Goal: Task Accomplishment & Management: Use online tool/utility

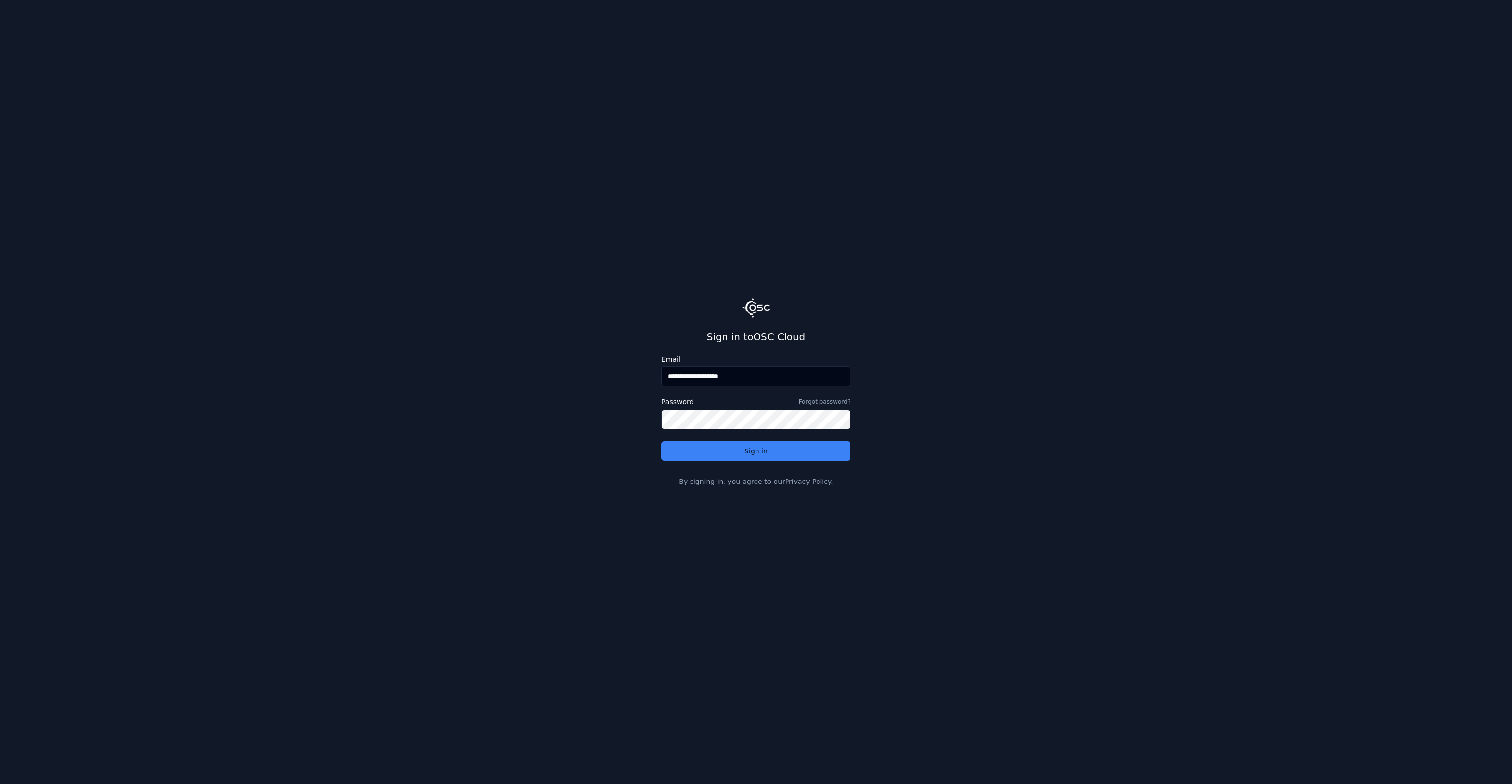
drag, startPoint x: 692, startPoint y: 376, endPoint x: 868, endPoint y: 388, distance: 176.4
click at [866, 387] on main "**********" at bounding box center [756, 392] width 1512 height 784
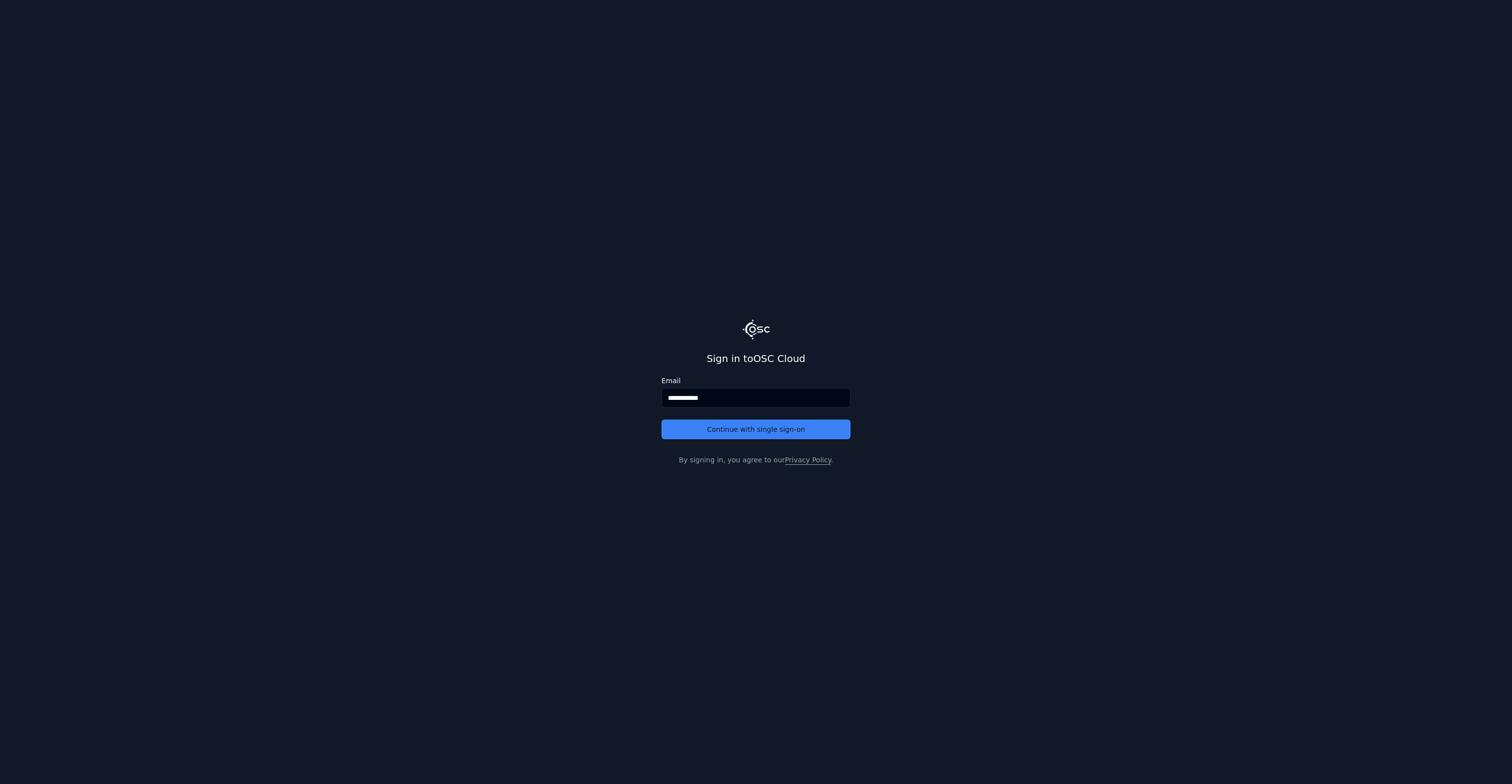
type input "**********"
click at [662, 419] on button "Continue with single sign-on" at bounding box center [756, 429] width 189 height 19
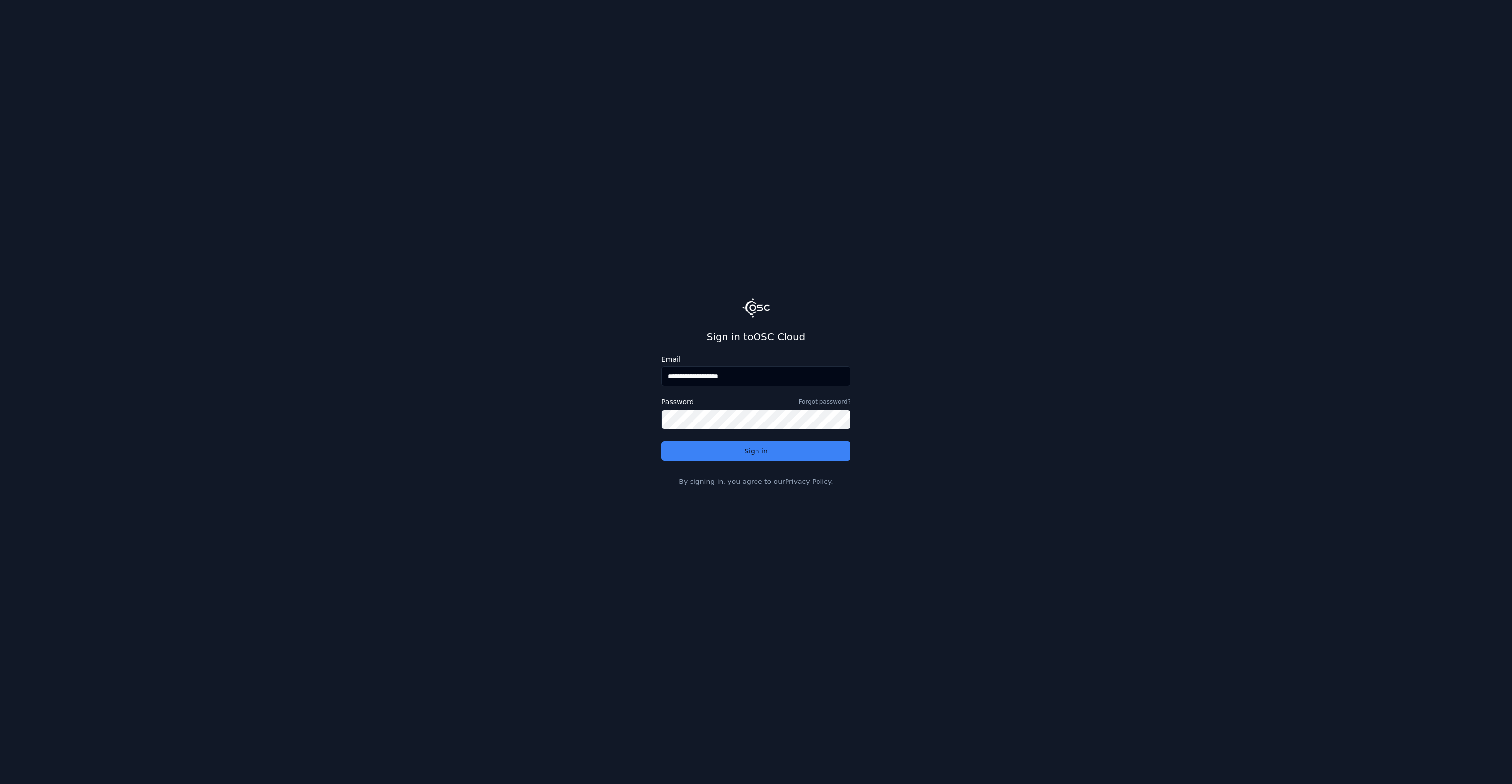
click at [697, 381] on input "**********" at bounding box center [756, 376] width 189 height 19
drag, startPoint x: 697, startPoint y: 380, endPoint x: 903, endPoint y: 389, distance: 206.2
click at [903, 389] on main "**********" at bounding box center [756, 392] width 1512 height 784
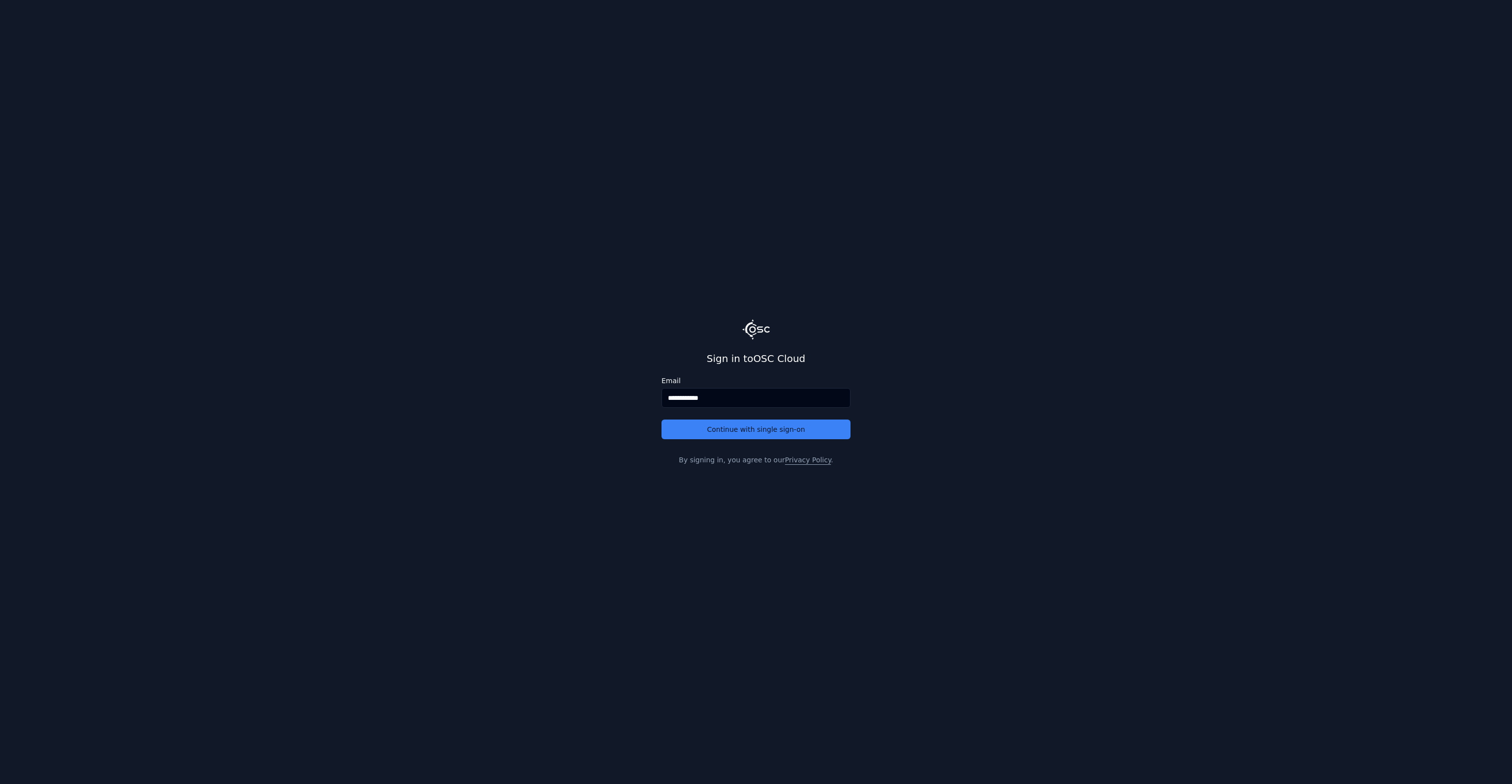
type input "**********"
click at [662, 419] on button "Continue with single sign-on" at bounding box center [756, 429] width 189 height 19
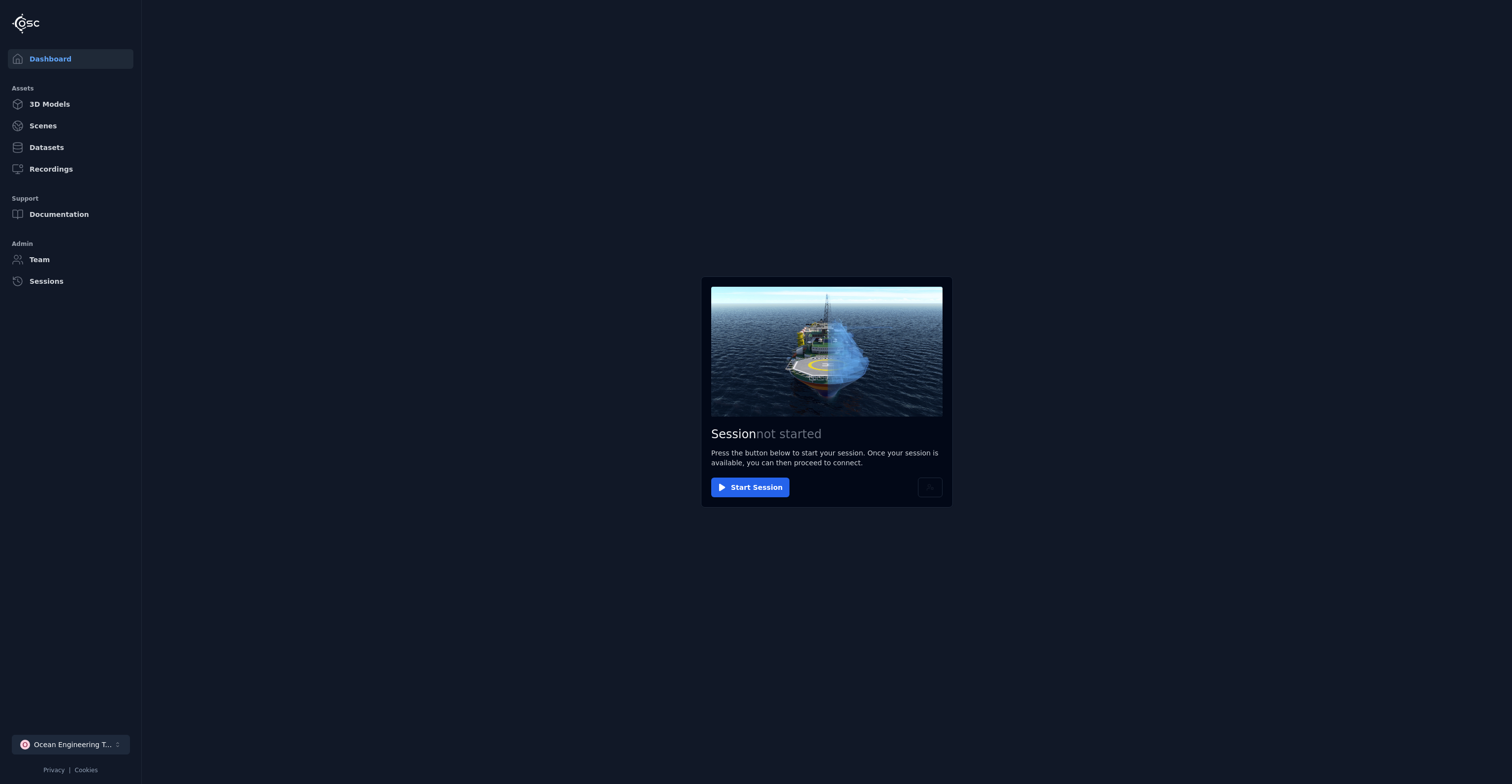
click at [98, 746] on div "Ocean Engineering Trials" at bounding box center [73, 744] width 79 height 10
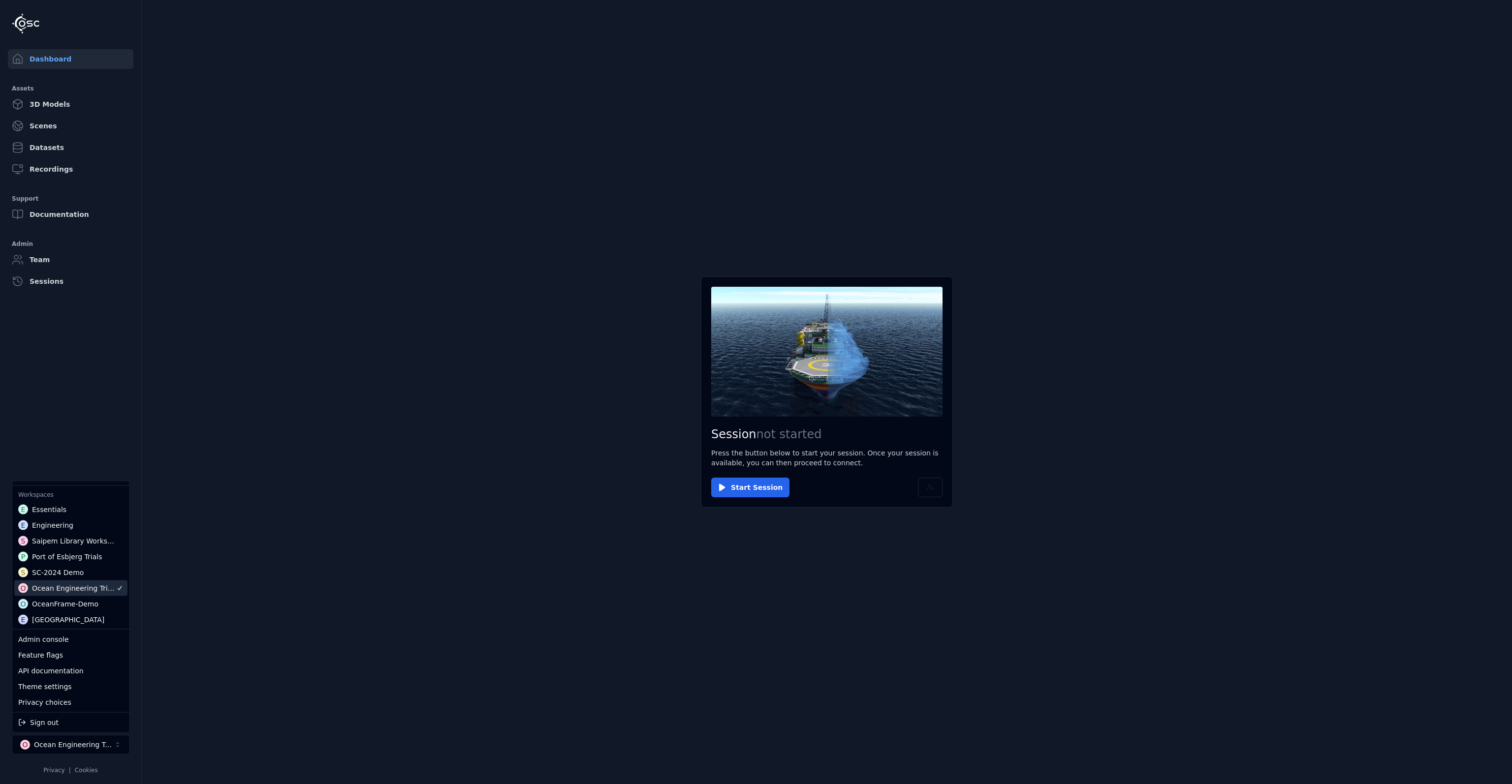
scroll to position [34, 0]
click at [48, 128] on html "Dashboard Assets 3D Models Scenes Datasets Recordings Support Documentation Adm…" at bounding box center [756, 392] width 1512 height 784
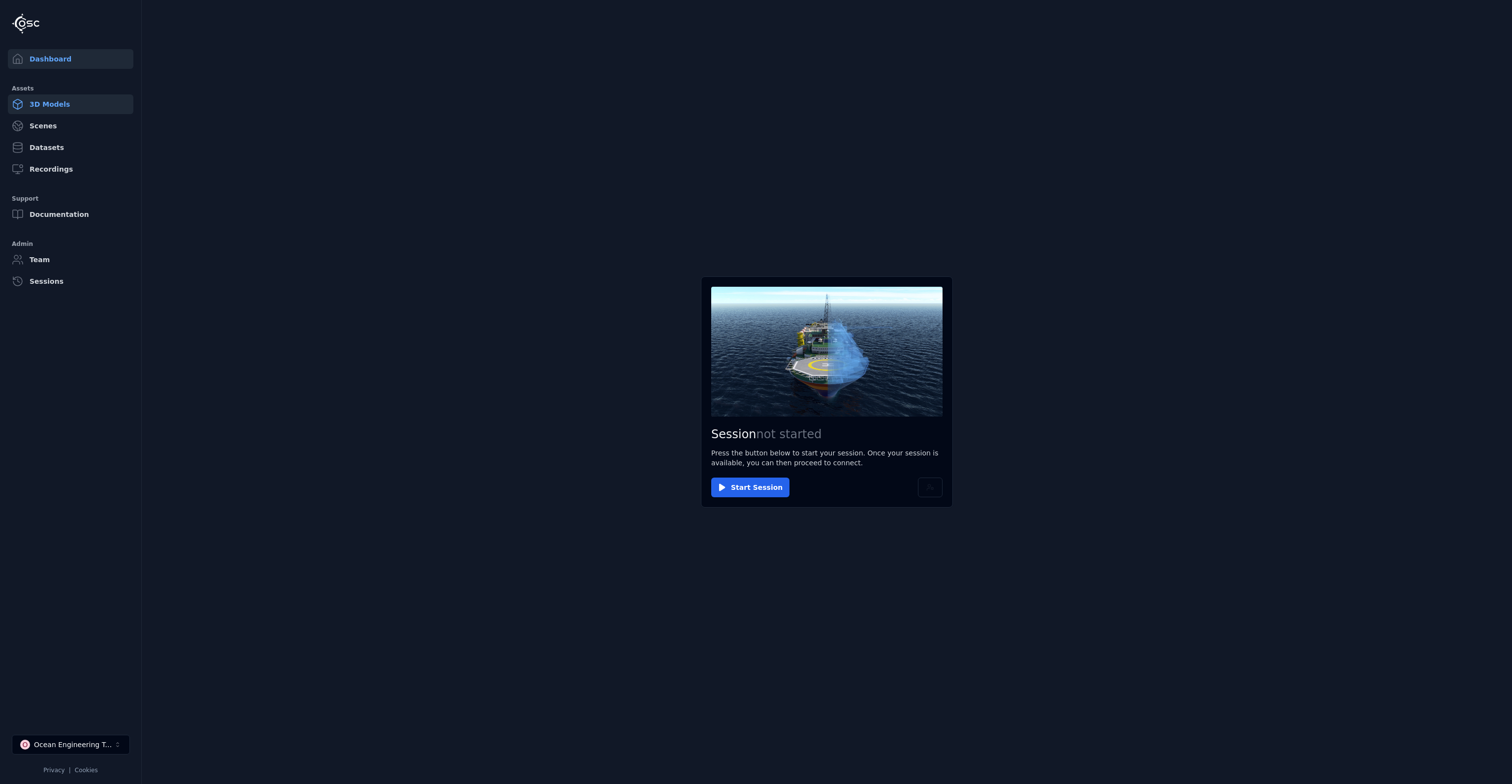
click at [63, 109] on link "3D Models" at bounding box center [71, 104] width 125 height 19
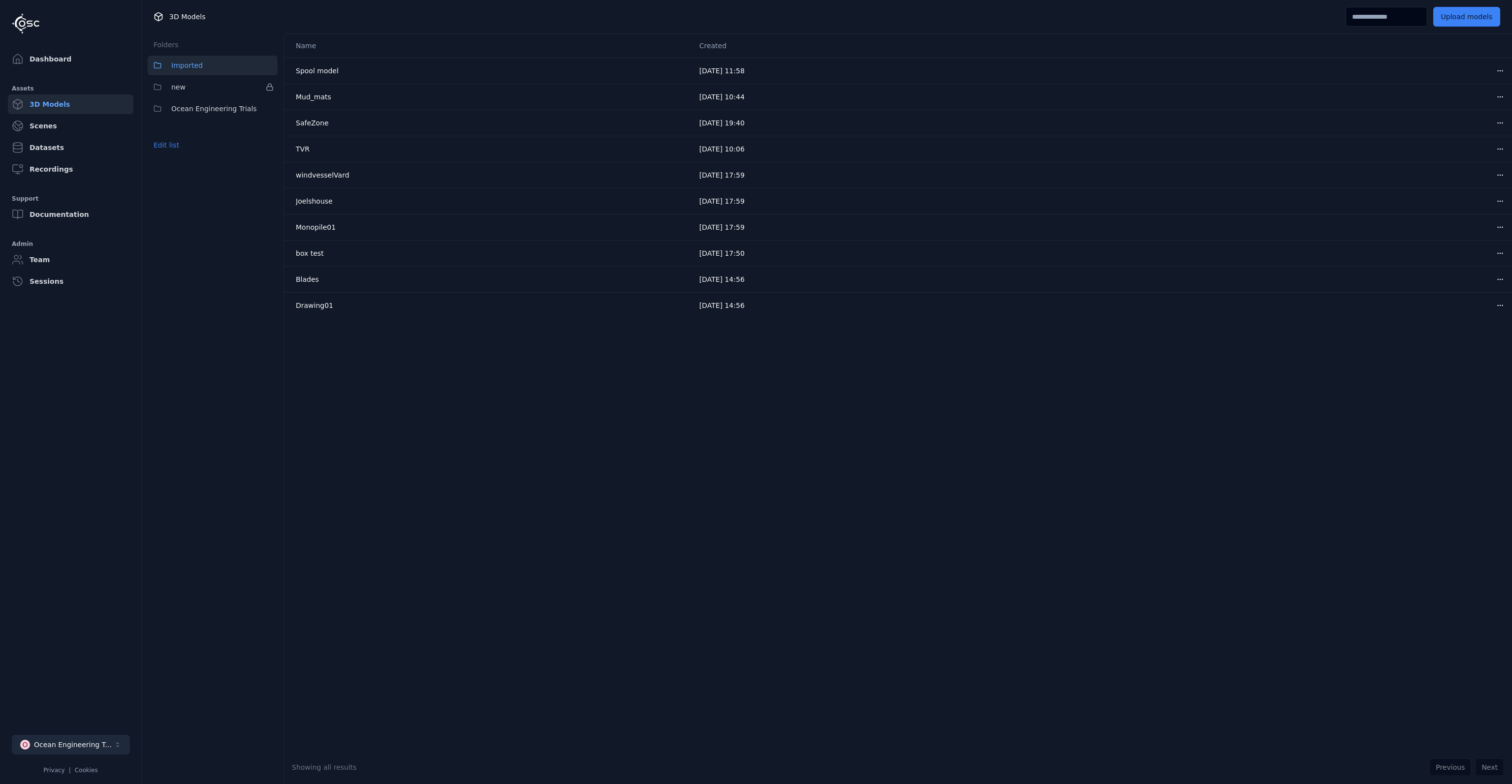
click at [82, 735] on button "O Ocean Engineering Trials" at bounding box center [71, 745] width 118 height 19
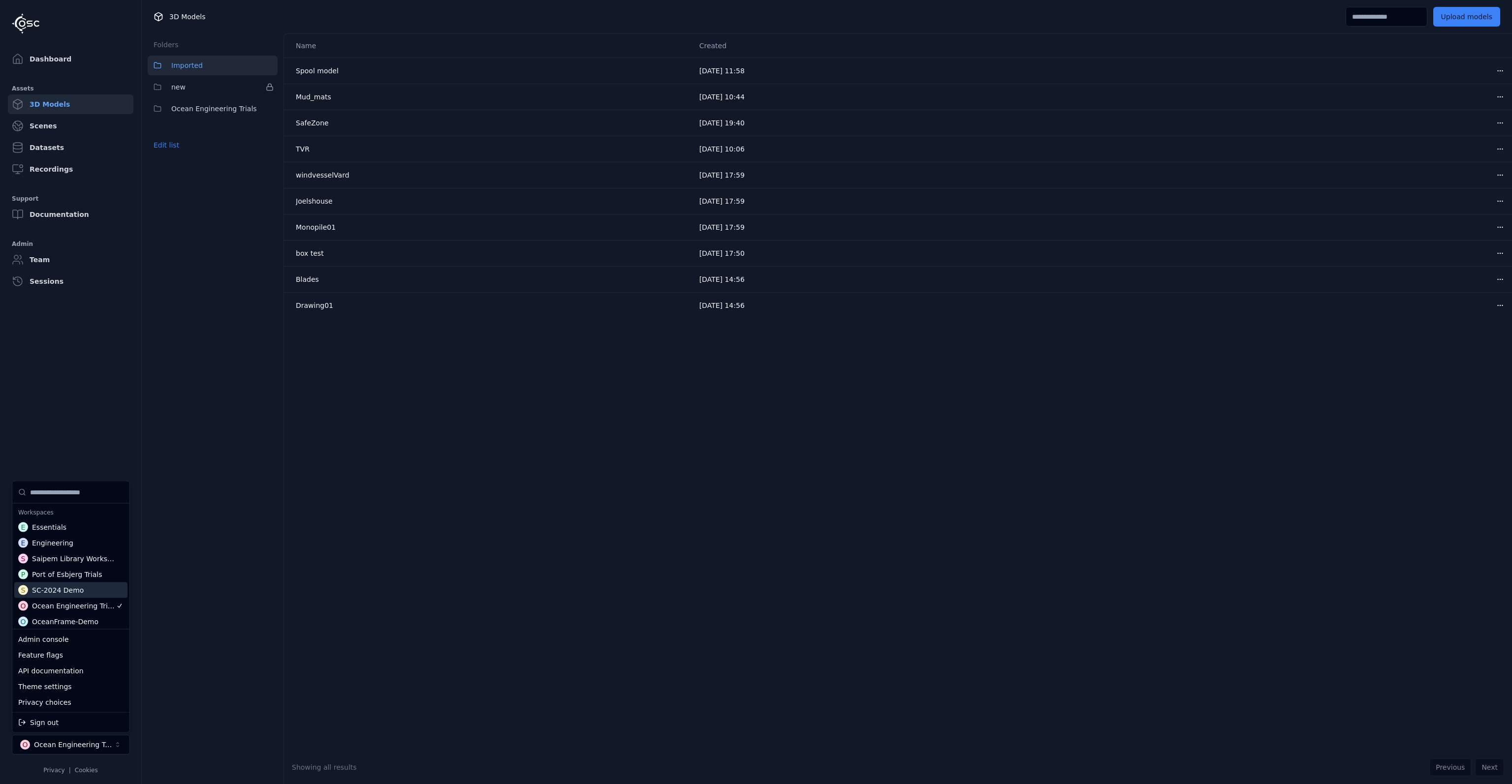
click at [92, 594] on div "S SC-2024 Demo" at bounding box center [71, 591] width 113 height 16
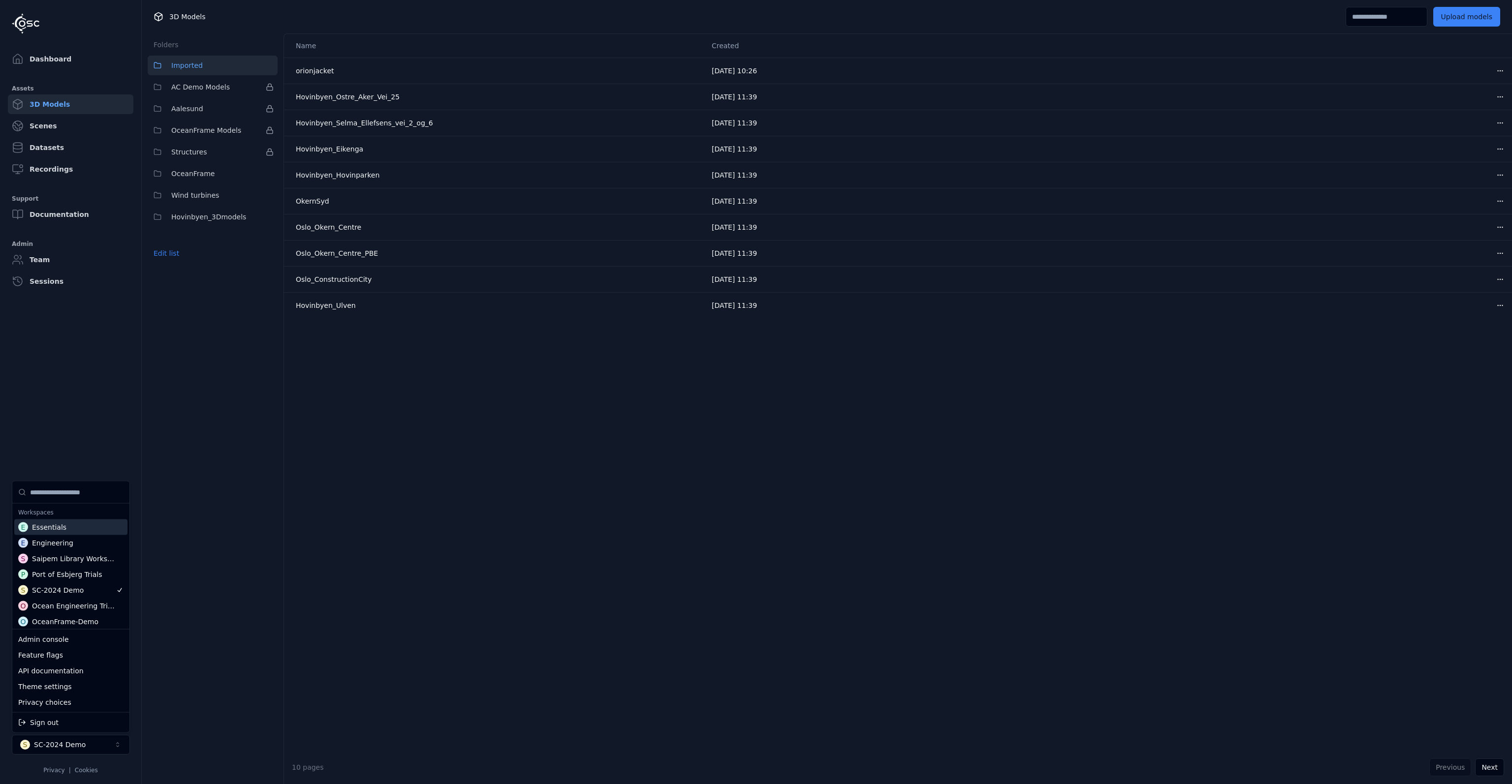
click at [204, 85] on html "Dashboard Assets 3D Models Scenes Datasets Recordings Support Documentation Adm…" at bounding box center [756, 392] width 1512 height 784
click at [204, 87] on span "AC Demo Models" at bounding box center [200, 87] width 58 height 11
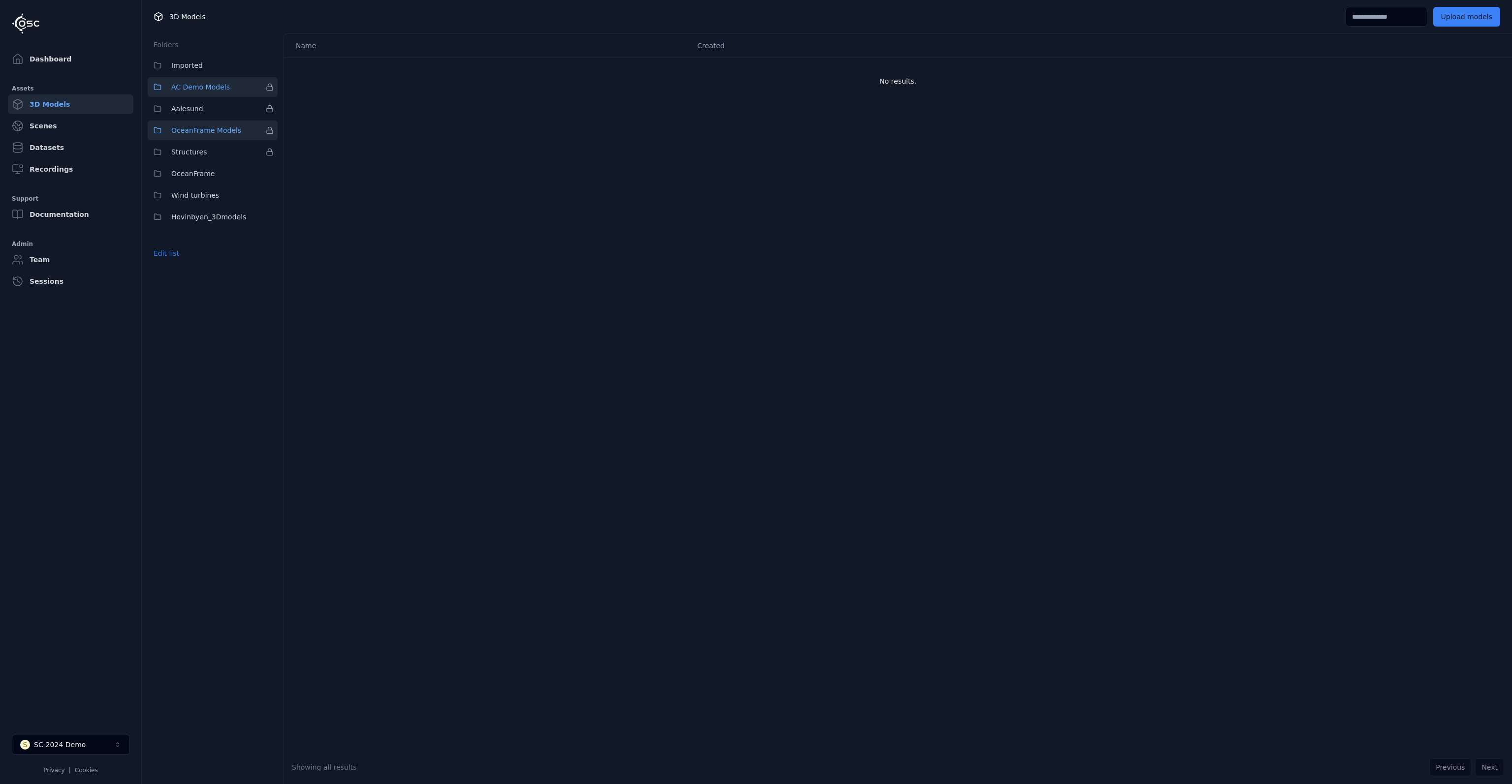
click at [197, 130] on span "OceanFrame Models" at bounding box center [206, 130] width 70 height 11
click at [212, 155] on button "Structures" at bounding box center [212, 152] width 130 height 19
click at [205, 175] on span "OceanFrame" at bounding box center [193, 173] width 43 height 11
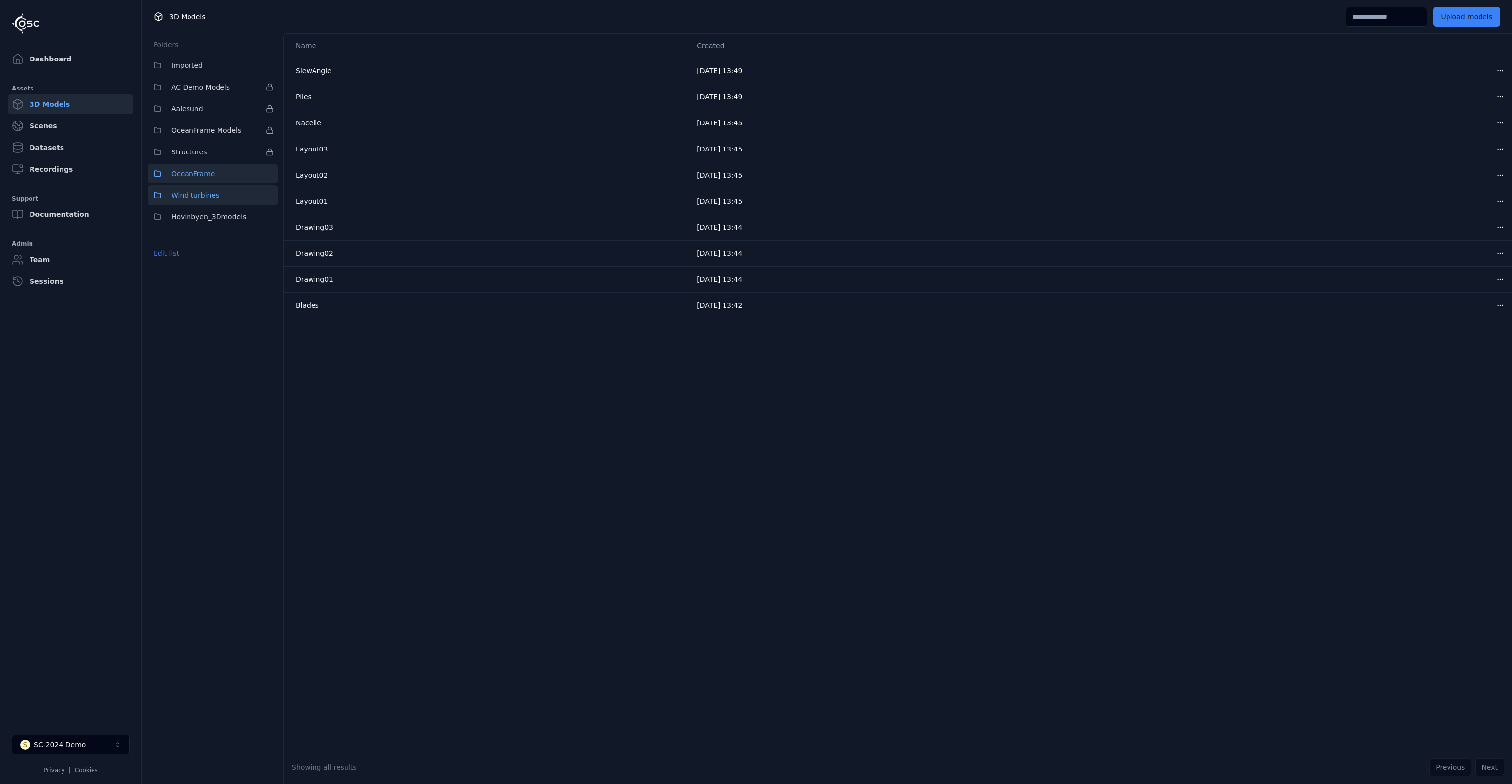
click at [207, 194] on span "Wind turbines" at bounding box center [195, 195] width 48 height 11
click at [205, 218] on span "Hovinbyen_3Dmodels" at bounding box center [208, 216] width 75 height 11
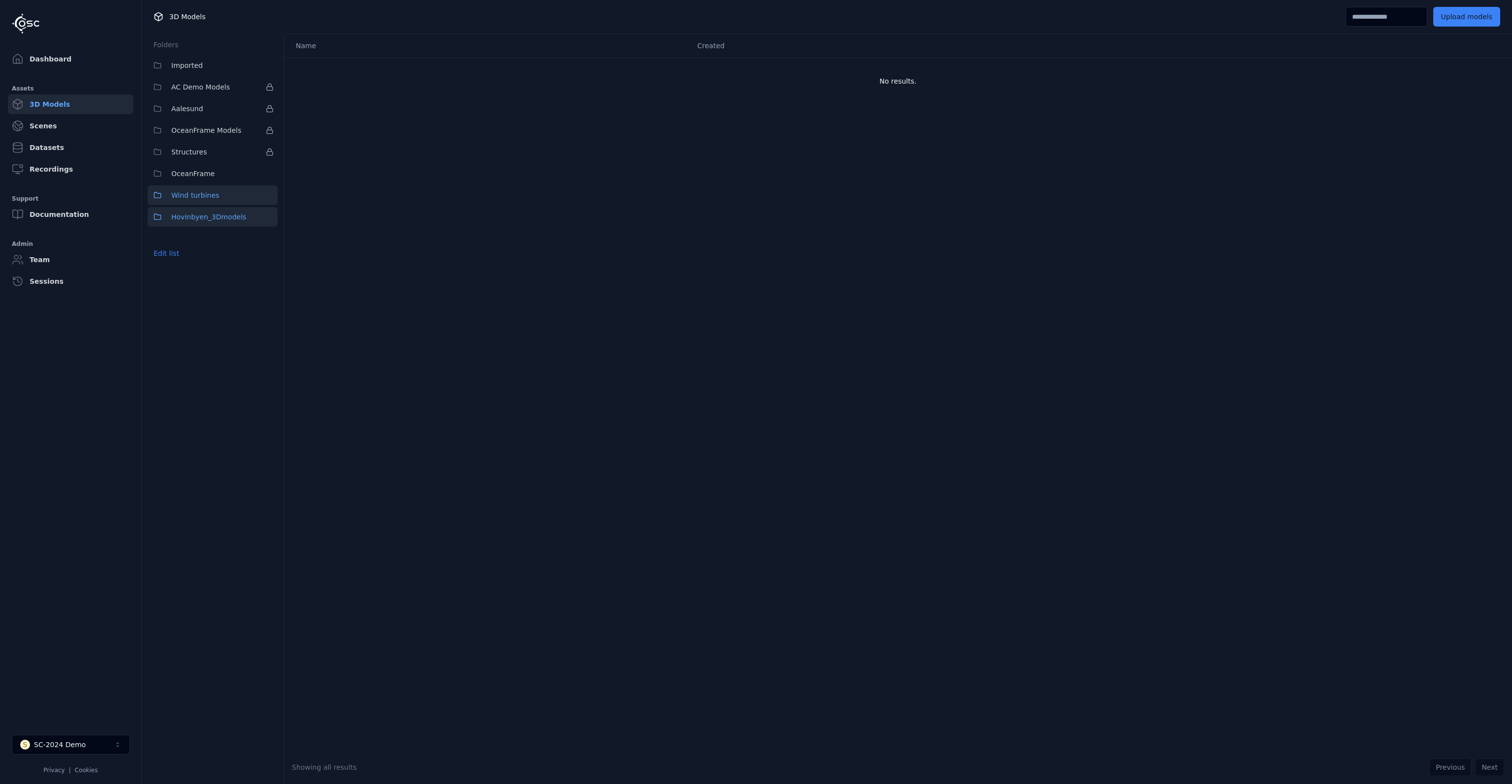
click at [205, 199] on span "Wind turbines" at bounding box center [195, 195] width 48 height 11
click at [205, 181] on button "OceanFrame" at bounding box center [212, 174] width 130 height 19
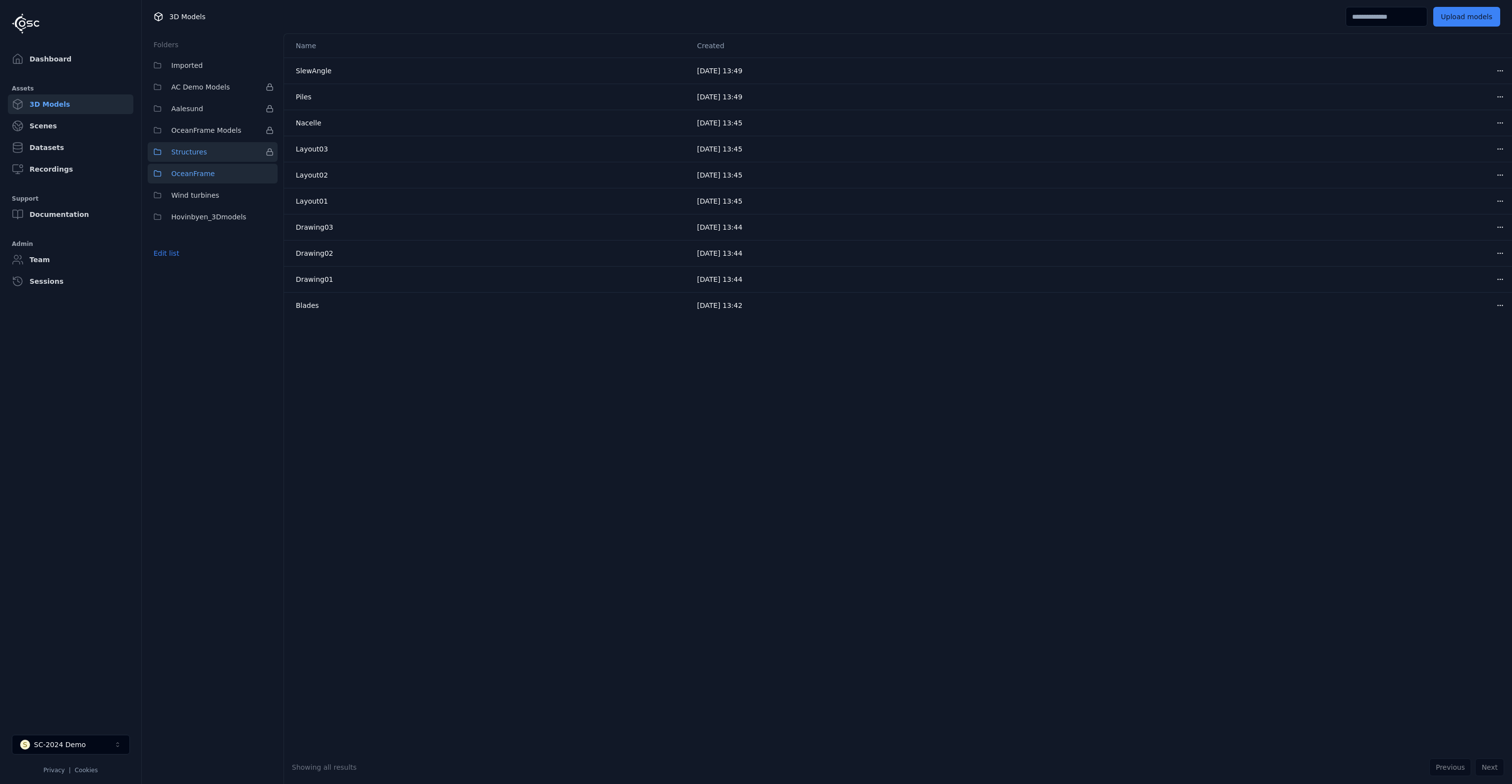
click at [203, 152] on button "Structures" at bounding box center [212, 152] width 130 height 19
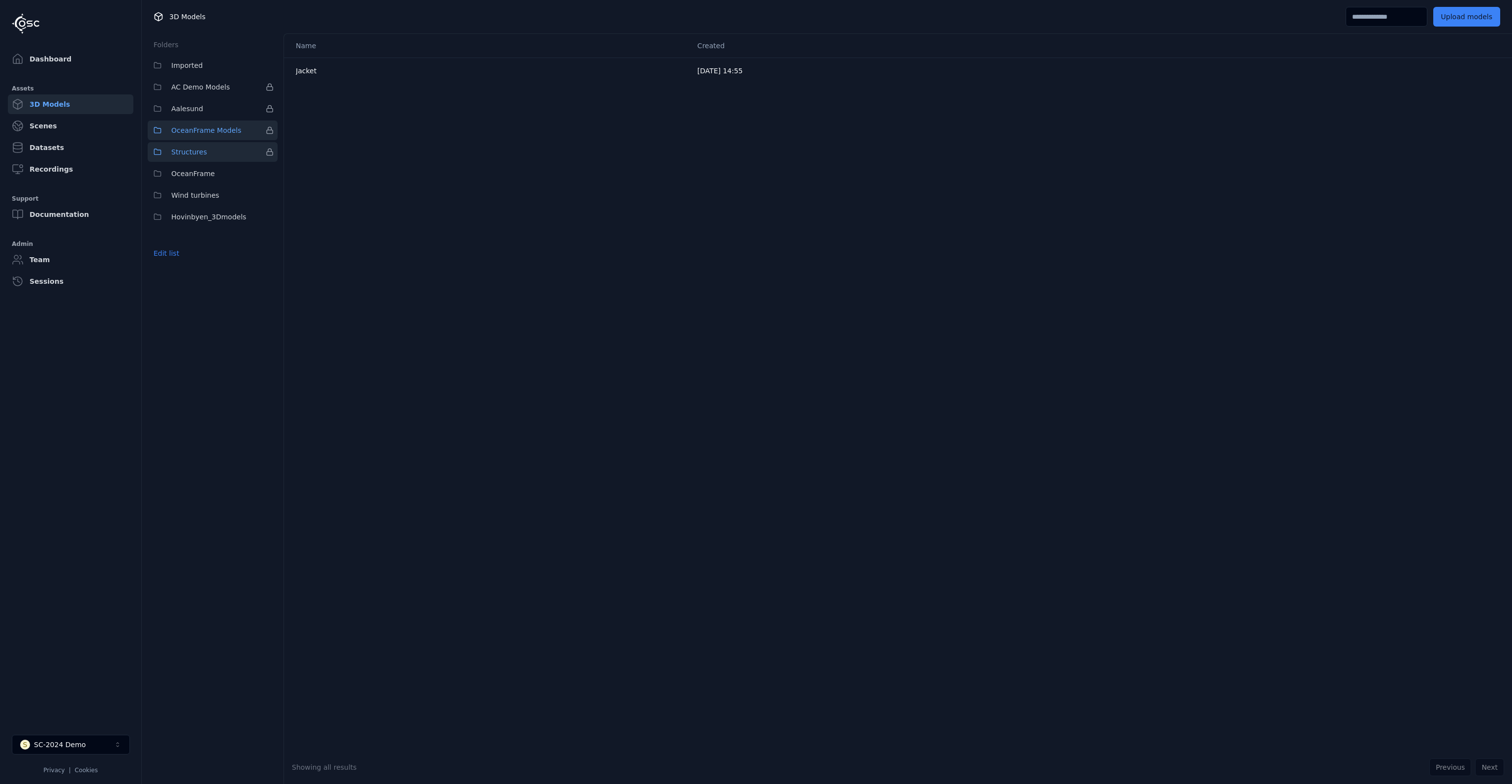
click at [205, 132] on span "OceanFrame Models" at bounding box center [206, 130] width 70 height 11
click at [200, 104] on button "Aalesund" at bounding box center [212, 109] width 130 height 19
click at [202, 88] on span "AC Demo Models" at bounding box center [200, 87] width 58 height 11
click at [202, 64] on button "Imported" at bounding box center [212, 65] width 130 height 19
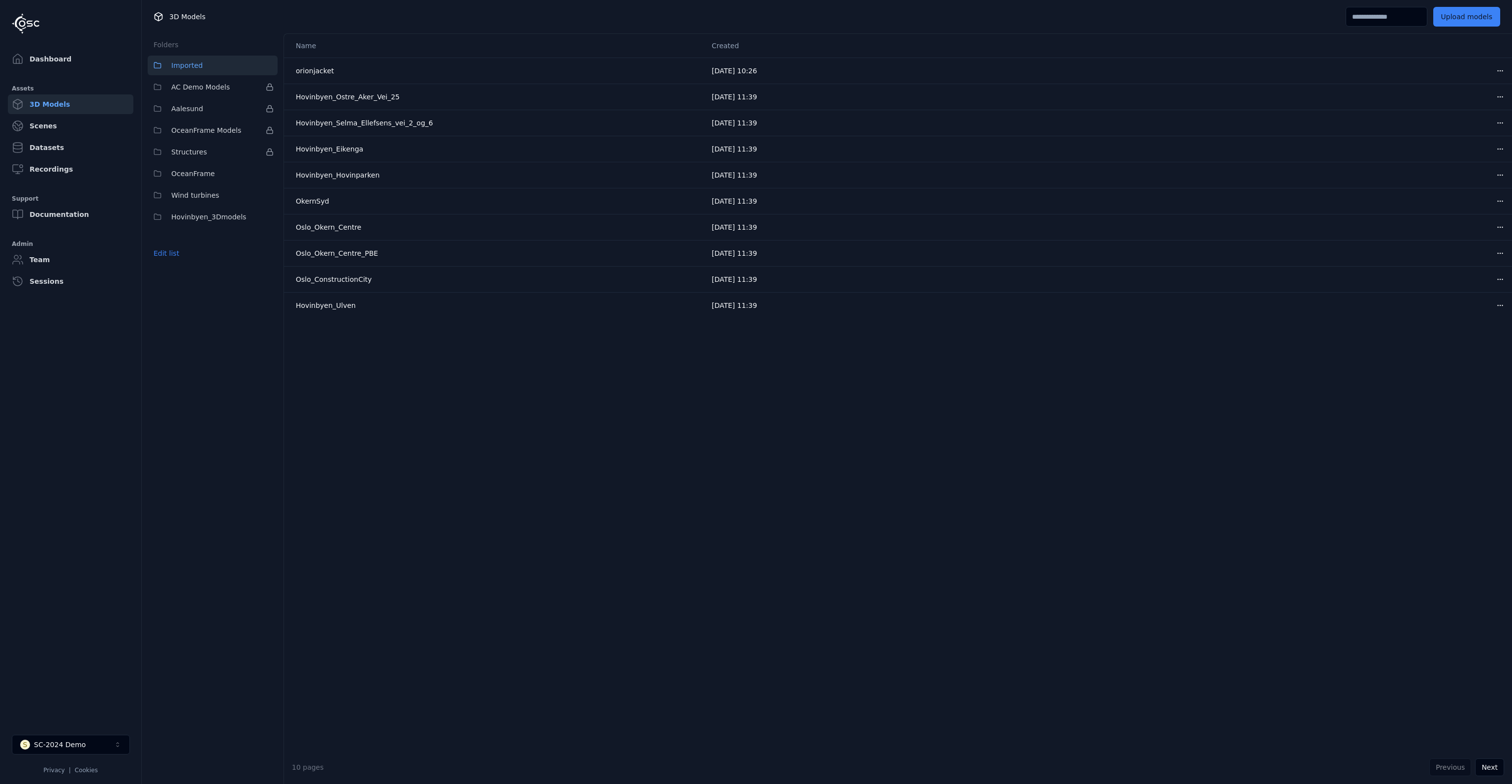
click at [442, 400] on div "Name Created orionjacket [DATE] 10:26 Open menu Hovinbyen_Ostre_Aker_Vei_25 [DA…" at bounding box center [898, 392] width 1228 height 717
click at [1491, 773] on button "Next" at bounding box center [1489, 767] width 29 height 18
click at [1456, 775] on button "Previous" at bounding box center [1449, 767] width 42 height 18
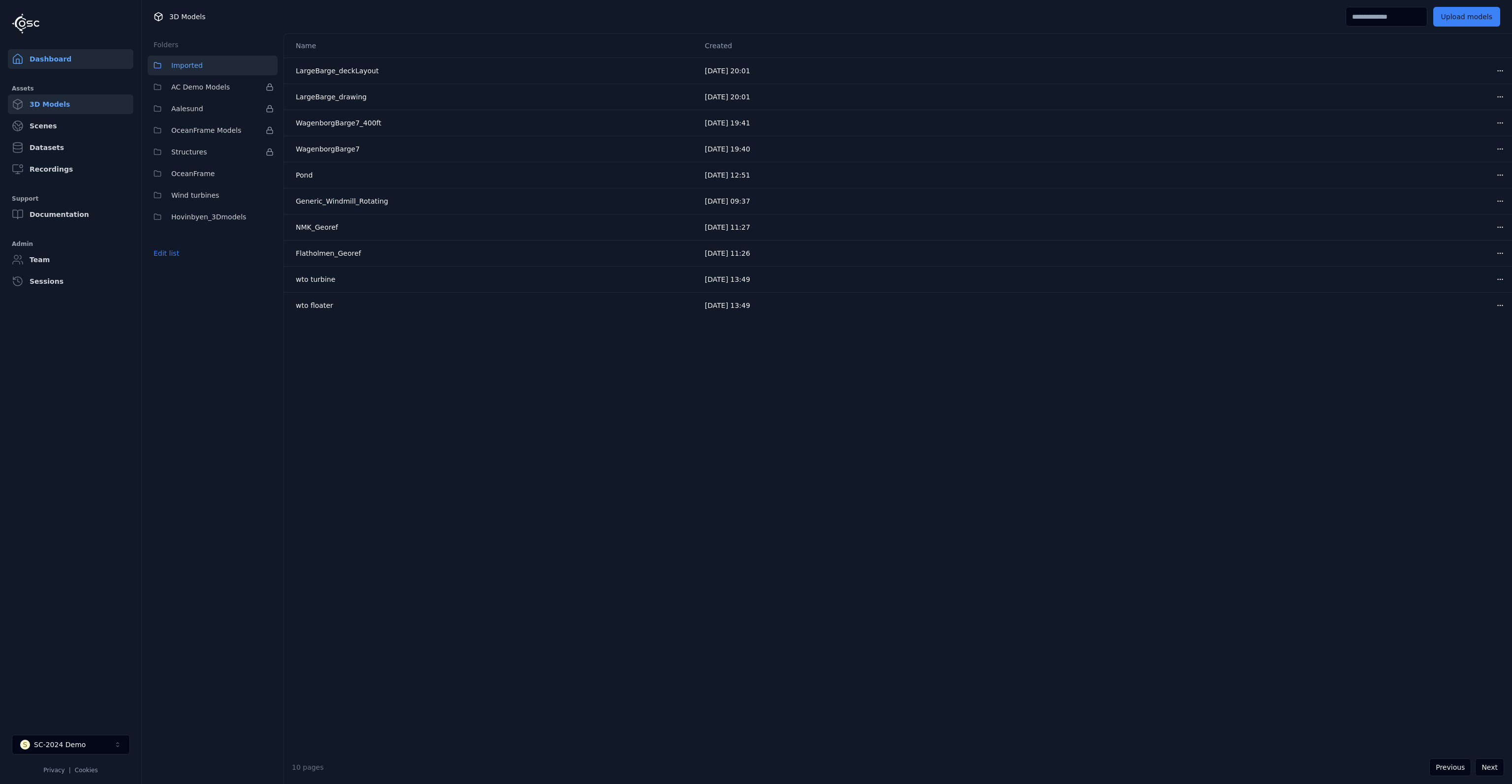
click at [61, 49] on link "Dashboard" at bounding box center [71, 59] width 125 height 19
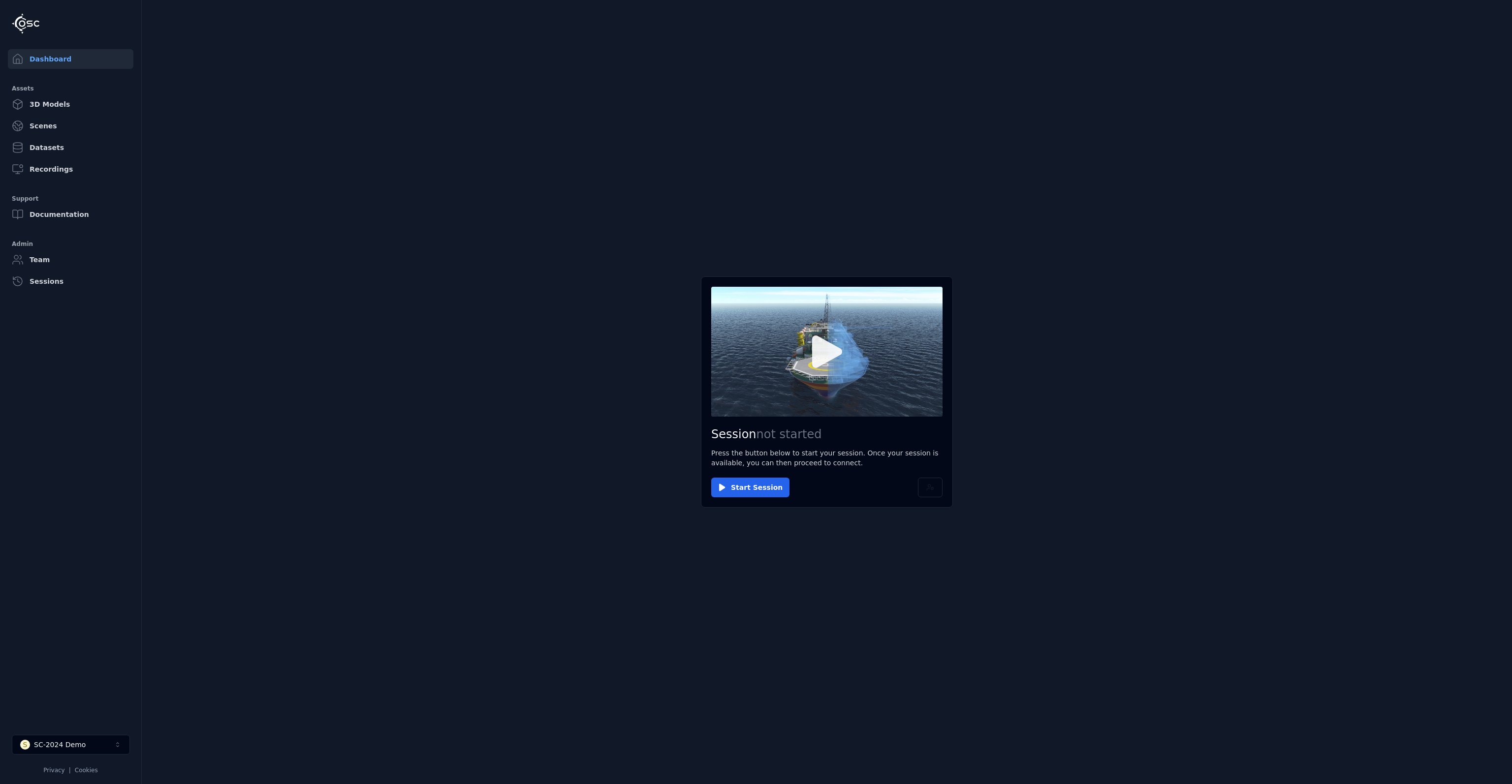
click at [820, 379] on button at bounding box center [827, 351] width 231 height 130
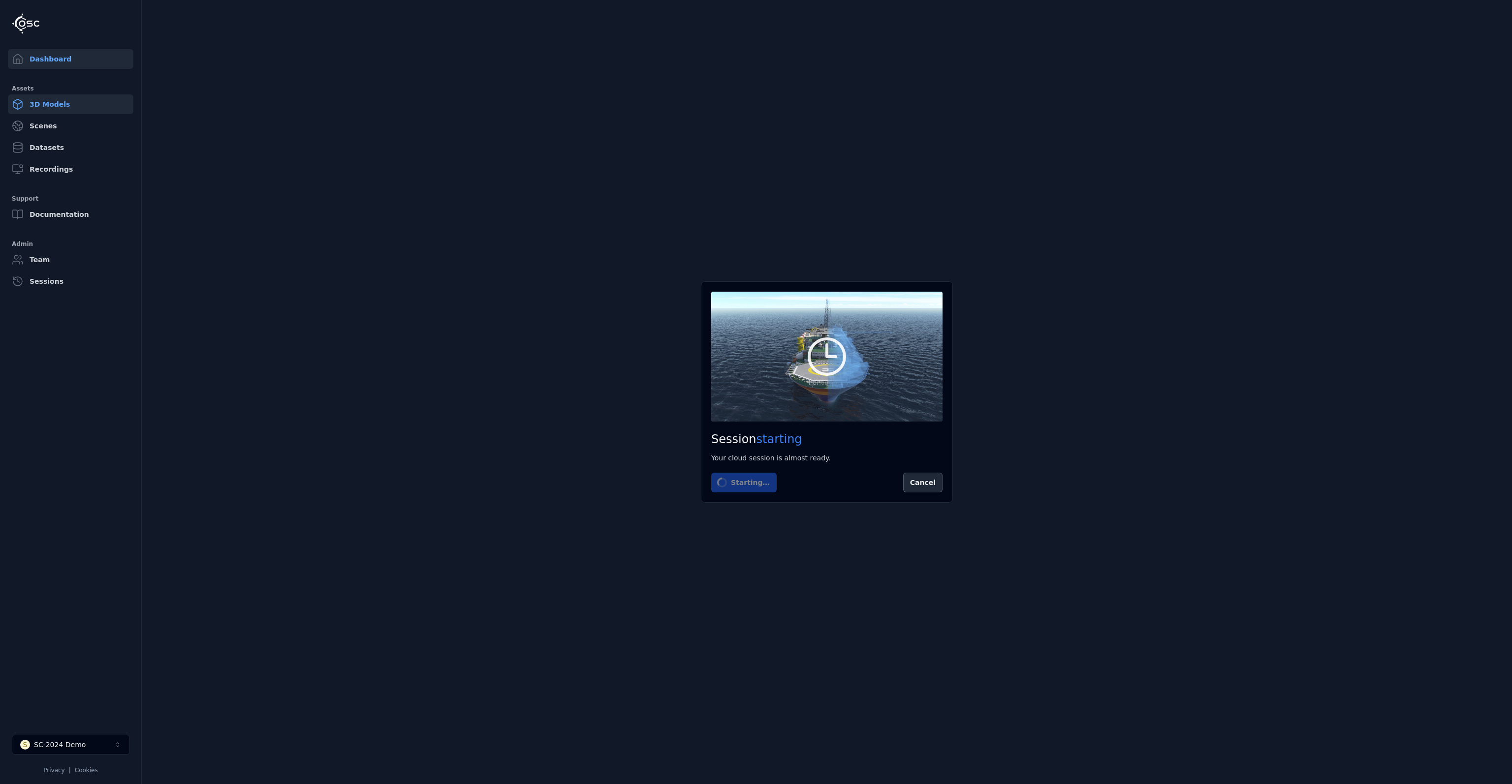
click at [49, 102] on link "3D Models" at bounding box center [71, 104] width 125 height 19
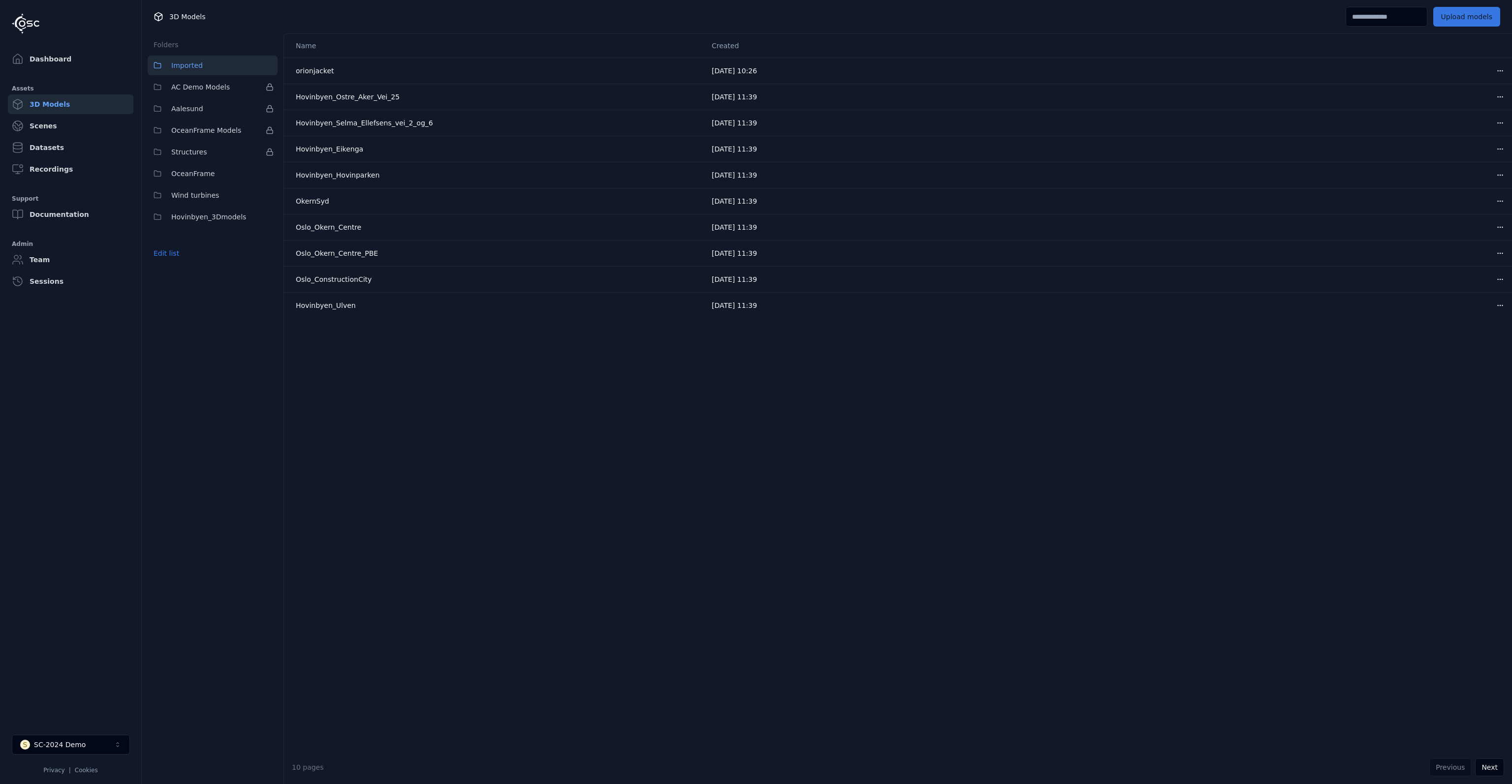
click at [1467, 20] on button "Upload models" at bounding box center [1467, 17] width 67 height 19
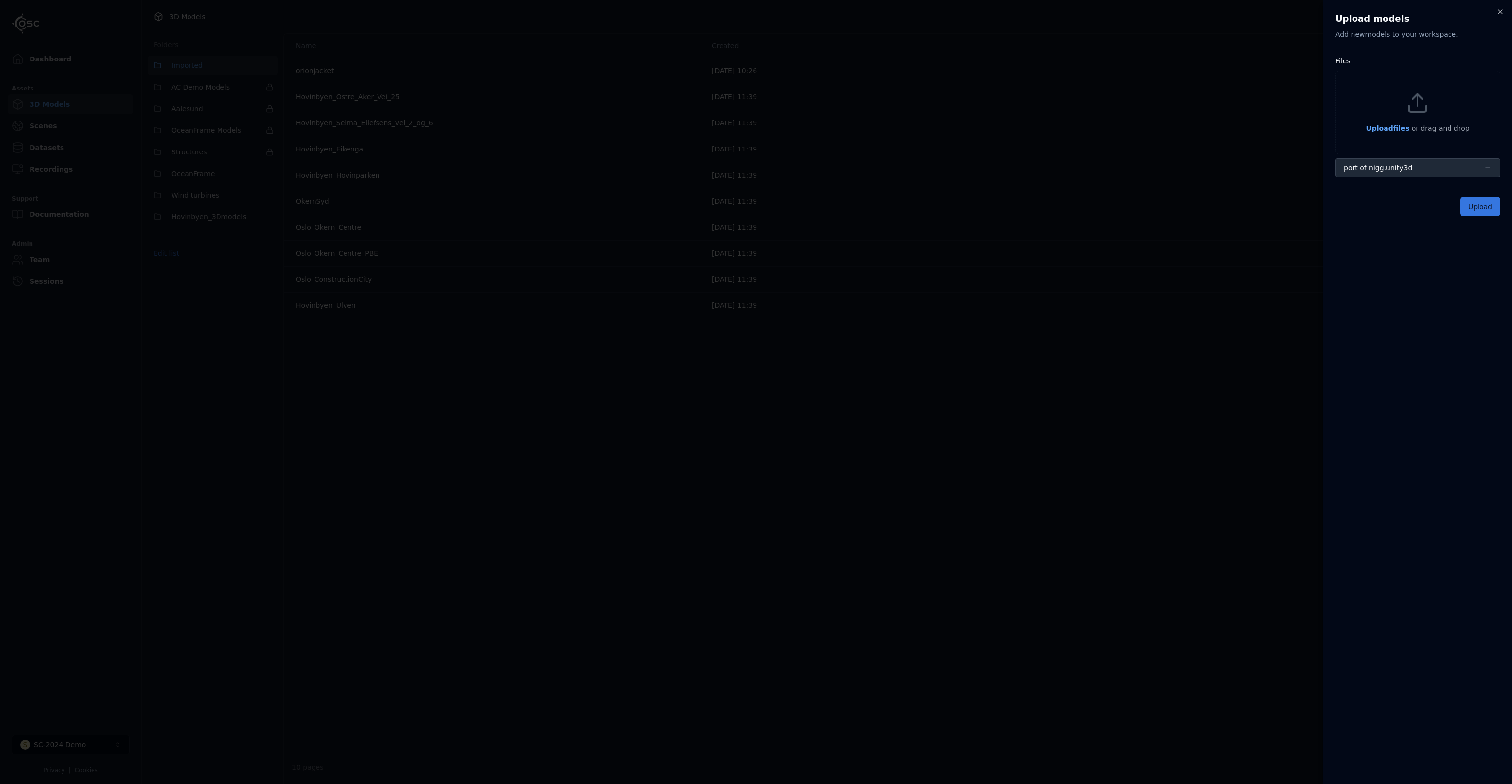
click at [1474, 213] on button "Upload" at bounding box center [1480, 207] width 40 height 19
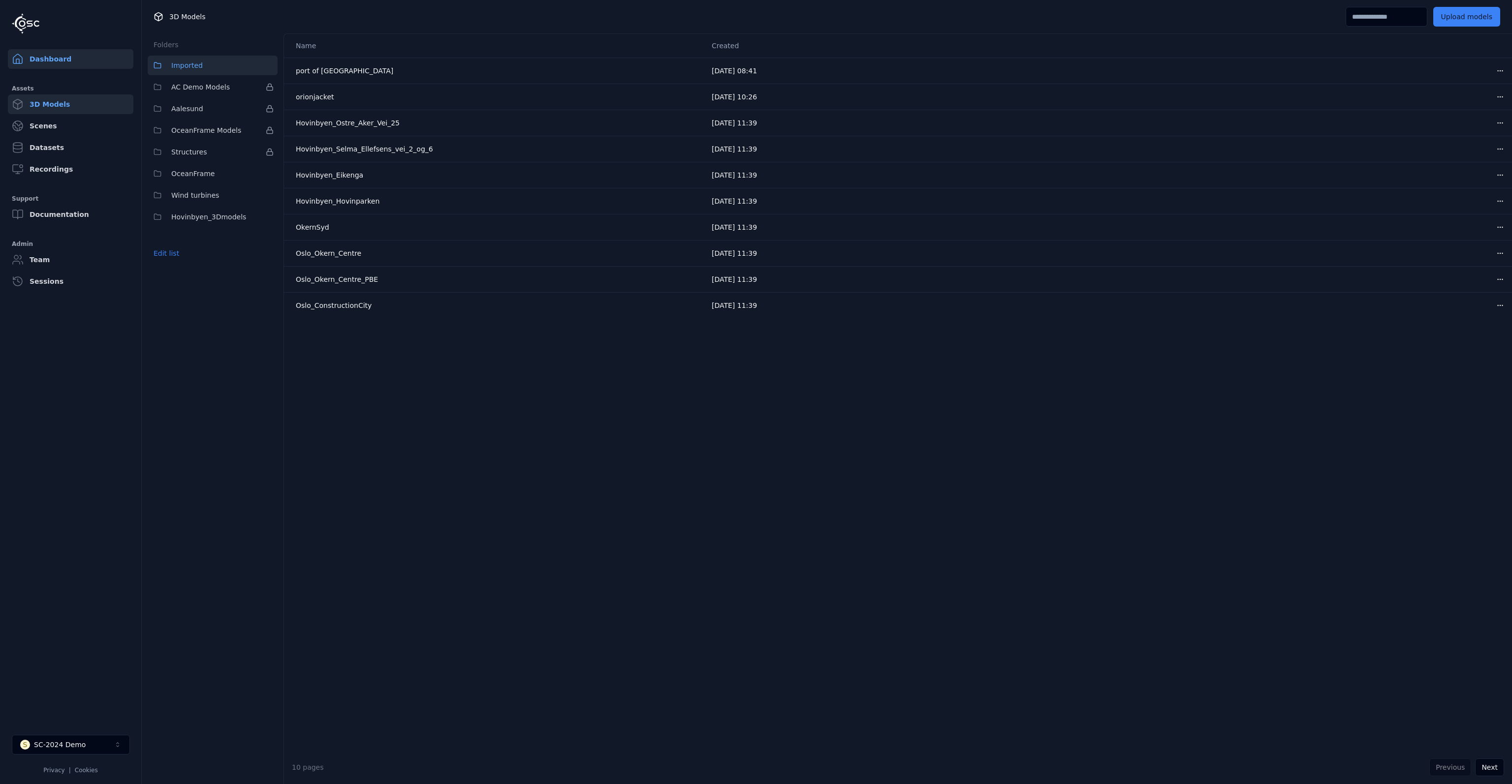
click at [50, 54] on link "Dashboard" at bounding box center [71, 59] width 125 height 19
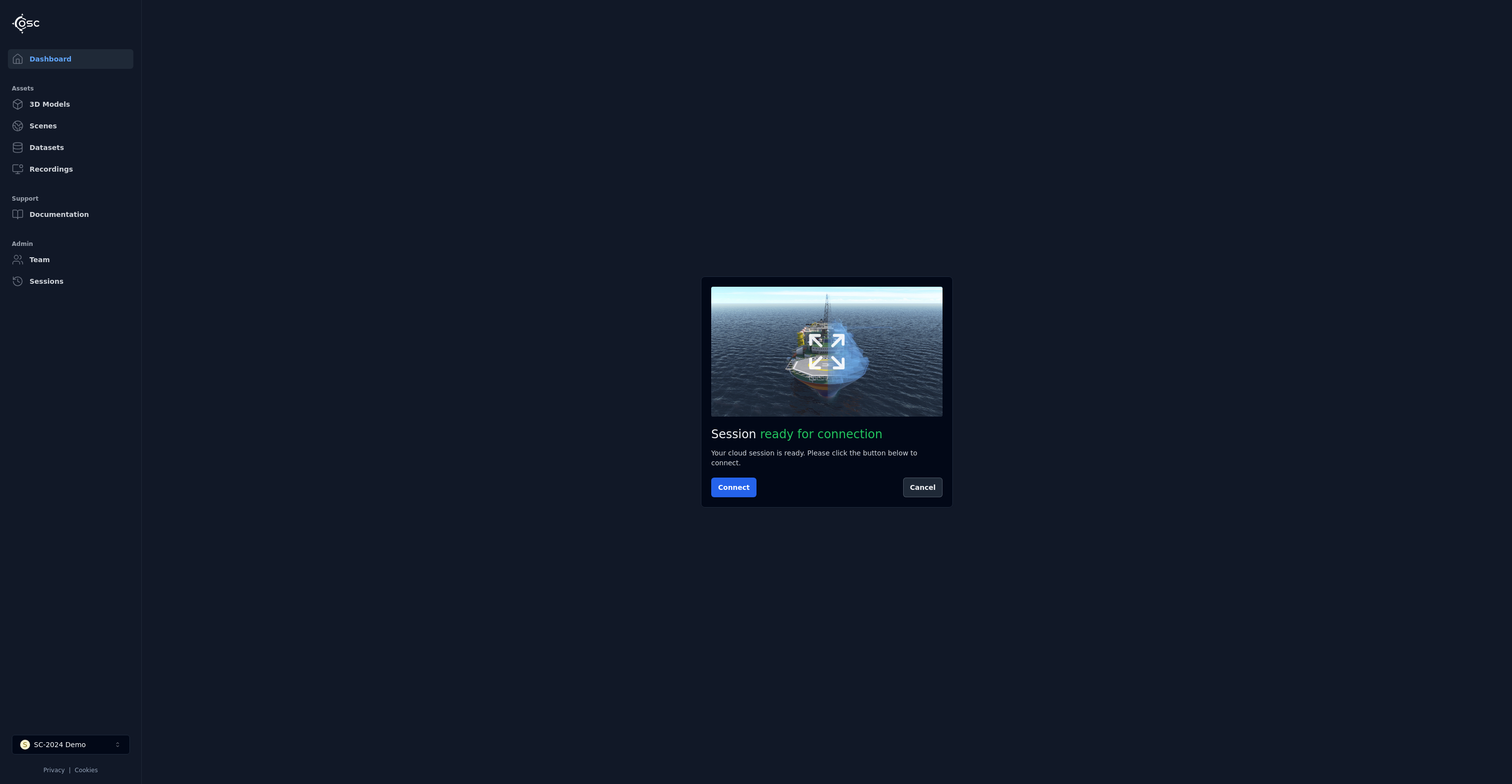
click at [836, 356] on icon at bounding box center [828, 352] width 48 height 48
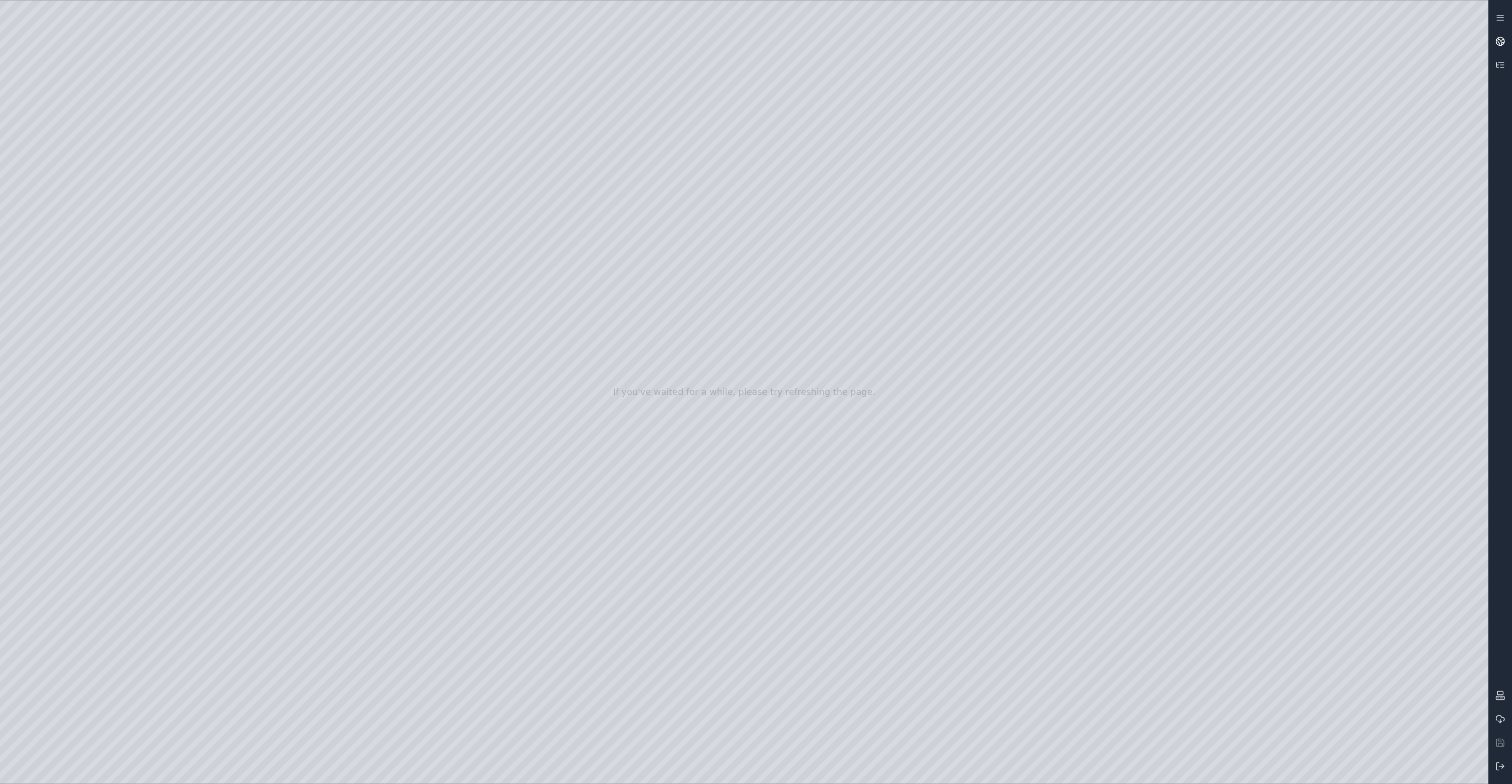
click at [1500, 41] on icon at bounding box center [1500, 41] width 10 height 10
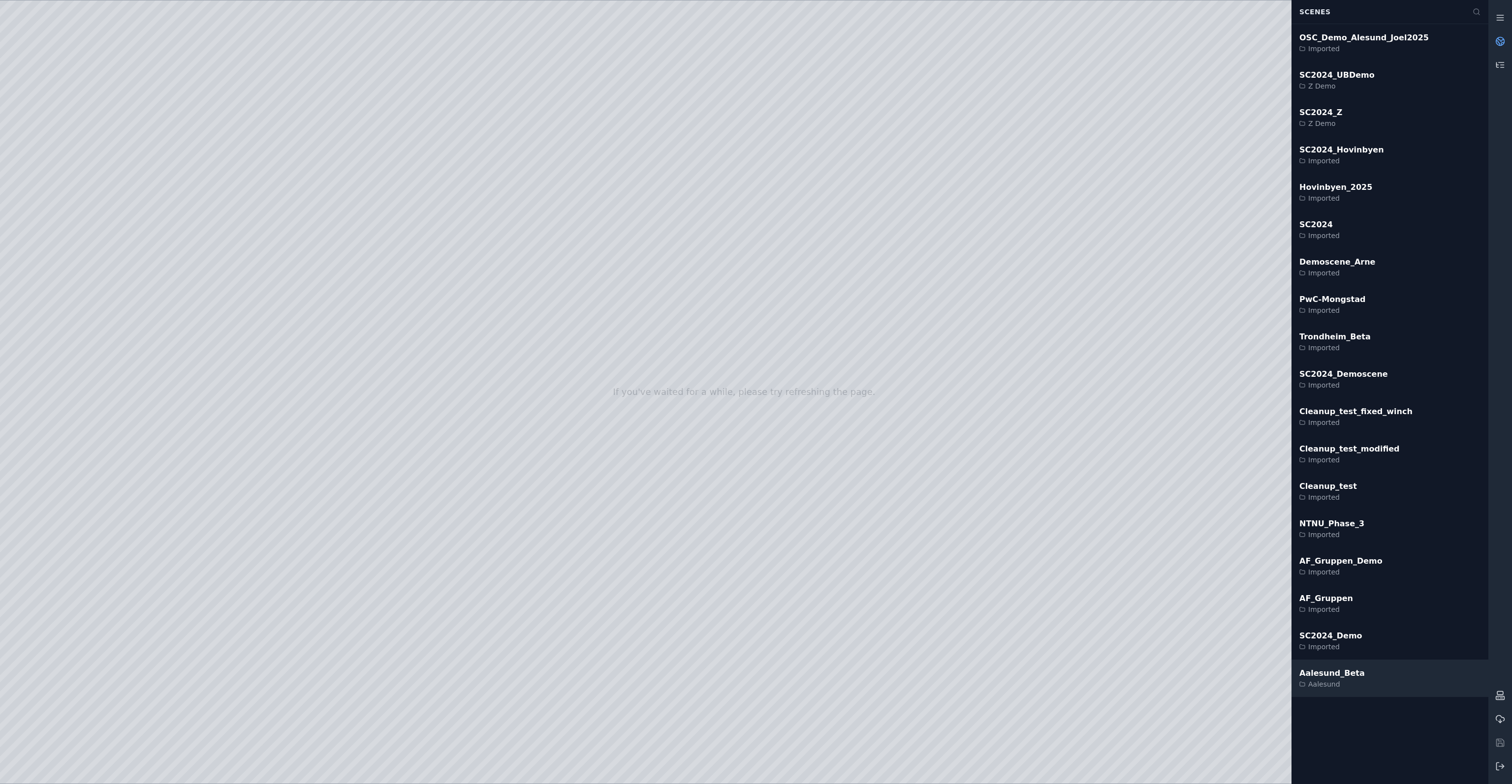
click at [1366, 671] on div "Aalesund_Beta Aalesund" at bounding box center [1389, 678] width 197 height 37
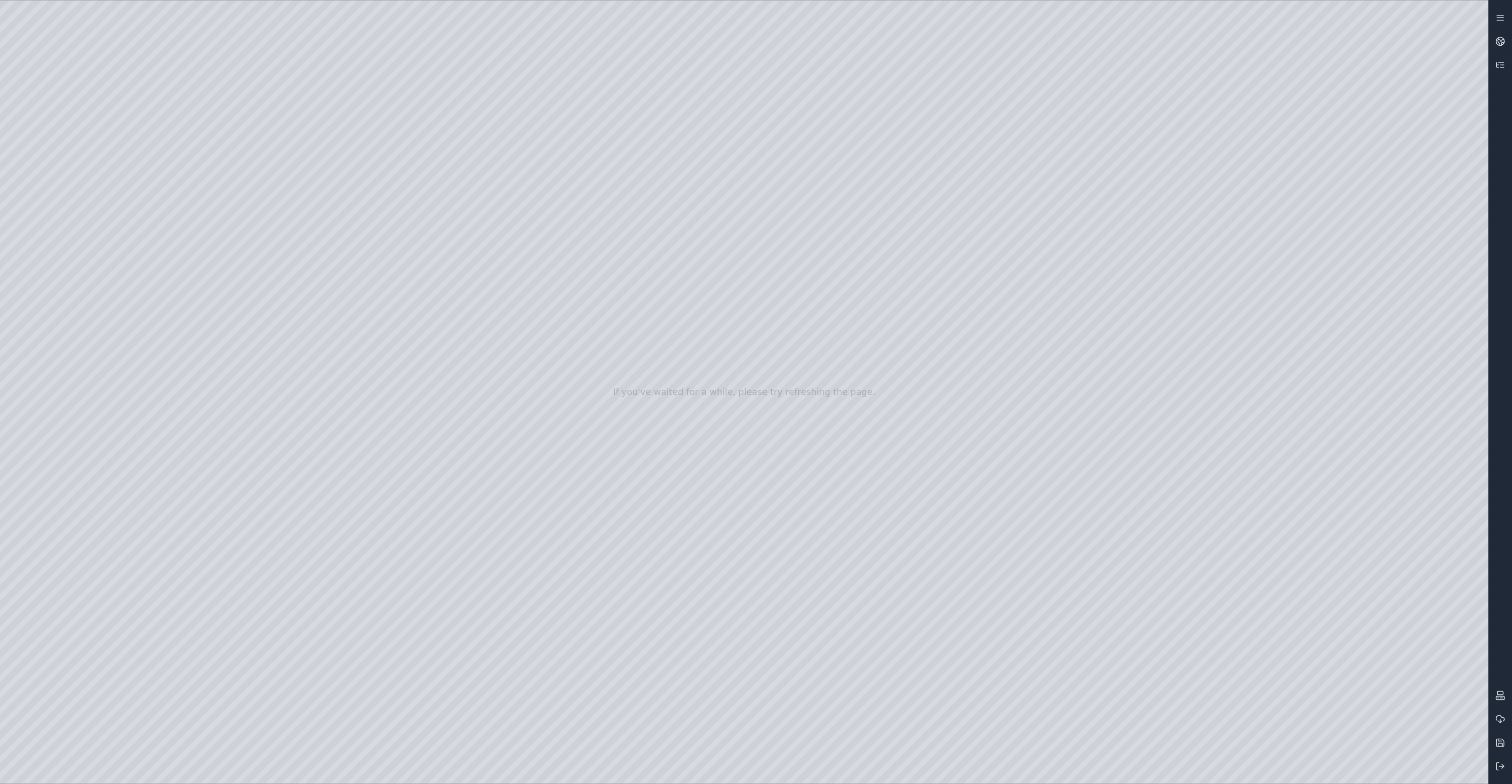
click at [527, 333] on div at bounding box center [744, 392] width 1488 height 783
drag, startPoint x: 590, startPoint y: 310, endPoint x: 564, endPoint y: 446, distance: 138.5
drag, startPoint x: 564, startPoint y: 446, endPoint x: 602, endPoint y: 385, distance: 71.9
drag, startPoint x: 608, startPoint y: 388, endPoint x: 600, endPoint y: 347, distance: 41.8
click at [76, 204] on div at bounding box center [744, 392] width 1488 height 783
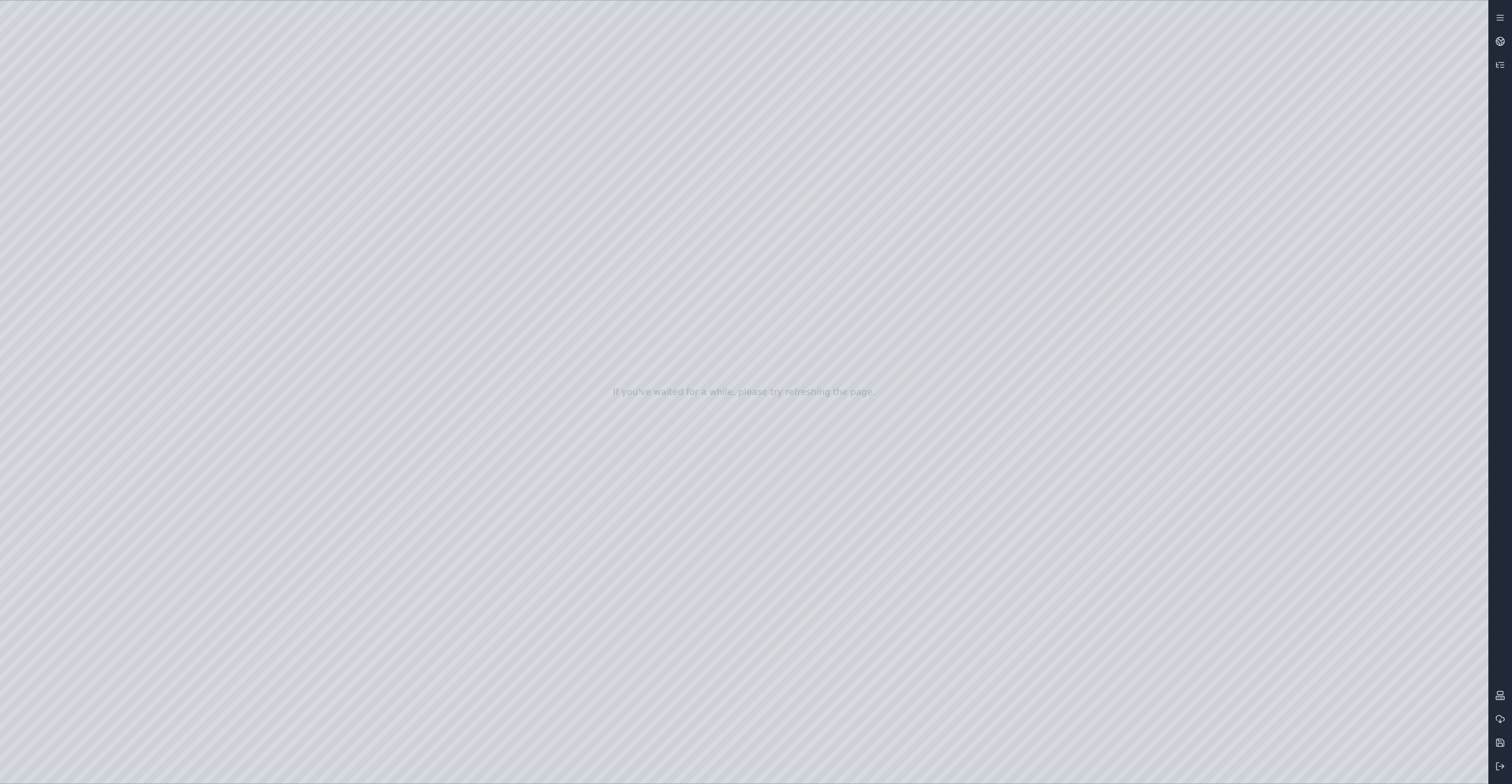
click at [72, 264] on div at bounding box center [744, 392] width 1488 height 783
click at [67, 433] on div at bounding box center [744, 392] width 1488 height 783
click at [252, 215] on div at bounding box center [744, 392] width 1488 height 783
drag, startPoint x: 212, startPoint y: 218, endPoint x: 146, endPoint y: 222, distance: 66.1
click at [146, 222] on div at bounding box center [744, 392] width 1488 height 783
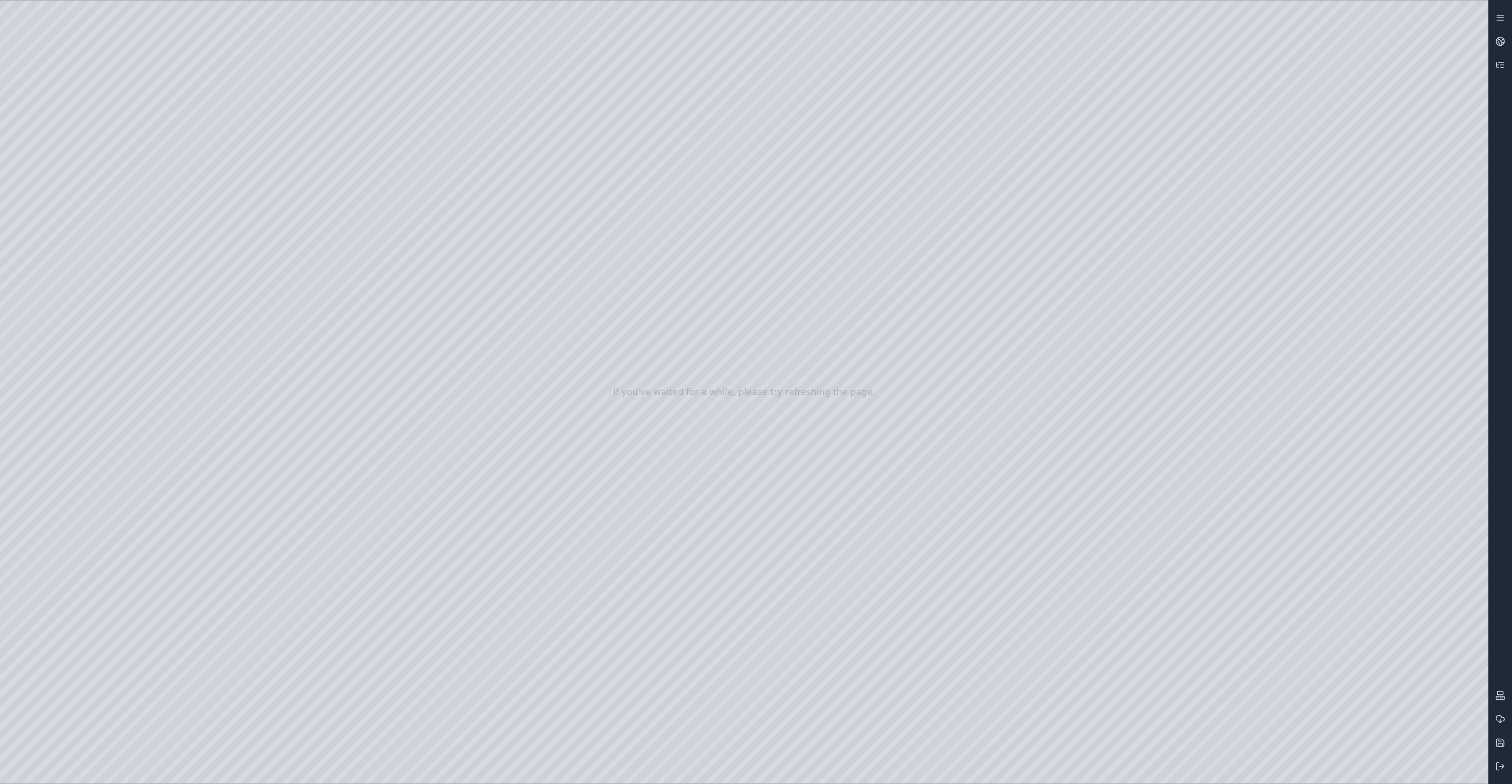
click at [231, 321] on div at bounding box center [744, 392] width 1488 height 783
click at [809, 434] on div at bounding box center [744, 392] width 1488 height 783
drag, startPoint x: 730, startPoint y: 581, endPoint x: 714, endPoint y: 548, distance: 36.7
drag, startPoint x: 675, startPoint y: 433, endPoint x: 628, endPoint y: 426, distance: 47.5
drag, startPoint x: 669, startPoint y: 448, endPoint x: 692, endPoint y: 466, distance: 29.2
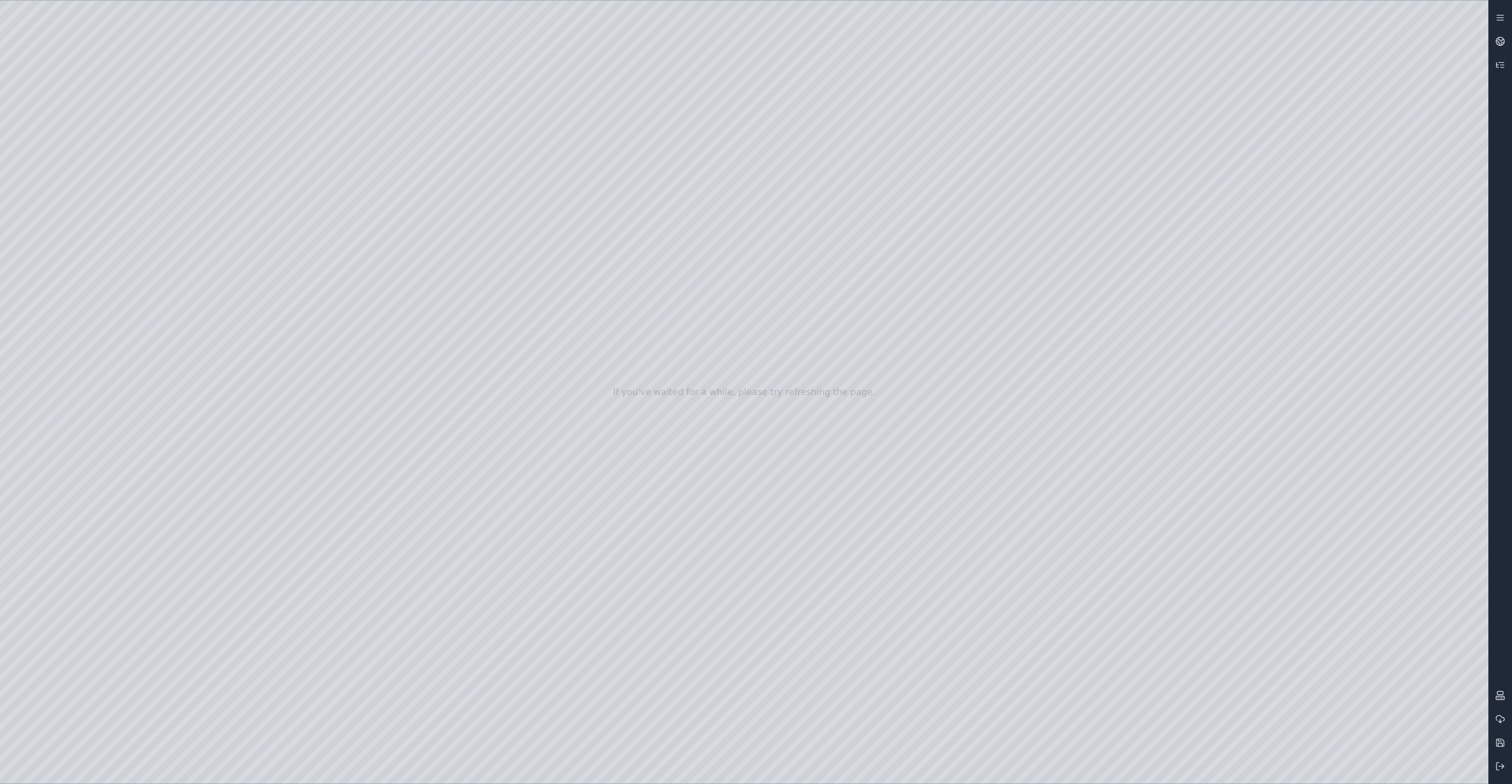
click at [75, 253] on div at bounding box center [744, 392] width 1488 height 783
click at [59, 467] on div at bounding box center [744, 392] width 1488 height 783
click at [88, 283] on div at bounding box center [744, 392] width 1488 height 783
click at [85, 263] on div at bounding box center [744, 392] width 1488 height 783
click at [77, 286] on div at bounding box center [744, 392] width 1488 height 783
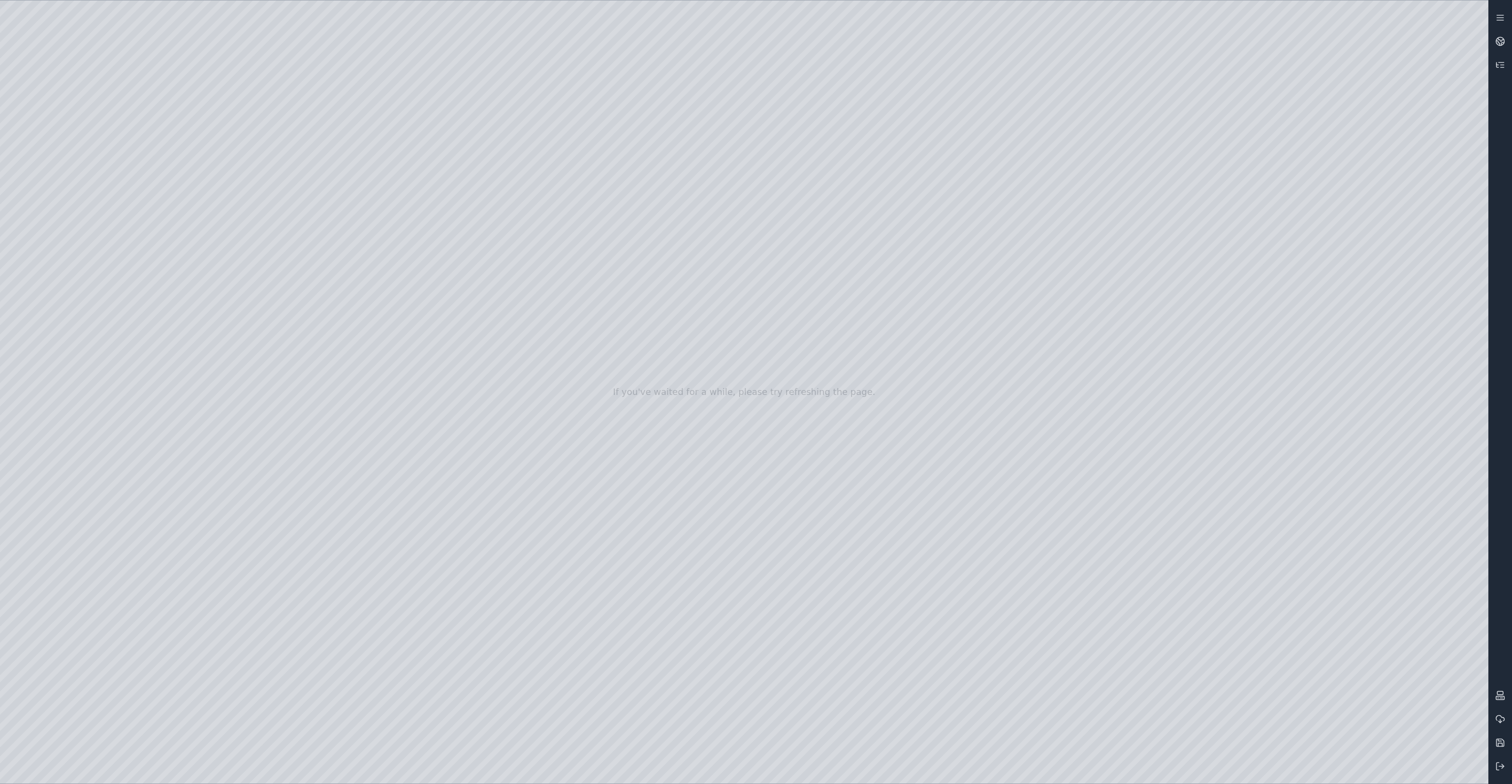
click at [77, 265] on div at bounding box center [744, 392] width 1488 height 783
click at [344, 328] on div at bounding box center [744, 392] width 1488 height 783
drag, startPoint x: 715, startPoint y: 325, endPoint x: 828, endPoint y: 325, distance: 113.0
click at [344, 321] on div at bounding box center [744, 392] width 1488 height 783
click at [74, 207] on div at bounding box center [744, 392] width 1488 height 783
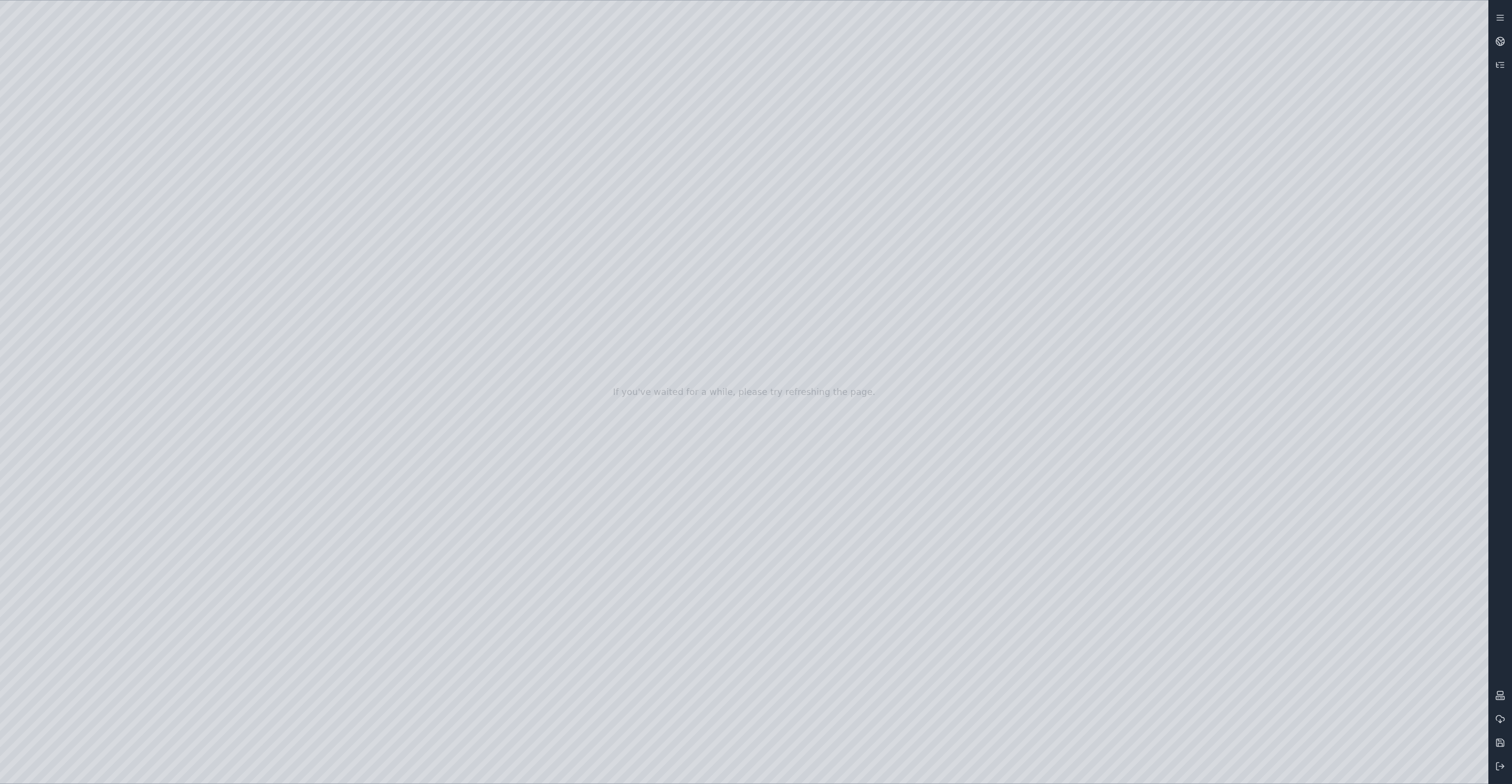
click at [71, 234] on div at bounding box center [744, 392] width 1488 height 783
click at [76, 179] on div at bounding box center [744, 392] width 1488 height 783
click at [70, 207] on div at bounding box center [744, 392] width 1488 height 783
click at [59, 321] on div at bounding box center [744, 392] width 1488 height 783
click at [79, 248] on div at bounding box center [744, 392] width 1488 height 783
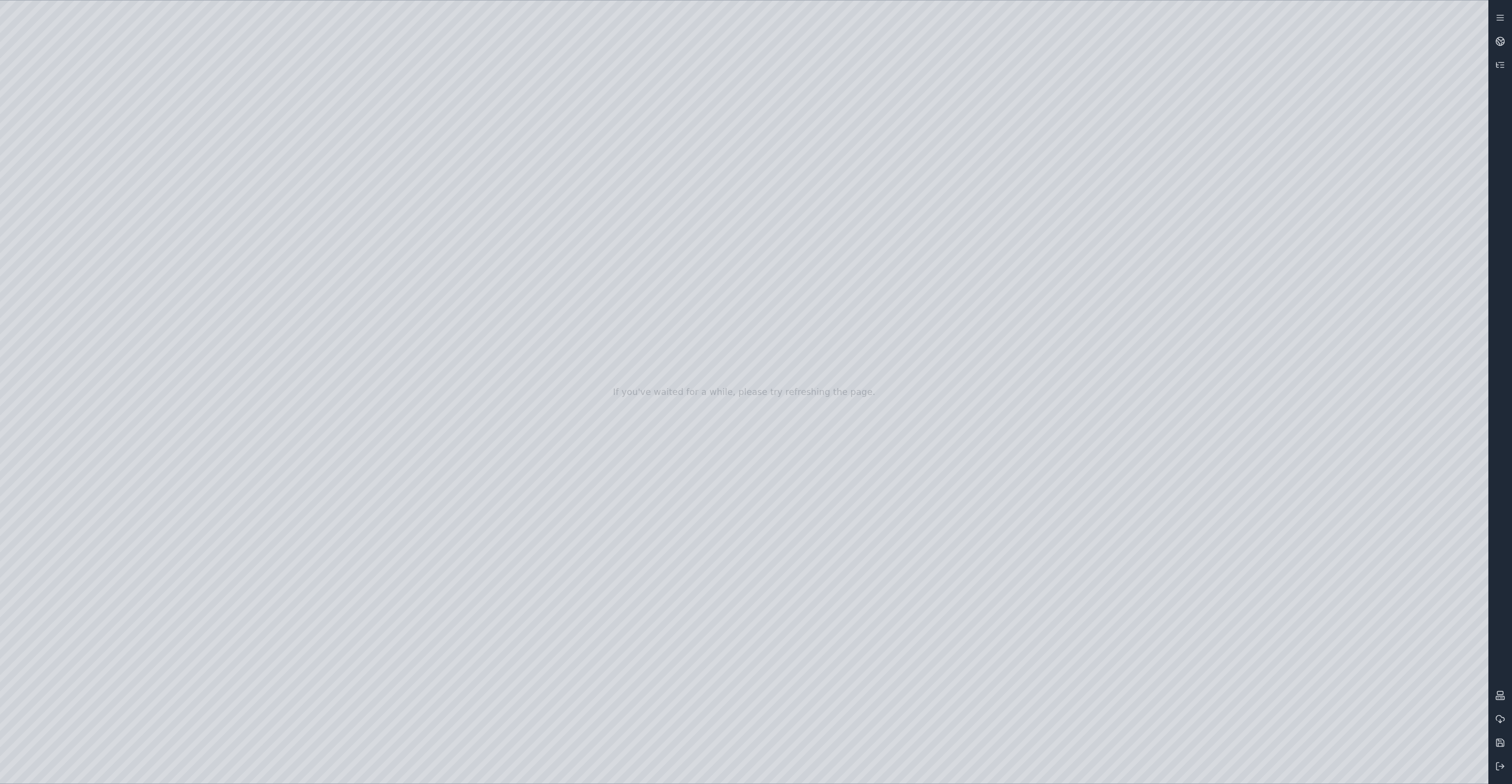
click at [70, 177] on div at bounding box center [744, 392] width 1488 height 783
click at [59, 335] on div at bounding box center [744, 392] width 1488 height 783
click at [56, 193] on div at bounding box center [744, 392] width 1488 height 783
click at [70, 426] on div at bounding box center [744, 392] width 1488 height 783
click at [231, 218] on div at bounding box center [744, 392] width 1488 height 783
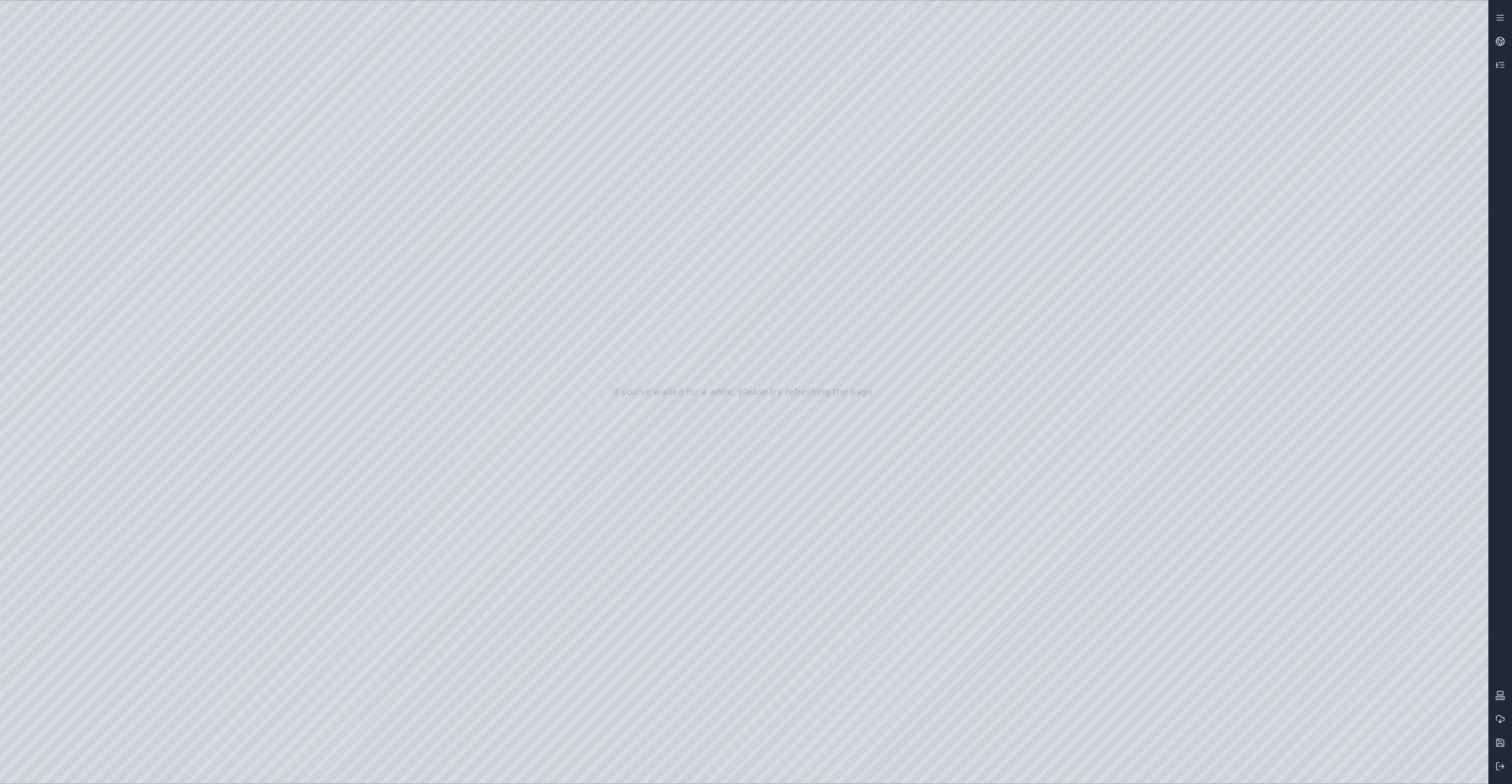
click at [221, 251] on div at bounding box center [744, 392] width 1488 height 783
click at [808, 432] on div at bounding box center [744, 392] width 1488 height 783
drag, startPoint x: 860, startPoint y: 373, endPoint x: 761, endPoint y: 291, distance: 128.5
drag, startPoint x: 805, startPoint y: 245, endPoint x: 1028, endPoint y: 273, distance: 224.8
drag, startPoint x: 1019, startPoint y: 272, endPoint x: 946, endPoint y: 260, distance: 74.0
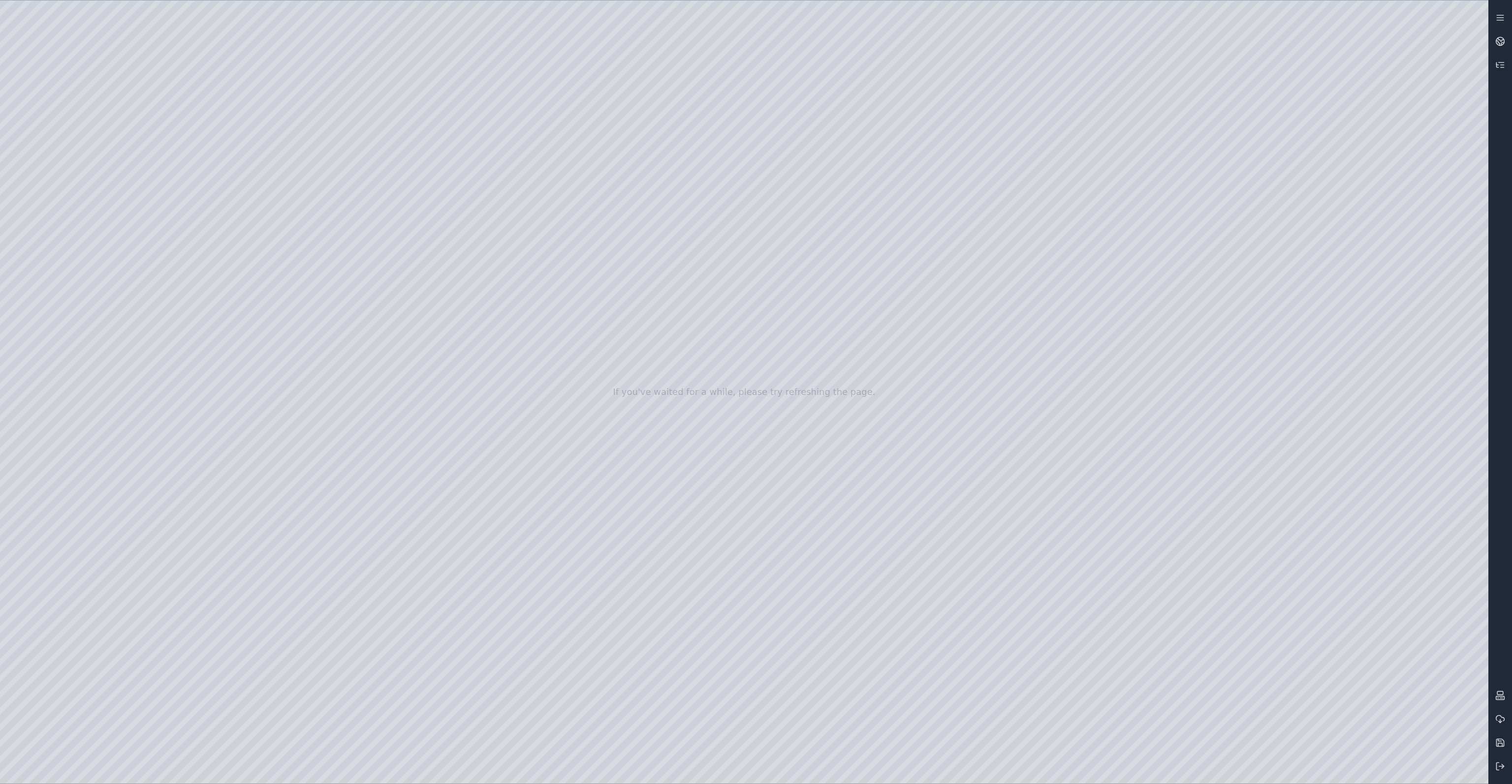
drag, startPoint x: 946, startPoint y: 289, endPoint x: 979, endPoint y: 293, distance: 33.2
drag, startPoint x: 858, startPoint y: 274, endPoint x: 847, endPoint y: 269, distance: 12.1
click at [59, 255] on div at bounding box center [744, 392] width 1488 height 783
click at [354, 49] on div at bounding box center [744, 392] width 1488 height 783
click at [242, 278] on div at bounding box center [744, 392] width 1488 height 783
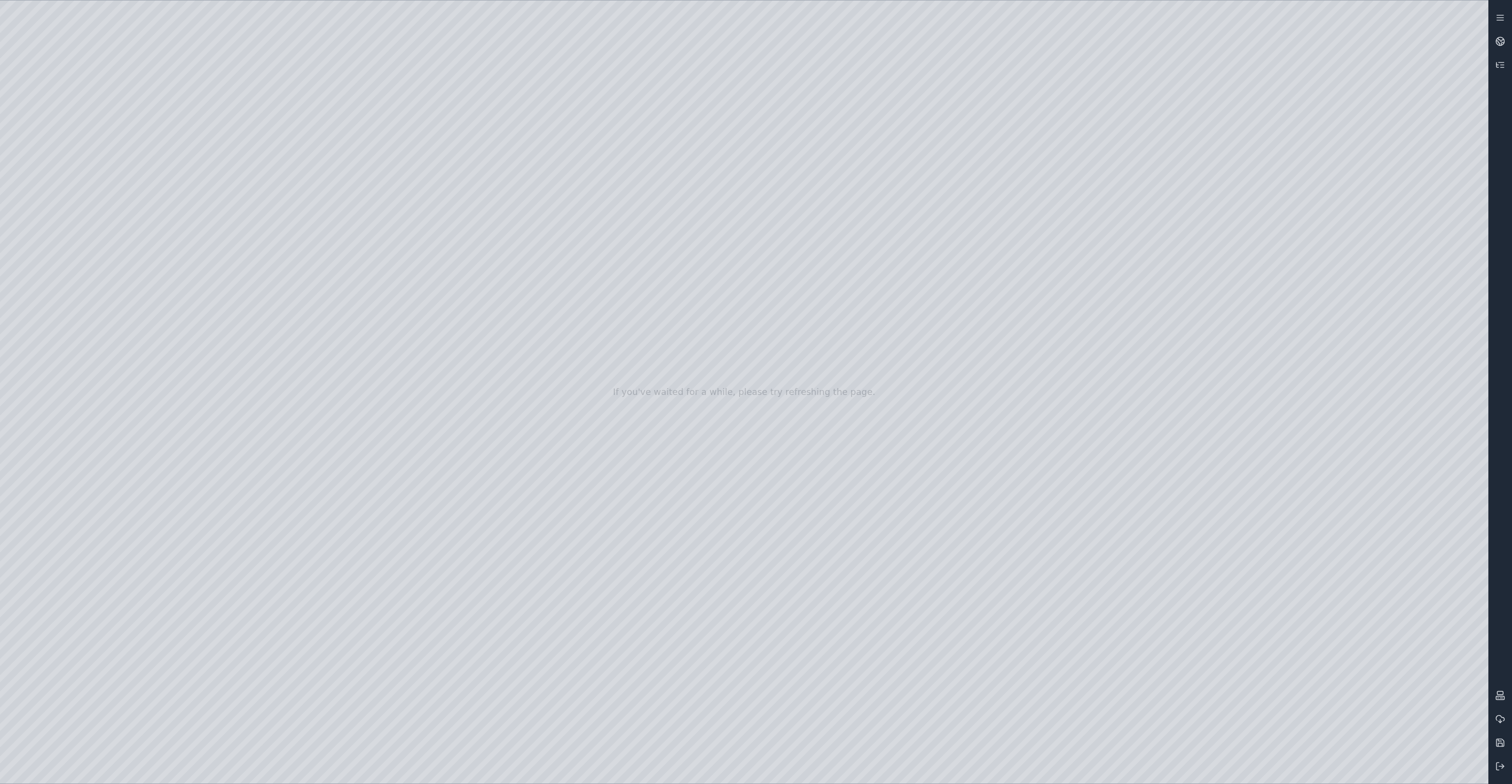
click at [1327, 479] on div at bounding box center [744, 392] width 1488 height 783
click at [83, 231] on div at bounding box center [744, 392] width 1488 height 783
click at [74, 174] on div at bounding box center [744, 392] width 1488 height 783
click at [71, 218] on div at bounding box center [744, 392] width 1488 height 783
click at [359, 337] on div at bounding box center [744, 392] width 1488 height 783
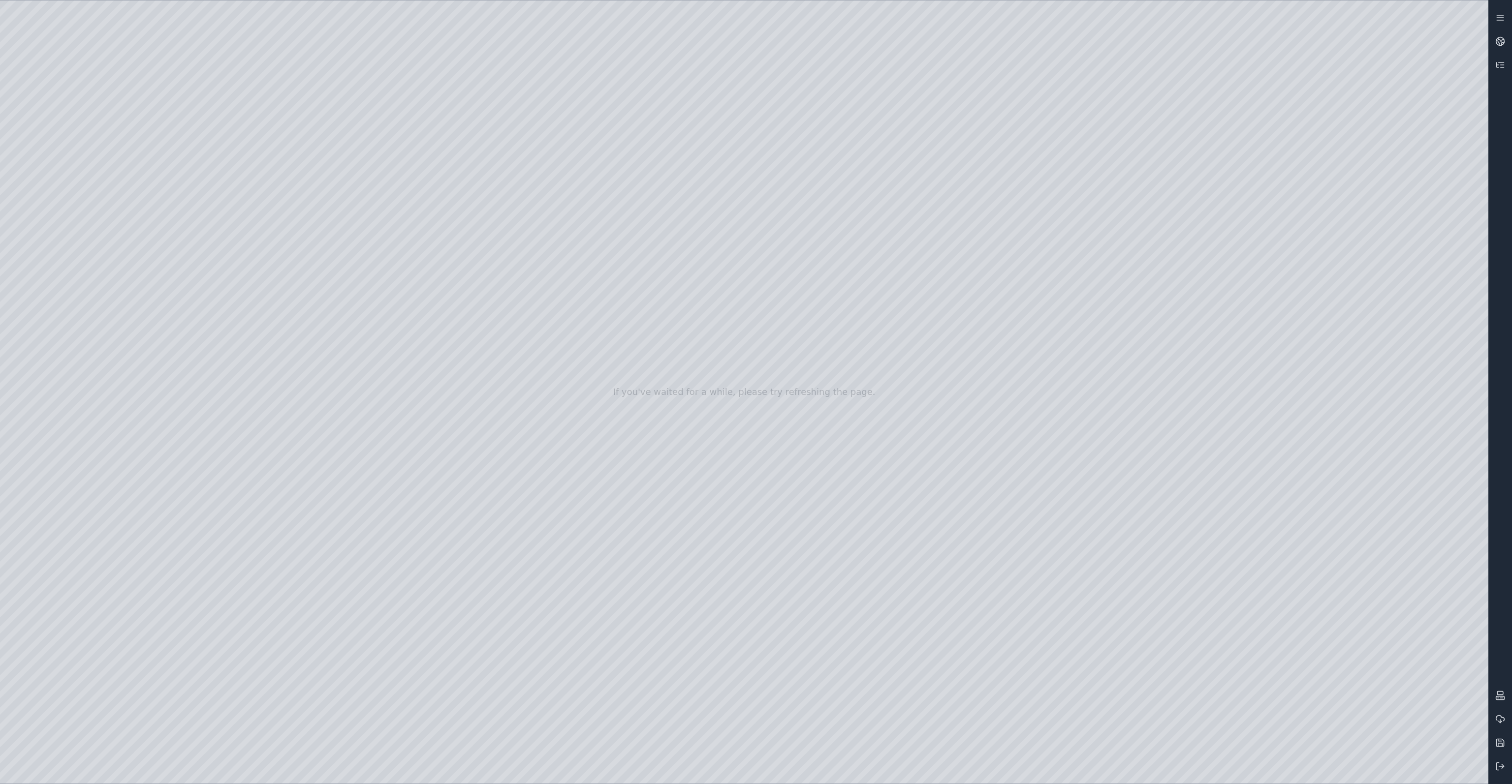
click at [353, 396] on div at bounding box center [744, 392] width 1488 height 783
click at [350, 570] on div at bounding box center [744, 392] width 1488 height 783
click at [1298, 547] on div at bounding box center [744, 392] width 1488 height 783
click at [1303, 630] on div at bounding box center [744, 392] width 1488 height 783
click at [1309, 679] on div at bounding box center [744, 392] width 1488 height 783
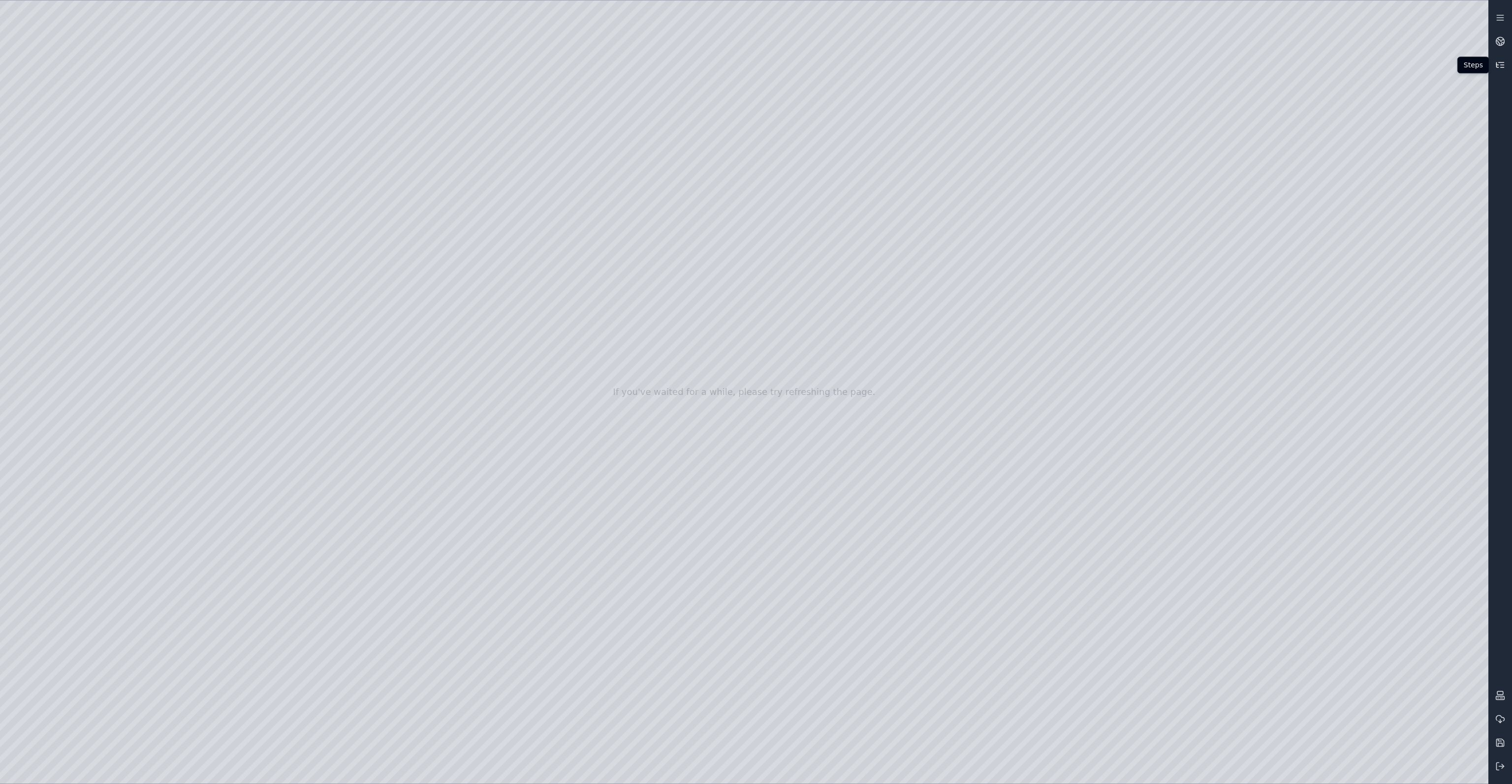
click at [1501, 68] on icon at bounding box center [1500, 64] width 10 height 10
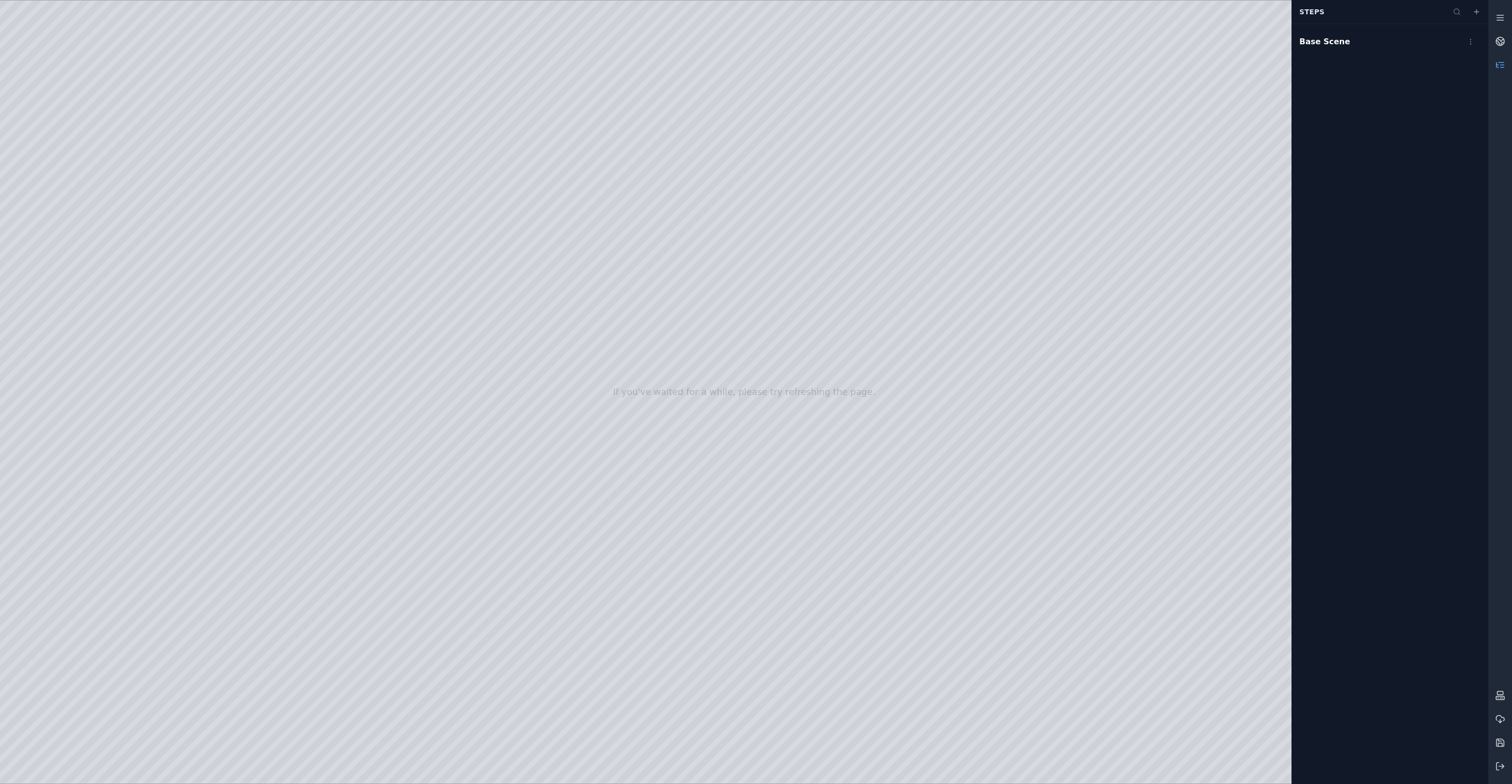
click at [1501, 68] on icon at bounding box center [1500, 64] width 10 height 10
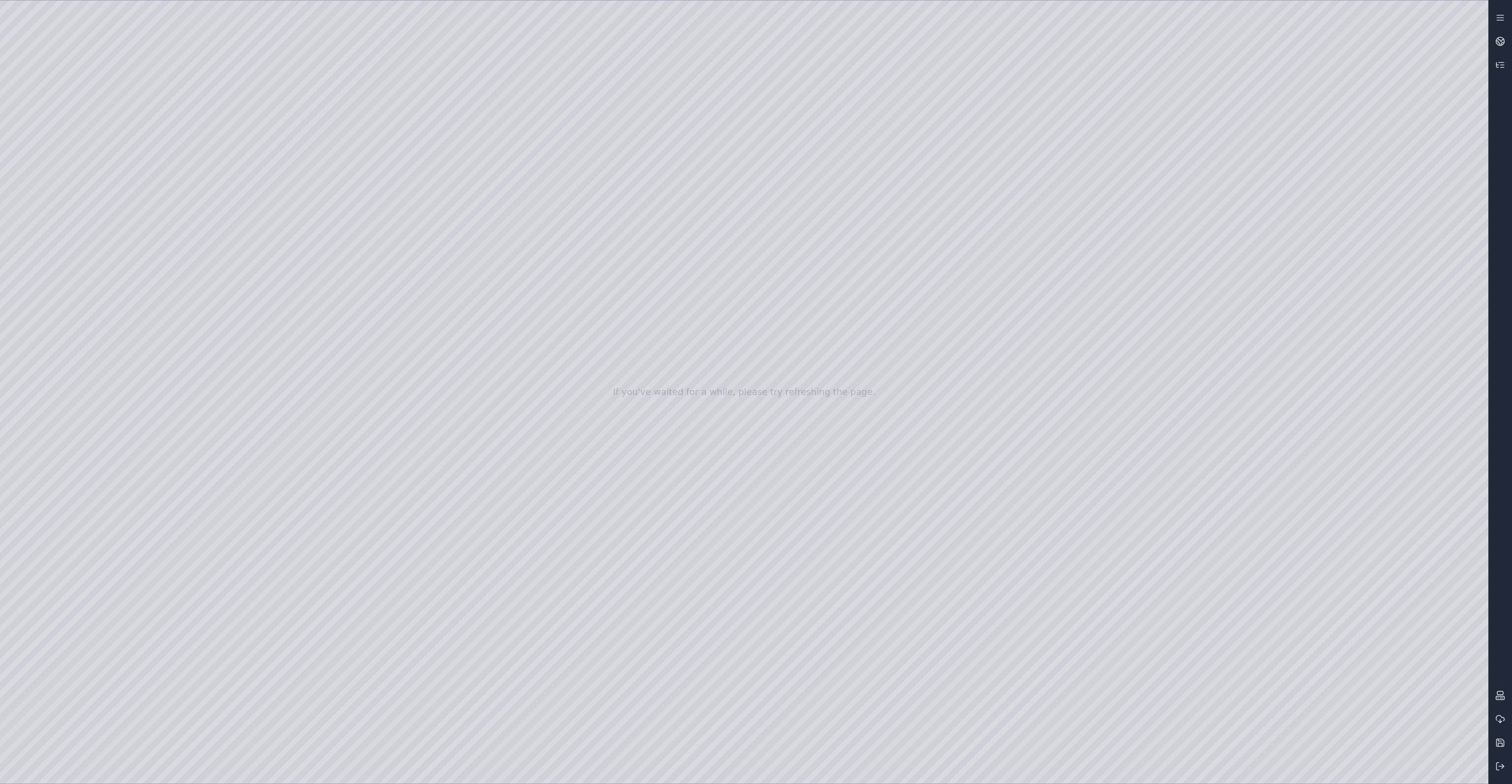
drag, startPoint x: 896, startPoint y: 443, endPoint x: 880, endPoint y: 437, distance: 17.1
drag, startPoint x: 855, startPoint y: 466, endPoint x: 843, endPoint y: 469, distance: 12.4
click at [69, 198] on div at bounding box center [744, 392] width 1488 height 783
click at [65, 314] on div at bounding box center [744, 392] width 1488 height 783
click at [72, 252] on div at bounding box center [744, 392] width 1488 height 783
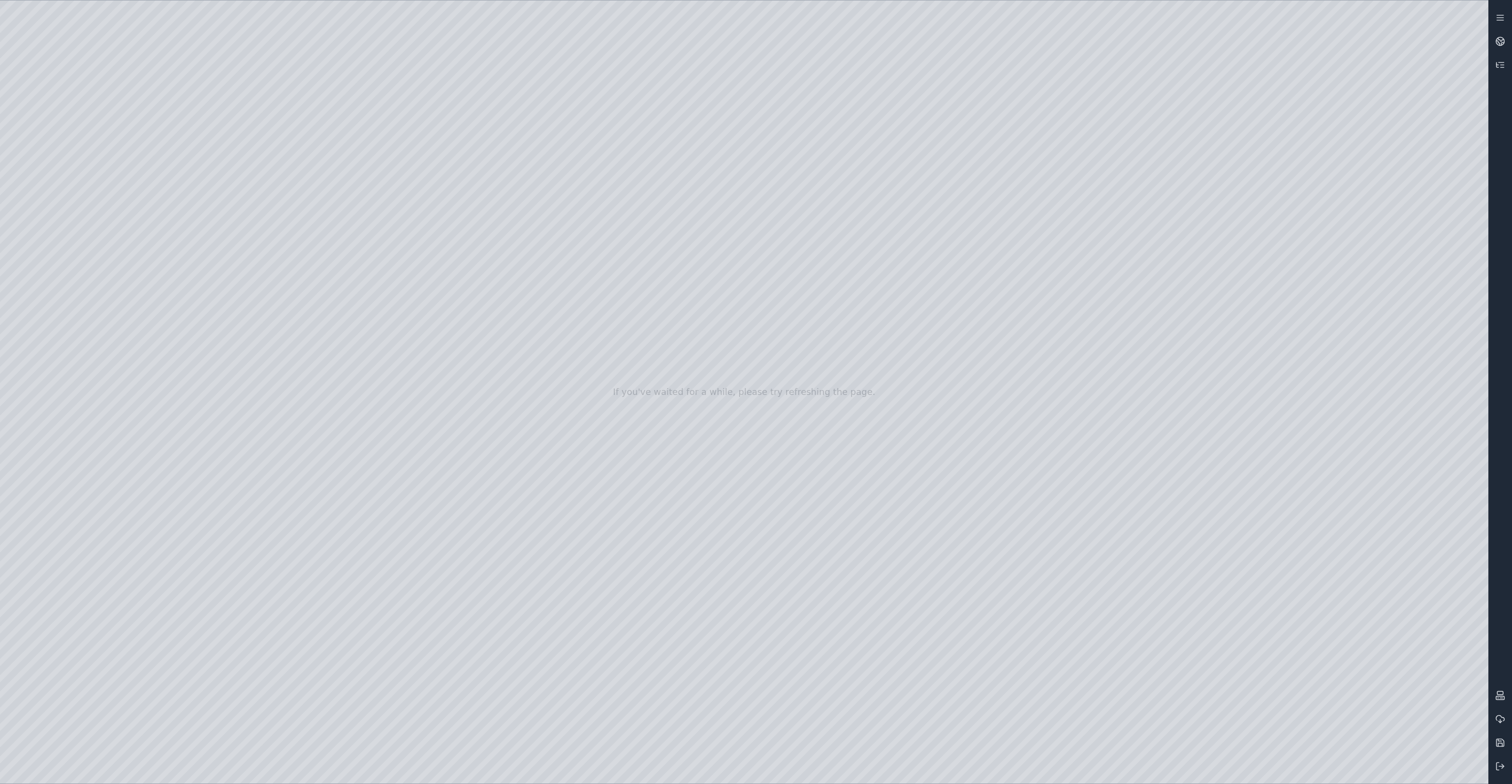
click at [96, 236] on div at bounding box center [744, 392] width 1488 height 783
click at [80, 175] on div at bounding box center [744, 392] width 1488 height 783
click at [77, 205] on div at bounding box center [744, 392] width 1488 height 783
click at [75, 228] on div at bounding box center [744, 392] width 1488 height 783
click at [43, 314] on div at bounding box center [744, 392] width 1488 height 783
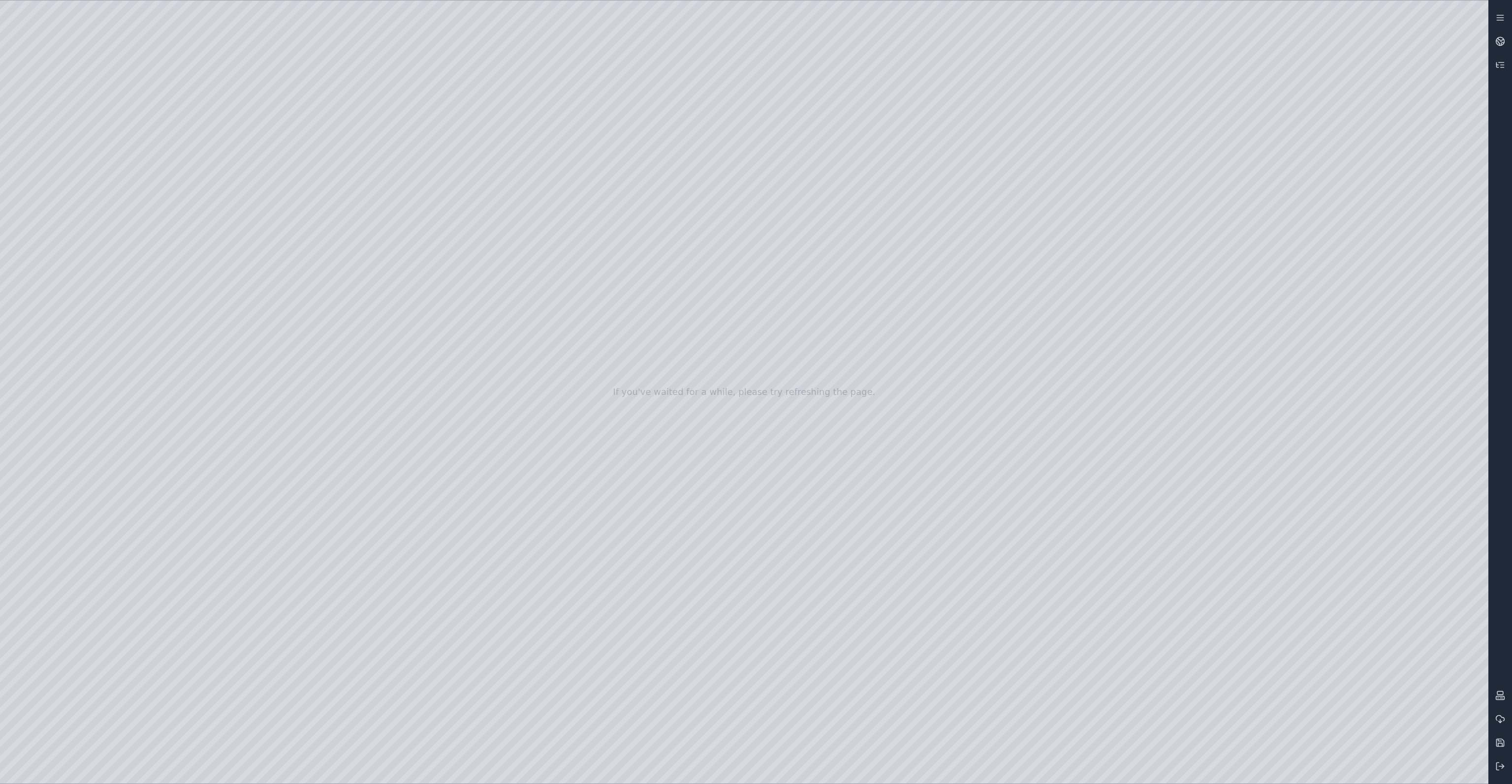
click at [75, 226] on div at bounding box center [744, 392] width 1488 height 783
click at [249, 211] on div at bounding box center [744, 392] width 1488 height 783
click at [269, 59] on div at bounding box center [744, 392] width 1488 height 783
drag, startPoint x: 175, startPoint y: 133, endPoint x: 775, endPoint y: 475, distance: 690.6
click at [775, 475] on div at bounding box center [744, 392] width 1488 height 783
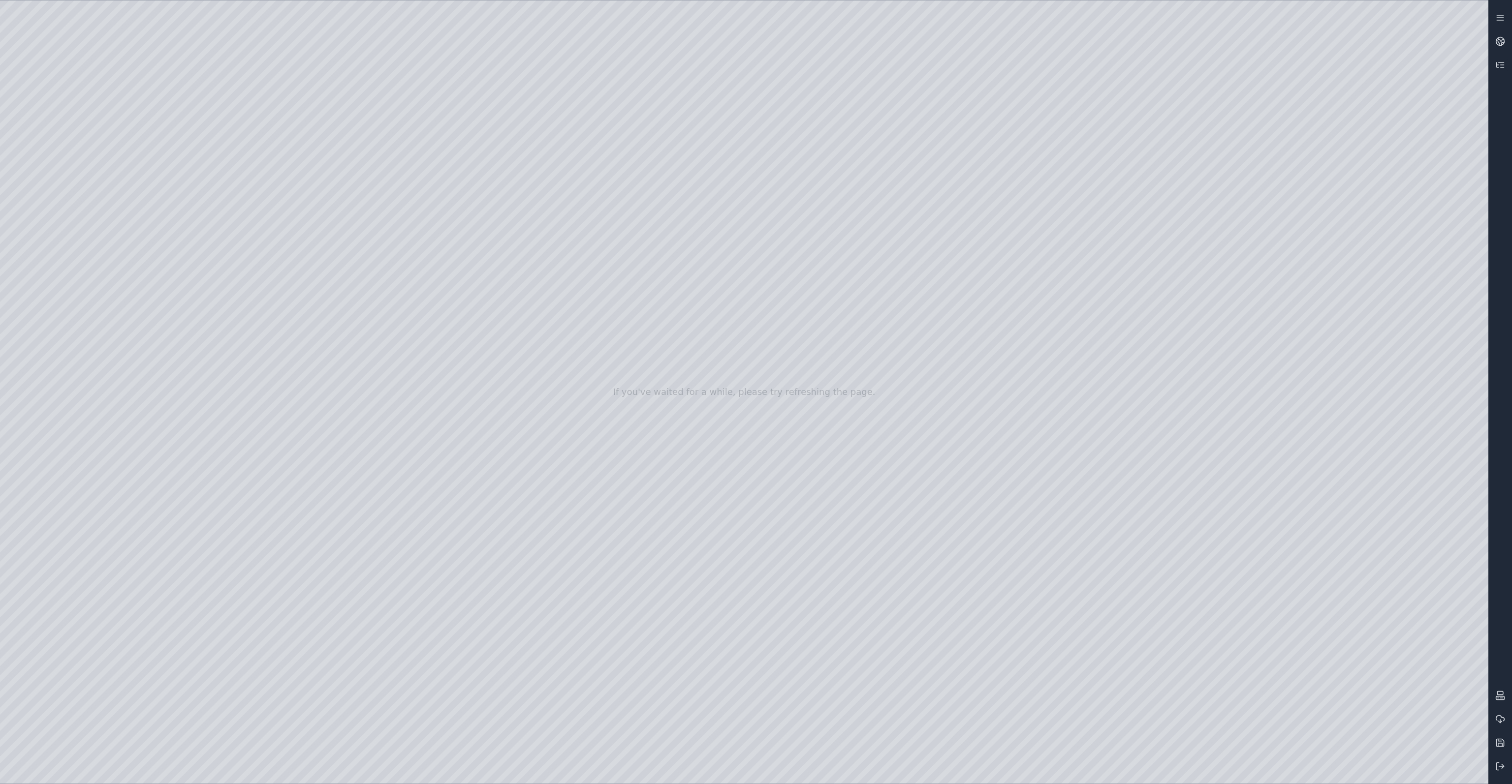
drag, startPoint x: 780, startPoint y: 474, endPoint x: 754, endPoint y: 477, distance: 26.2
click at [733, 716] on div at bounding box center [744, 392] width 1488 height 783
click at [652, 454] on div at bounding box center [744, 392] width 1488 height 783
click at [610, 298] on div at bounding box center [744, 392] width 1488 height 783
click at [1057, 769] on div at bounding box center [744, 392] width 1488 height 783
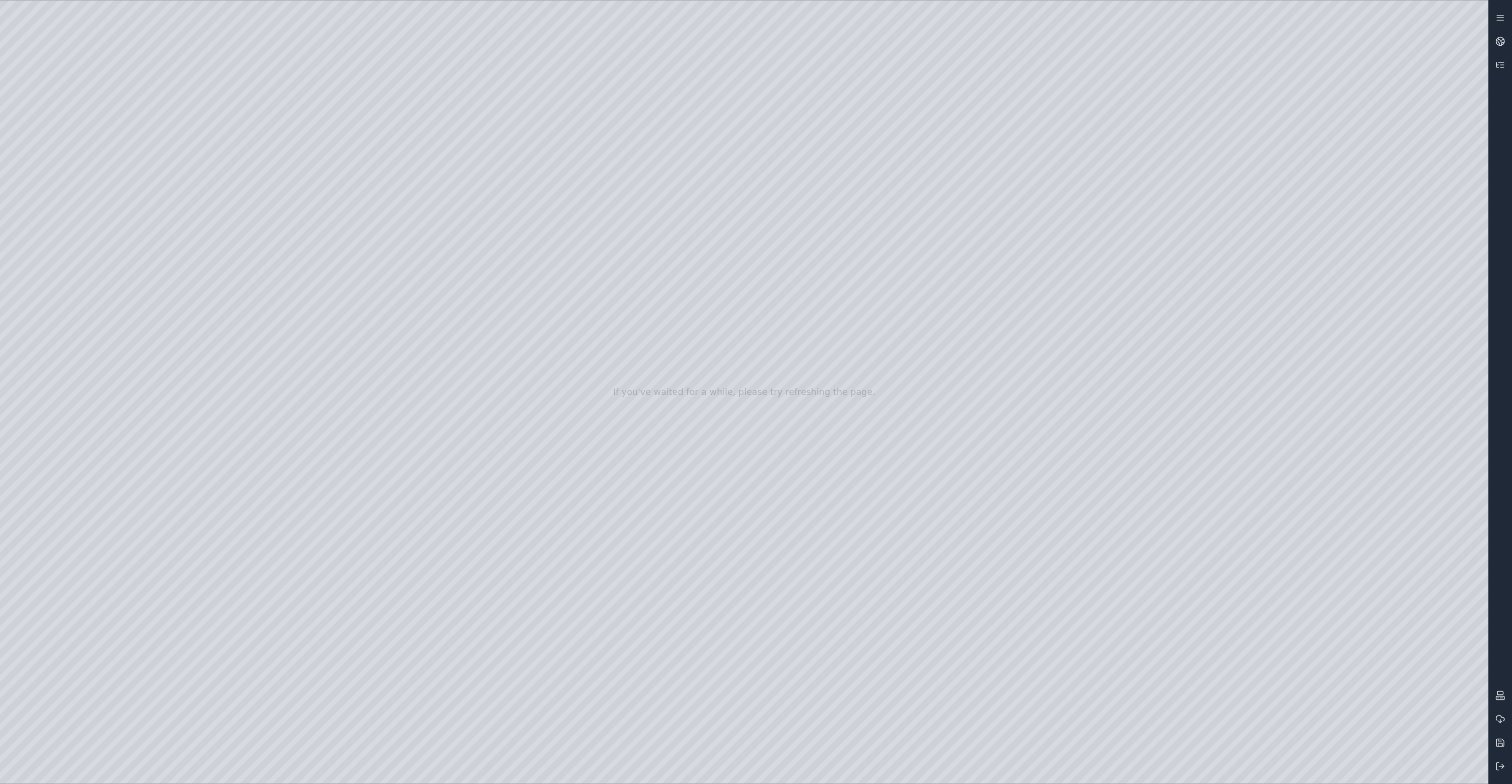
click at [1021, 770] on div at bounding box center [744, 392] width 1488 height 783
click at [1498, 36] on icon at bounding box center [1500, 41] width 10 height 10
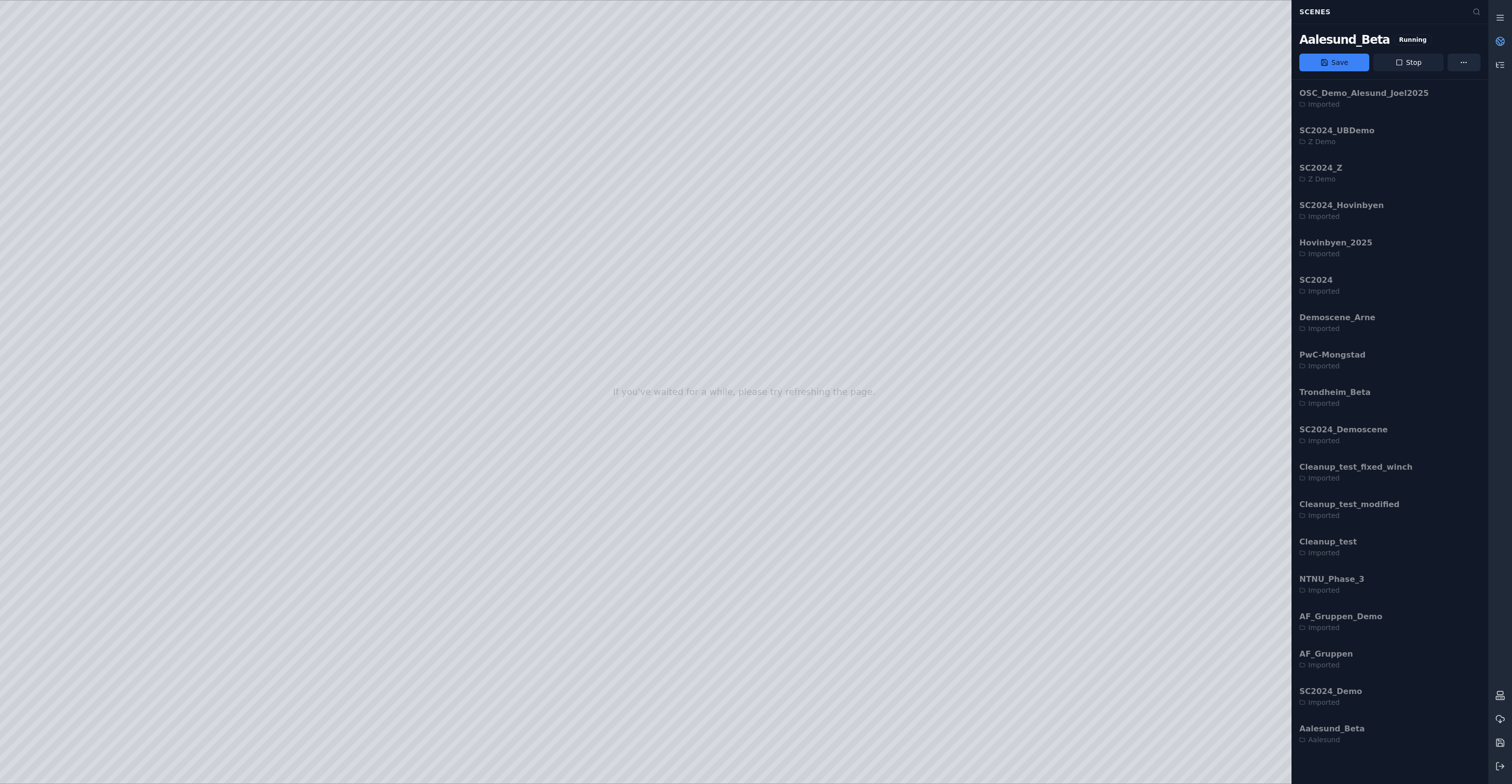
click at [1419, 58] on button "Stop" at bounding box center [1408, 63] width 70 height 18
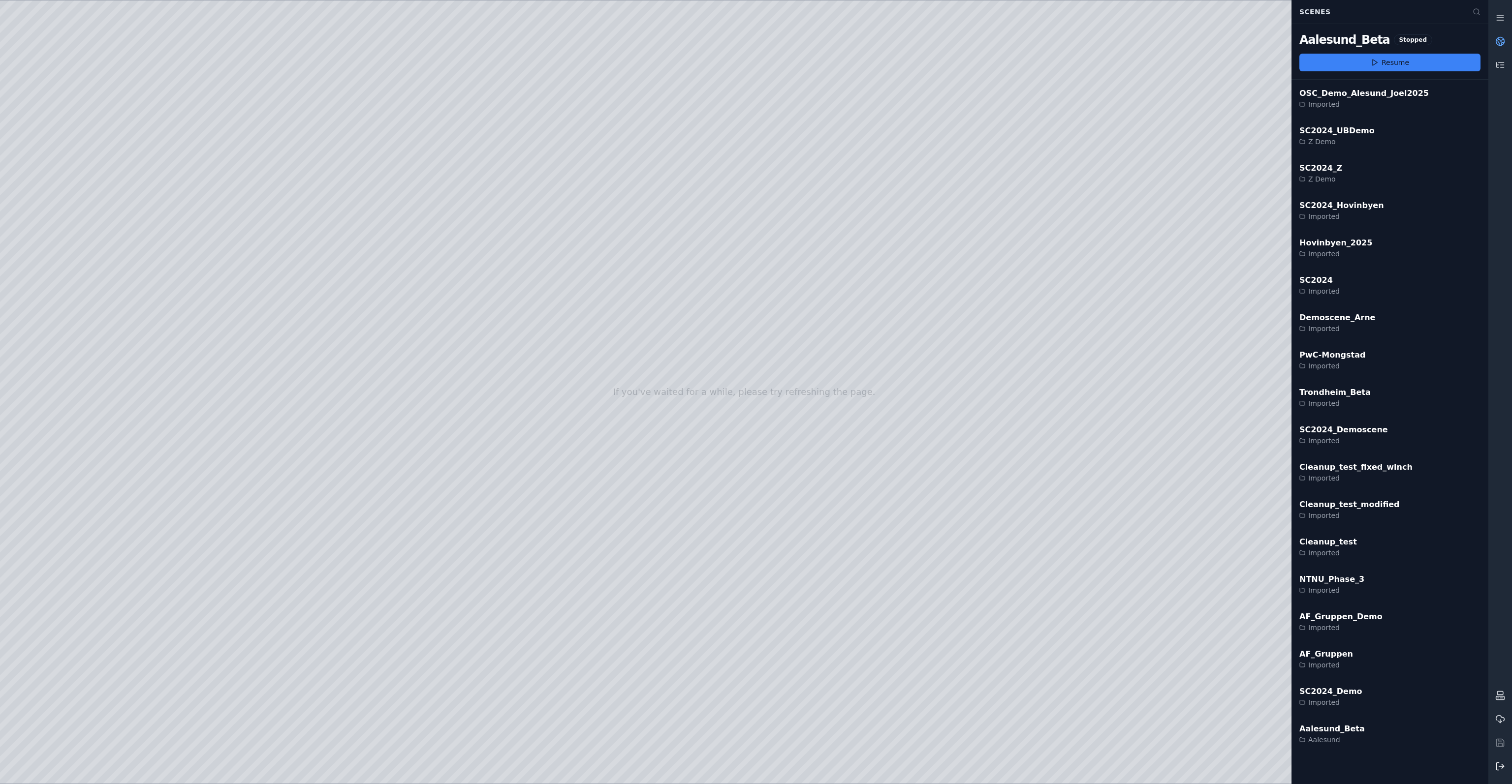
click at [1501, 766] on line at bounding box center [1502, 766] width 5 height 0
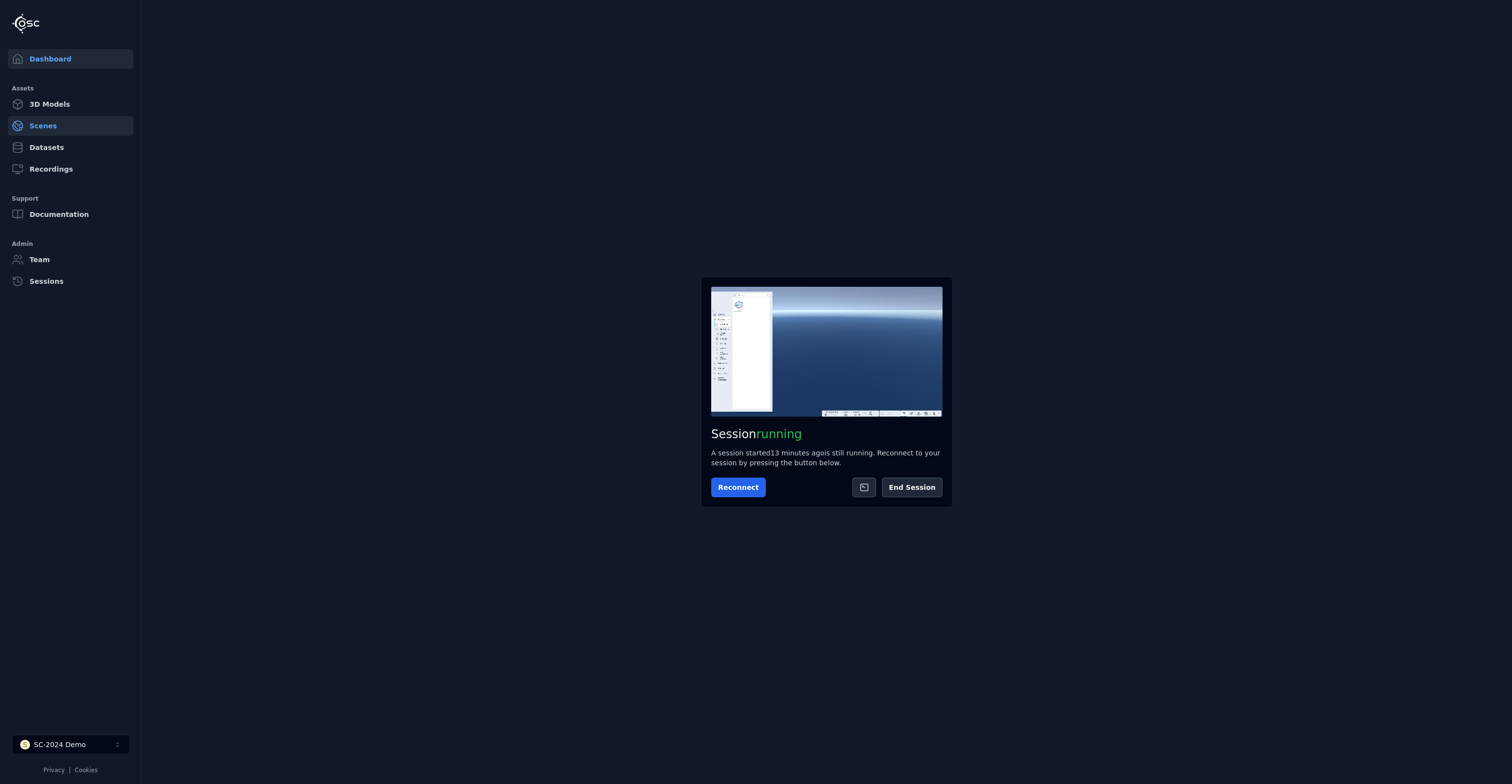
click at [69, 126] on link "Scenes" at bounding box center [71, 126] width 125 height 19
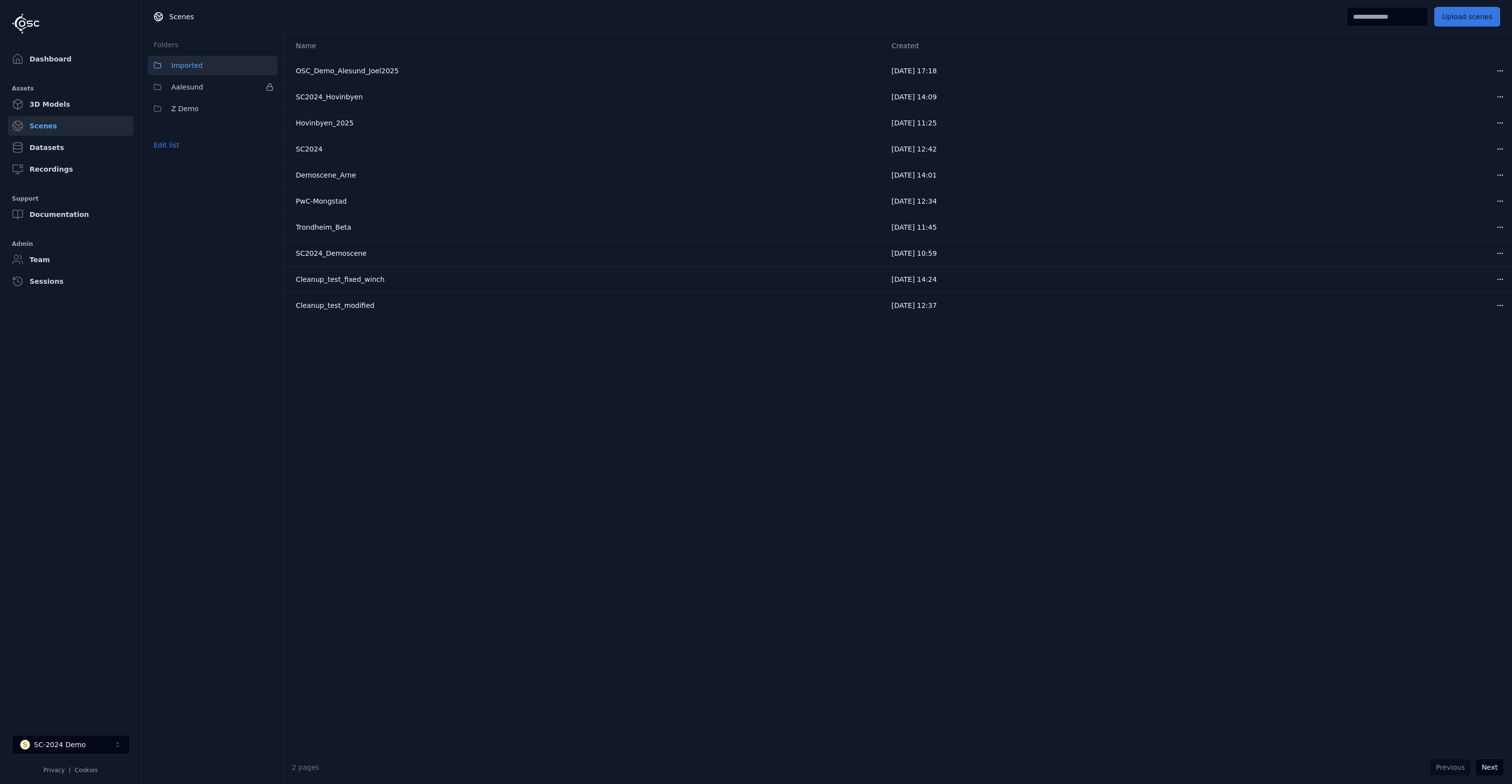
click at [1482, 9] on button "Upload scenes" at bounding box center [1467, 17] width 66 height 19
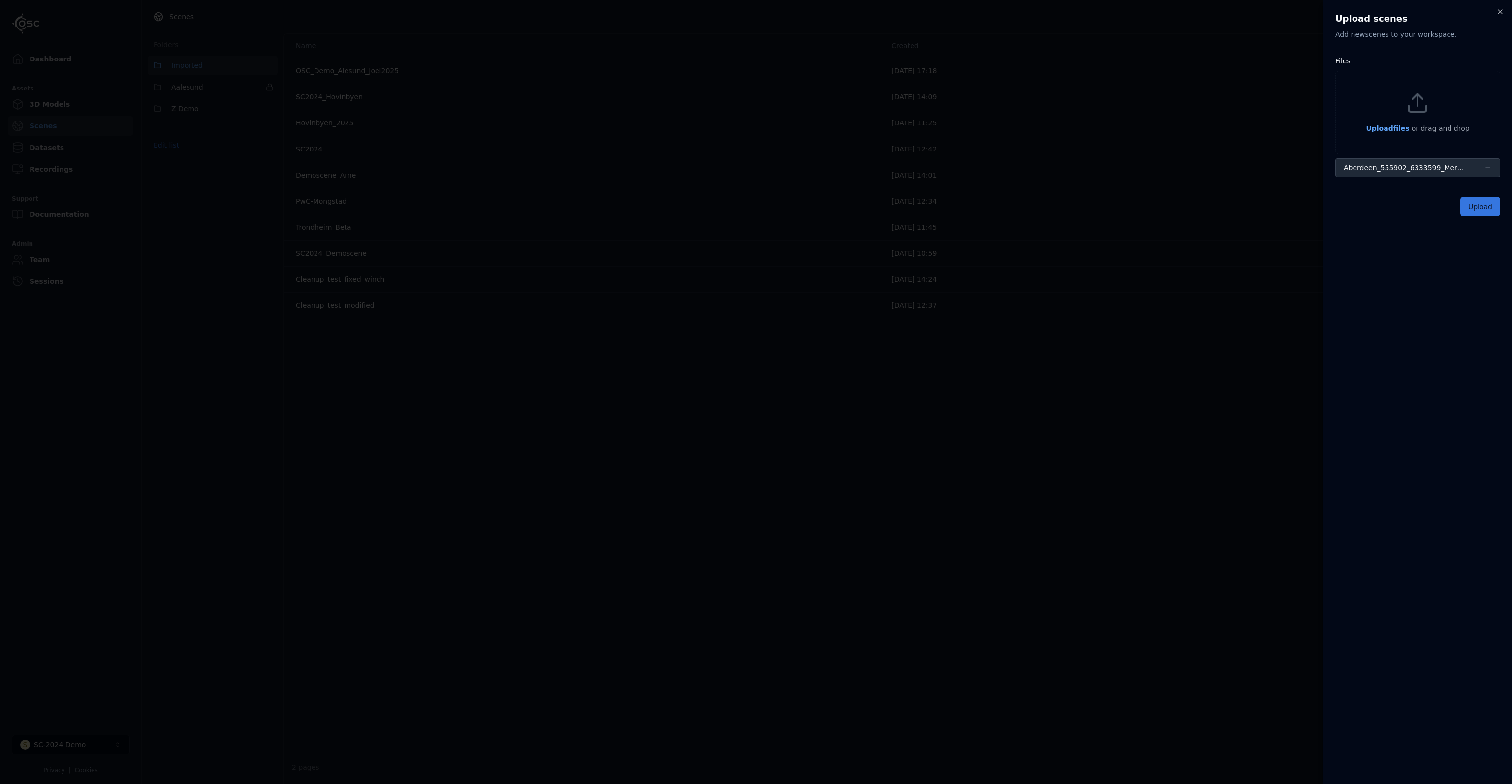
click at [1478, 209] on button "Upload" at bounding box center [1480, 207] width 40 height 19
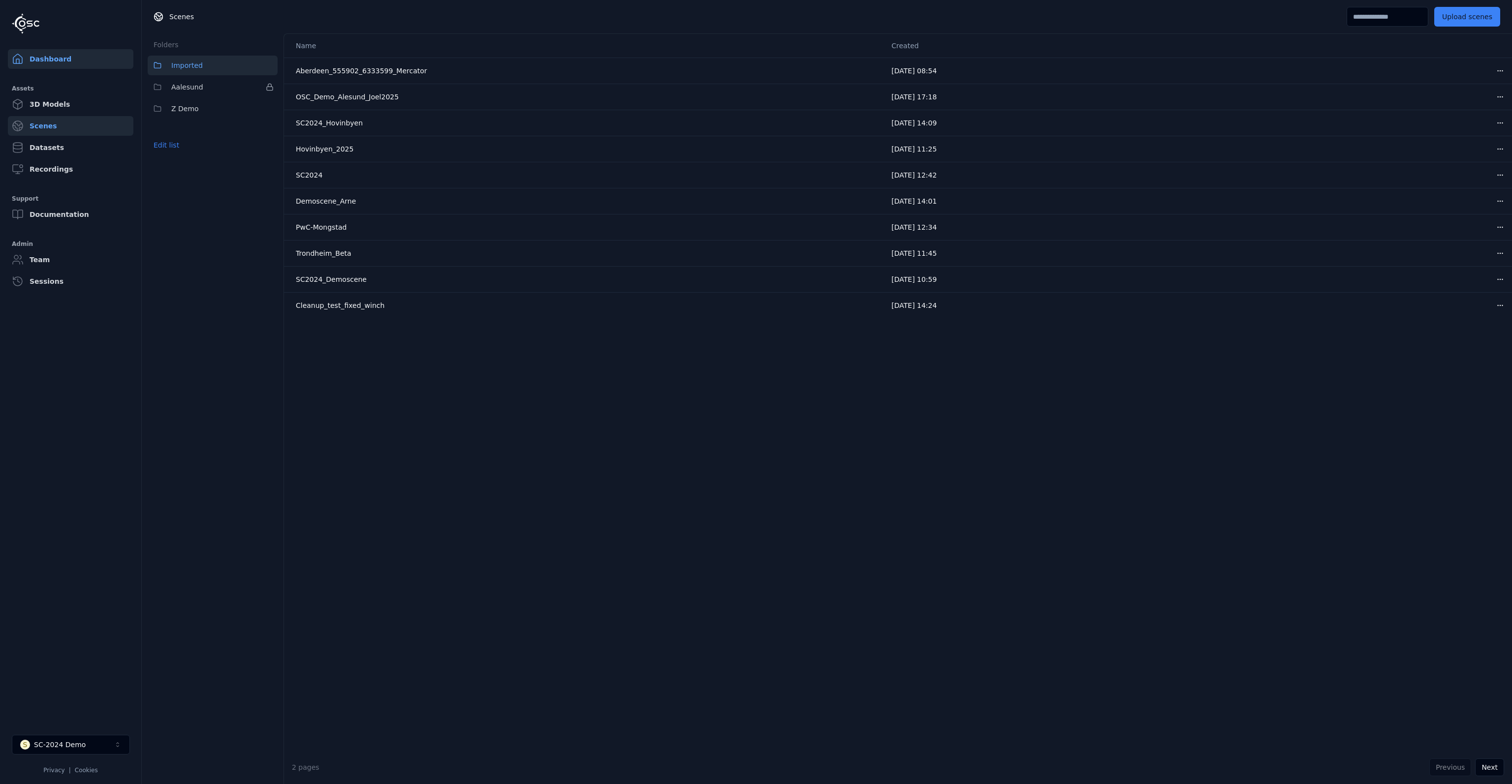
click at [58, 57] on link "Dashboard" at bounding box center [71, 59] width 125 height 19
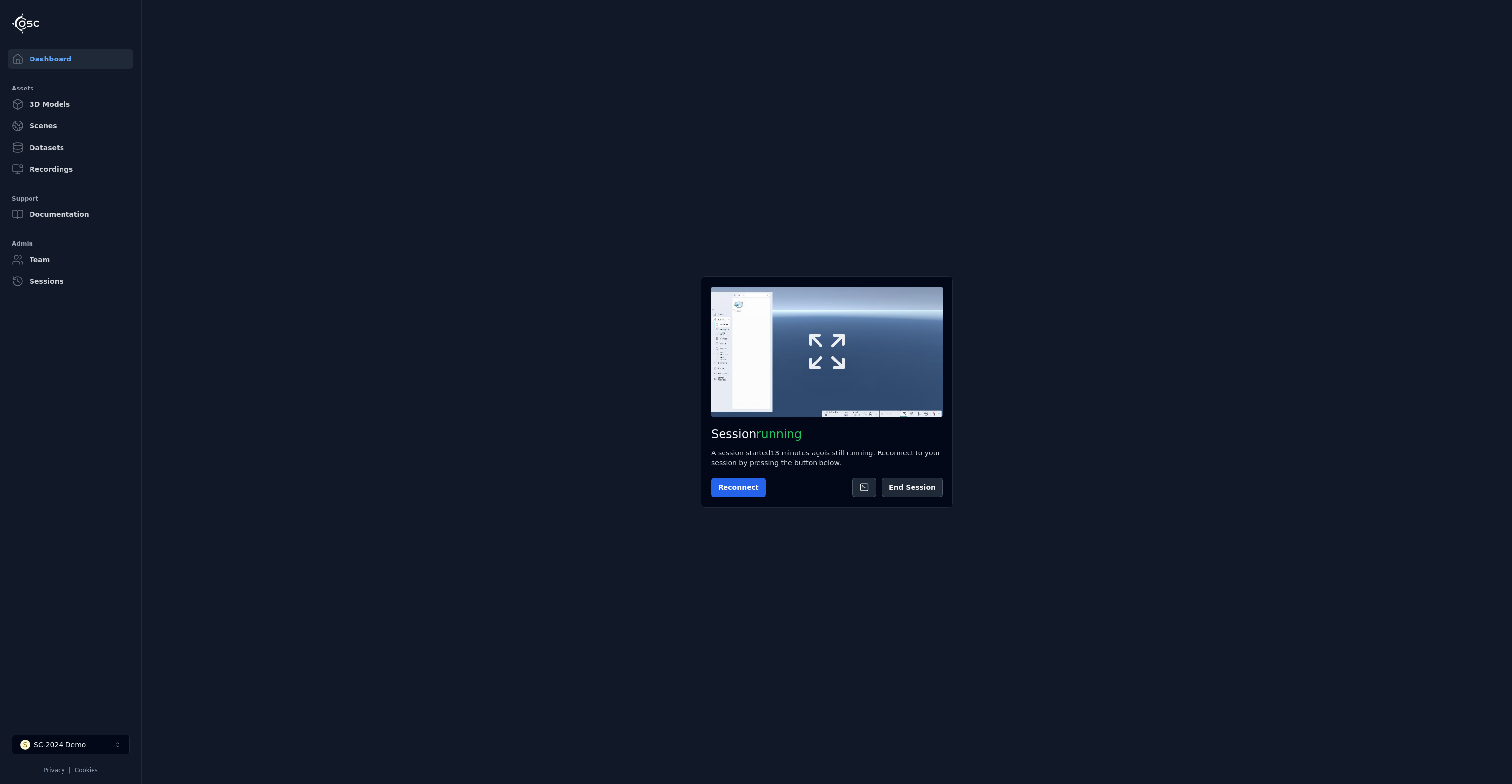
click at [827, 365] on icon at bounding box center [828, 352] width 48 height 48
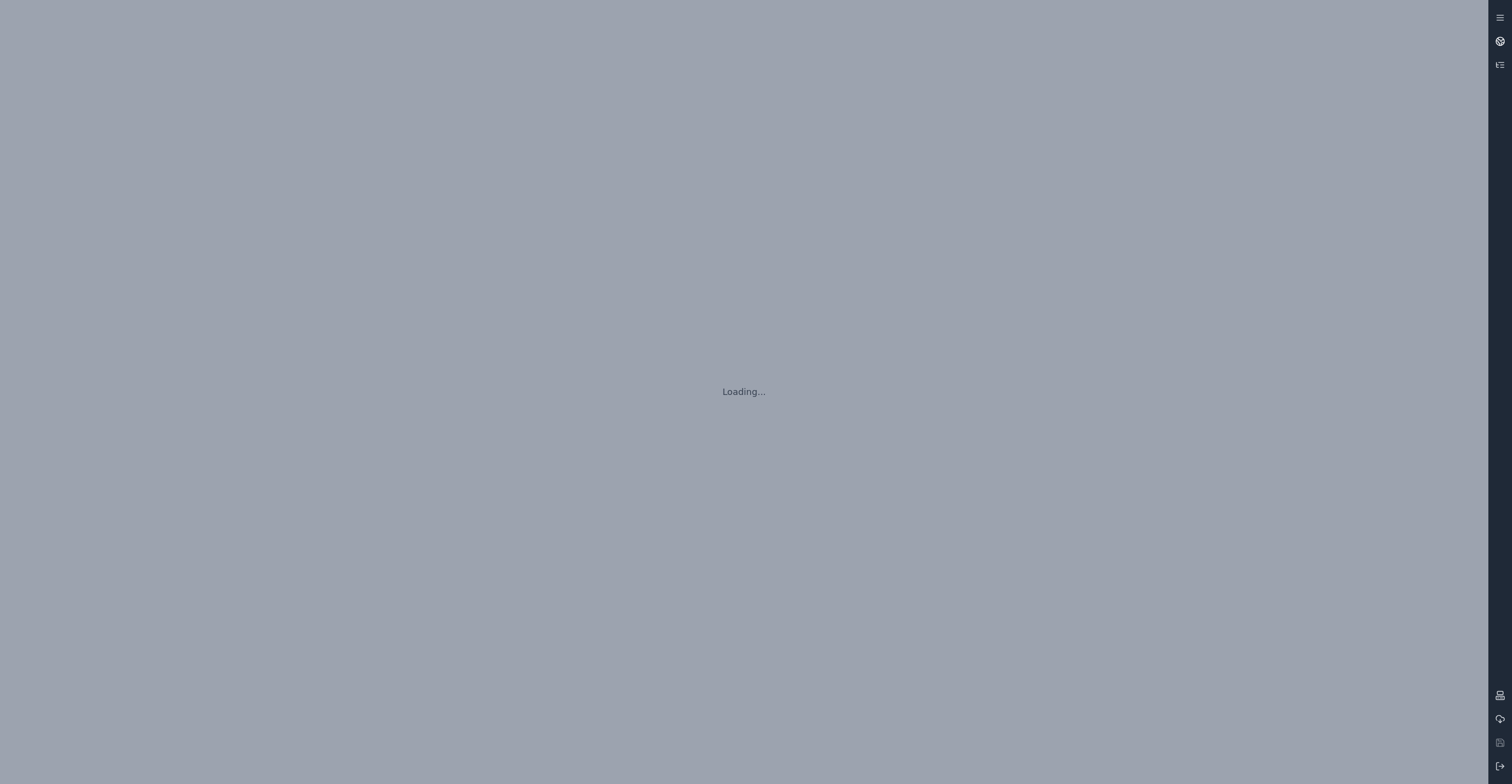
click at [1502, 40] on icon at bounding box center [1501, 40] width 6 height 4
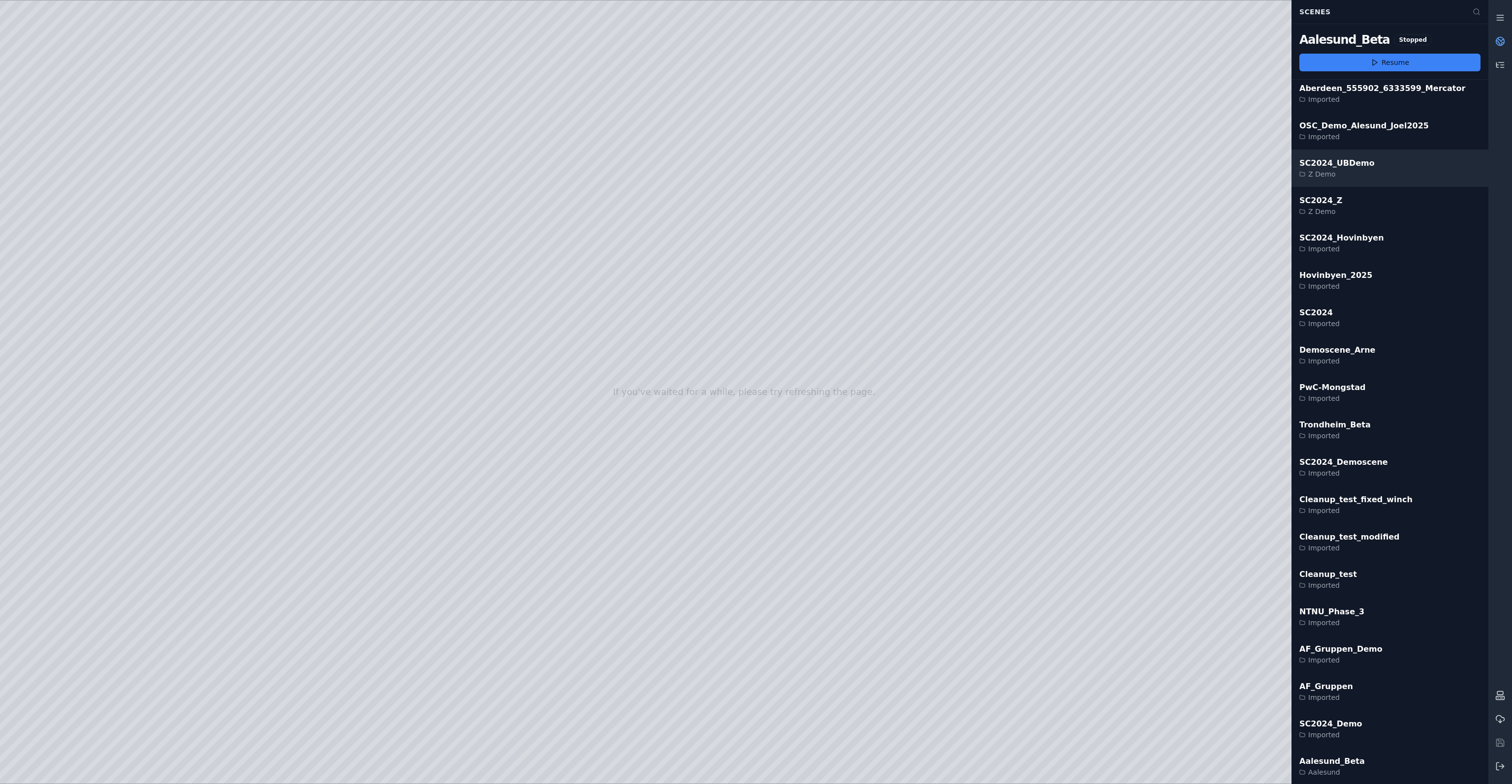
scroll to position [6, 0]
click at [1505, 37] on link at bounding box center [1500, 41] width 24 height 24
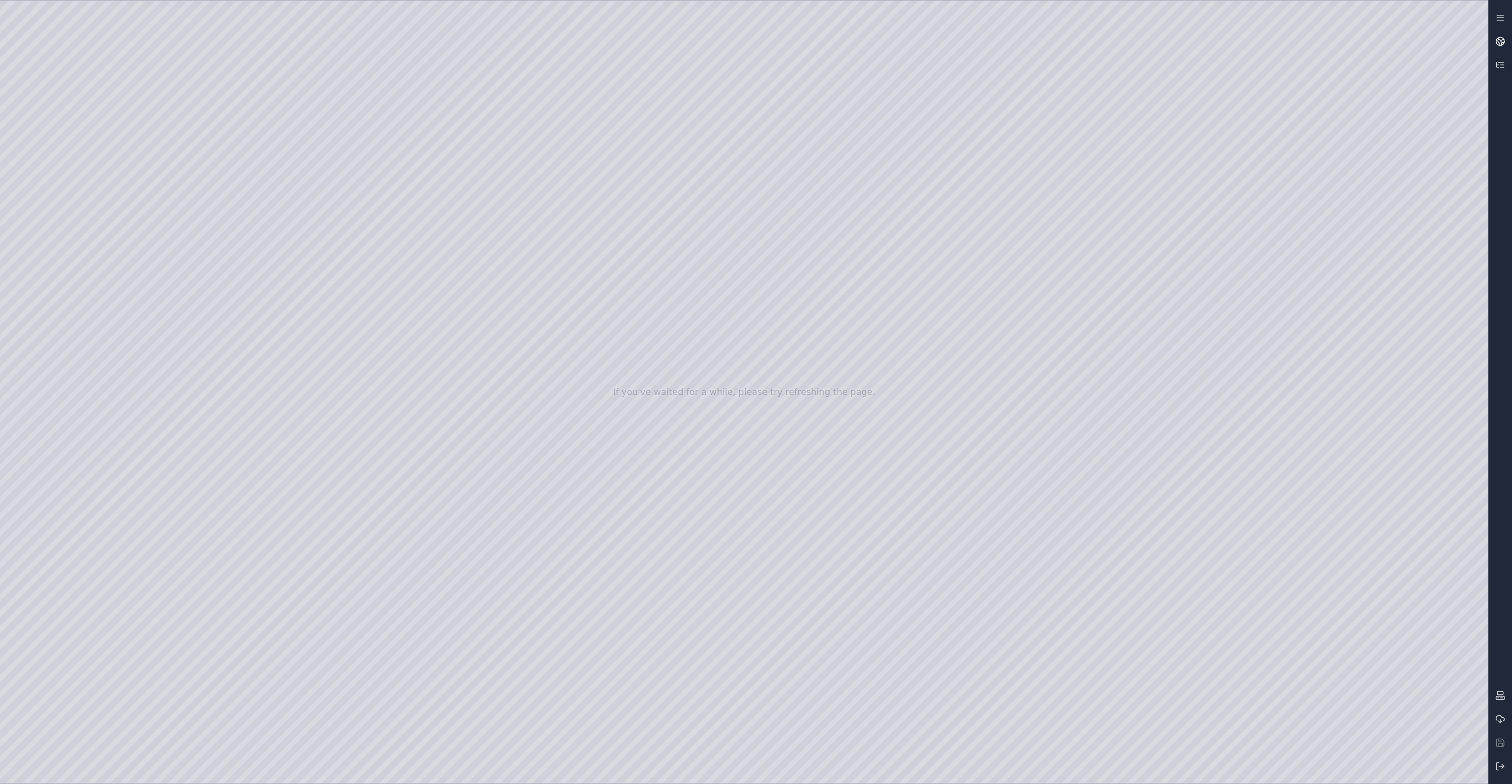
click at [1504, 40] on circle at bounding box center [1500, 41] width 8 height 8
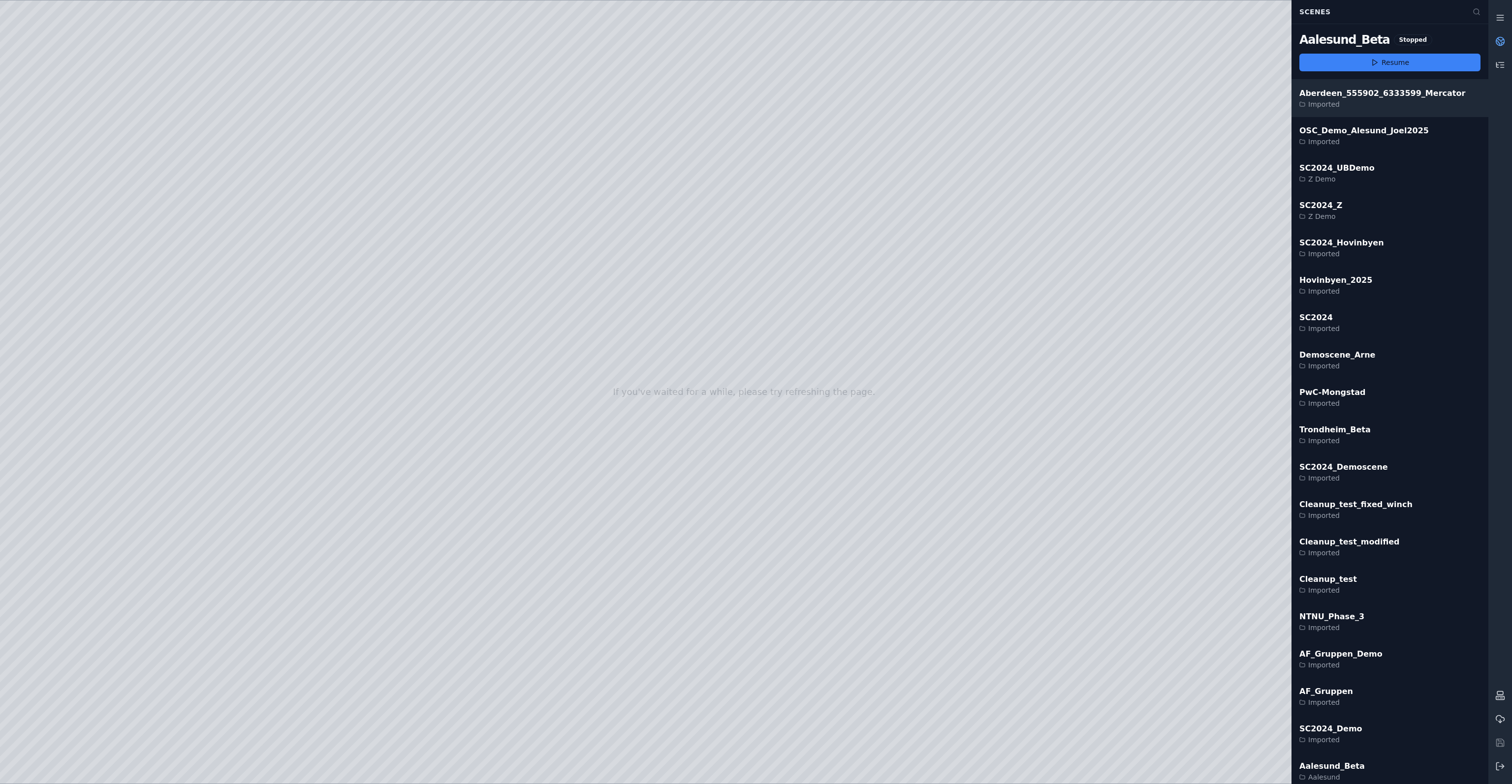
click at [1414, 103] on div "Imported" at bounding box center [1382, 104] width 166 height 10
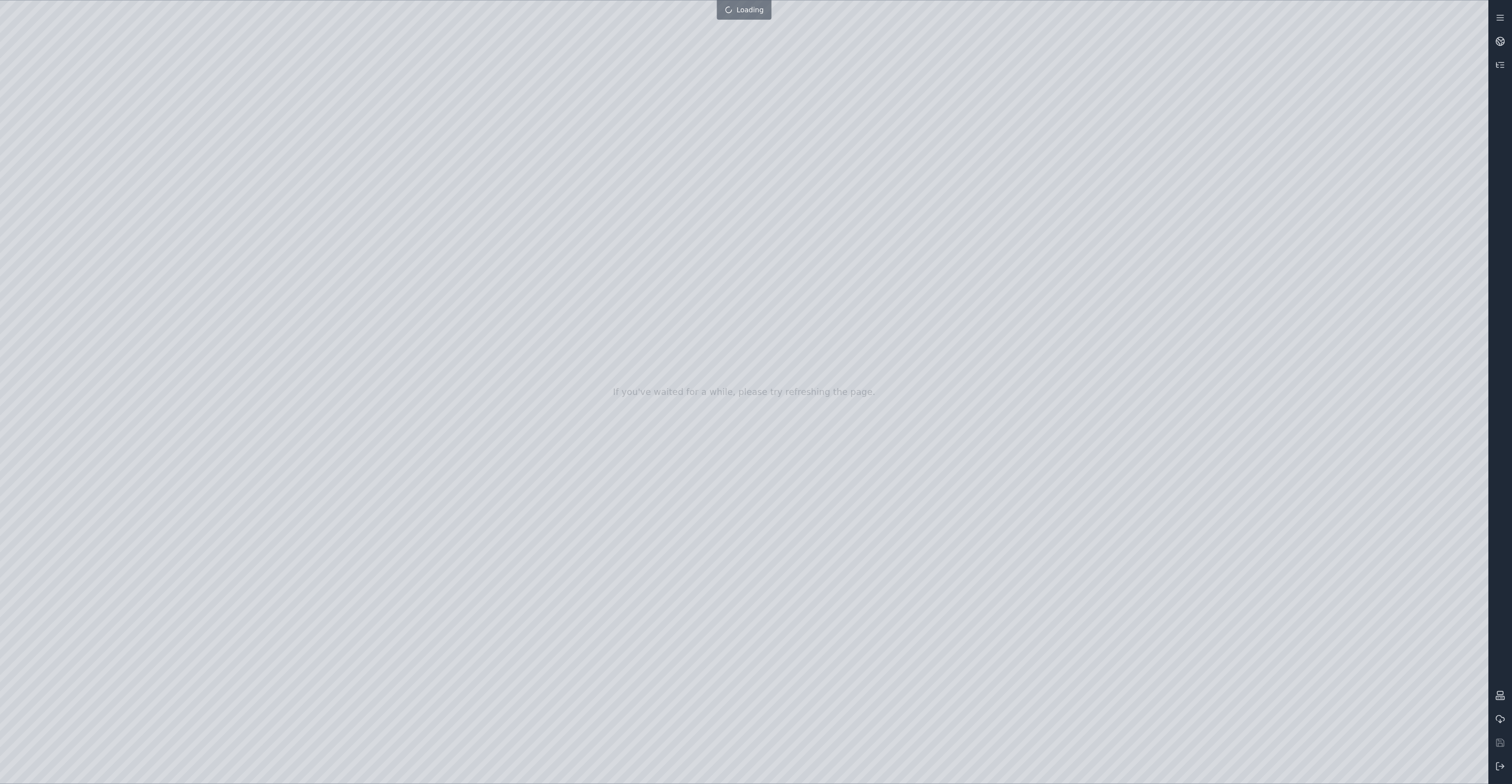
click at [144, 56] on div at bounding box center [744, 392] width 1488 height 783
drag, startPoint x: 858, startPoint y: 302, endPoint x: 746, endPoint y: 298, distance: 112.1
click at [1500, 39] on icon at bounding box center [1500, 41] width 10 height 10
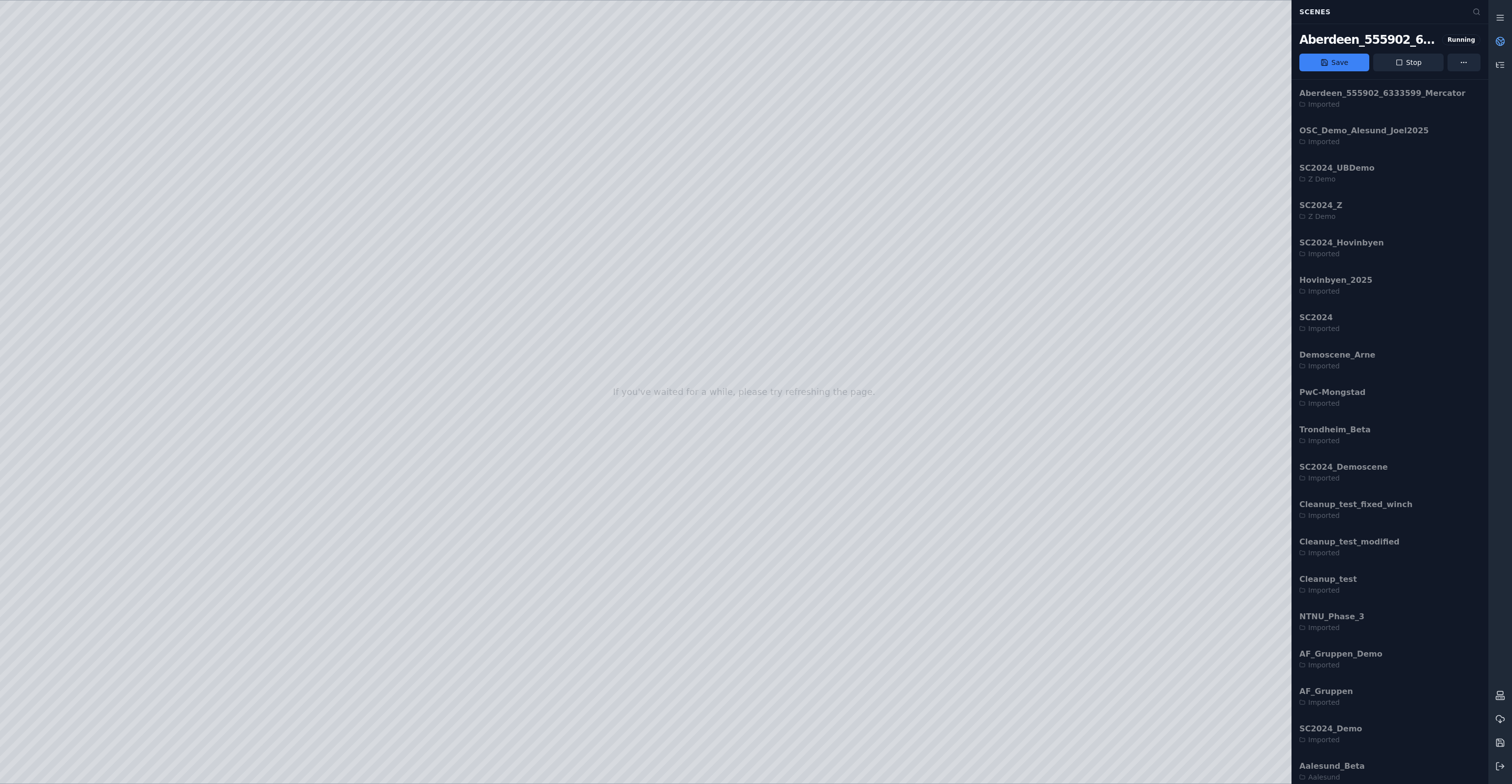
click at [49, 256] on div at bounding box center [744, 392] width 1488 height 783
click at [1504, 23] on link at bounding box center [1500, 18] width 24 height 24
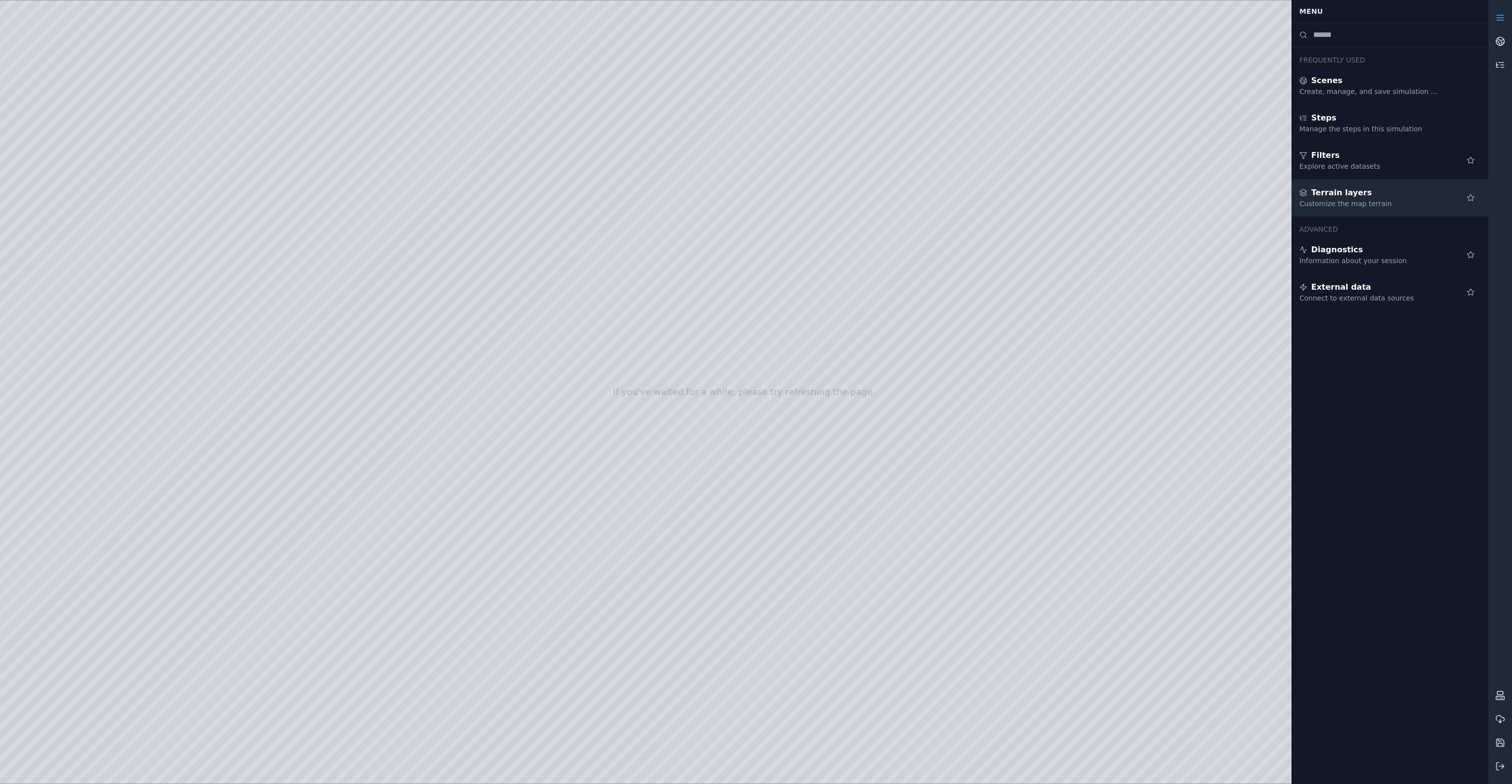
click at [1324, 200] on div "Customize the map terrain" at bounding box center [1370, 203] width 142 height 10
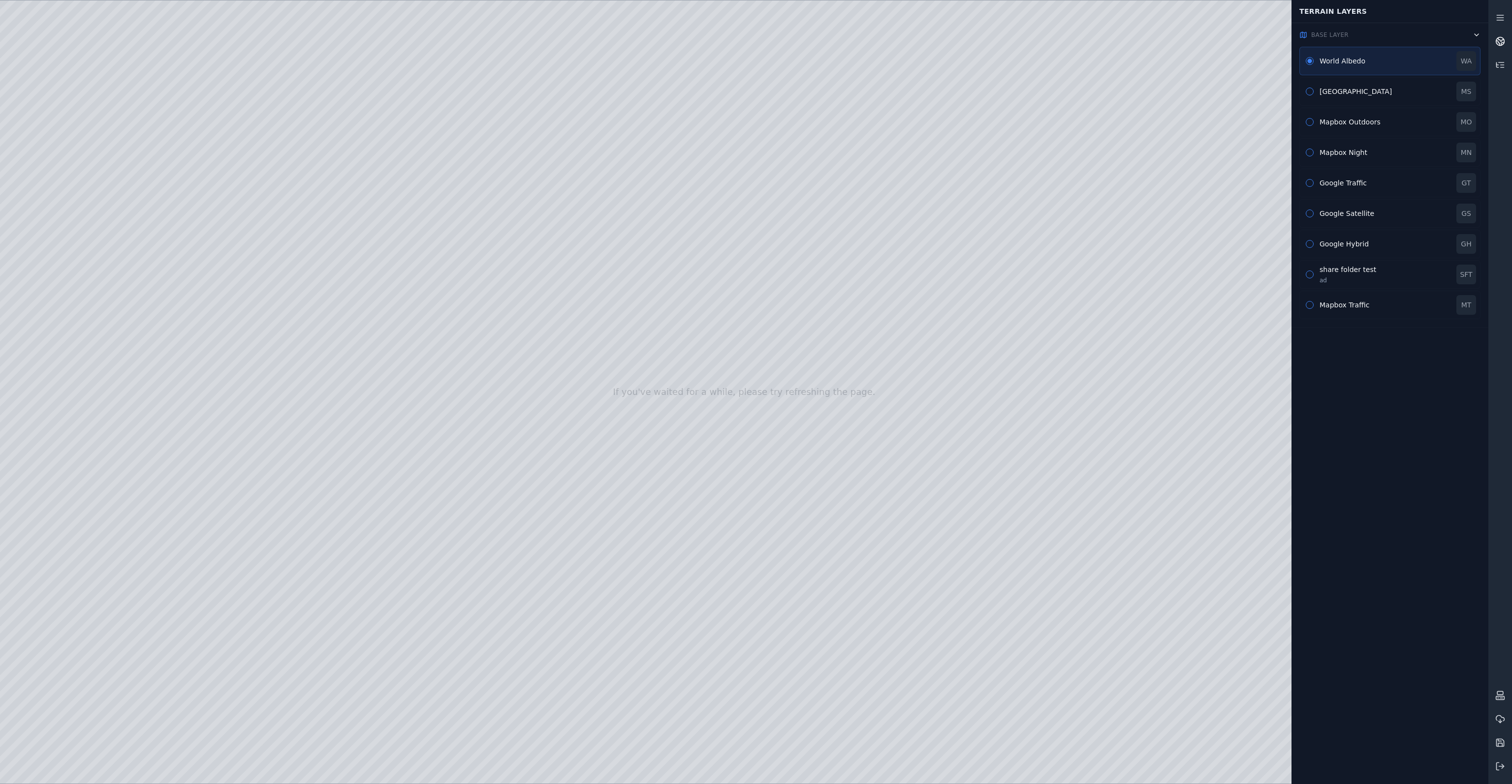
click at [1504, 36] on icon at bounding box center [1500, 41] width 10 height 10
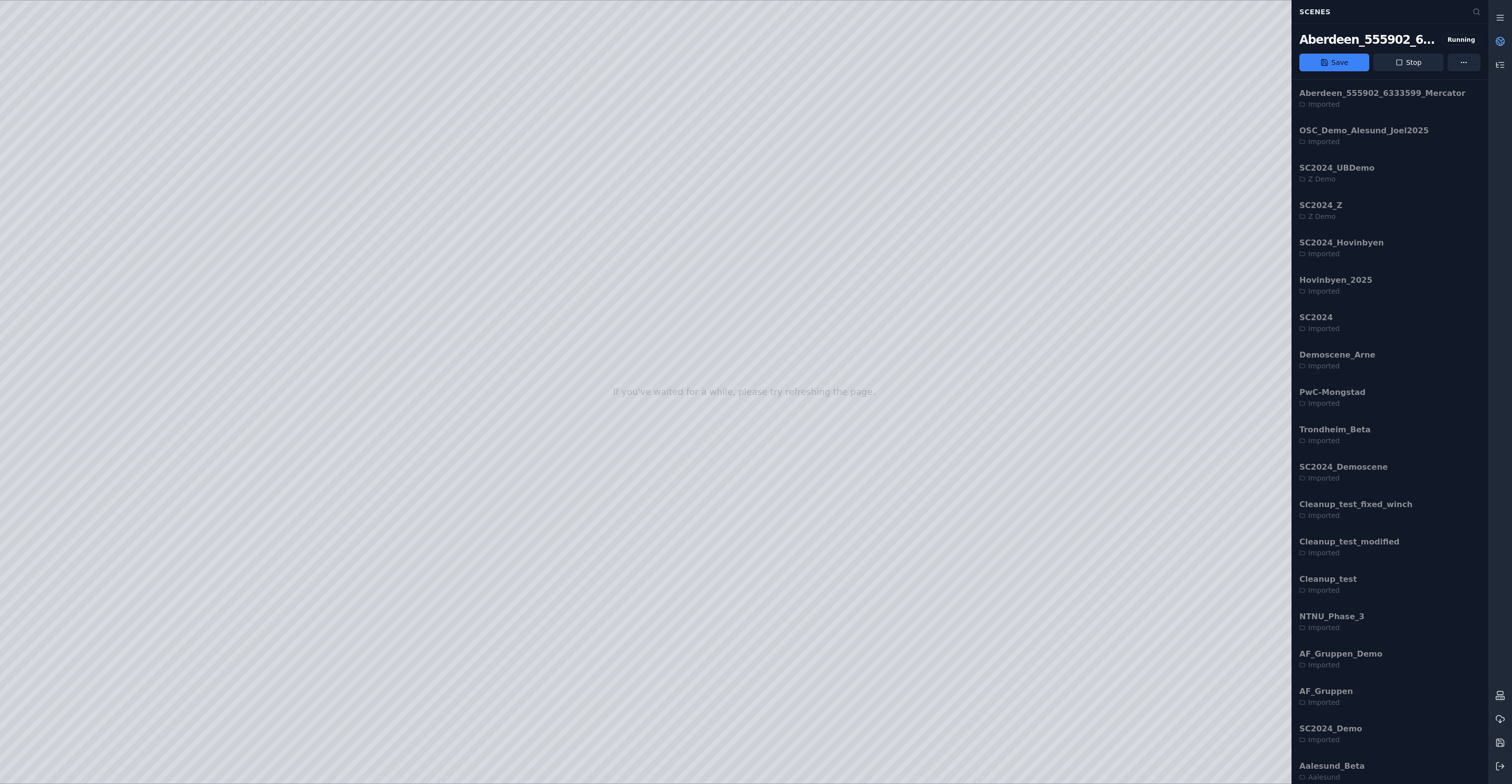
click at [1504, 36] on icon at bounding box center [1500, 41] width 10 height 10
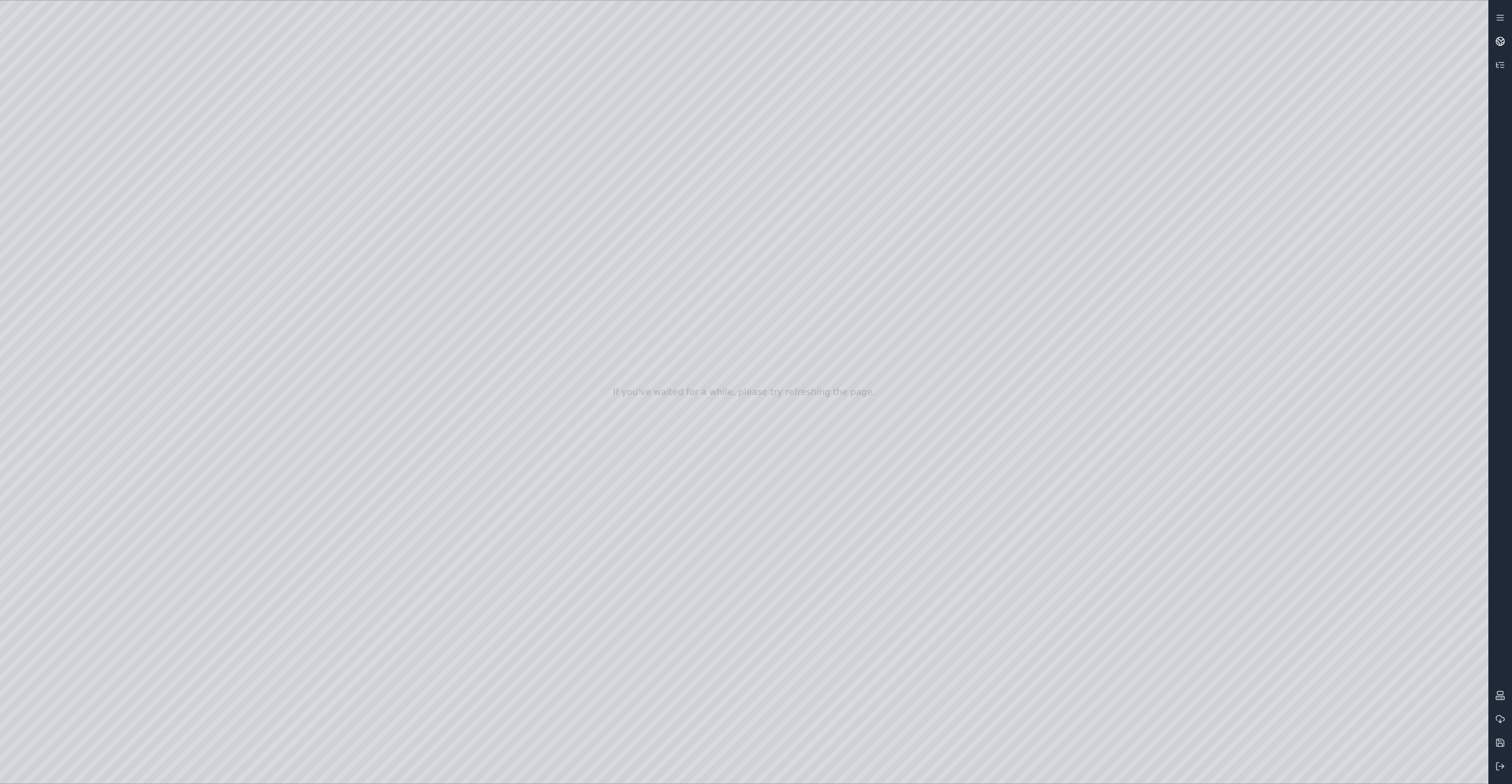
click at [1504, 36] on icon at bounding box center [1500, 41] width 10 height 10
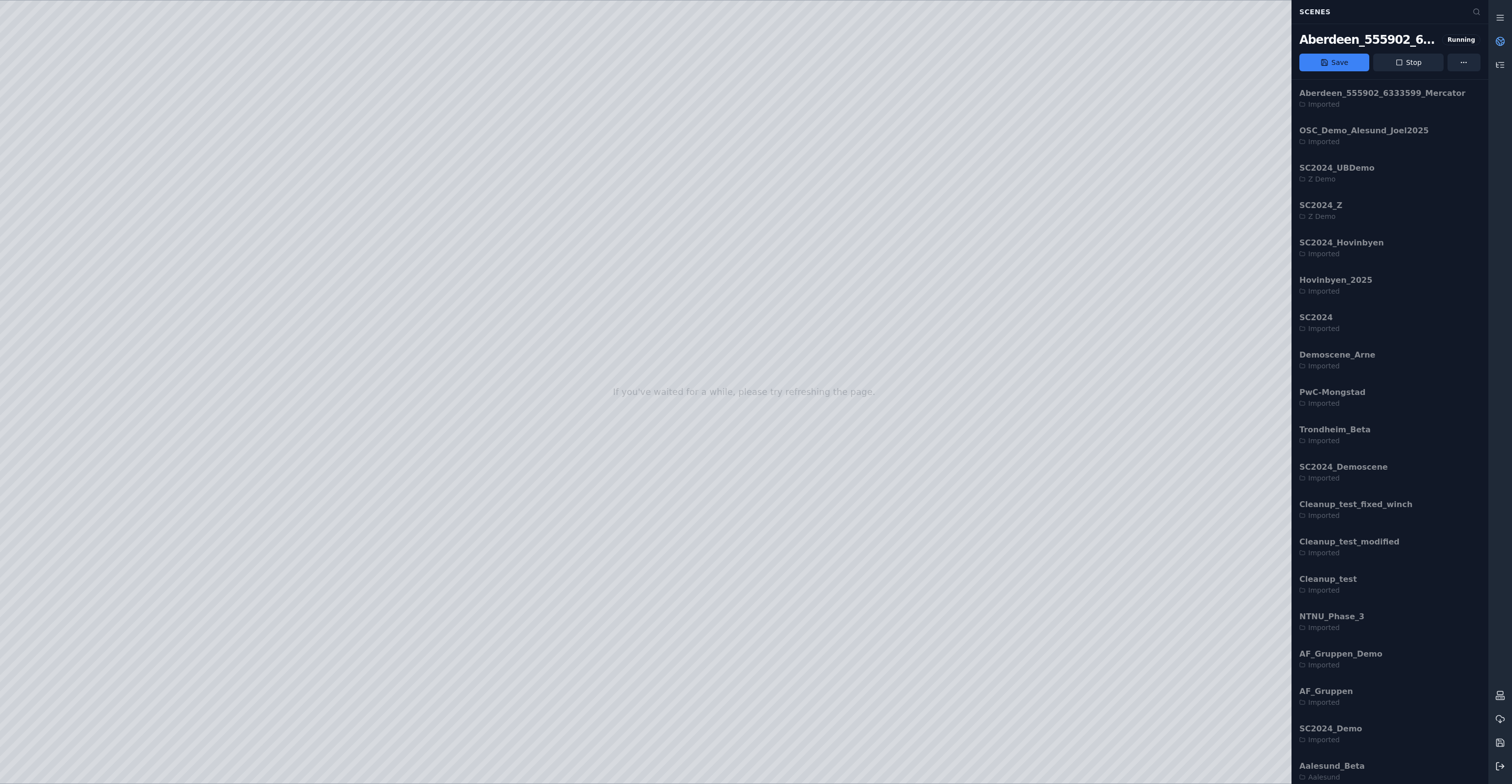
click at [1498, 772] on button at bounding box center [1500, 766] width 24 height 24
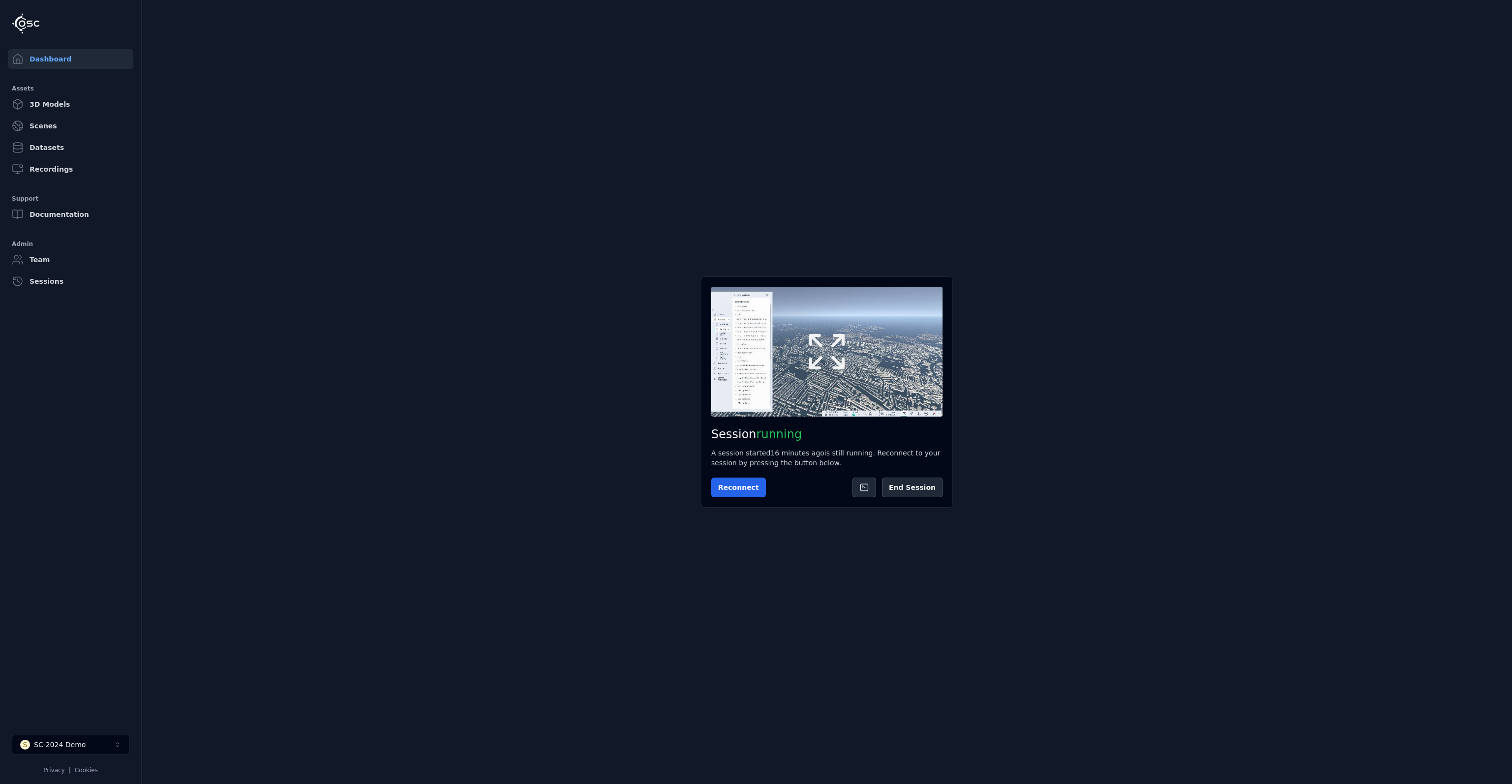
click at [825, 356] on icon at bounding box center [828, 352] width 48 height 48
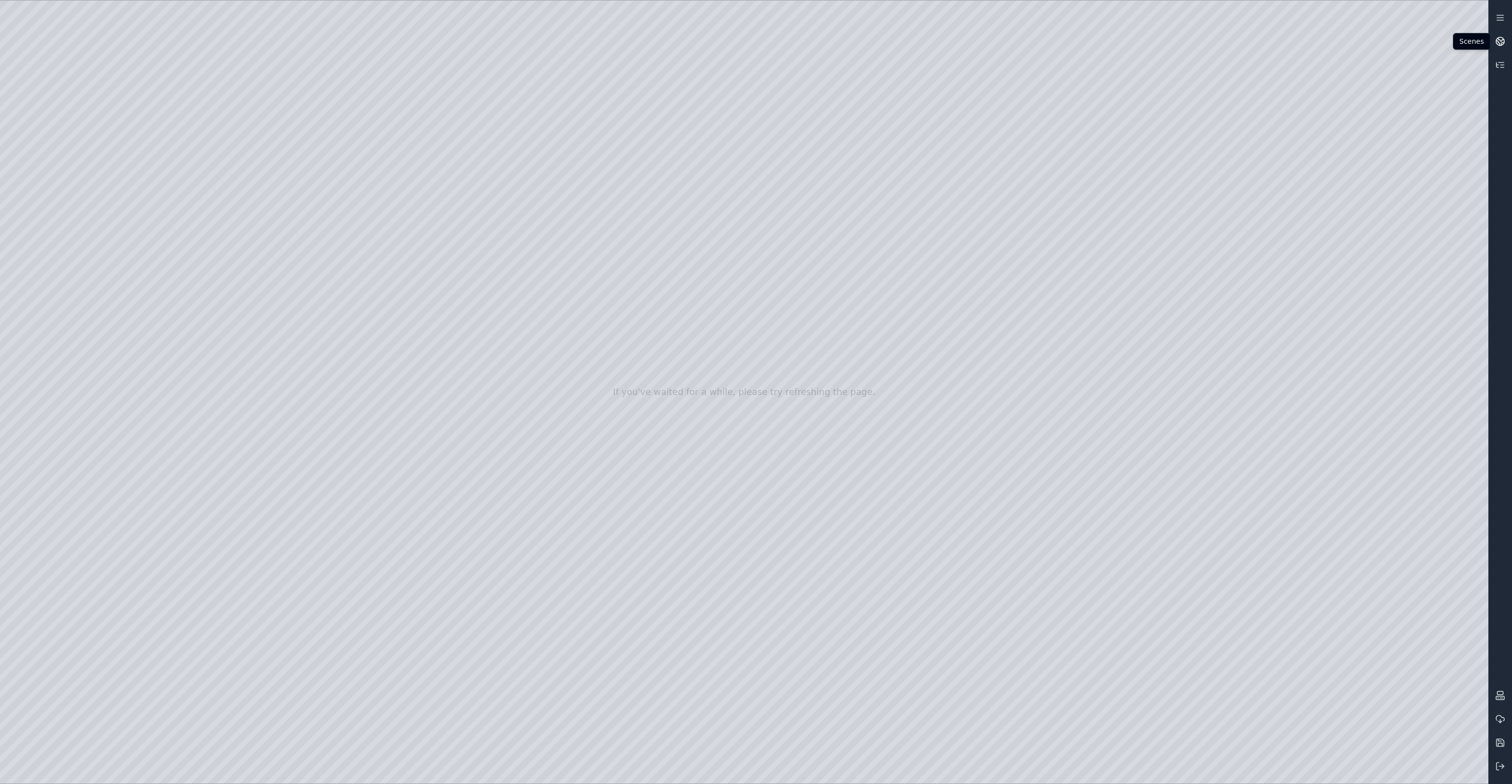
click at [1501, 44] on icon at bounding box center [1502, 43] width 3 height 3
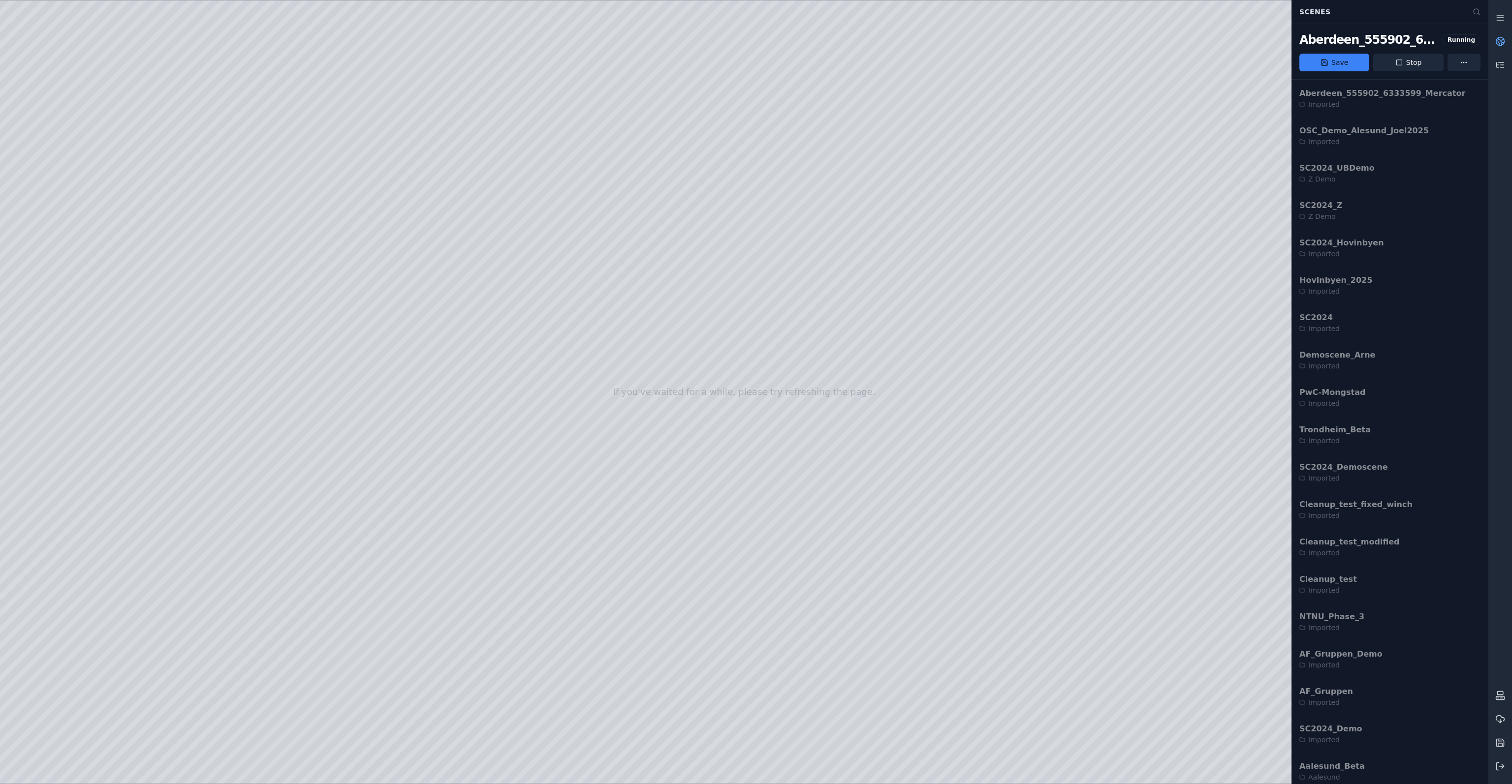
click at [1494, 43] on link at bounding box center [1500, 41] width 24 height 24
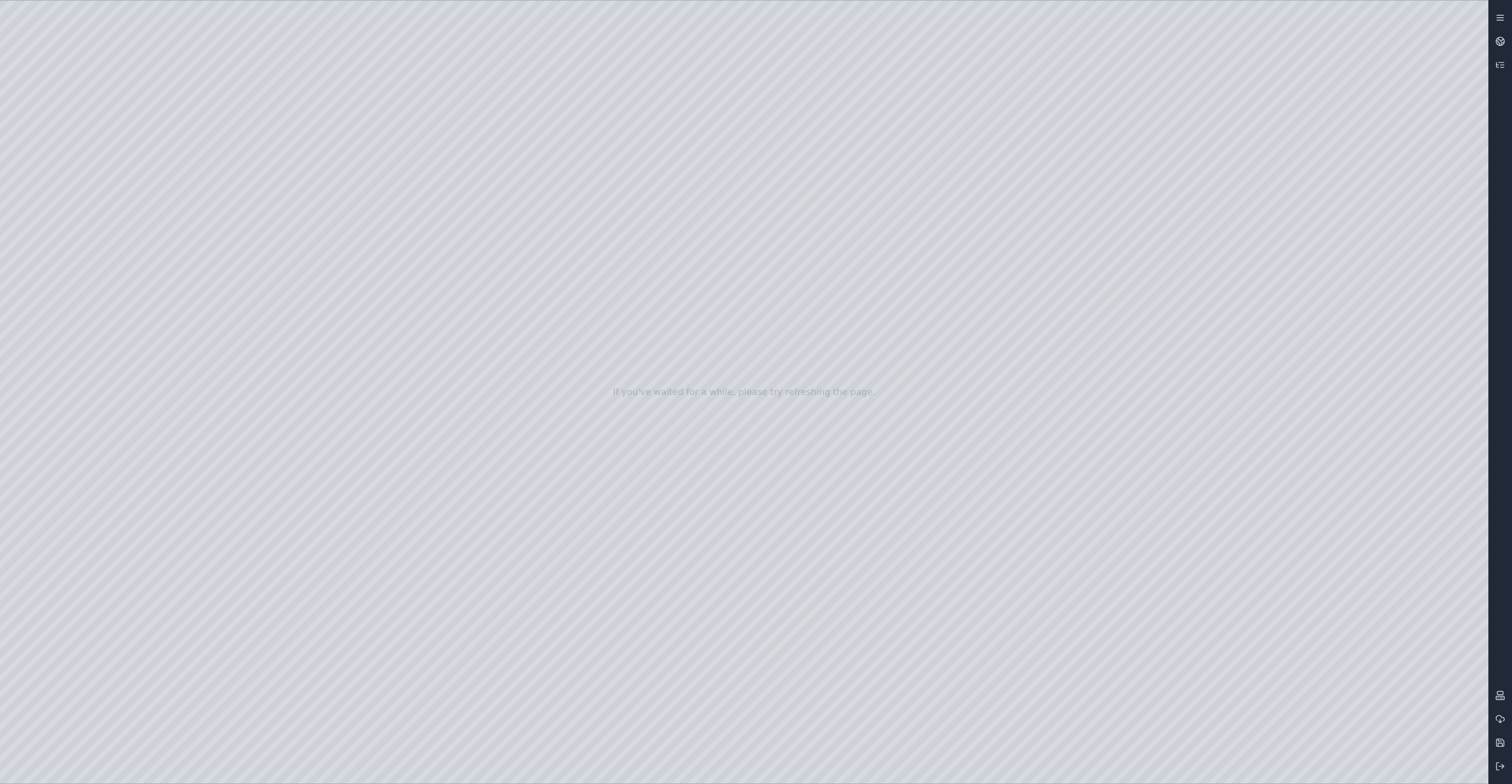
click at [1504, 19] on icon at bounding box center [1500, 17] width 10 height 10
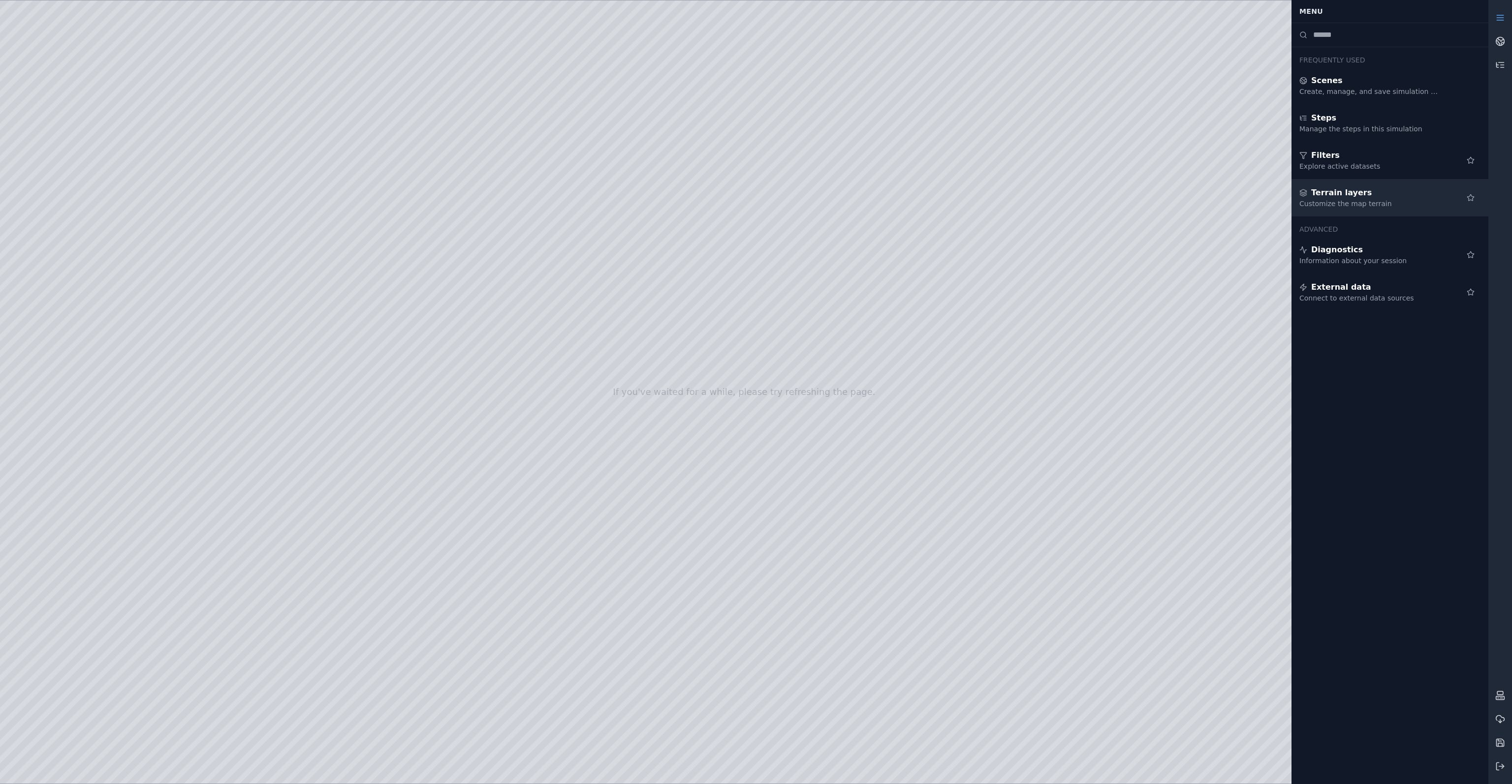
click at [1366, 201] on div "Customize the map terrain" at bounding box center [1370, 203] width 142 height 10
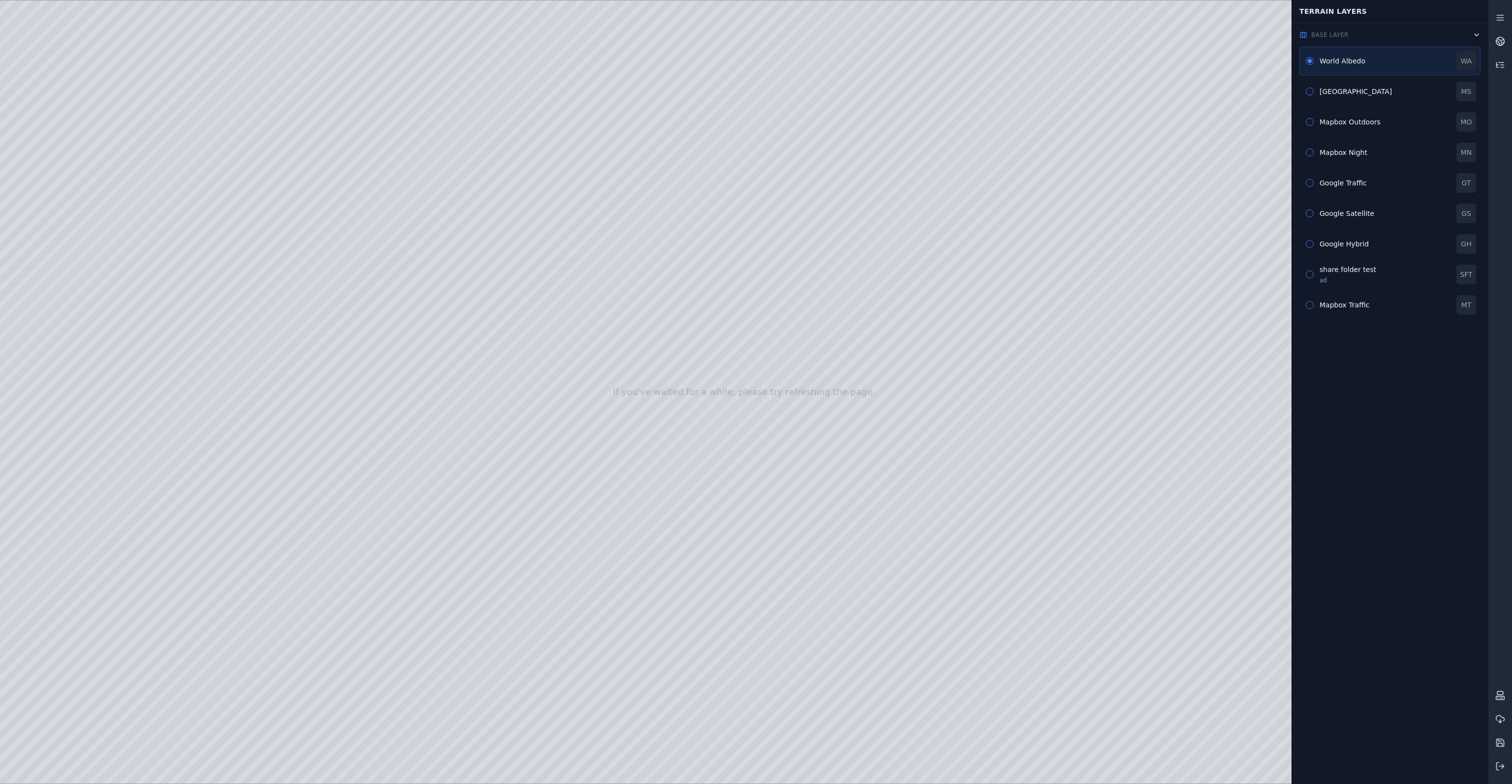
click at [1326, 93] on div "[GEOGRAPHIC_DATA]" at bounding box center [1385, 91] width 131 height 10
click at [1309, 182] on button "button" at bounding box center [1310, 183] width 8 height 8
click at [1313, 213] on div "Google Satellite GS" at bounding box center [1389, 214] width 181 height 28
click at [1309, 245] on button "button" at bounding box center [1310, 244] width 8 height 8
click at [1307, 271] on button "button" at bounding box center [1310, 275] width 8 height 8
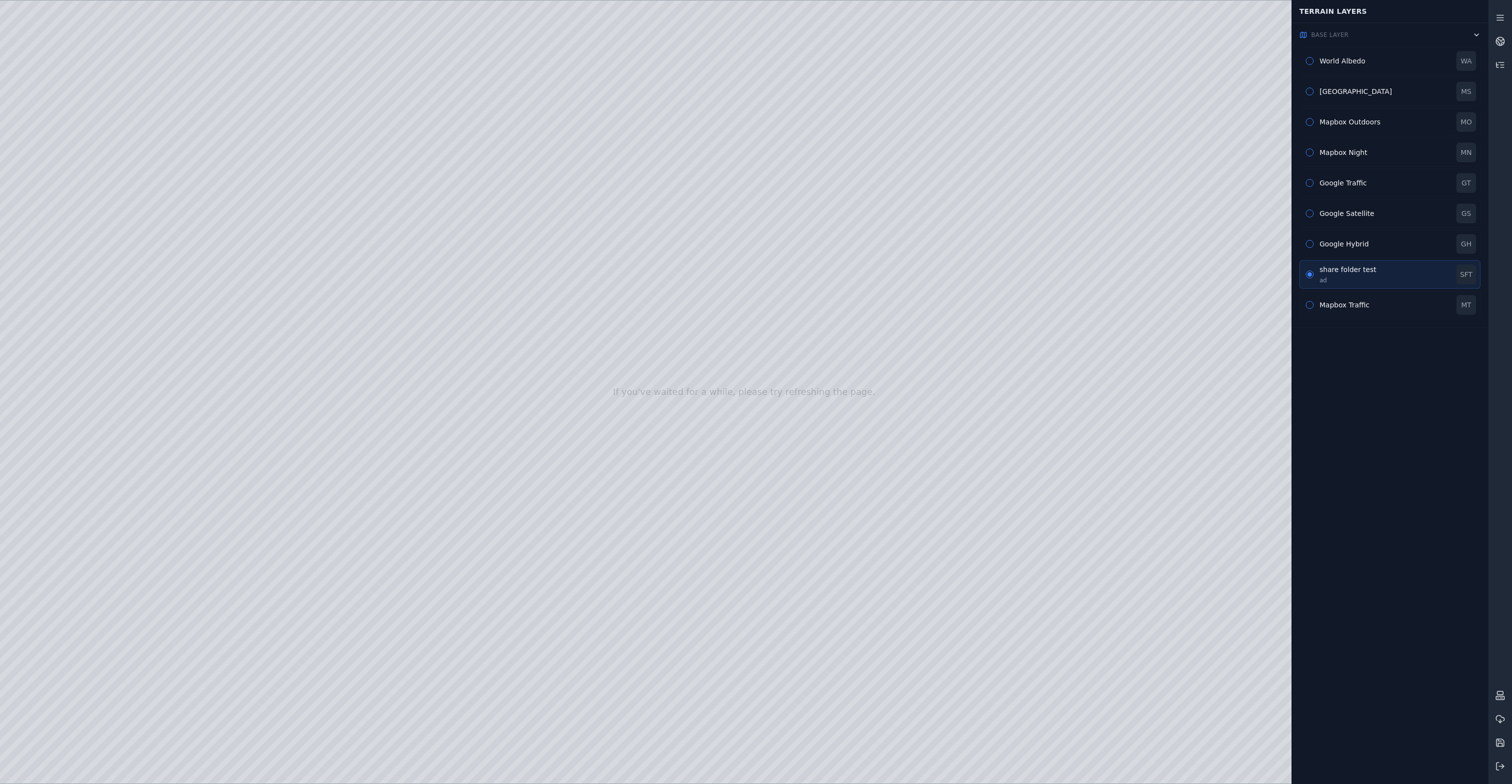
click at [1309, 306] on button "button" at bounding box center [1310, 305] width 8 height 8
click at [1313, 59] on div "World Albedo WA" at bounding box center [1389, 61] width 181 height 28
click at [1504, 69] on icon at bounding box center [1500, 64] width 10 height 10
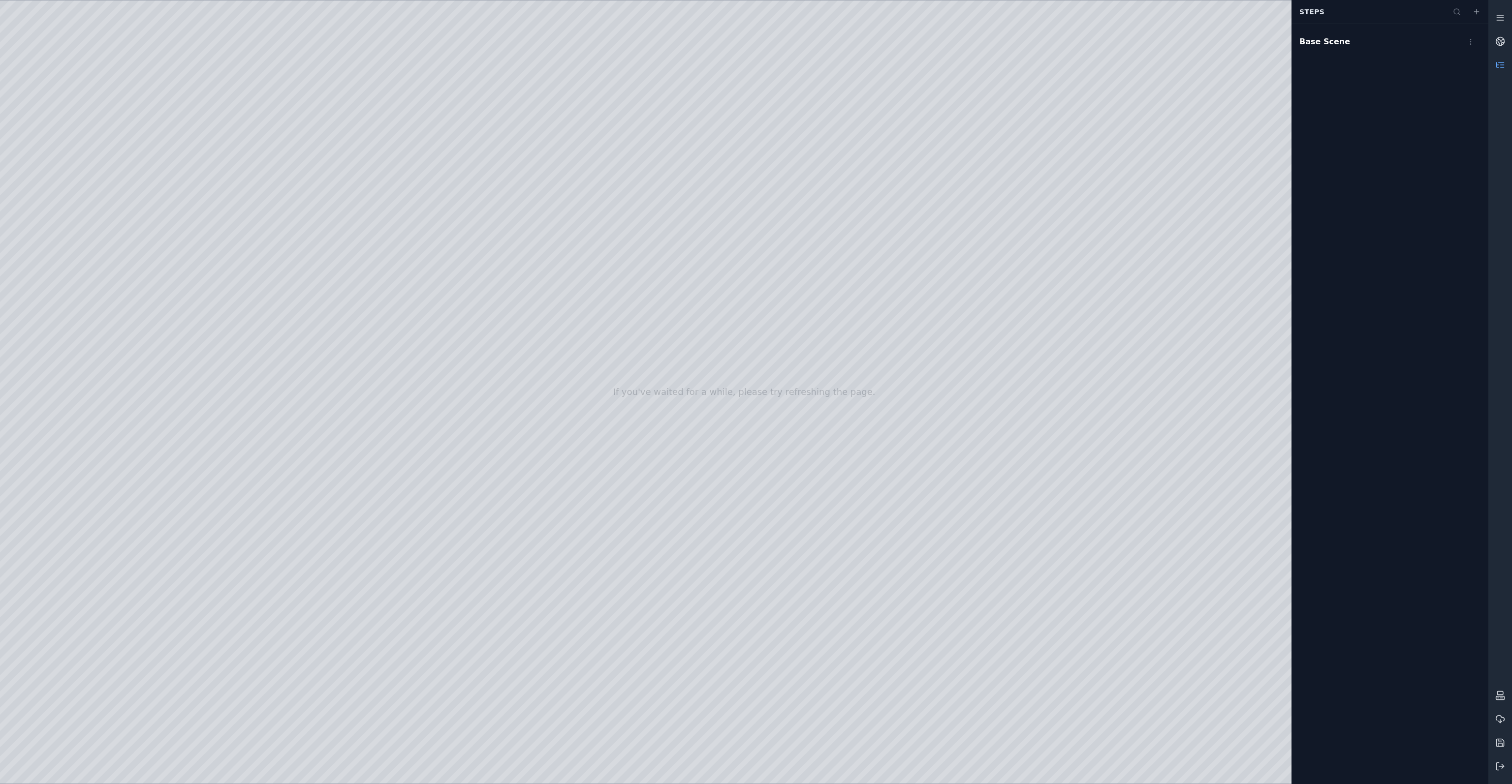
click at [1503, 66] on icon at bounding box center [1500, 64] width 10 height 10
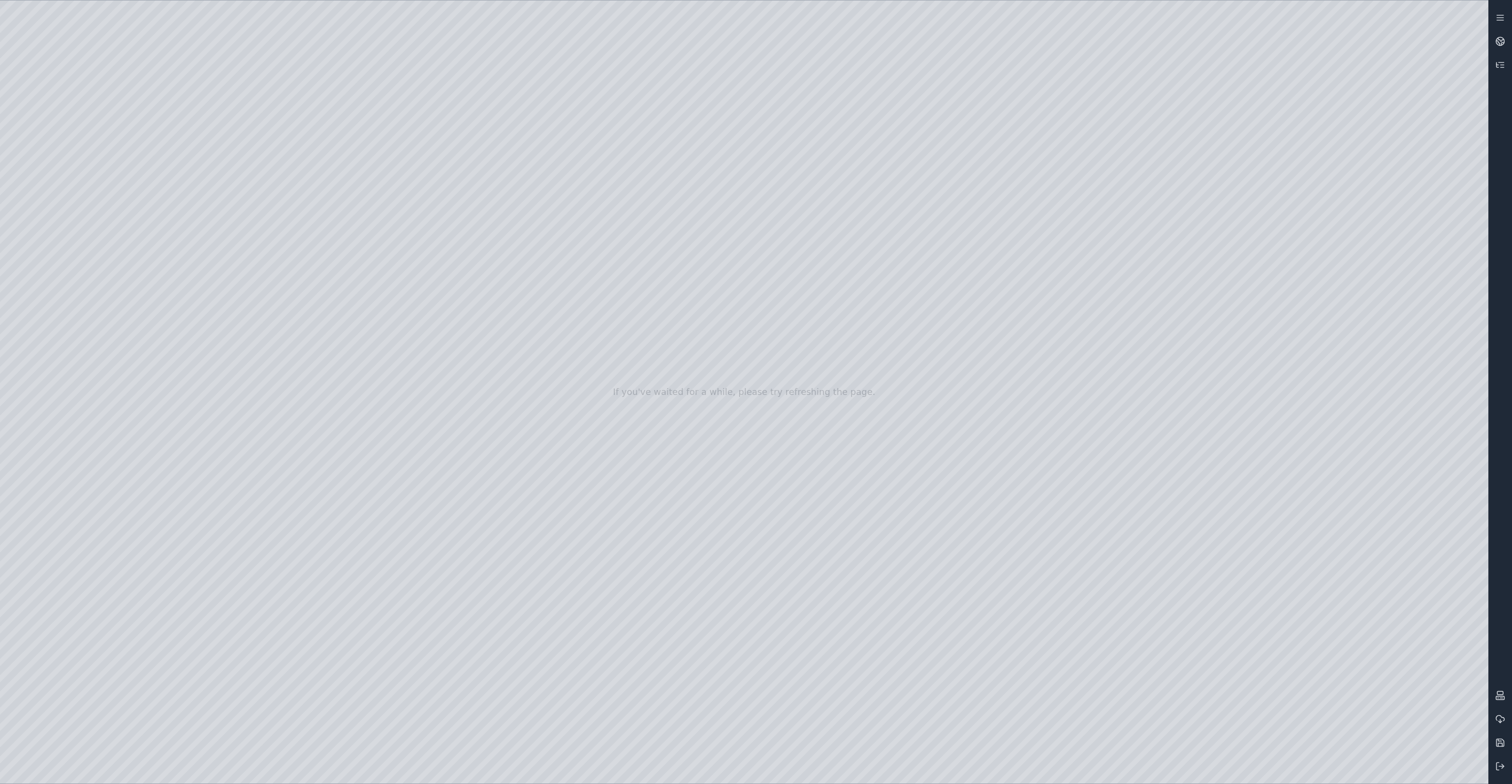
drag, startPoint x: 87, startPoint y: 233, endPoint x: 93, endPoint y: 236, distance: 6.7
click at [87, 233] on div at bounding box center [744, 392] width 1488 height 783
click at [232, 192] on div at bounding box center [744, 392] width 1488 height 783
drag, startPoint x: 325, startPoint y: 255, endPoint x: 586, endPoint y: 518, distance: 370.5
click at [586, 518] on div at bounding box center [744, 392] width 1488 height 783
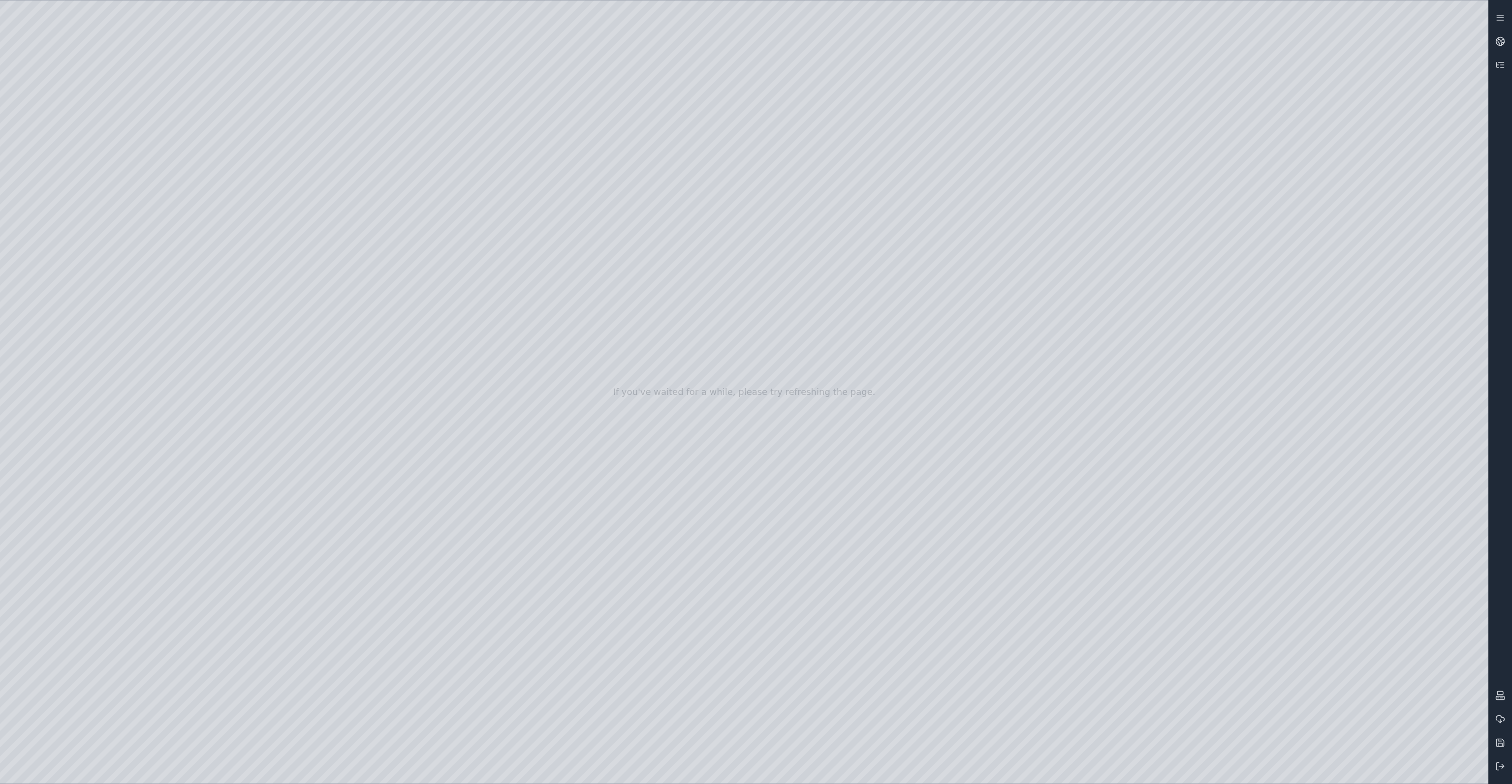
click at [616, 30] on div at bounding box center [744, 392] width 1488 height 783
click at [11, 54] on div at bounding box center [744, 392] width 1488 height 783
click at [11, 57] on div at bounding box center [744, 392] width 1488 height 783
click at [1497, 760] on button at bounding box center [1500, 766] width 24 height 24
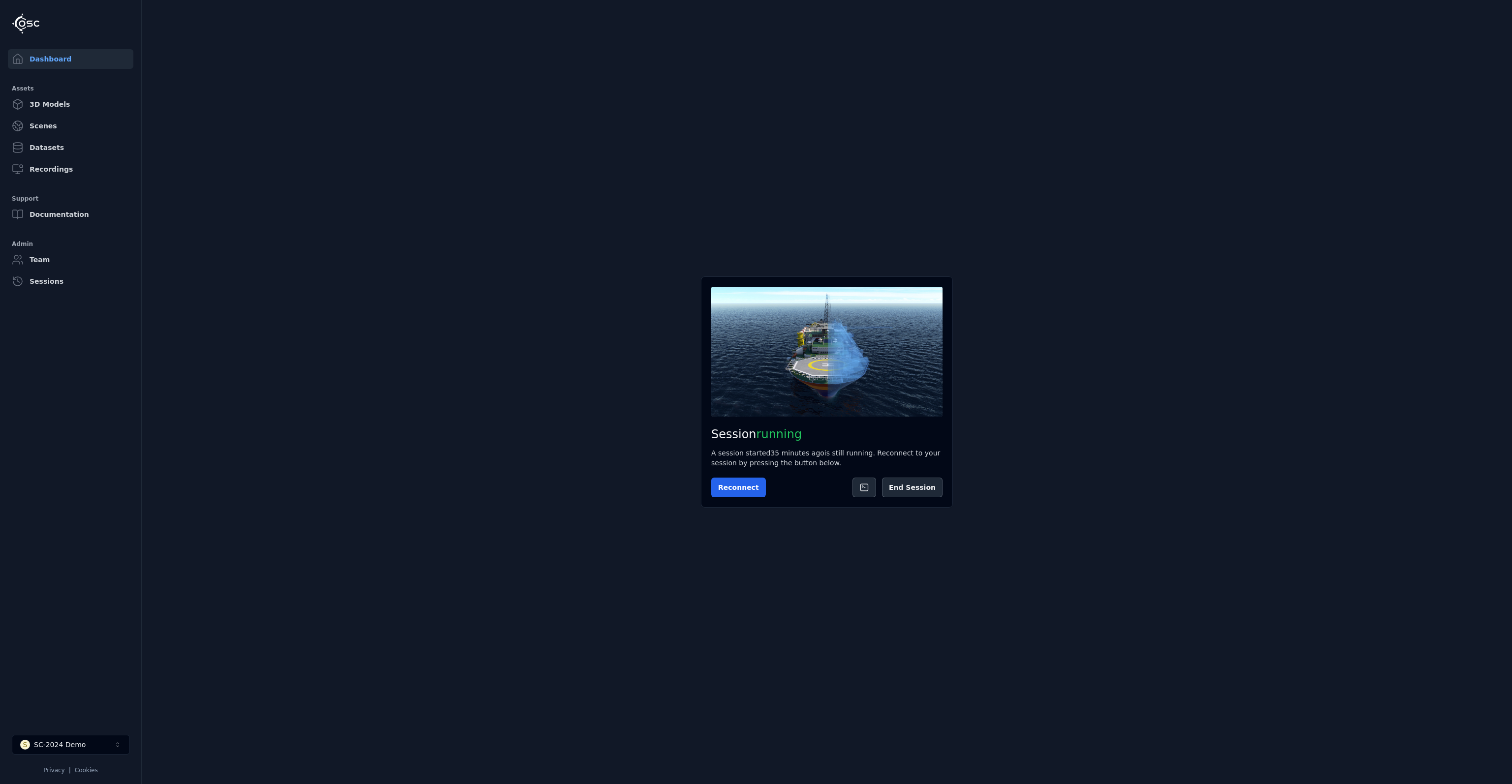
drag, startPoint x: 100, startPoint y: 754, endPoint x: 69, endPoint y: 681, distance: 79.3
click at [100, 754] on button "S SC-2024 Demo" at bounding box center [71, 745] width 118 height 19
click at [60, 652] on div "Feature flags" at bounding box center [71, 655] width 113 height 16
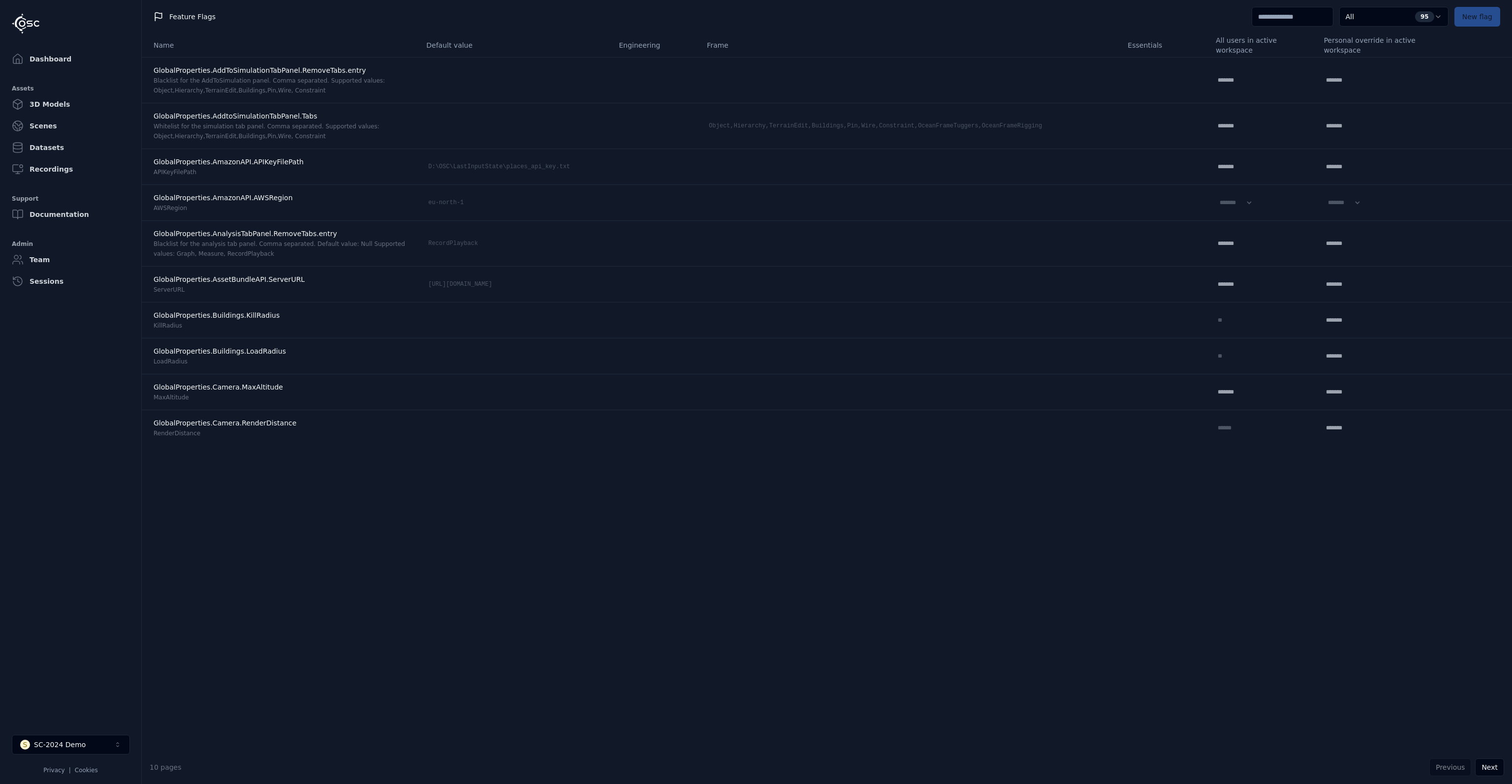
click at [1274, 16] on input at bounding box center [1292, 17] width 82 height 19
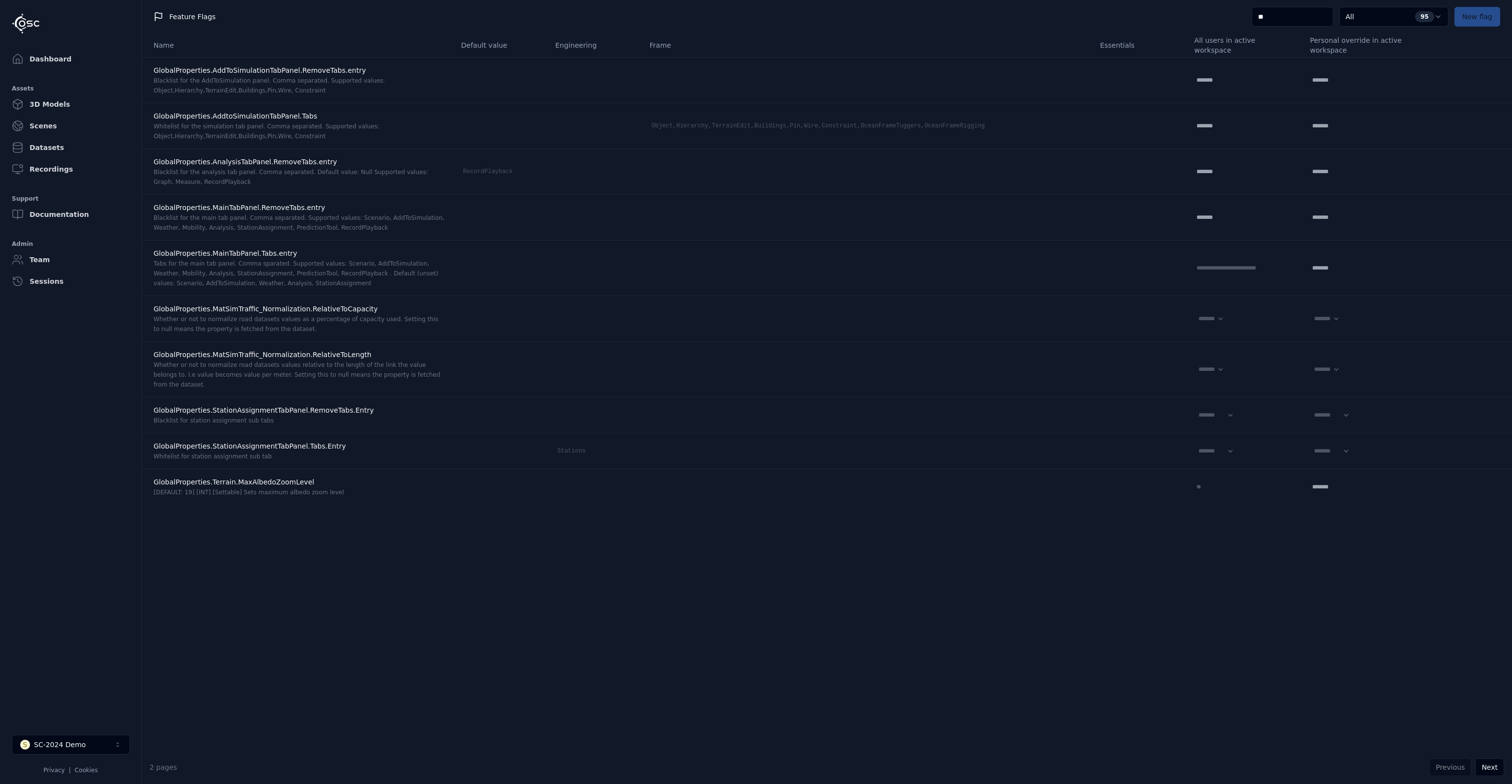
type input "***"
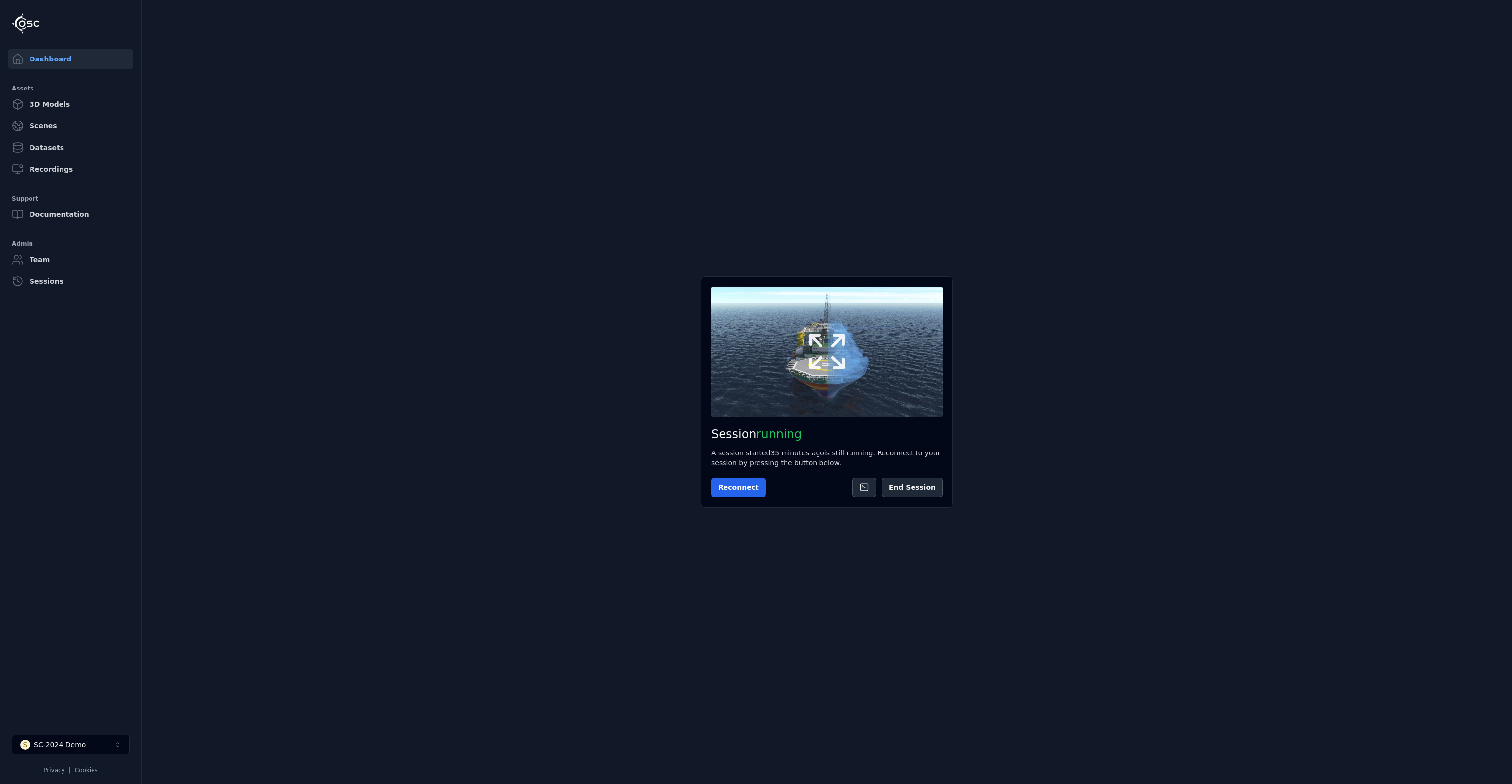
click at [840, 364] on icon at bounding box center [827, 351] width 35 height 35
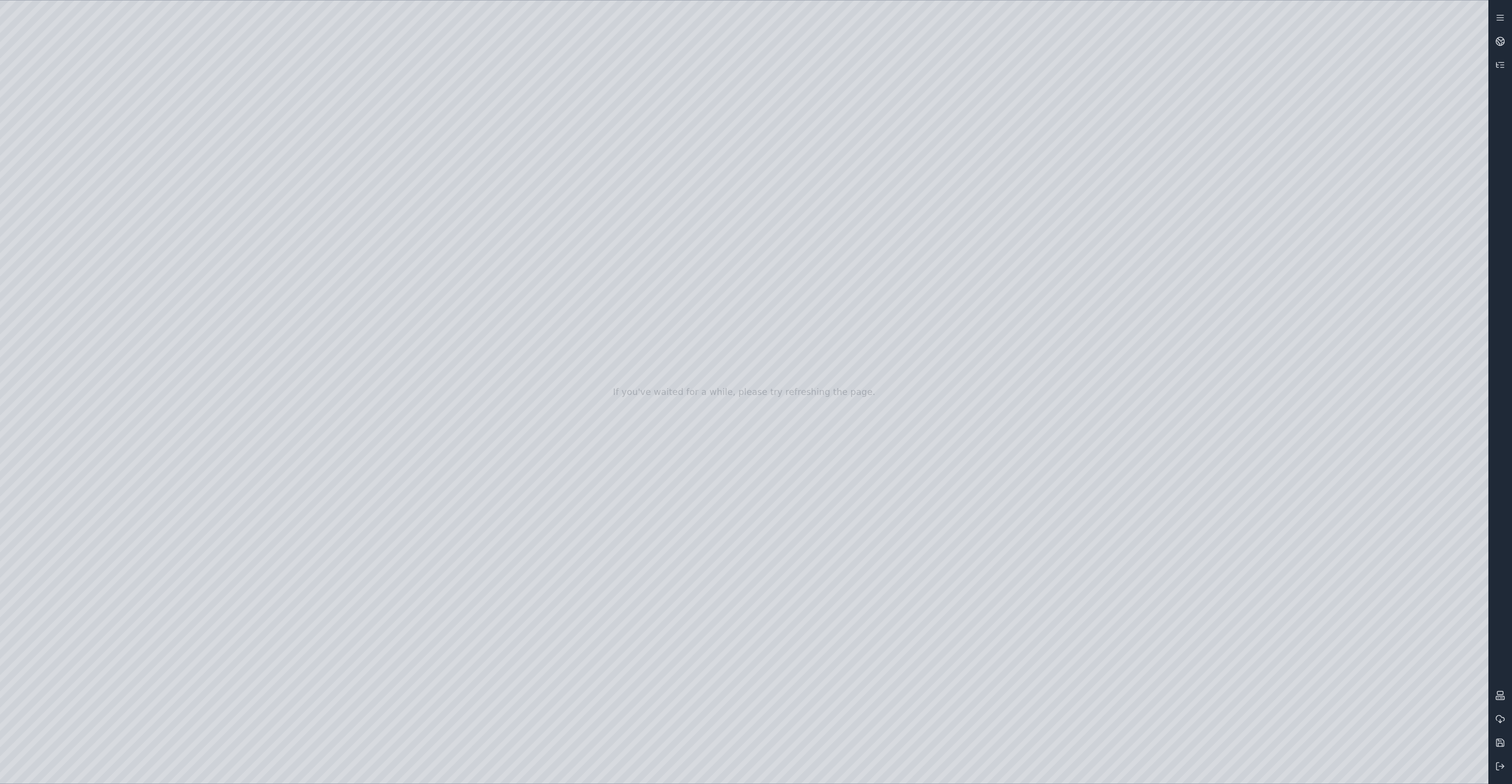
click at [32, 59] on div at bounding box center [744, 392] width 1488 height 783
click at [1503, 770] on icon at bounding box center [1500, 766] width 10 height 10
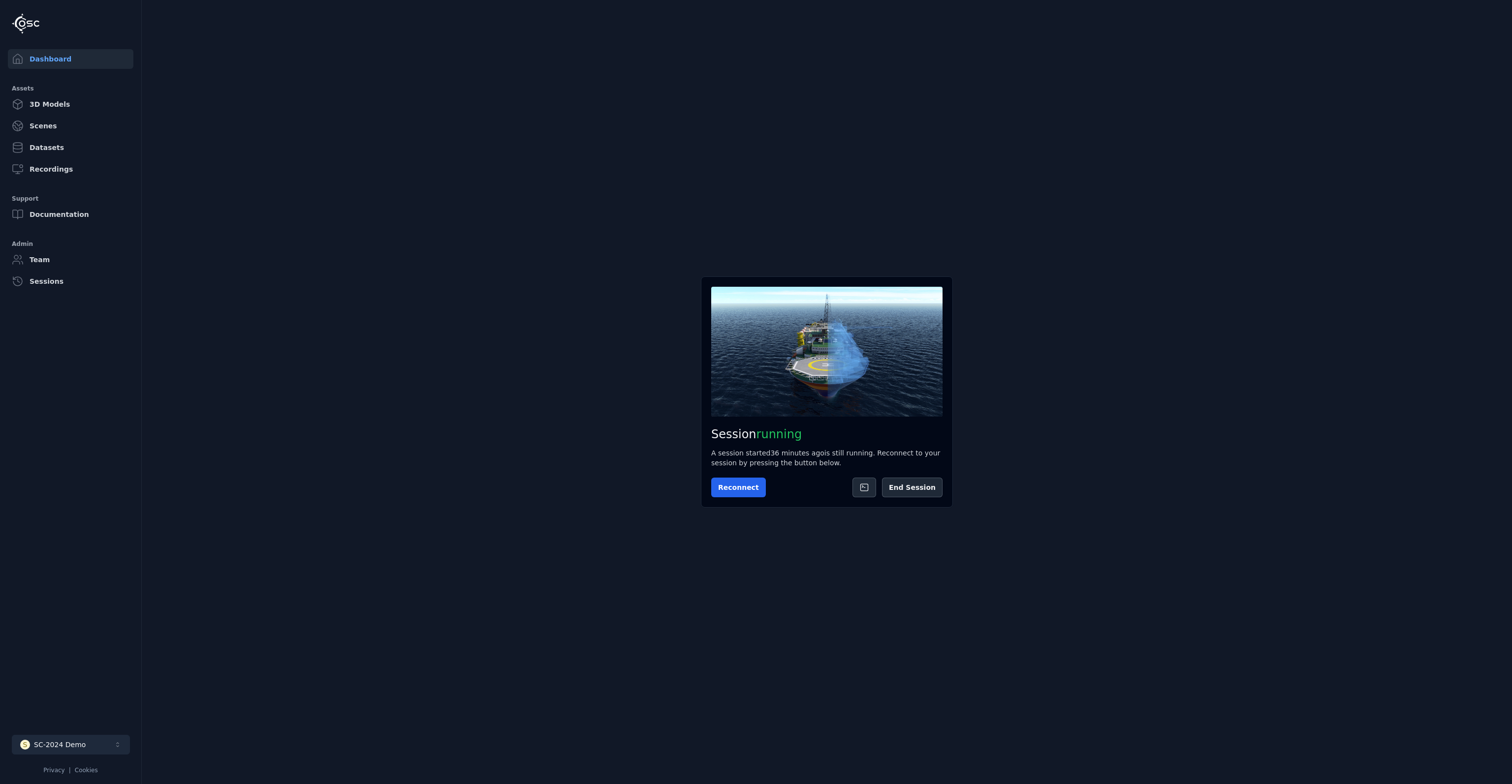
click at [106, 746] on button "S SC-2024 Demo" at bounding box center [71, 745] width 118 height 19
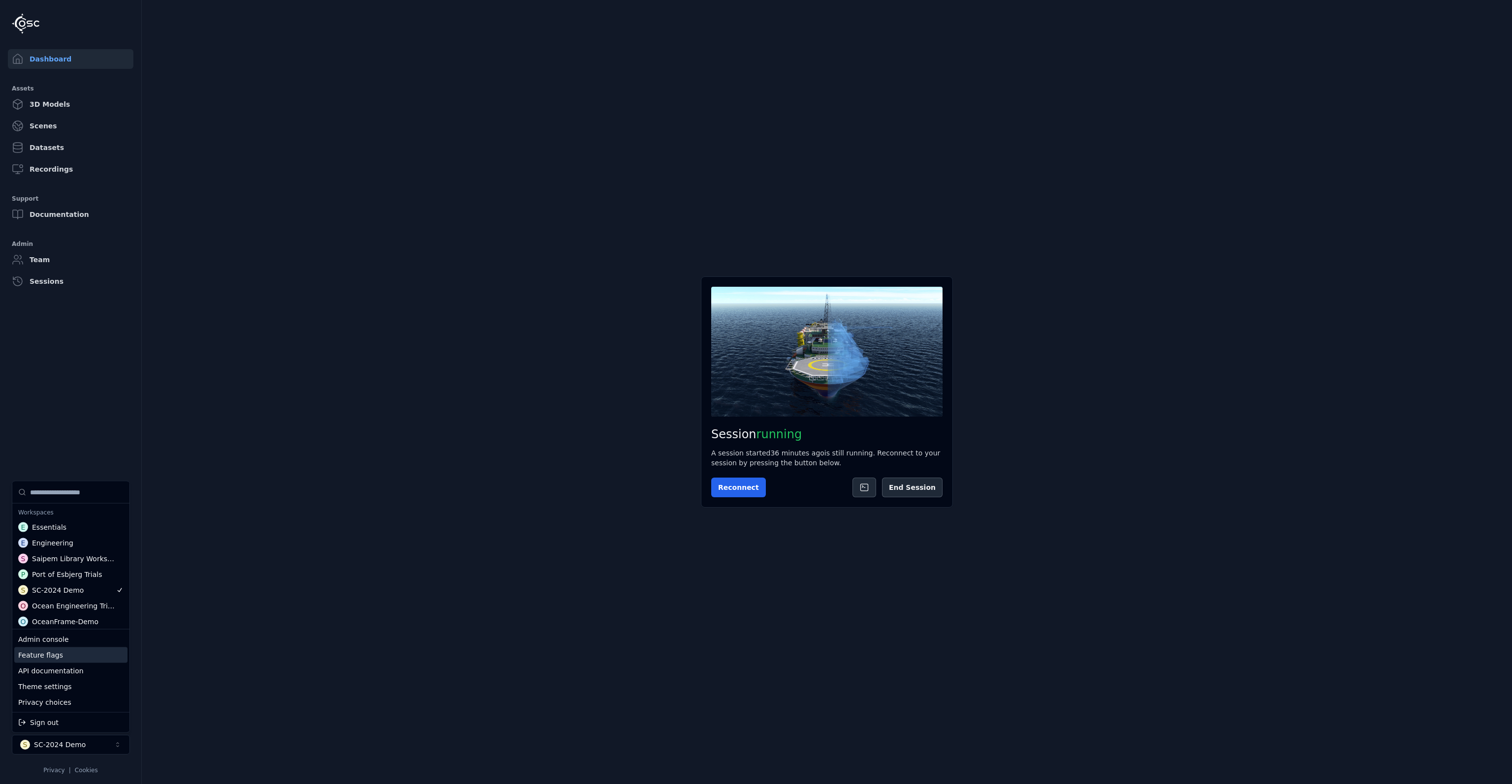
click at [66, 653] on div "Feature flags" at bounding box center [71, 655] width 113 height 16
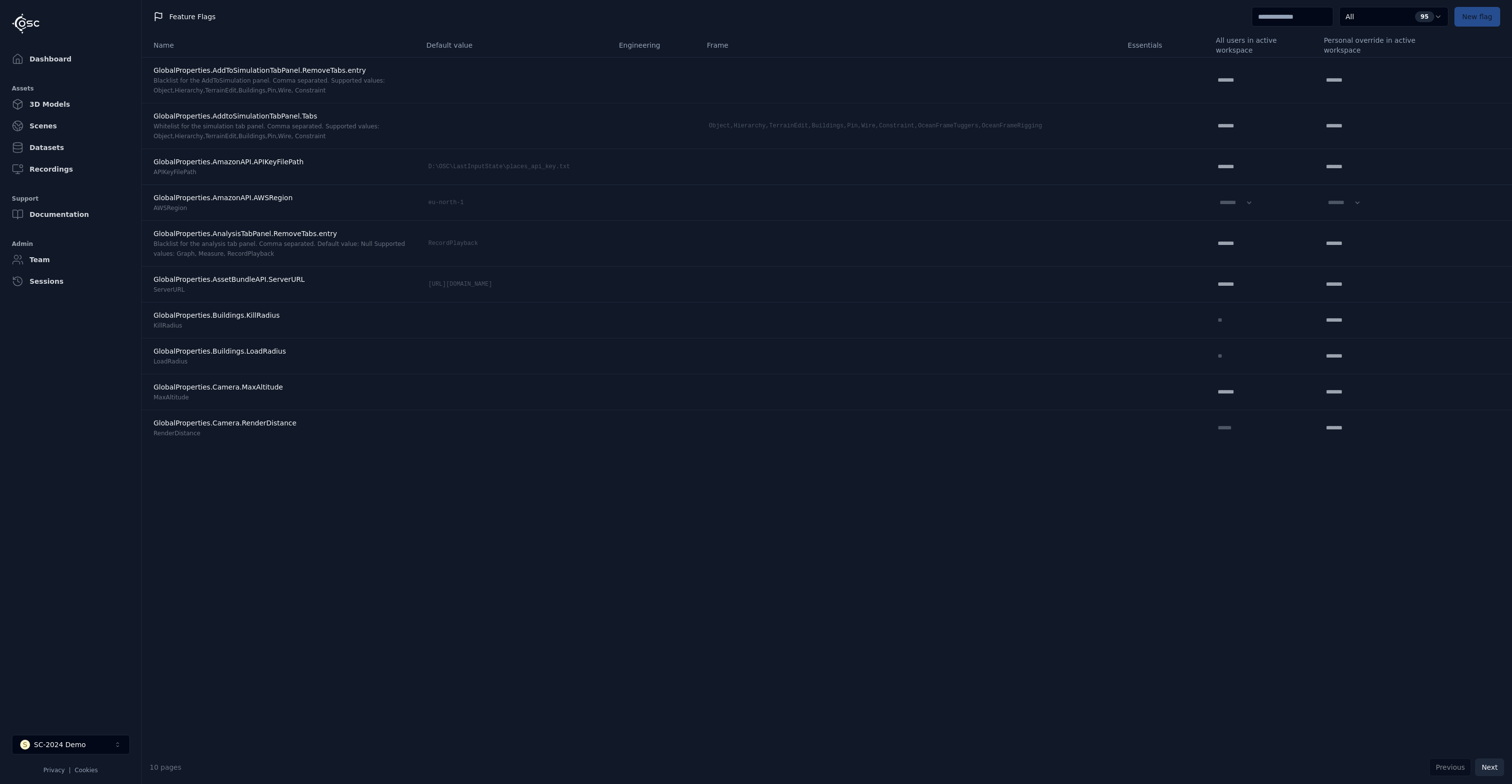
click at [1489, 764] on button "Next" at bounding box center [1489, 767] width 29 height 18
select select "****"
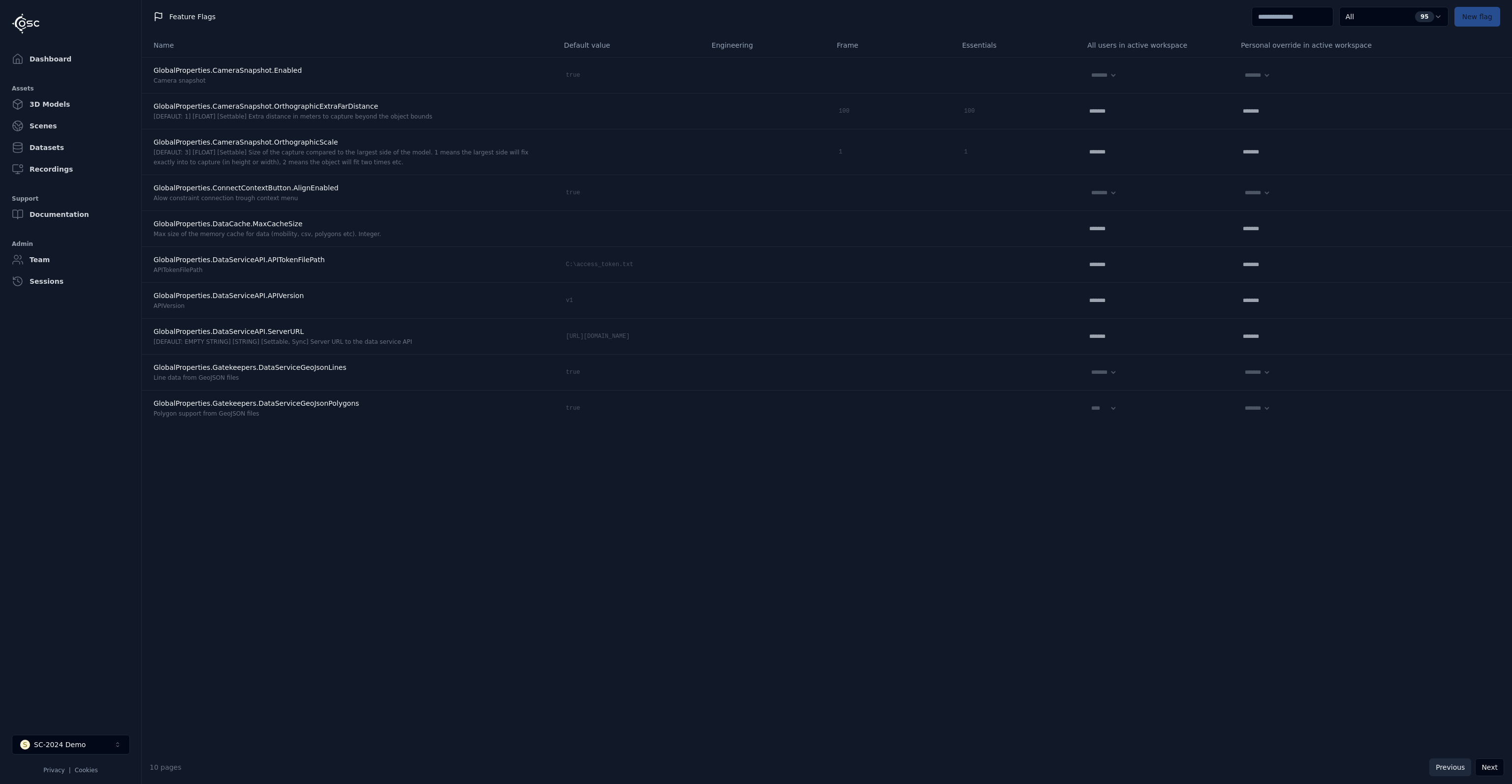
click at [1447, 769] on button "Previous" at bounding box center [1449, 767] width 42 height 18
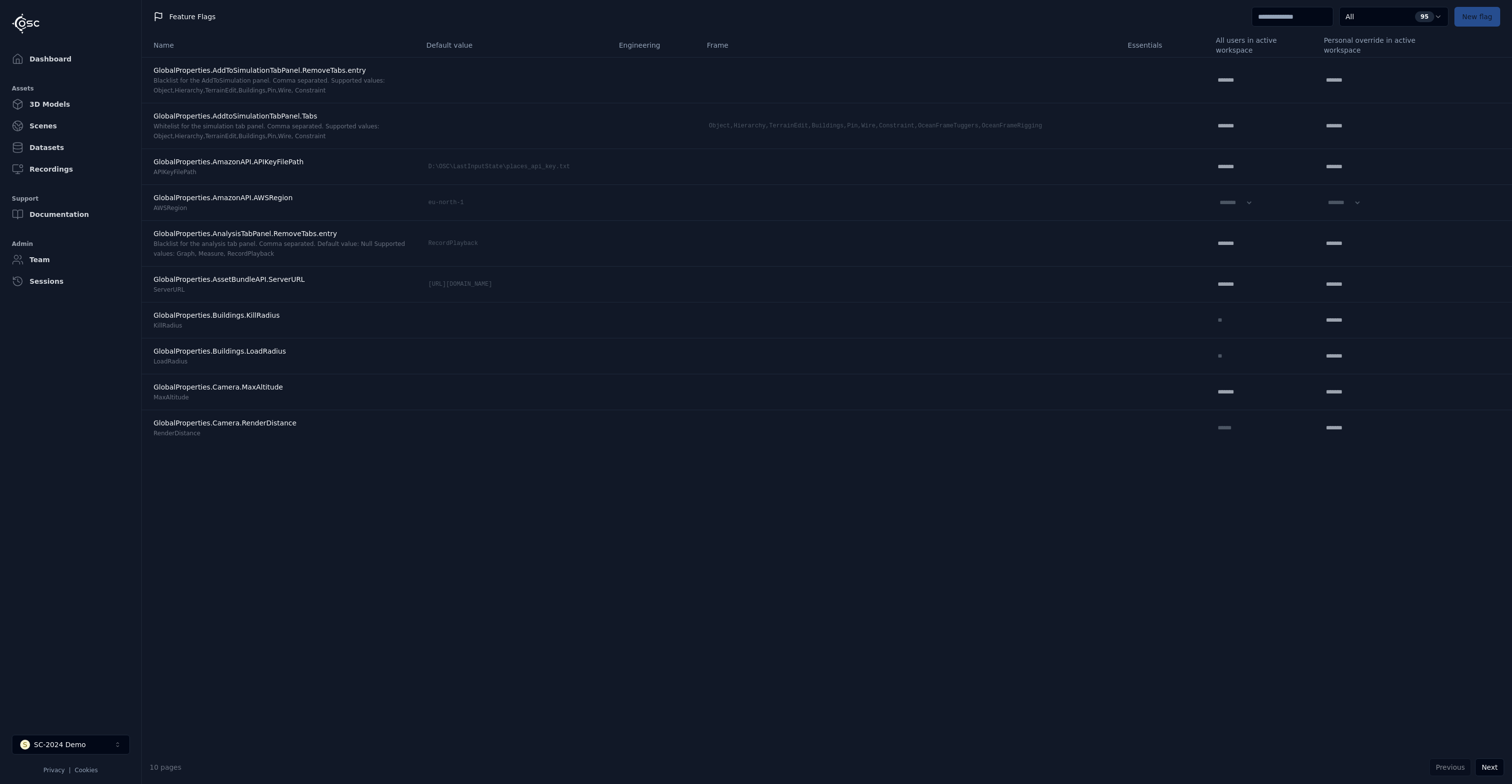
click at [1289, 19] on input at bounding box center [1292, 17] width 82 height 19
click at [1494, 771] on button "Next" at bounding box center [1489, 767] width 29 height 18
select select "****"
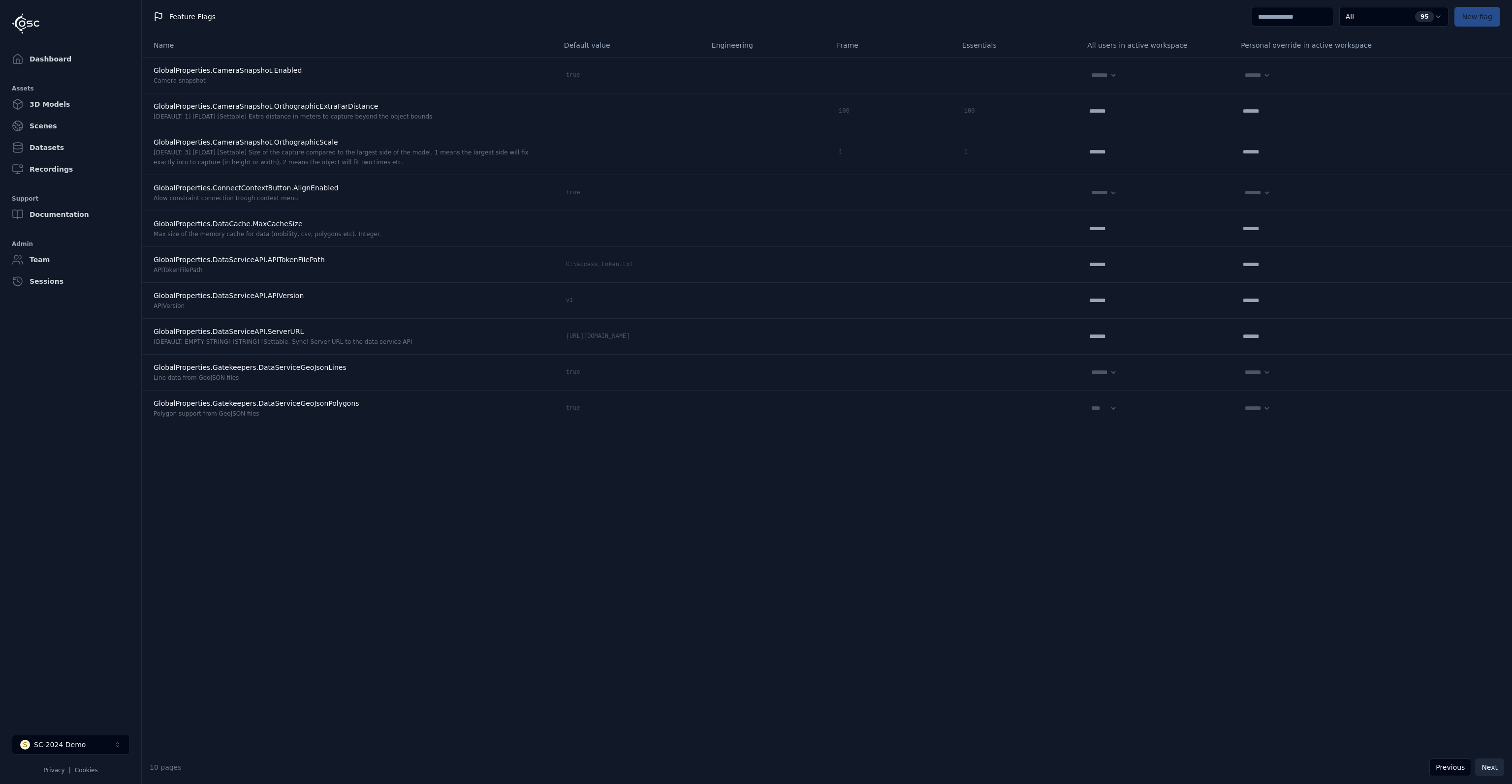
click at [1494, 771] on button "Next" at bounding box center [1489, 767] width 29 height 18
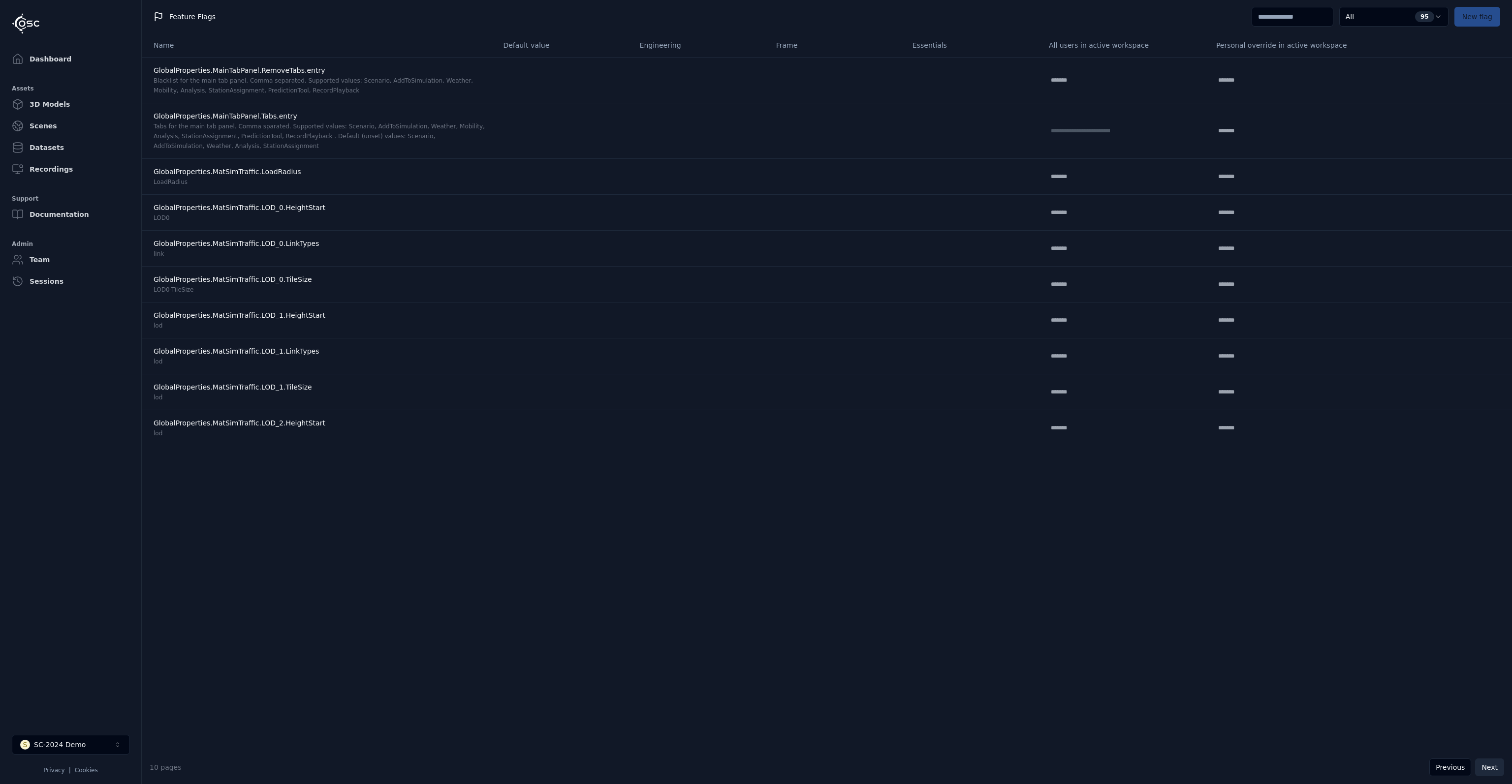
click at [1494, 771] on button "Next" at bounding box center [1489, 767] width 29 height 18
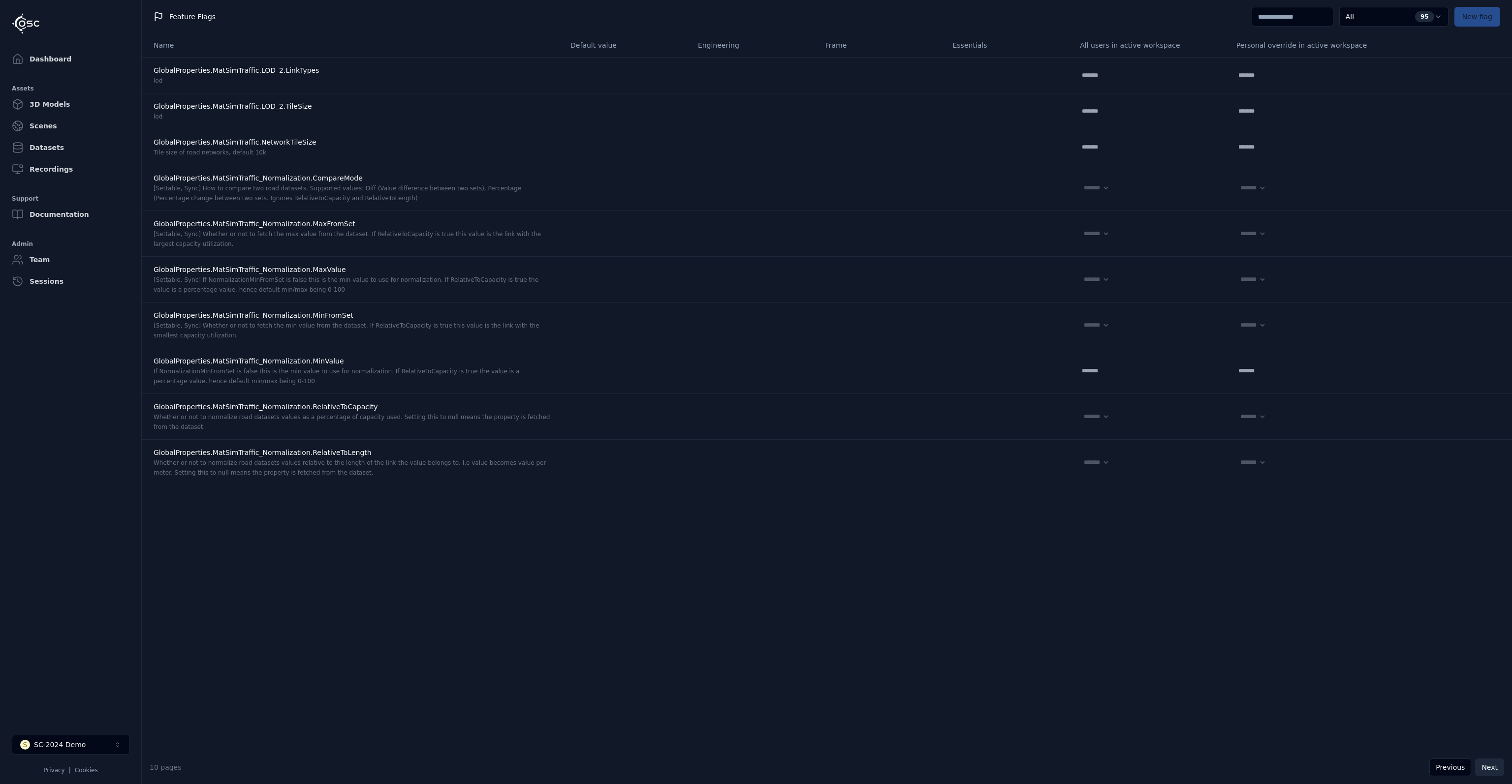
click at [1494, 771] on button "Next" at bounding box center [1489, 767] width 29 height 18
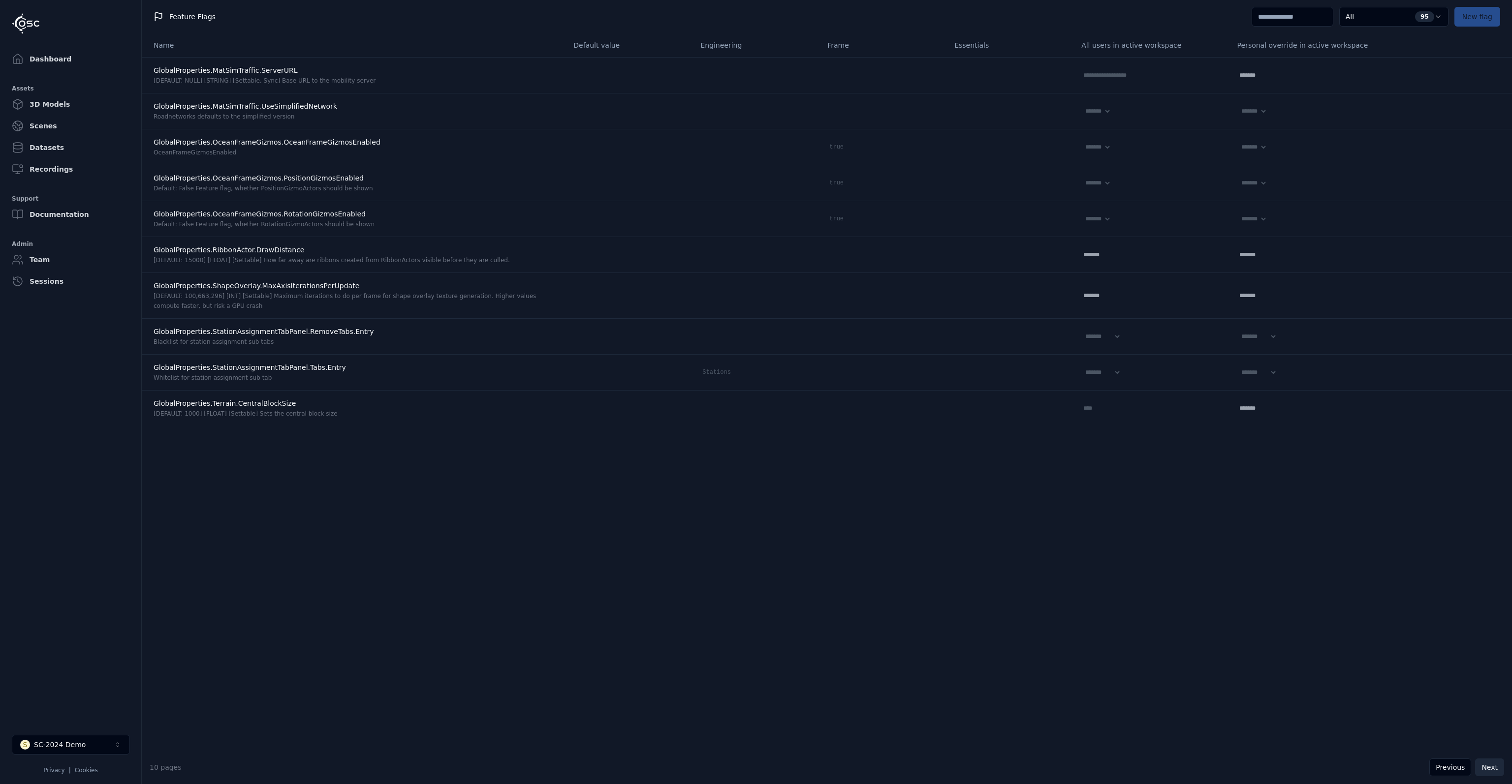
click at [1494, 770] on button "Next" at bounding box center [1489, 767] width 29 height 18
select select "*****"
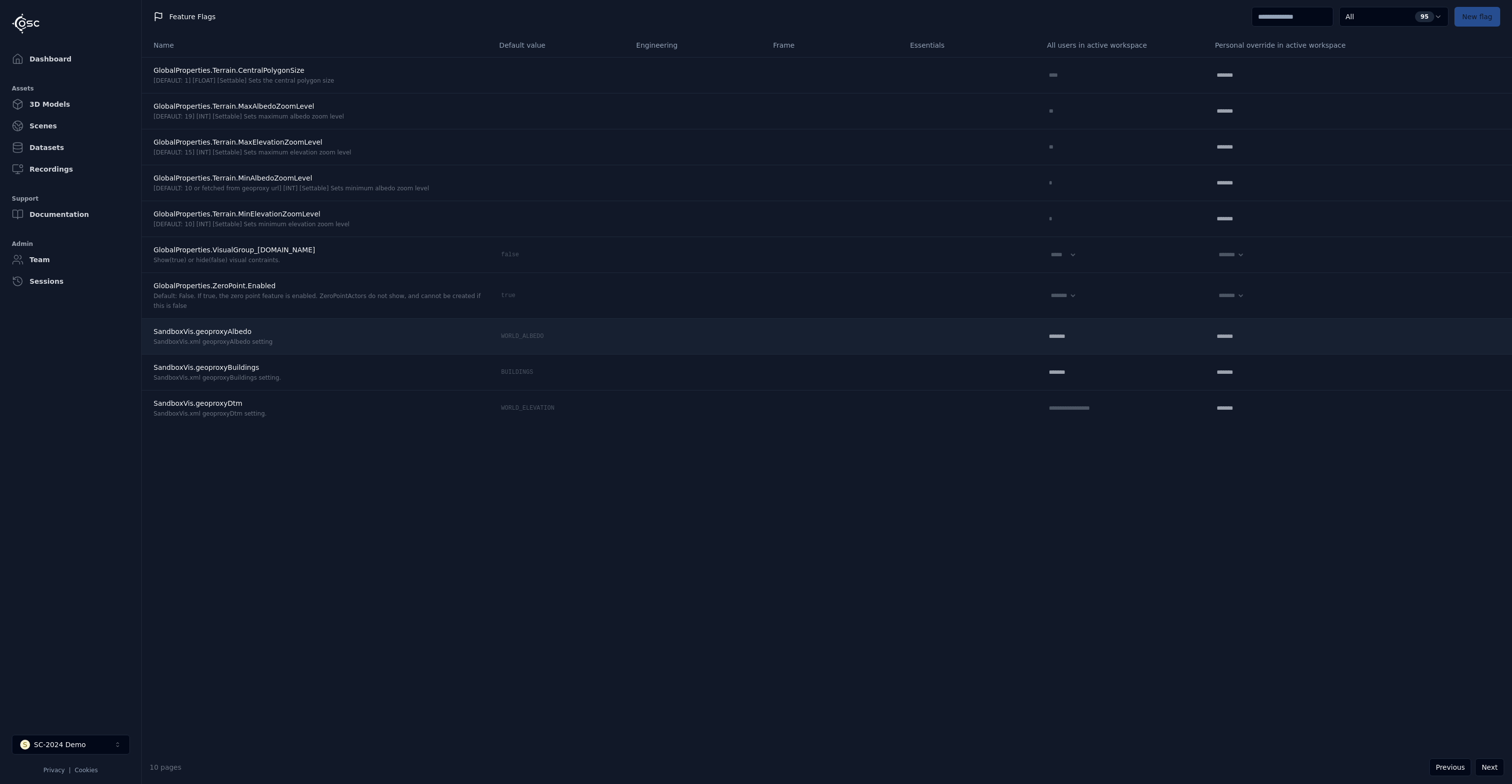
click at [491, 347] on td "WORLD_ALBEDO" at bounding box center [559, 336] width 137 height 36
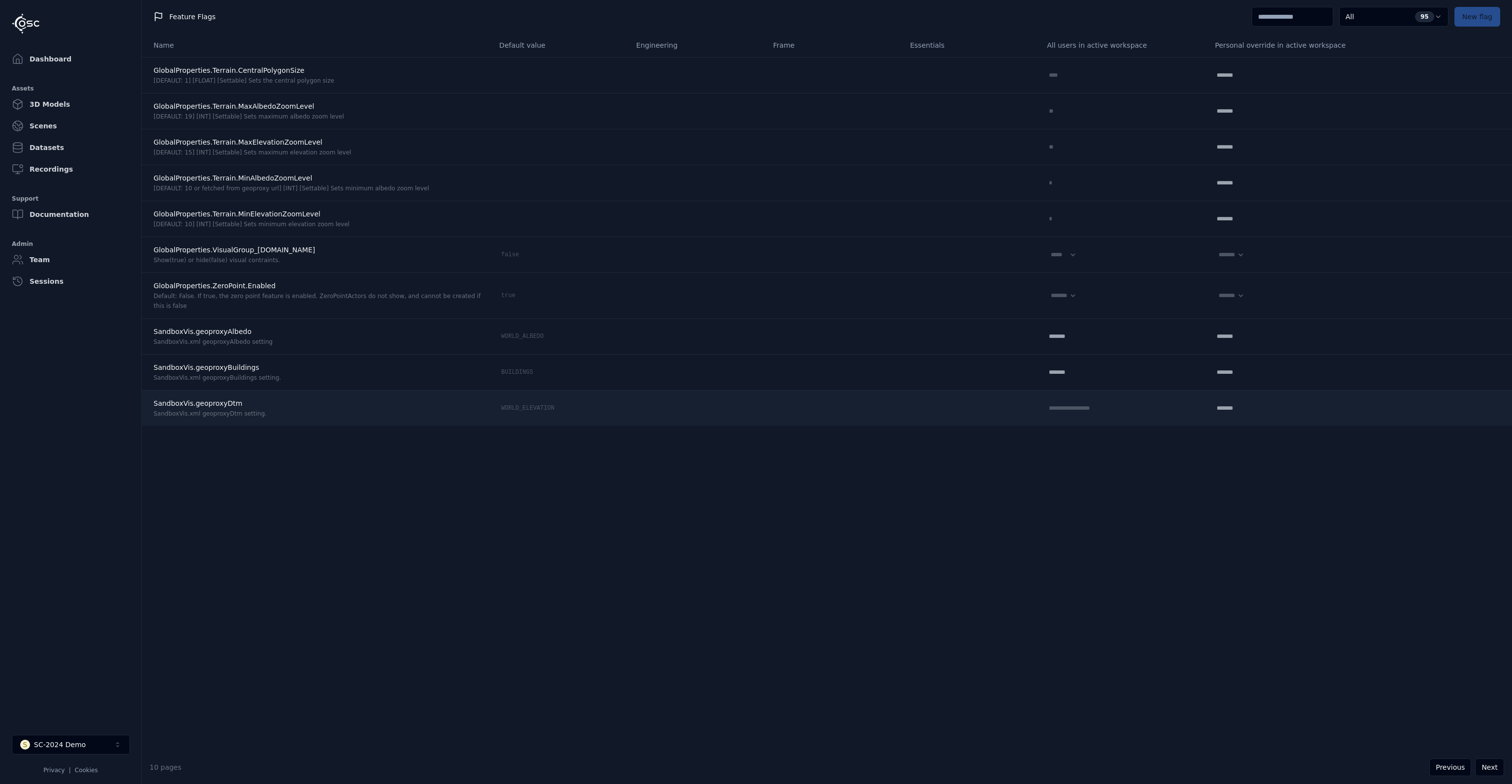
click at [524, 409] on td "WORLD_ELEVATION" at bounding box center [559, 408] width 137 height 36
click at [1047, 406] on input "**********" at bounding box center [1077, 408] width 63 height 11
click at [1046, 440] on div "Name Default value Engineering Frame Essentials All users in active workspace P…" at bounding box center [828, 392] width 1371 height 718
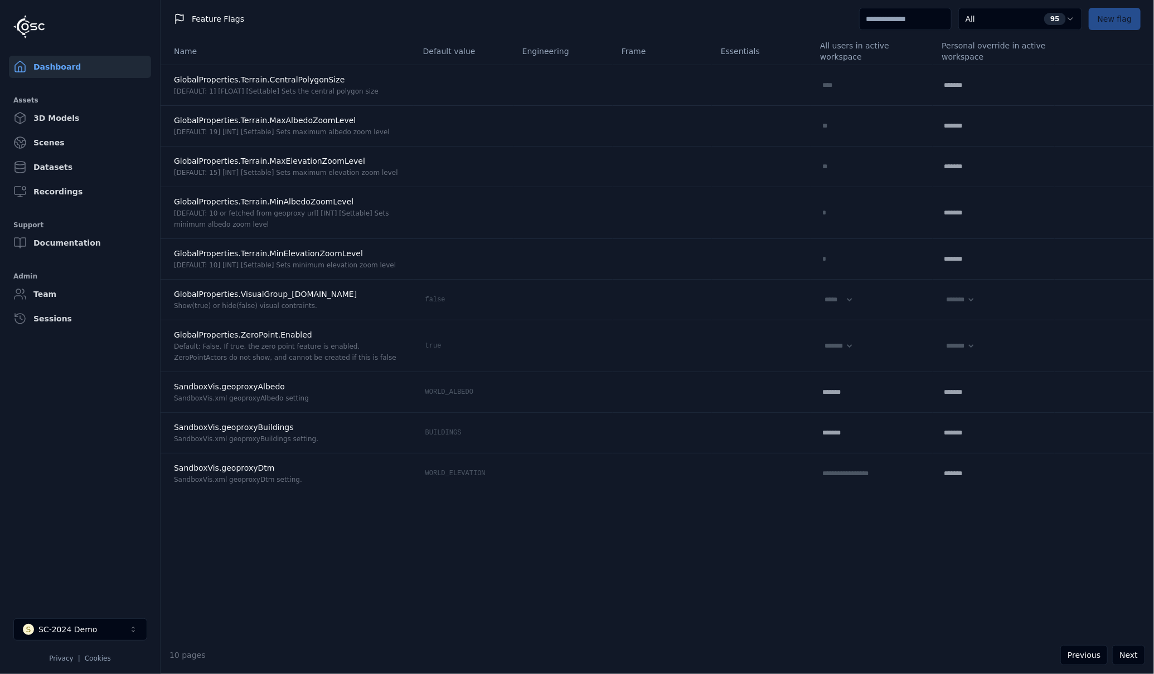
click at [70, 64] on link "Dashboard" at bounding box center [80, 67] width 142 height 22
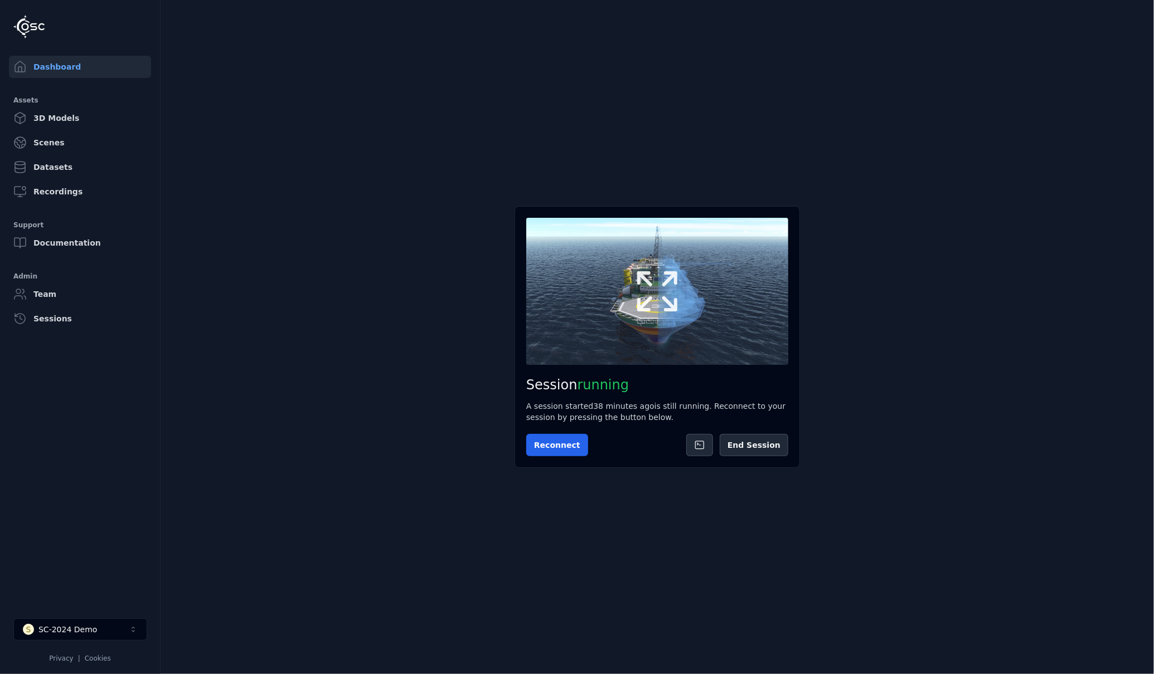
click at [643, 302] on icon at bounding box center [657, 292] width 54 height 54
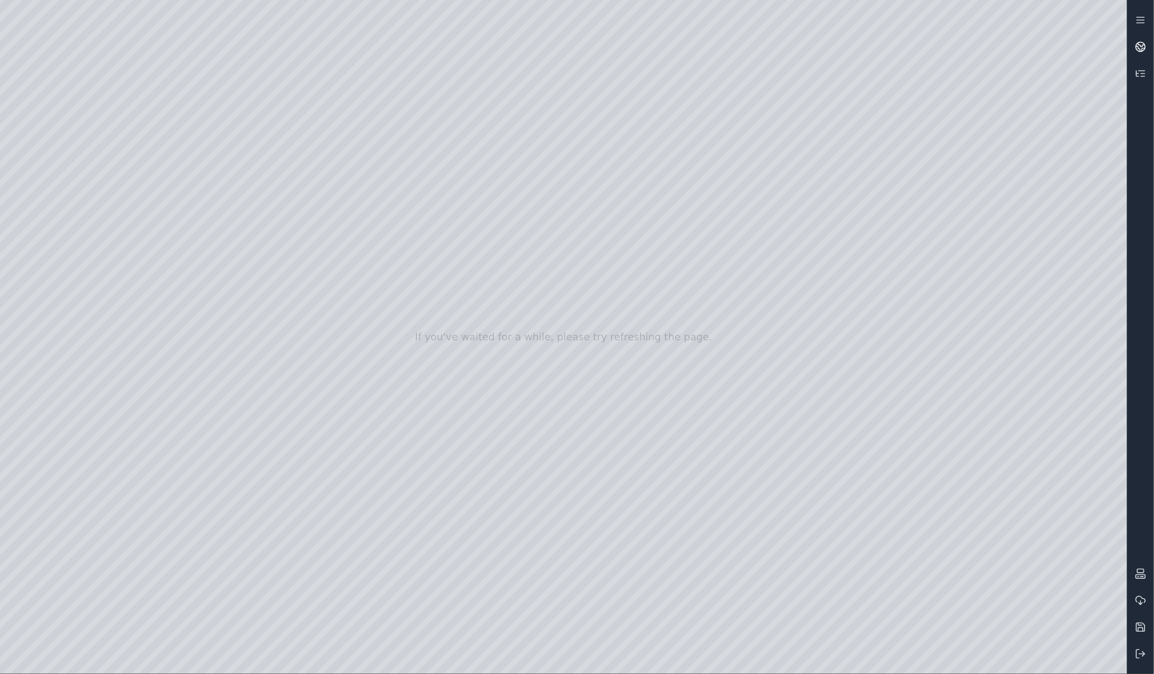
click at [1145, 47] on circle at bounding box center [1140, 46] width 9 height 9
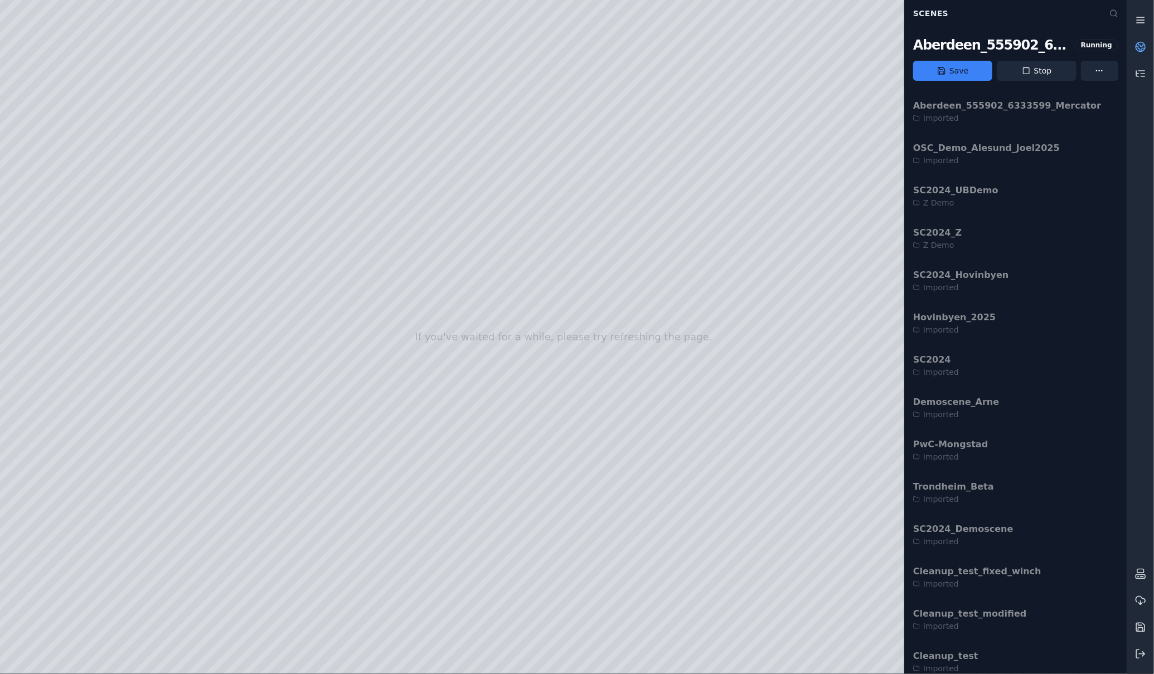
click at [1142, 21] on icon at bounding box center [1140, 19] width 11 height 11
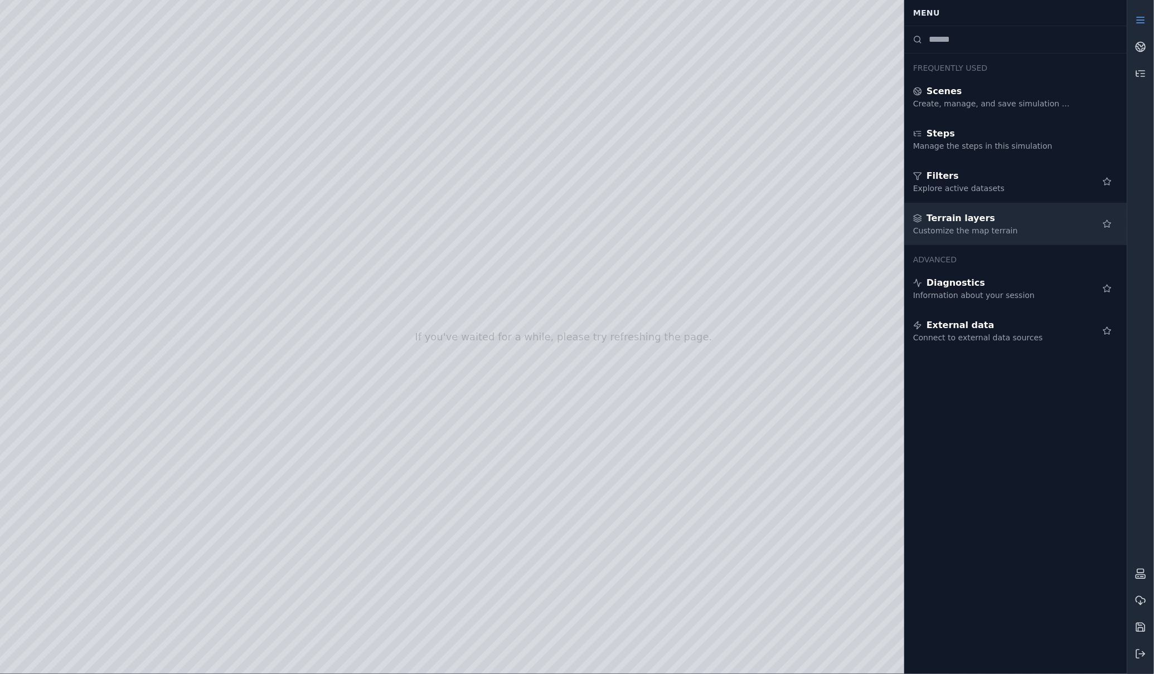
click at [968, 218] on span "Terrain layers" at bounding box center [960, 218] width 69 height 13
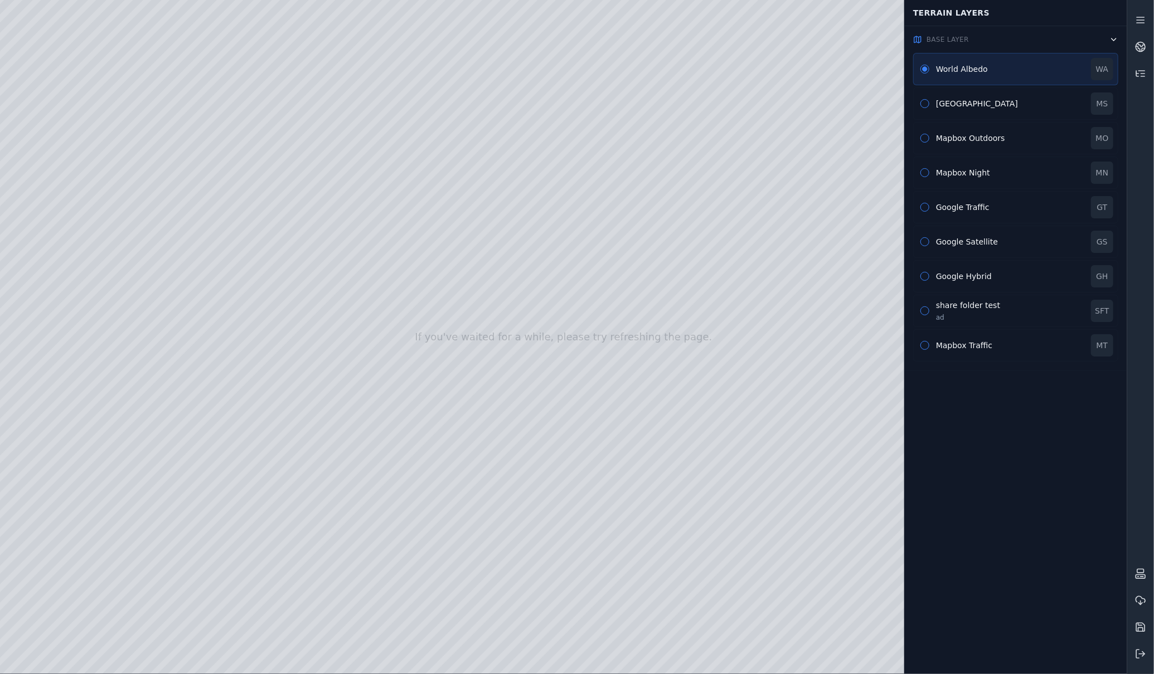
click at [1110, 38] on icon "button" at bounding box center [1113, 39] width 9 height 9
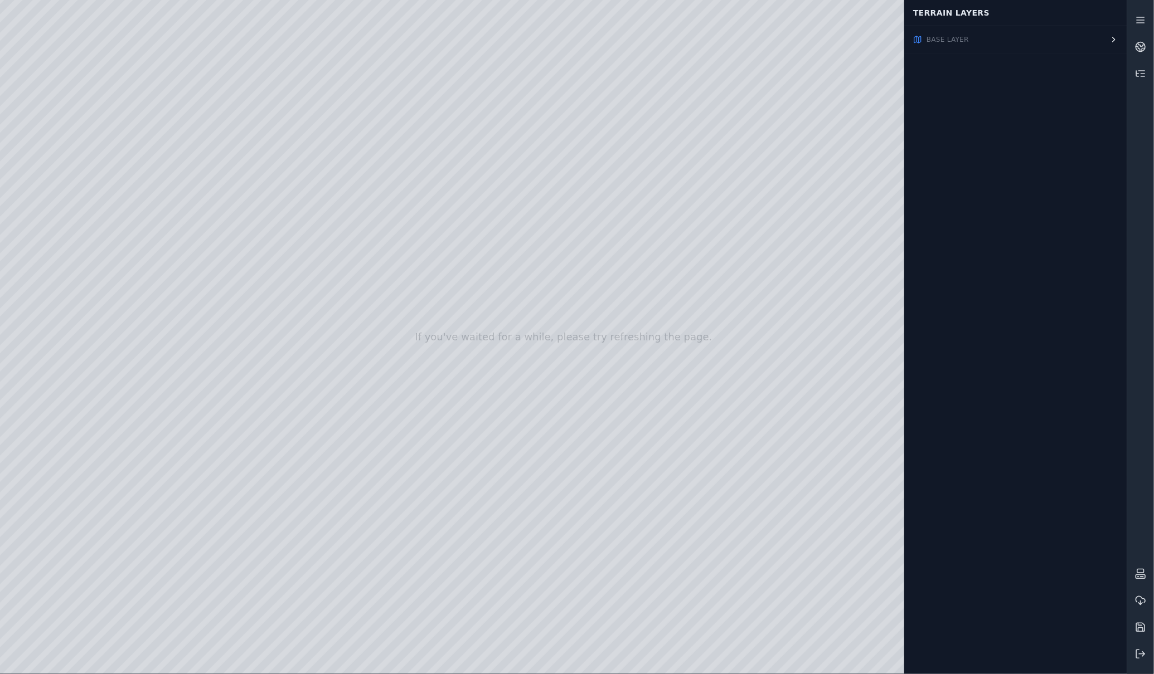
click at [1110, 38] on icon "button" at bounding box center [1113, 39] width 9 height 9
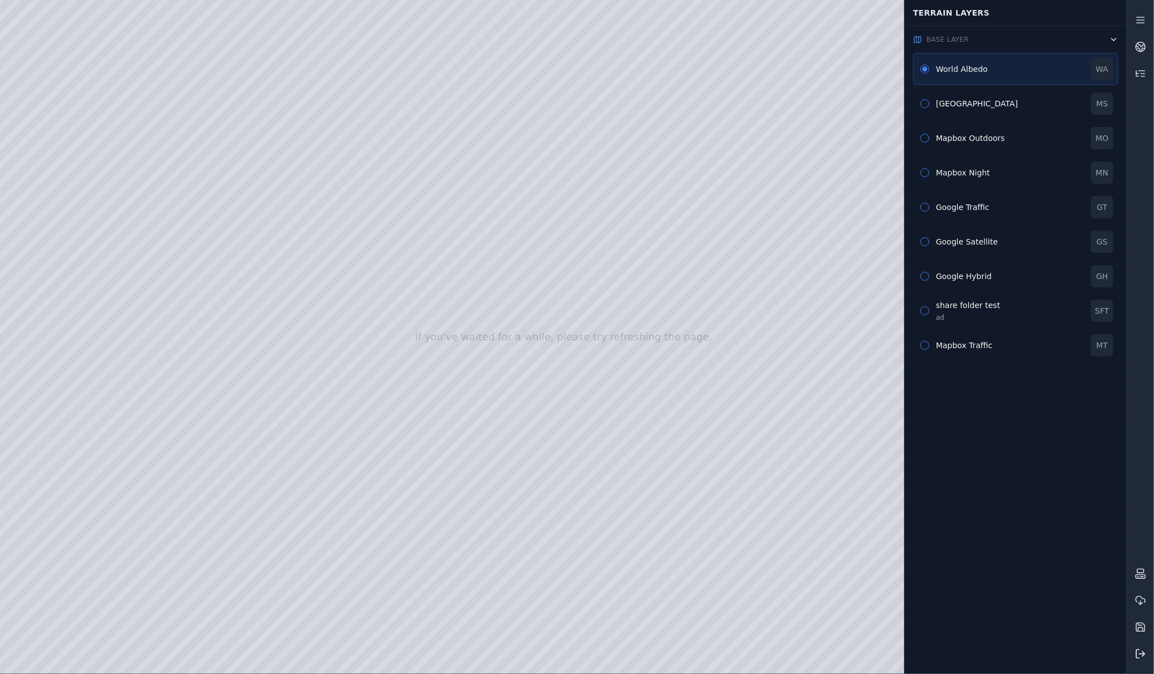
click at [1146, 660] on icon at bounding box center [1140, 654] width 11 height 11
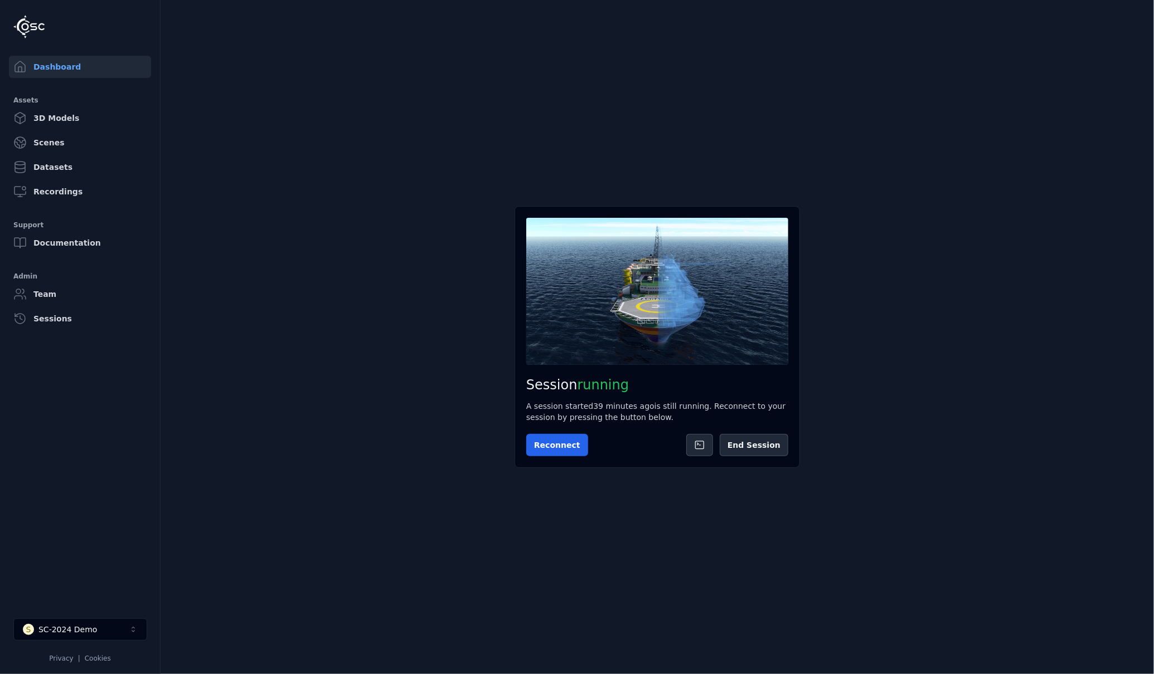
click at [96, 641] on div "S SC-2024 Demo Privacy | Cookies" at bounding box center [79, 641] width 133 height 45
click at [96, 630] on button "S SC-2024 Demo" at bounding box center [80, 630] width 134 height 22
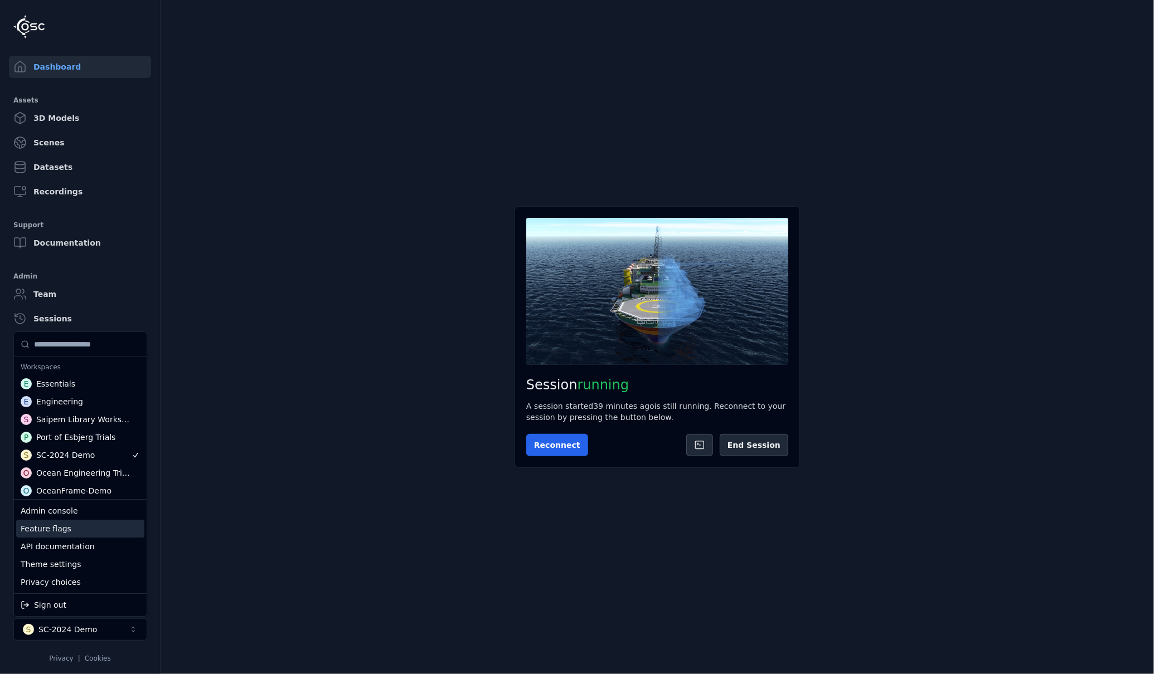
click at [72, 523] on div "Feature flags" at bounding box center [80, 529] width 128 height 18
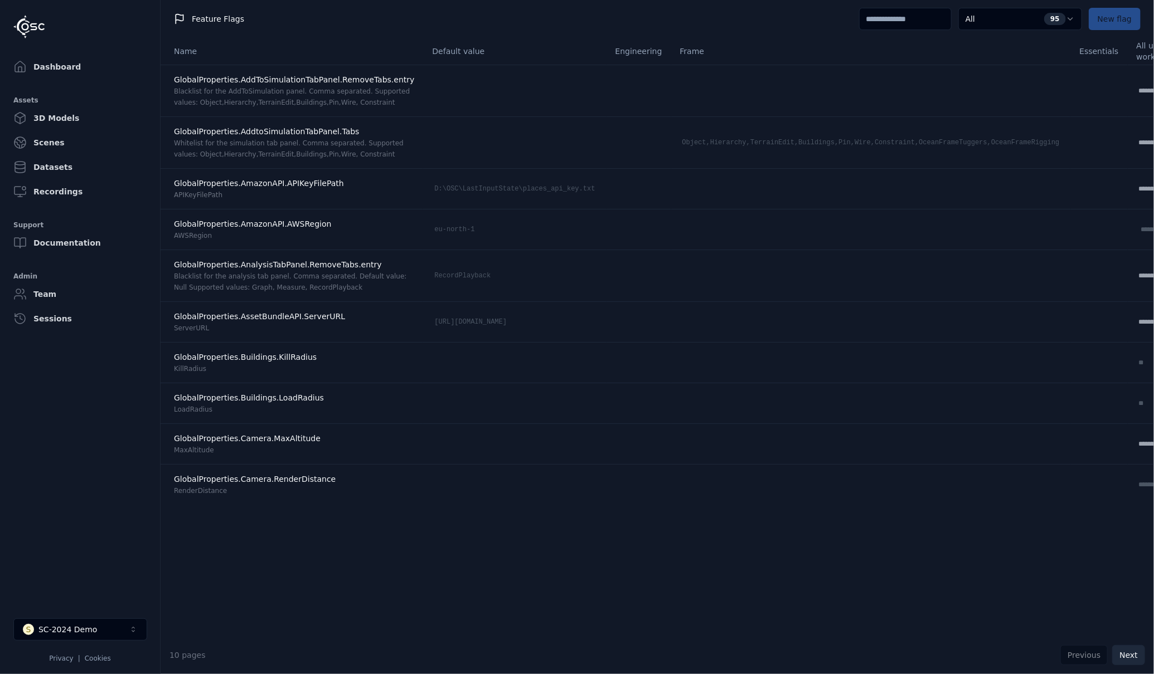
click at [1126, 656] on button "Next" at bounding box center [1128, 655] width 33 height 20
select select "****"
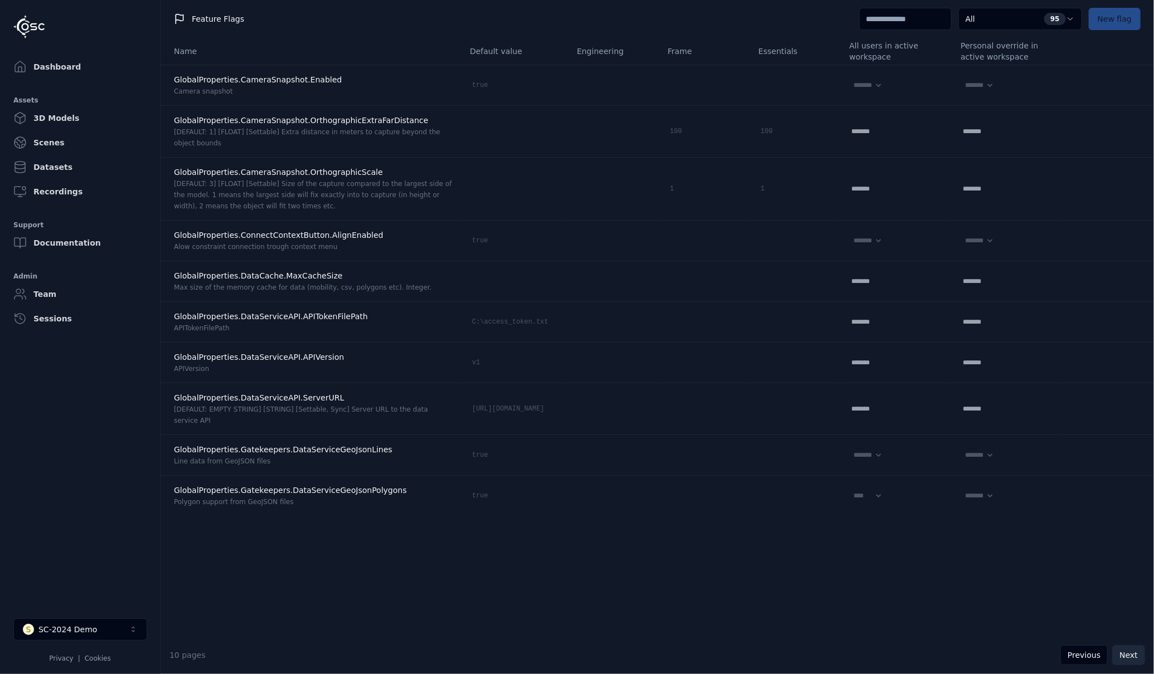
click at [1127, 656] on button "Next" at bounding box center [1128, 655] width 33 height 20
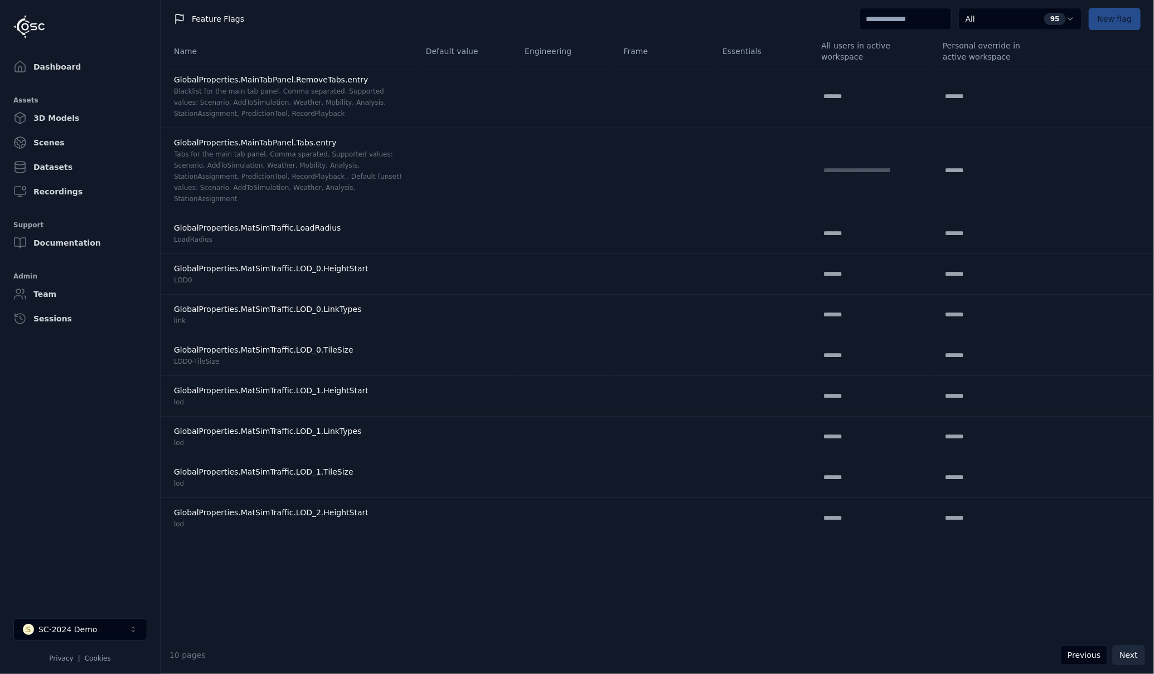
click at [1127, 656] on button "Next" at bounding box center [1128, 655] width 33 height 20
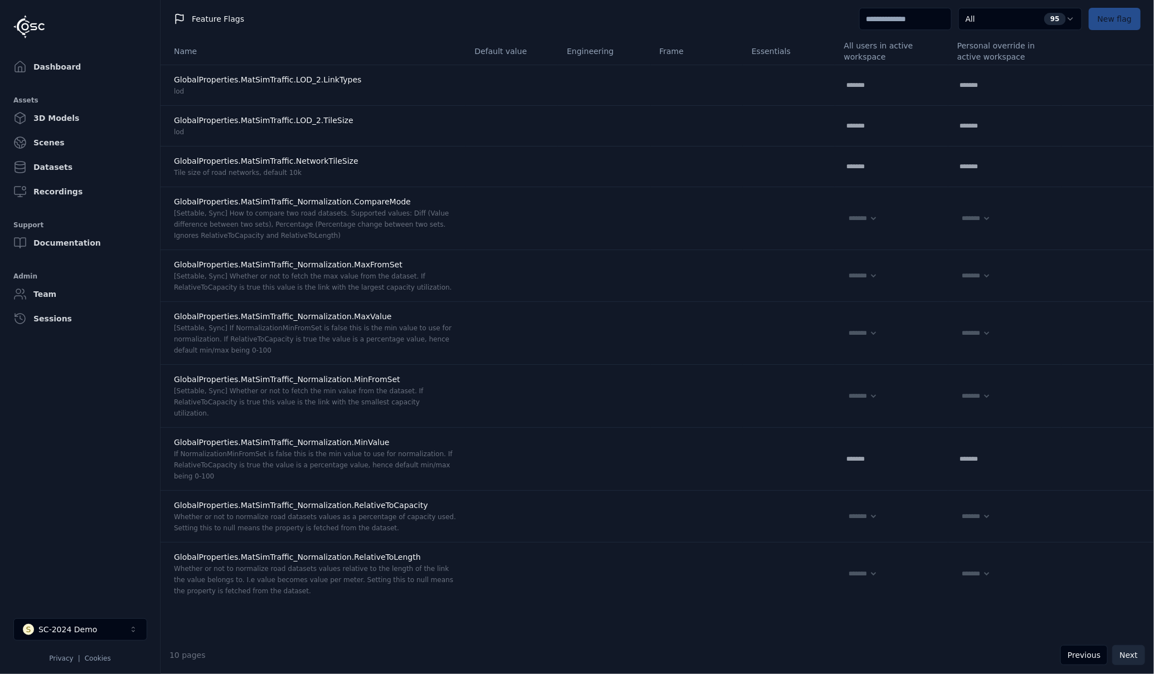
click at [1127, 656] on button "Next" at bounding box center [1128, 655] width 33 height 20
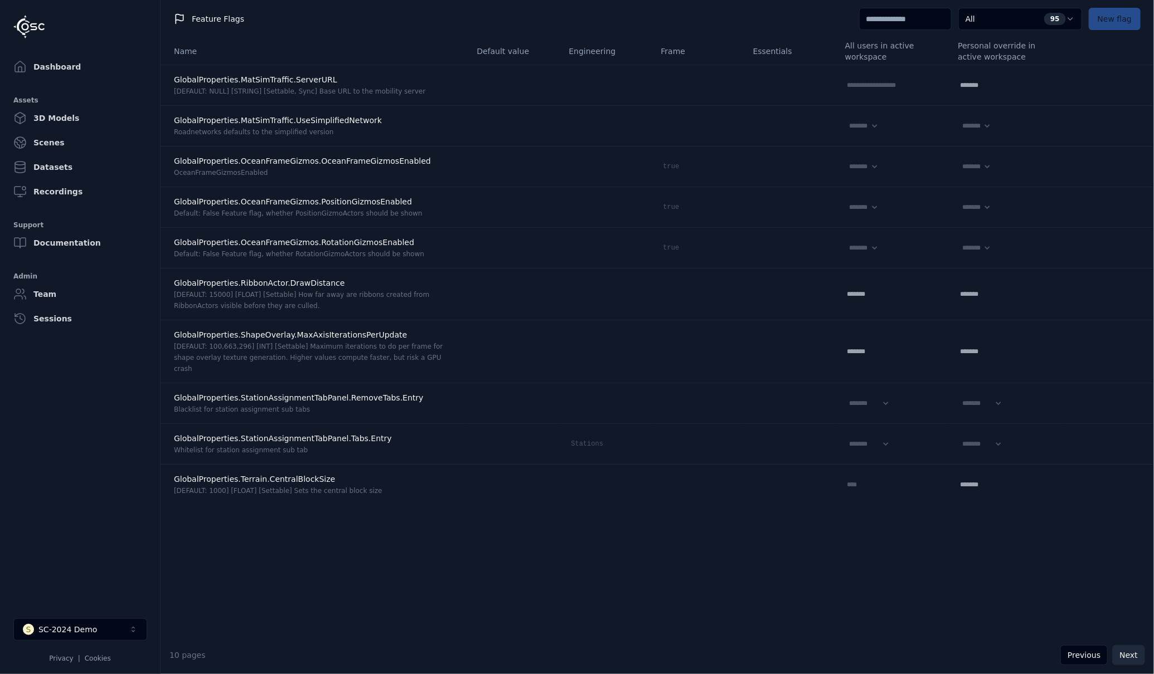
click at [1127, 656] on button "Next" at bounding box center [1128, 655] width 33 height 20
select select "*****"
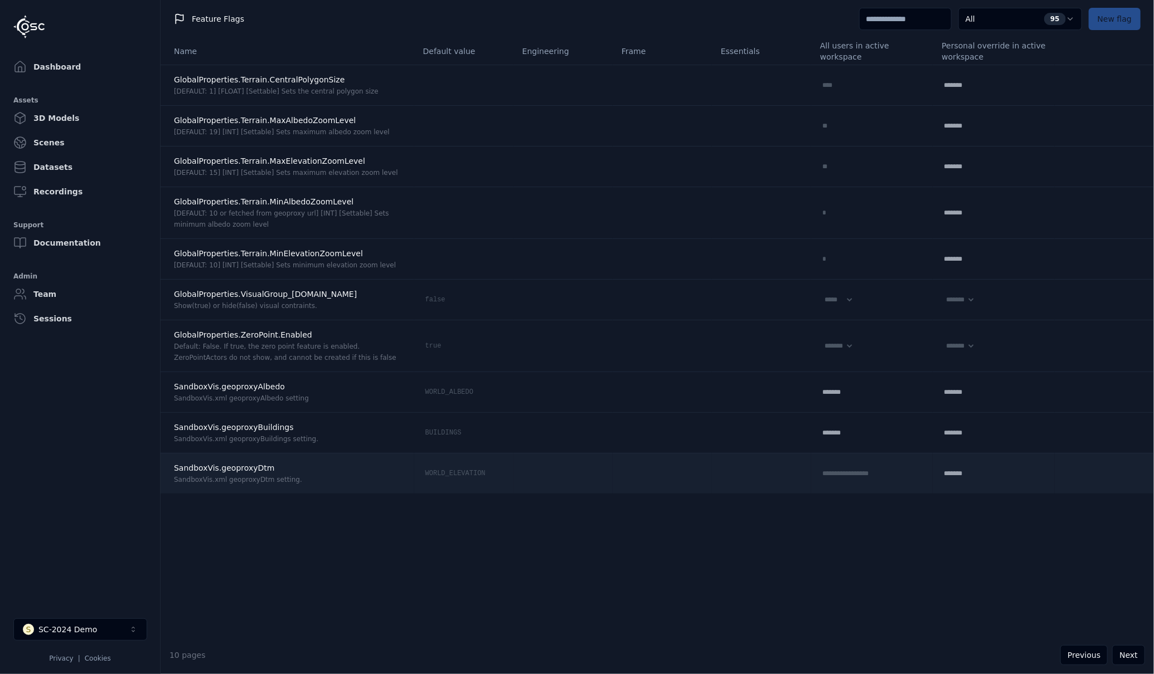
click at [427, 474] on div "WORLD_ELEVATION" at bounding box center [455, 473] width 65 height 13
click at [852, 473] on input "**********" at bounding box center [855, 473] width 71 height 13
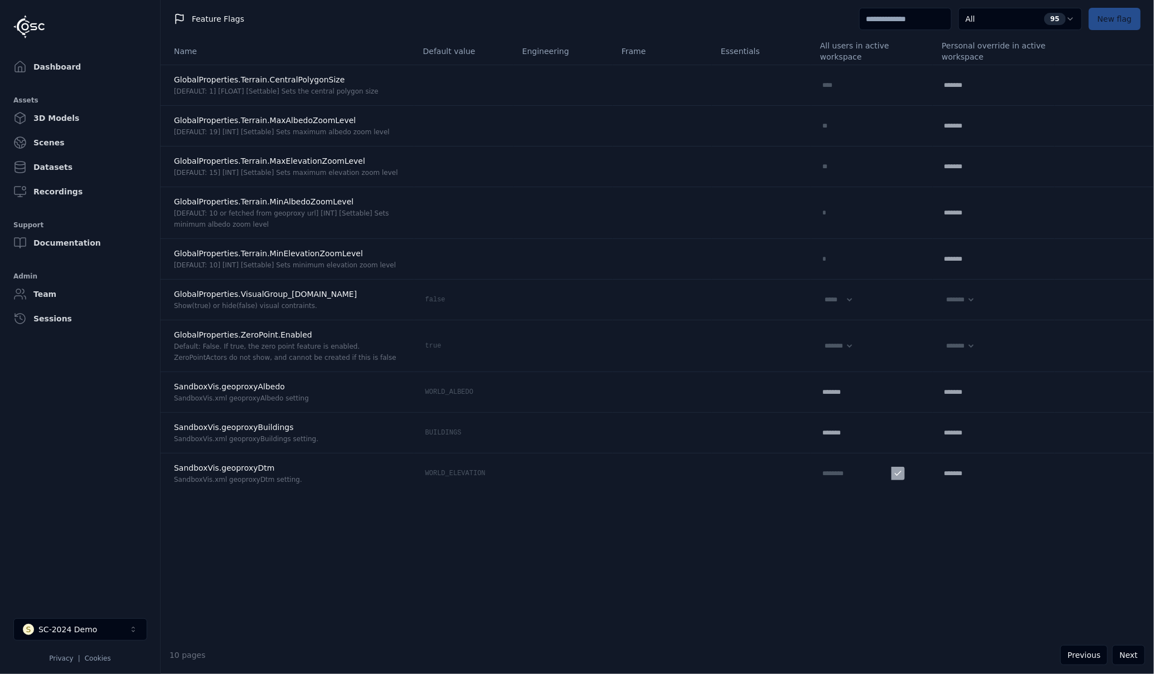
click at [832, 495] on div "Name Default value Engineering Frame Essentials All users in active workspace P…" at bounding box center [657, 337] width 993 height 599
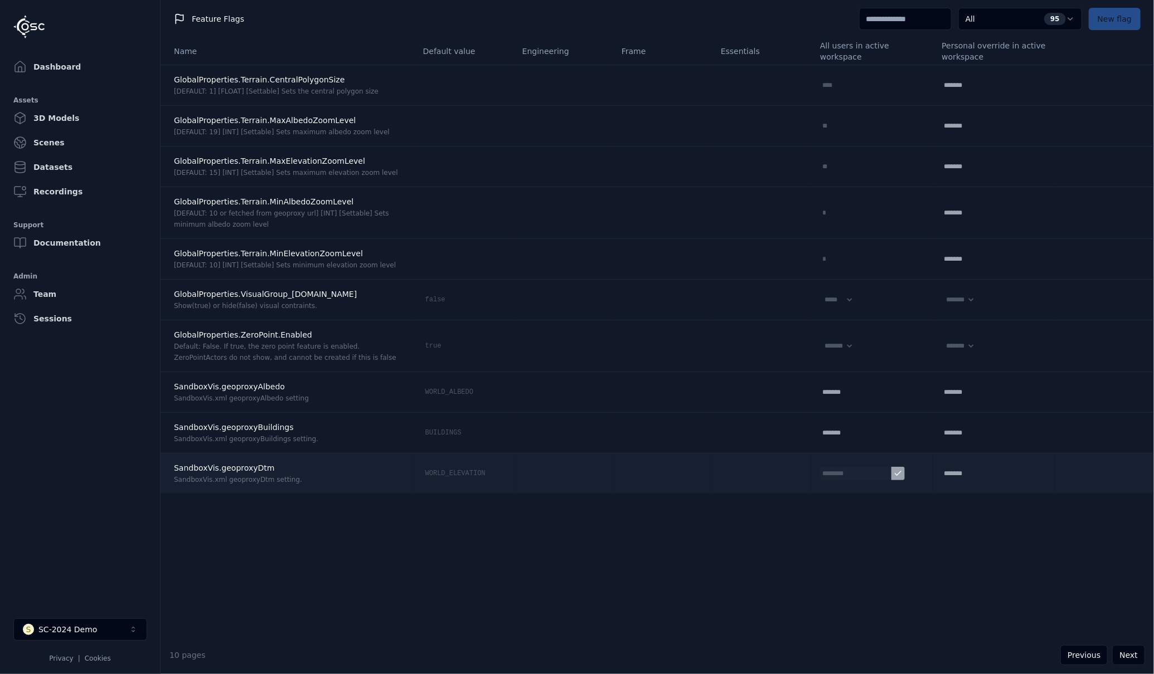
click at [820, 469] on input "********" at bounding box center [855, 473] width 71 height 13
paste input "text"
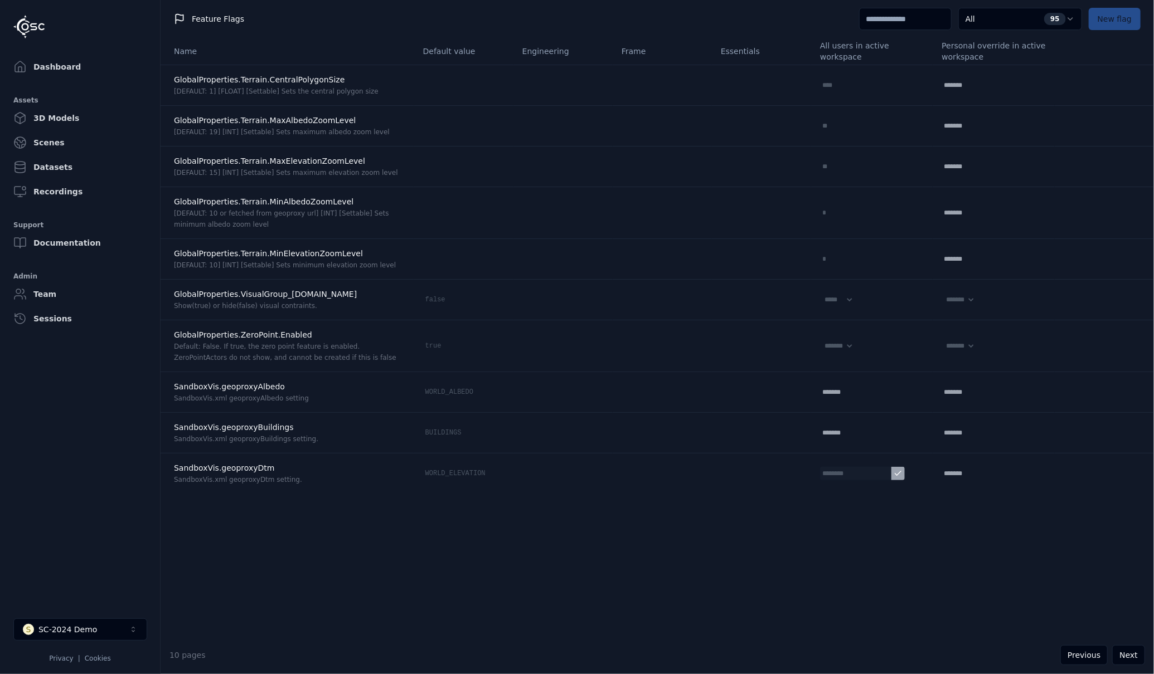
type input "********"
click at [815, 513] on div "Name Default value Engineering Frame Essentials All users in active workspace P…" at bounding box center [657, 337] width 993 height 599
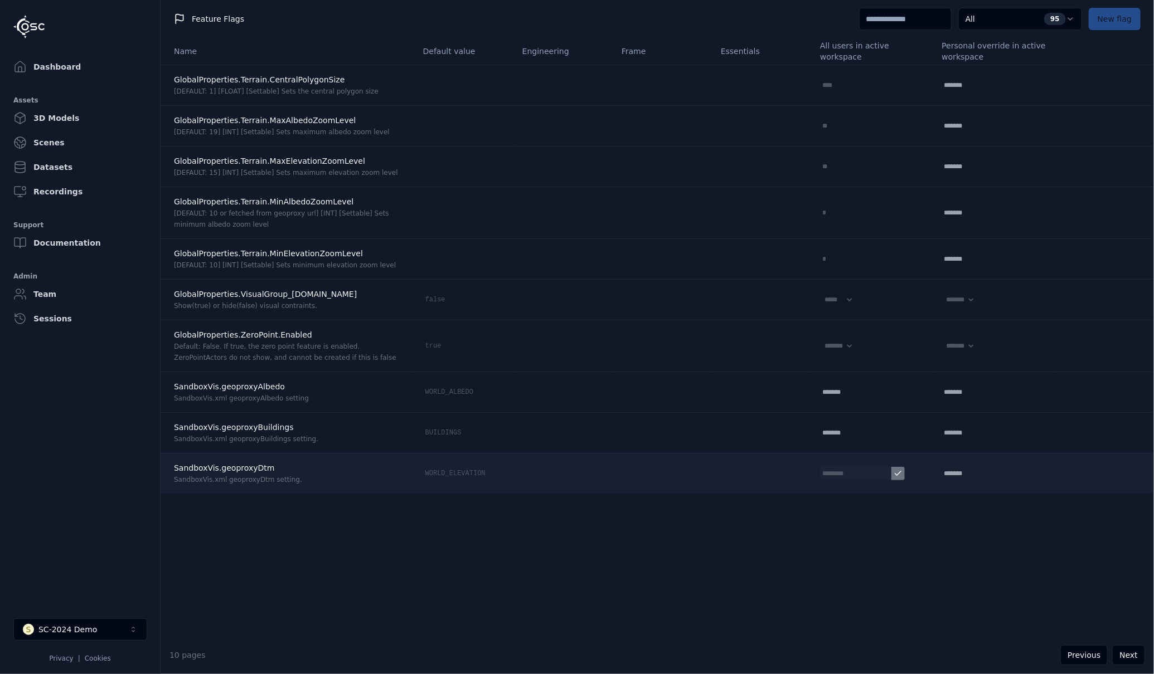
click at [895, 473] on icon at bounding box center [898, 473] width 6 height 4
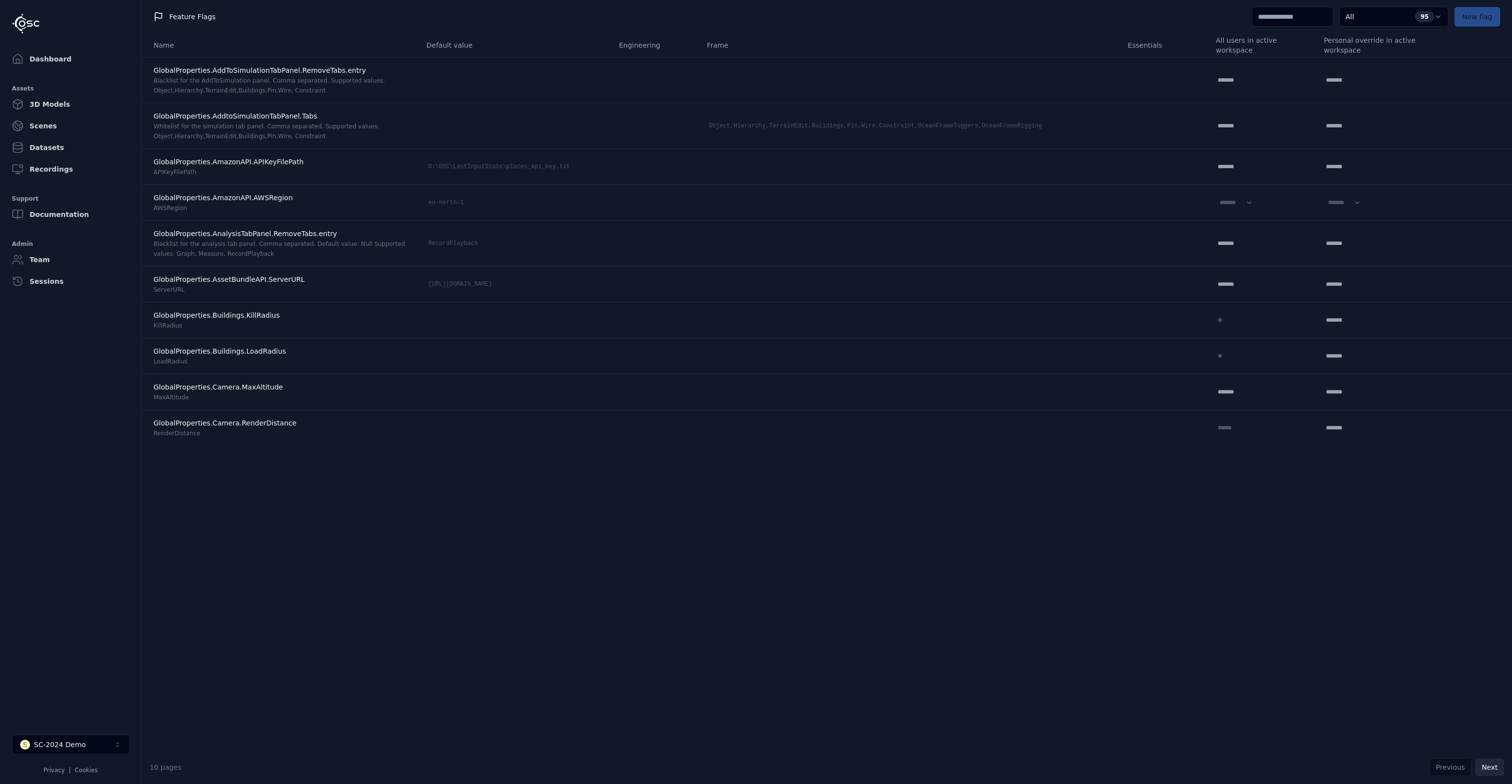
click at [1485, 765] on button "Next" at bounding box center [1489, 767] width 29 height 18
select select "****"
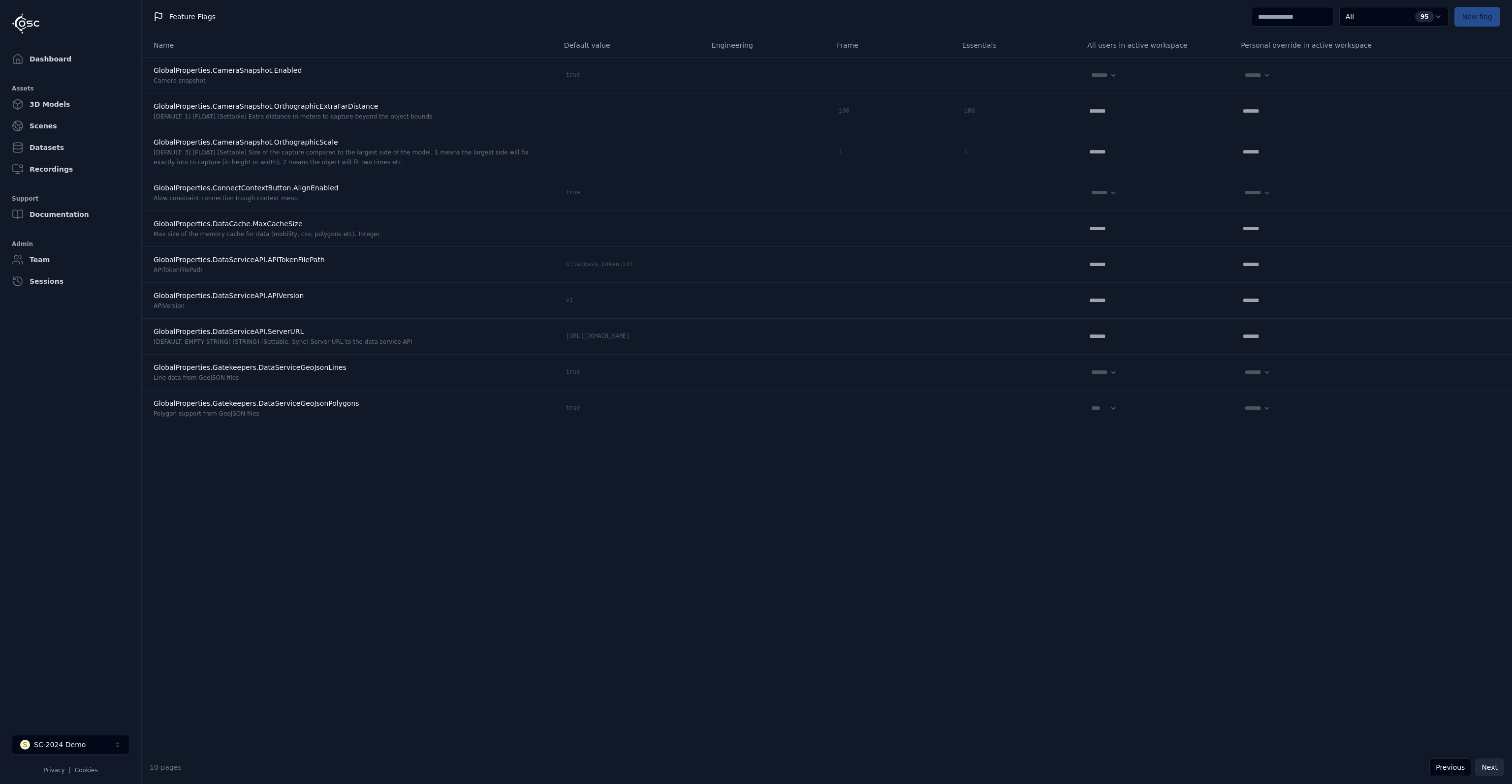
click at [1485, 765] on button "Next" at bounding box center [1489, 767] width 29 height 18
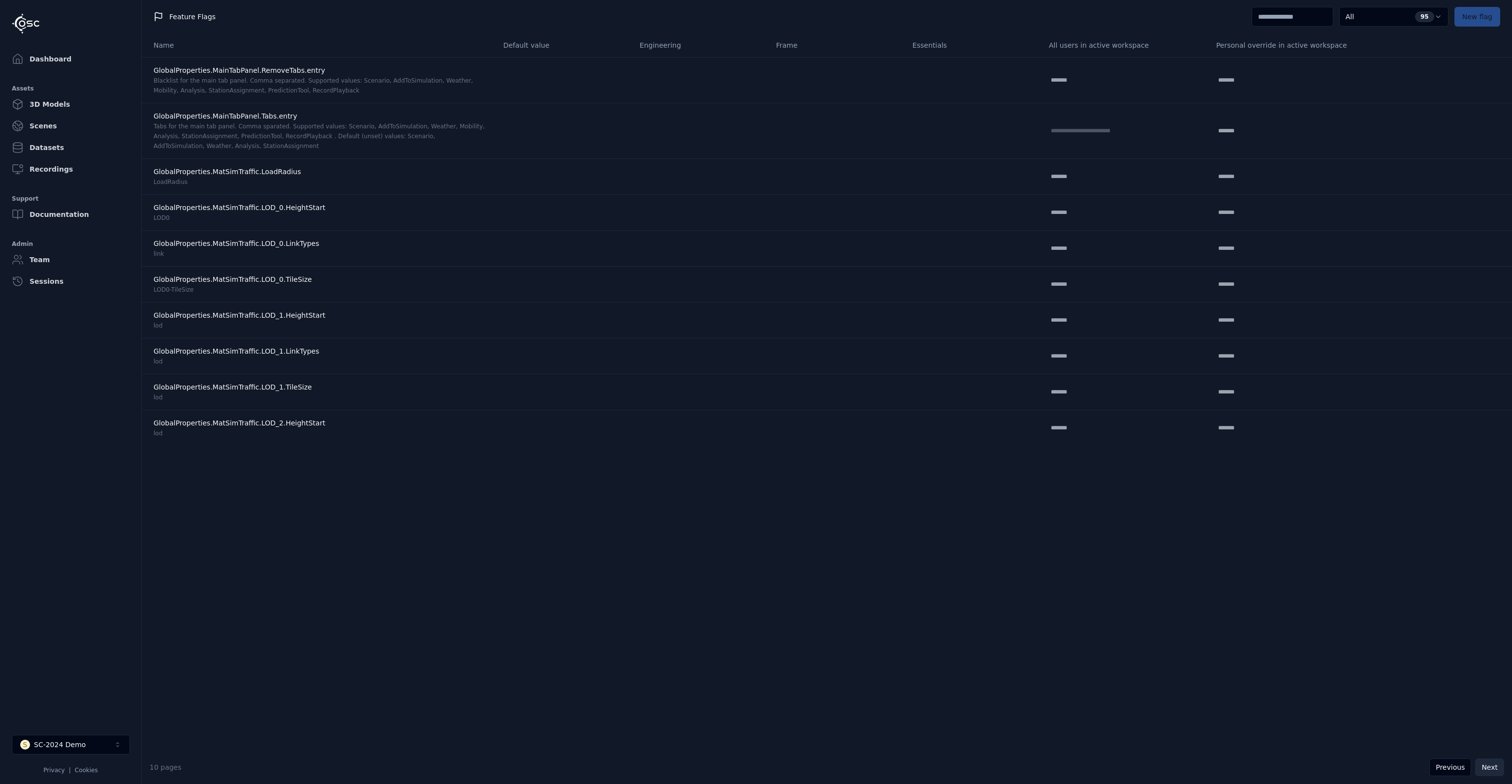
click at [1485, 765] on button "Next" at bounding box center [1489, 767] width 29 height 18
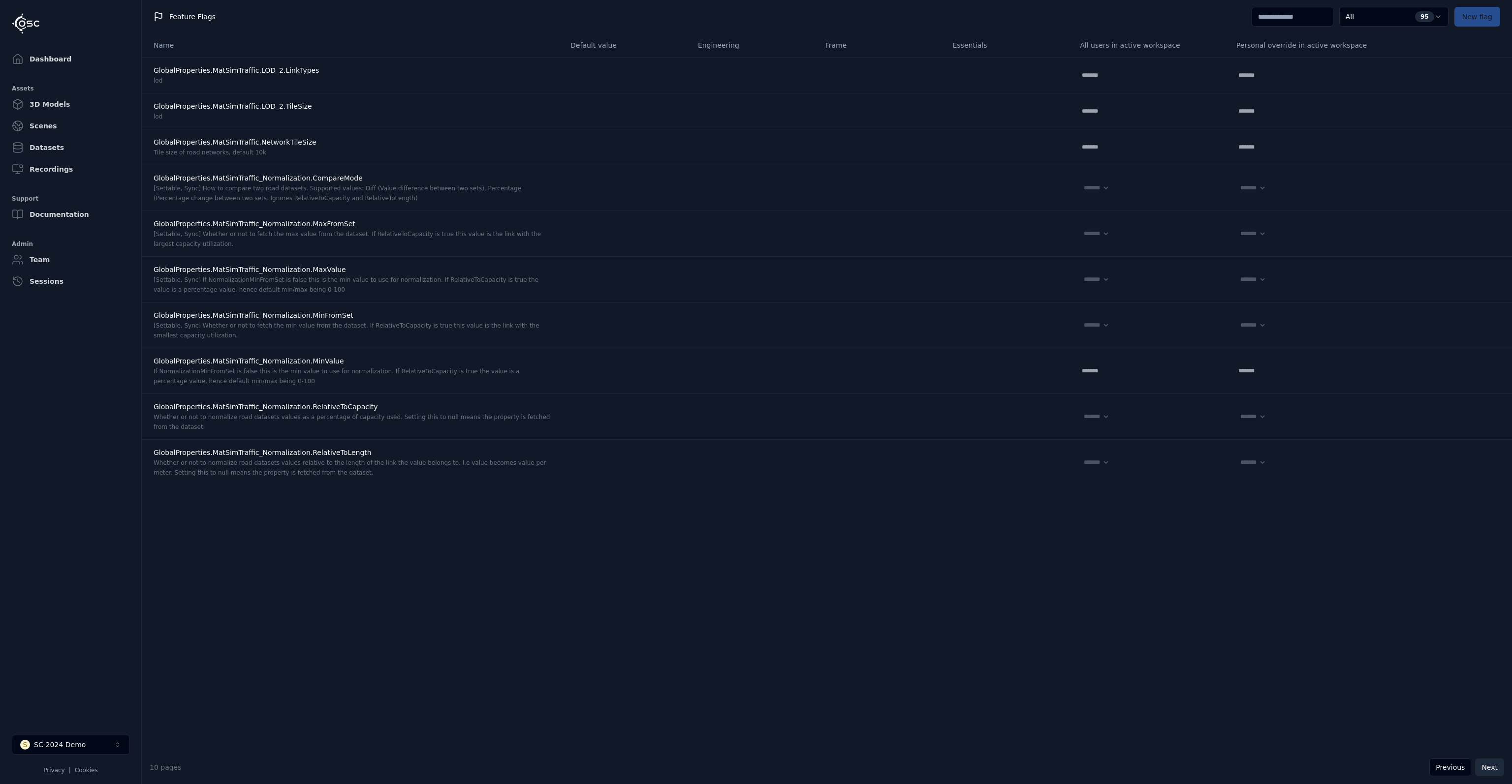
click at [1485, 765] on button "Next" at bounding box center [1489, 767] width 29 height 18
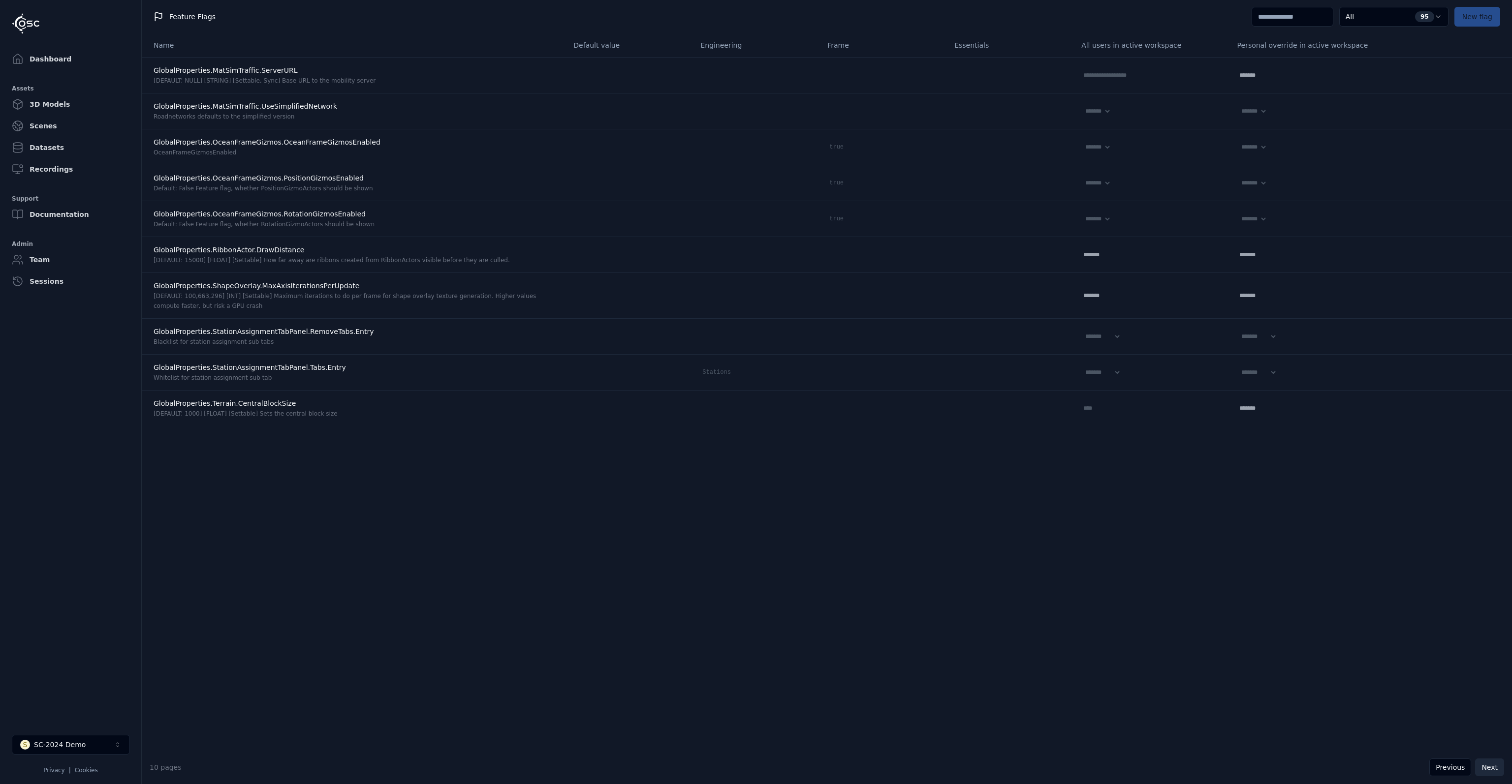
click at [1485, 765] on button "Next" at bounding box center [1489, 767] width 29 height 18
select select "*****"
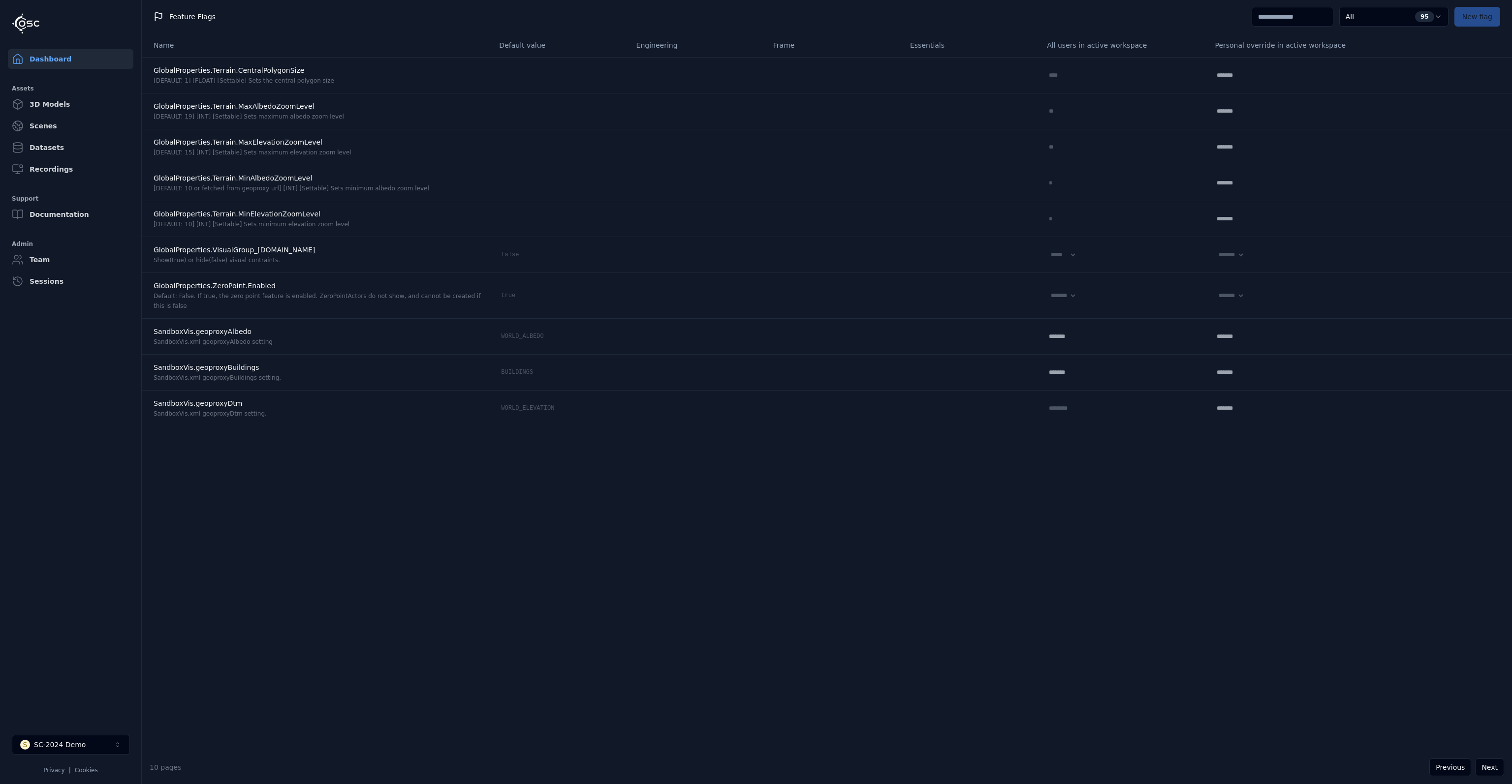
click at [53, 64] on link "Dashboard" at bounding box center [71, 59] width 125 height 19
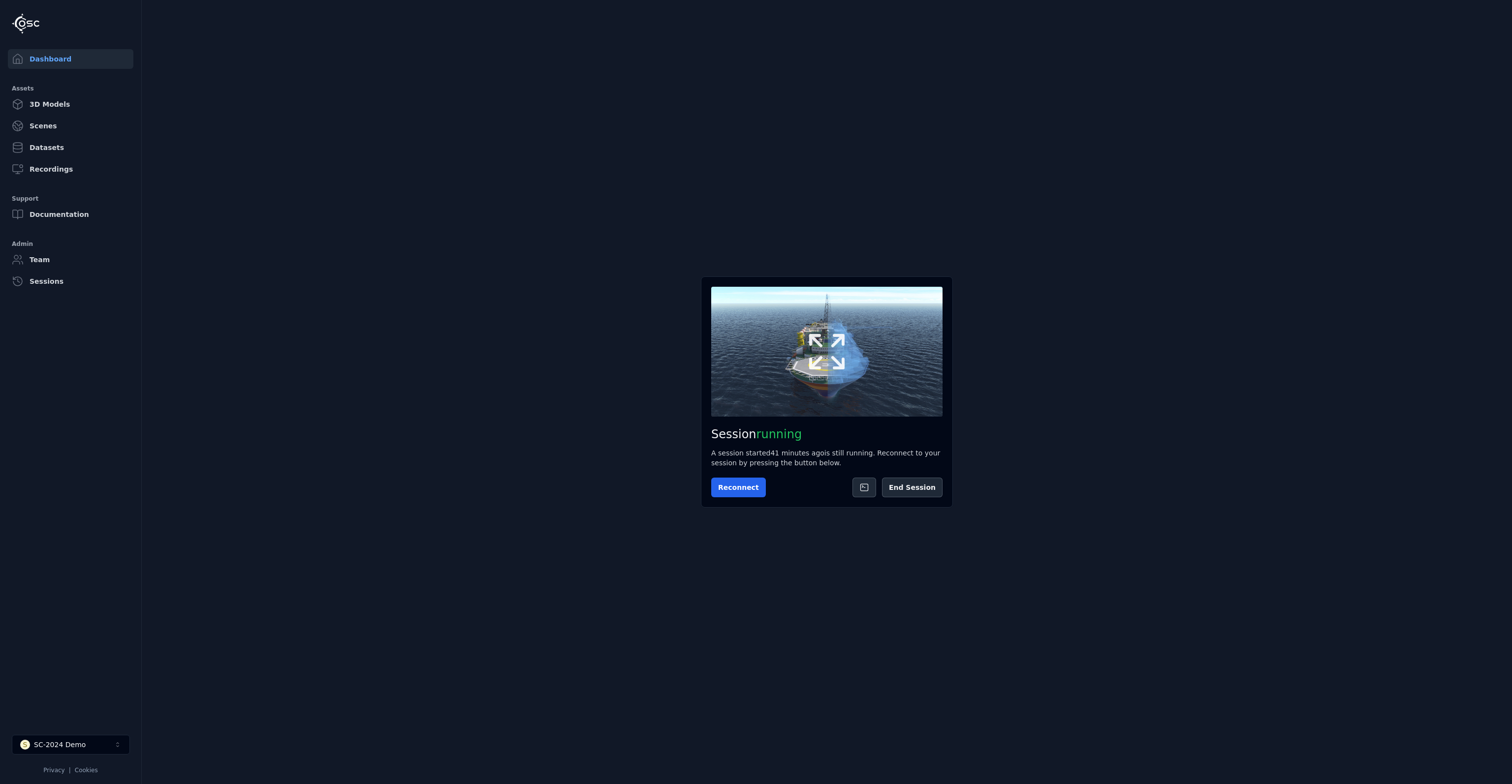
click at [813, 343] on icon at bounding box center [828, 352] width 48 height 48
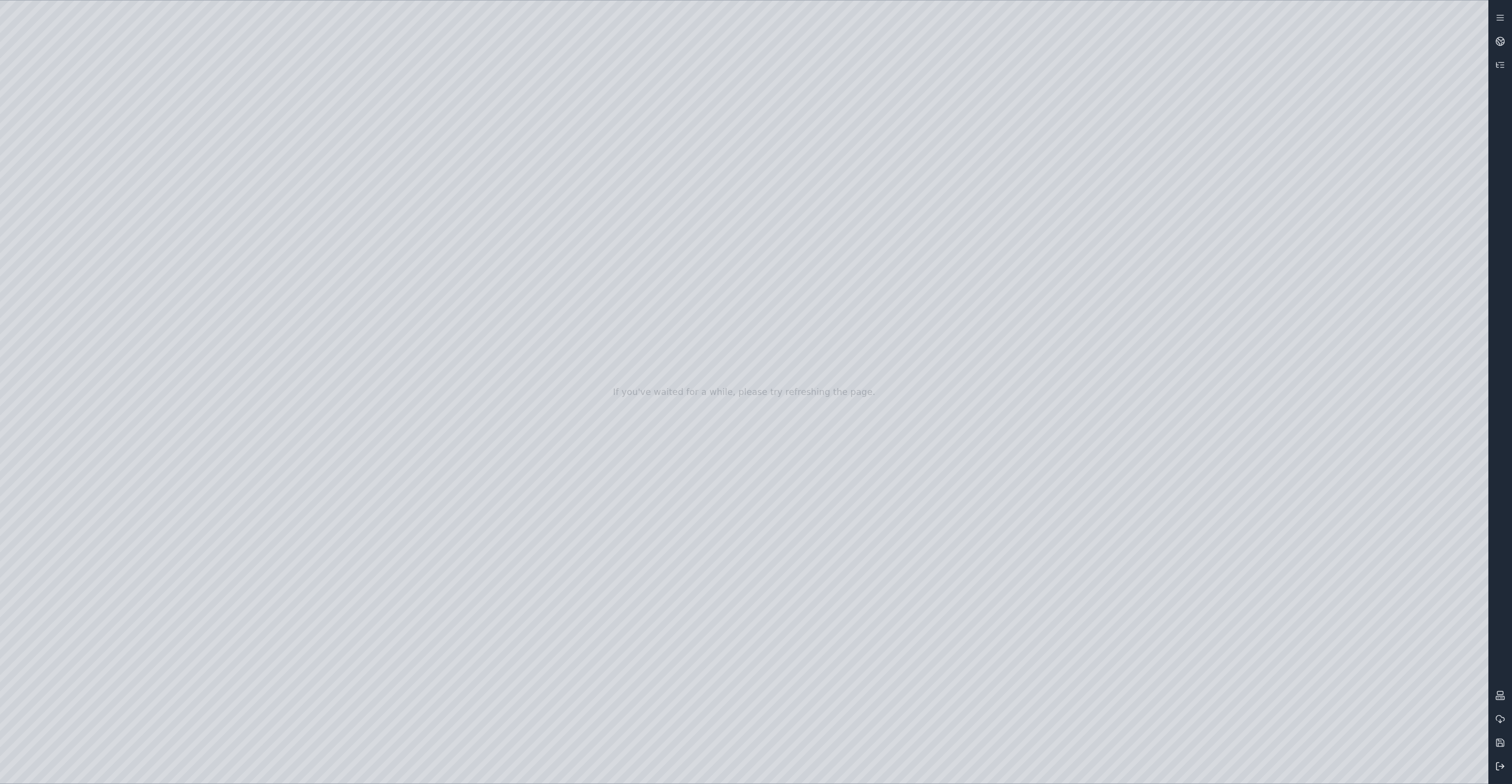
click at [1501, 758] on button at bounding box center [1500, 766] width 24 height 24
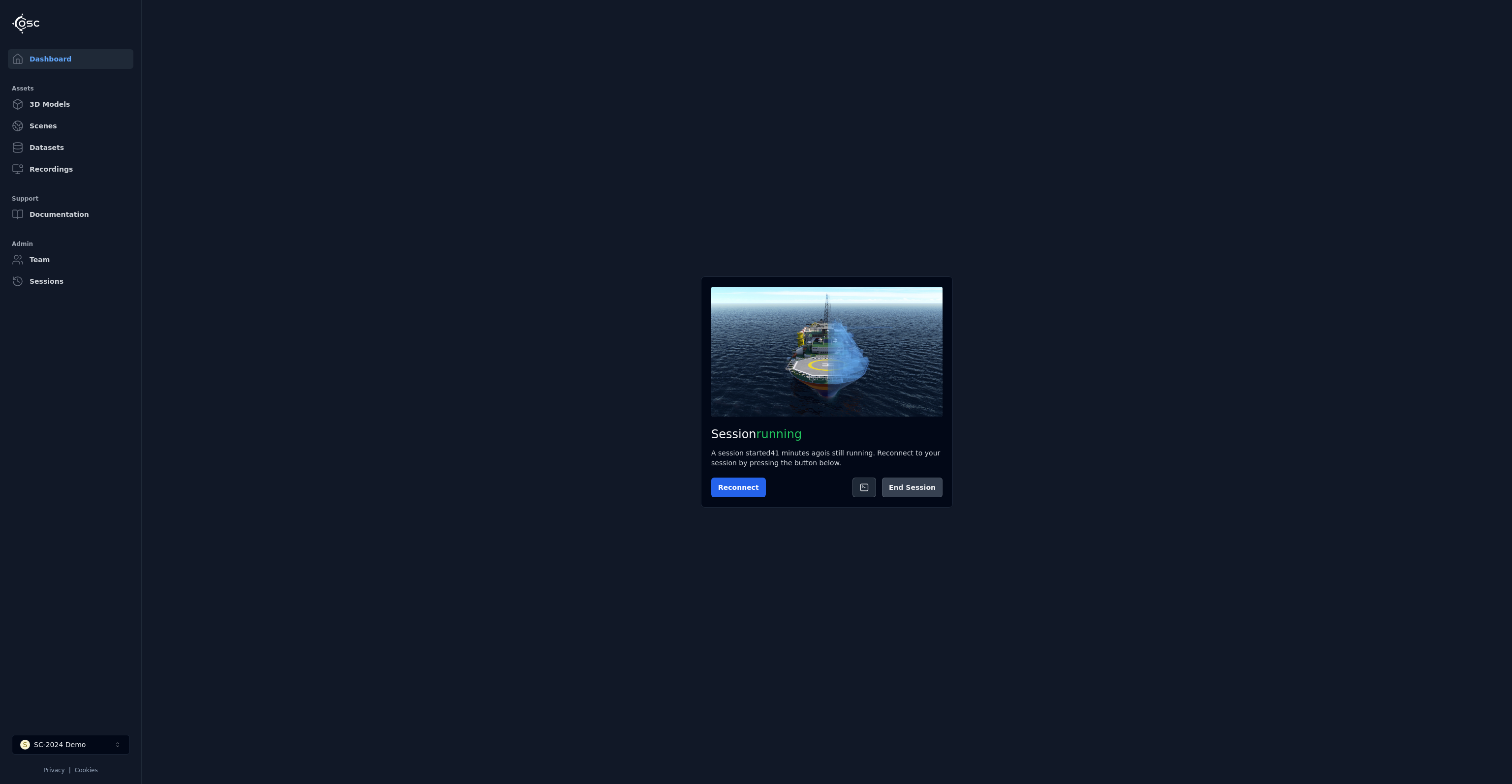
click at [921, 486] on button "End Session" at bounding box center [912, 487] width 61 height 19
click at [98, 743] on button "S SC-2024 Demo" at bounding box center [71, 745] width 118 height 19
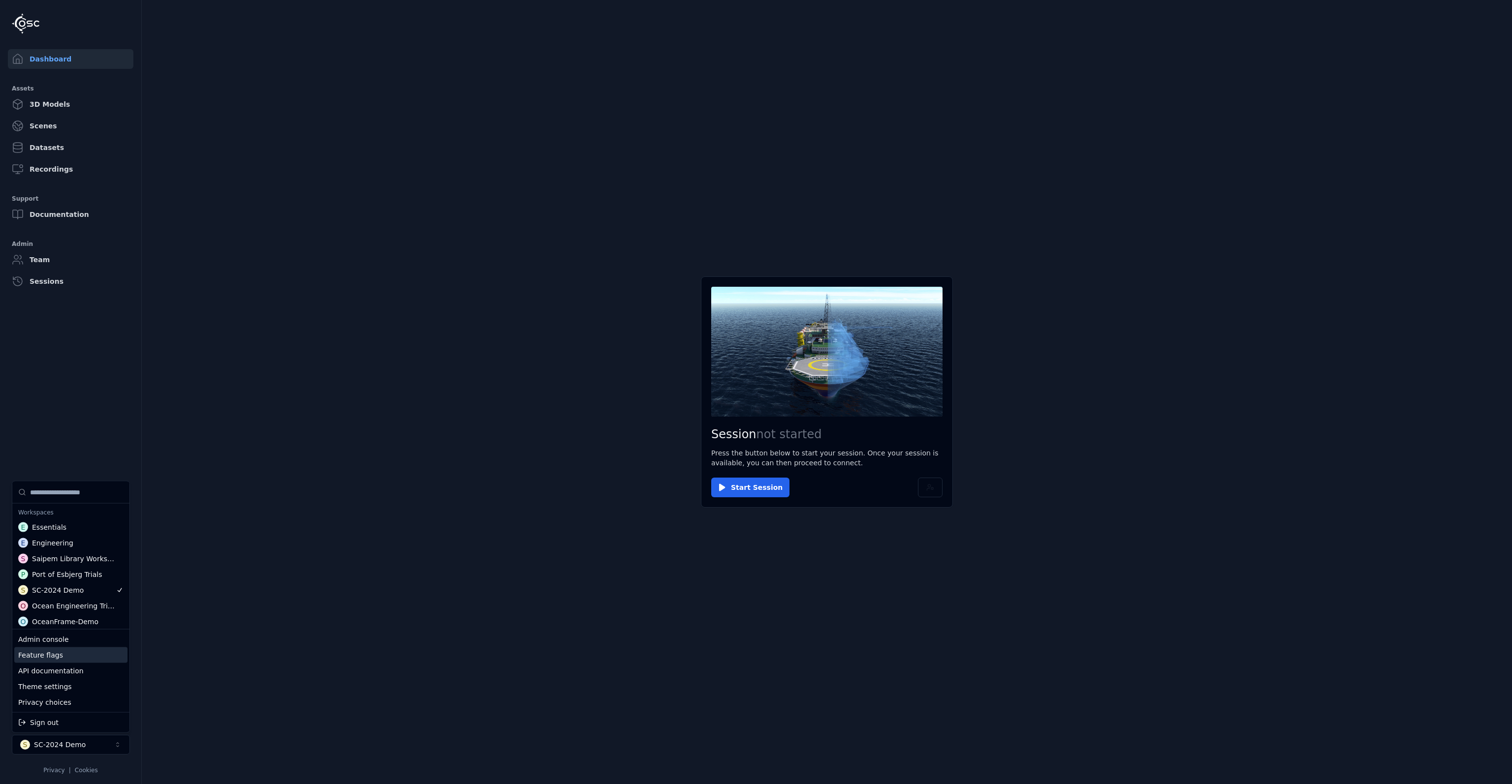
click at [57, 654] on div "Feature flags" at bounding box center [71, 655] width 113 height 16
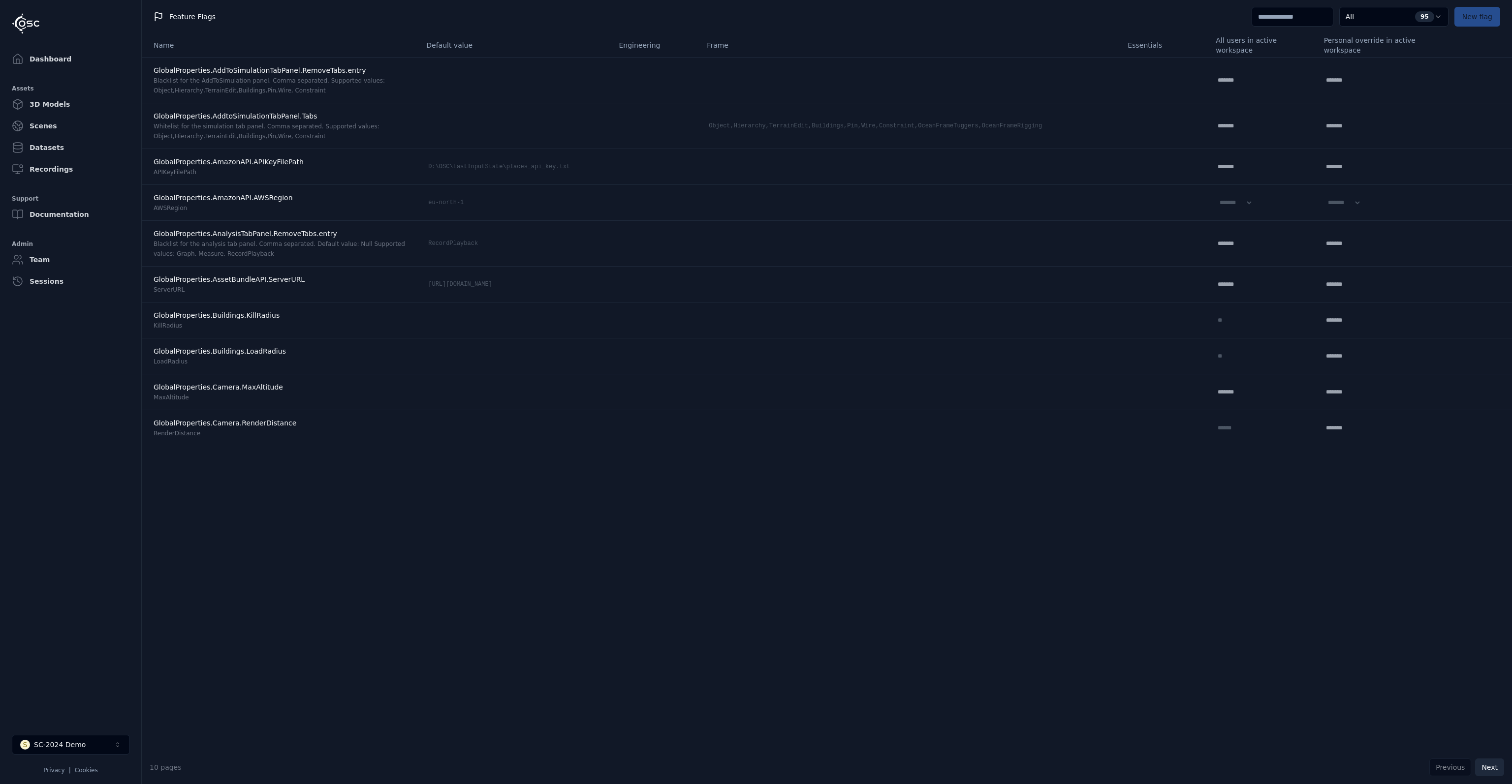
click at [1483, 766] on button "Next" at bounding box center [1489, 767] width 29 height 18
select select "****"
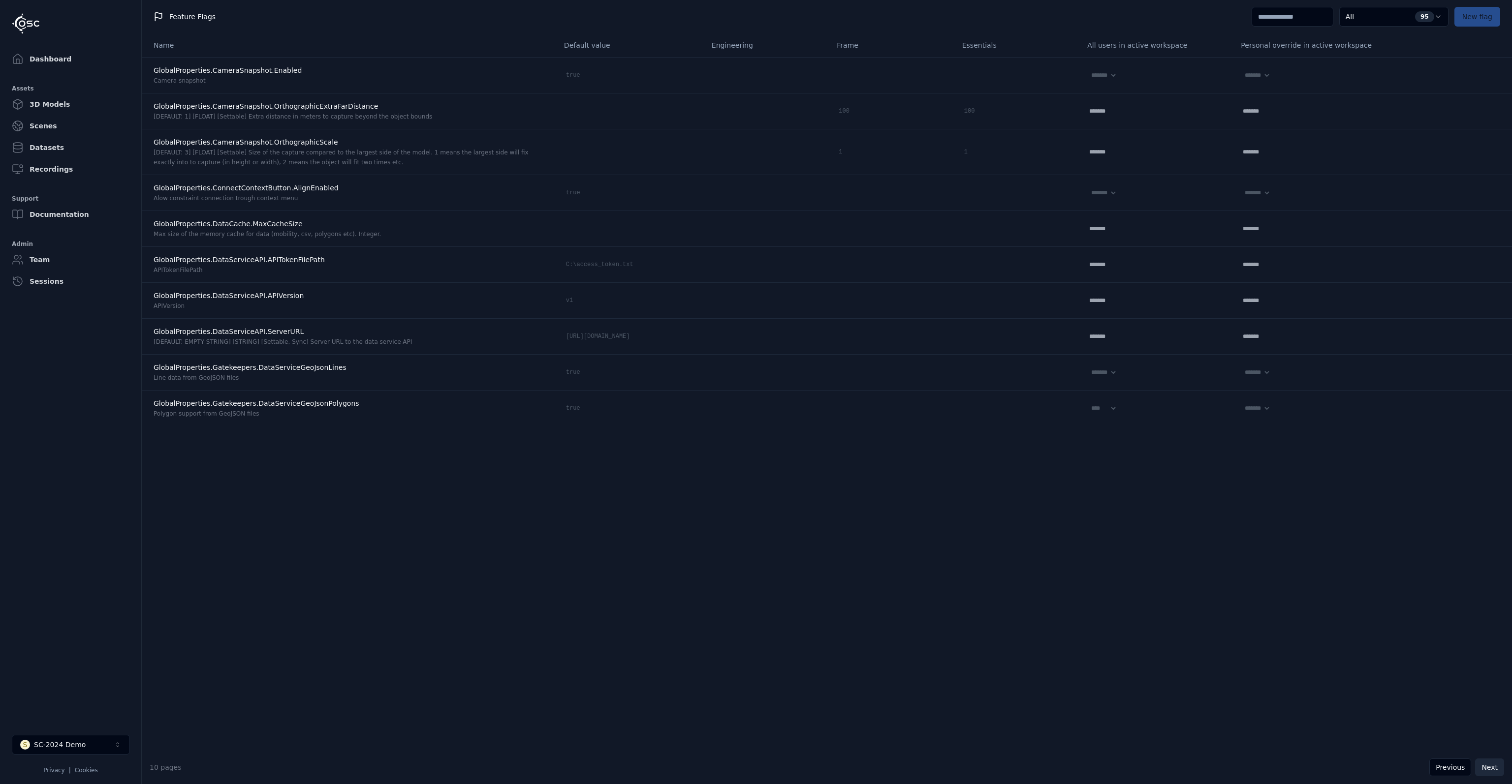
click at [1483, 766] on button "Next" at bounding box center [1489, 767] width 29 height 18
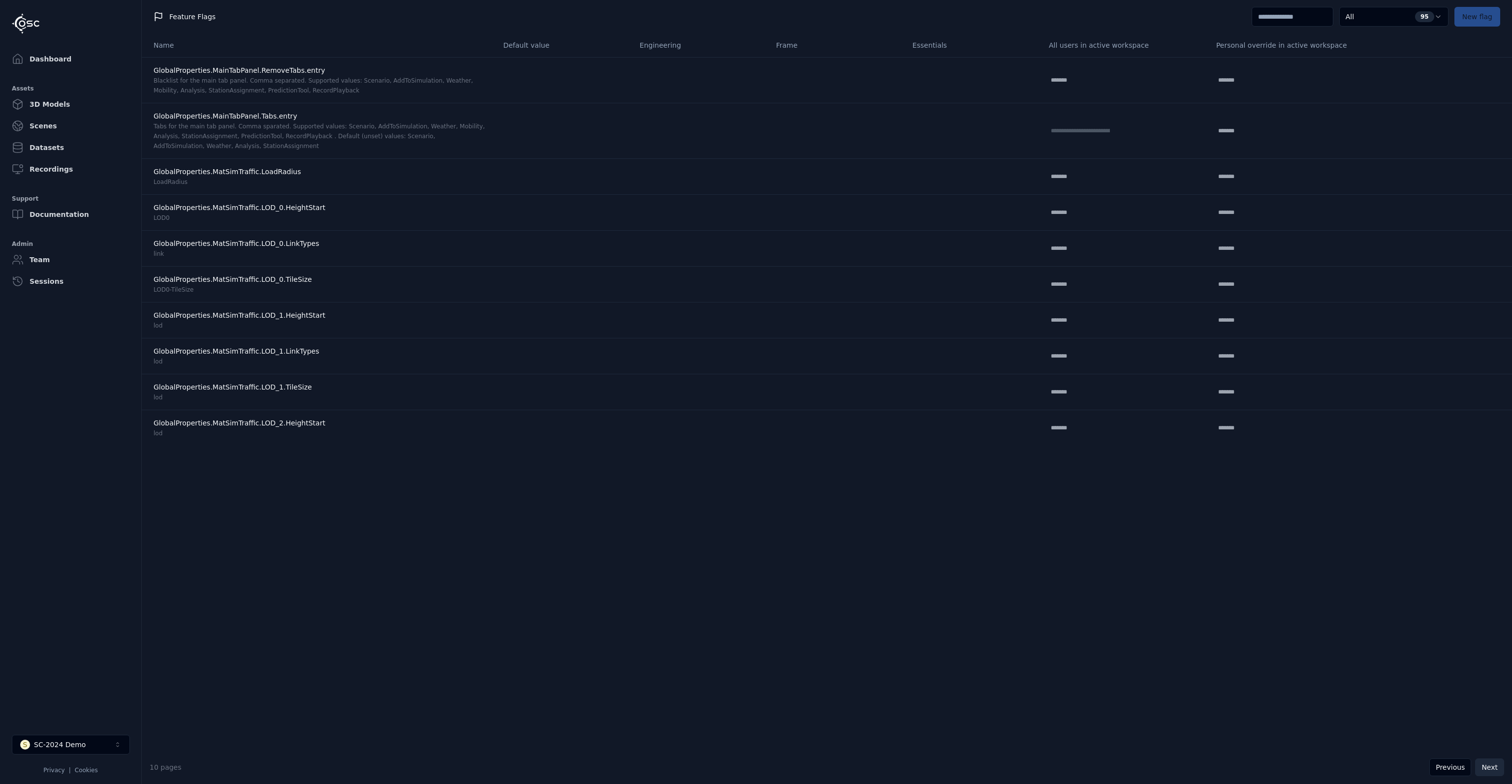
click at [1483, 766] on button "Next" at bounding box center [1489, 767] width 29 height 18
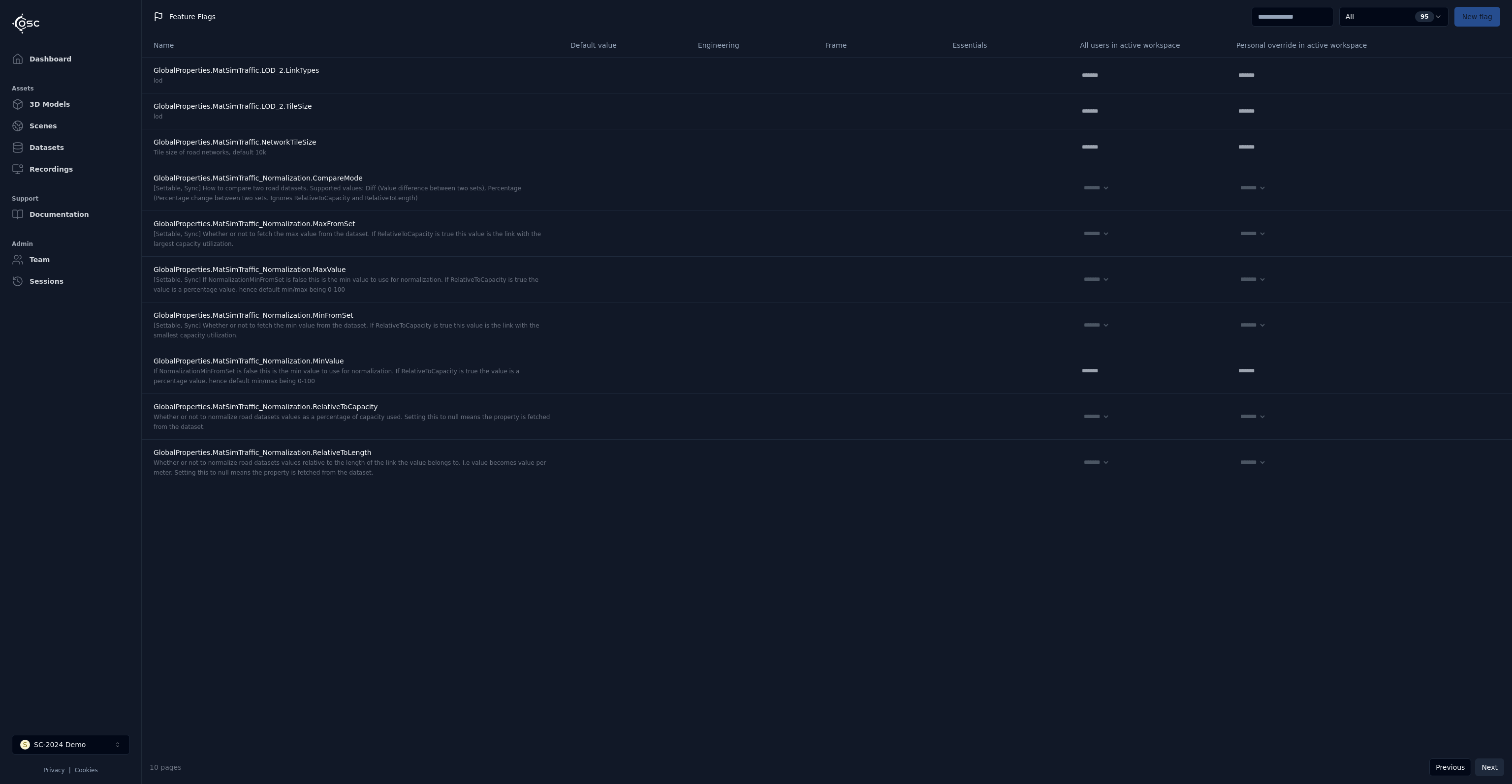
click at [1483, 766] on button "Next" at bounding box center [1489, 767] width 29 height 18
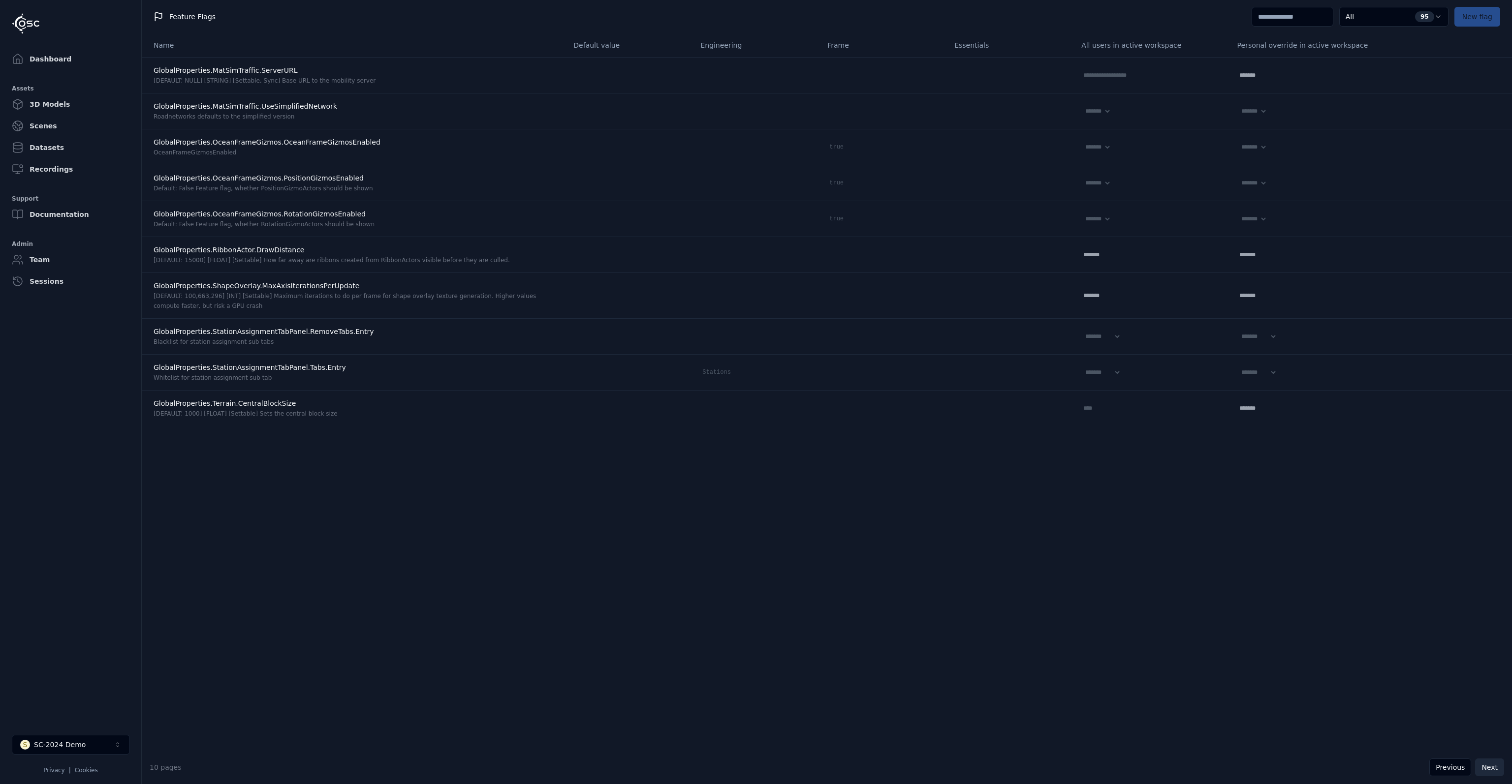
click at [1483, 766] on button "Next" at bounding box center [1489, 767] width 29 height 18
select select "*****"
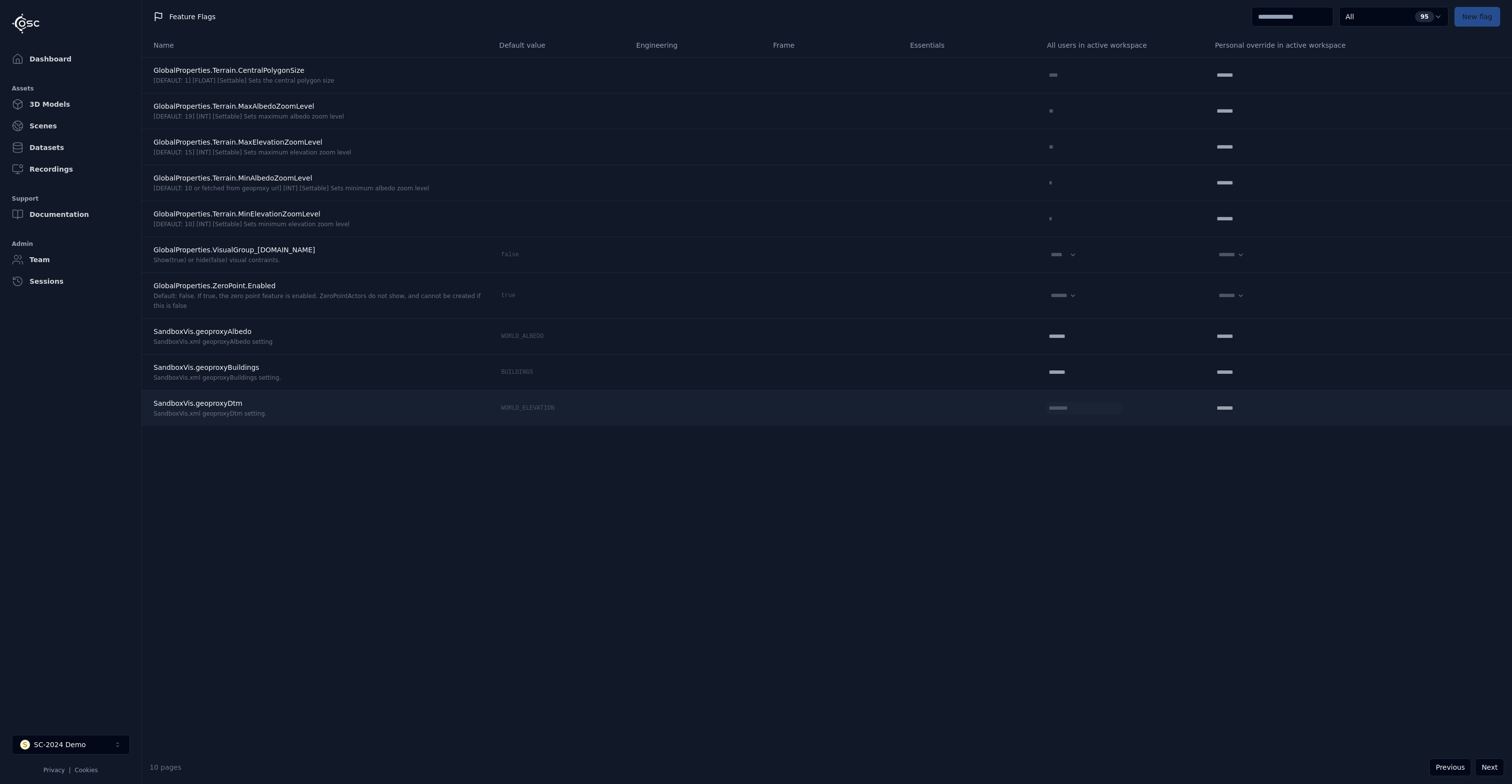
click at [1068, 407] on input "********" at bounding box center [1077, 408] width 63 height 11
click at [1047, 407] on input "********" at bounding box center [1077, 408] width 63 height 11
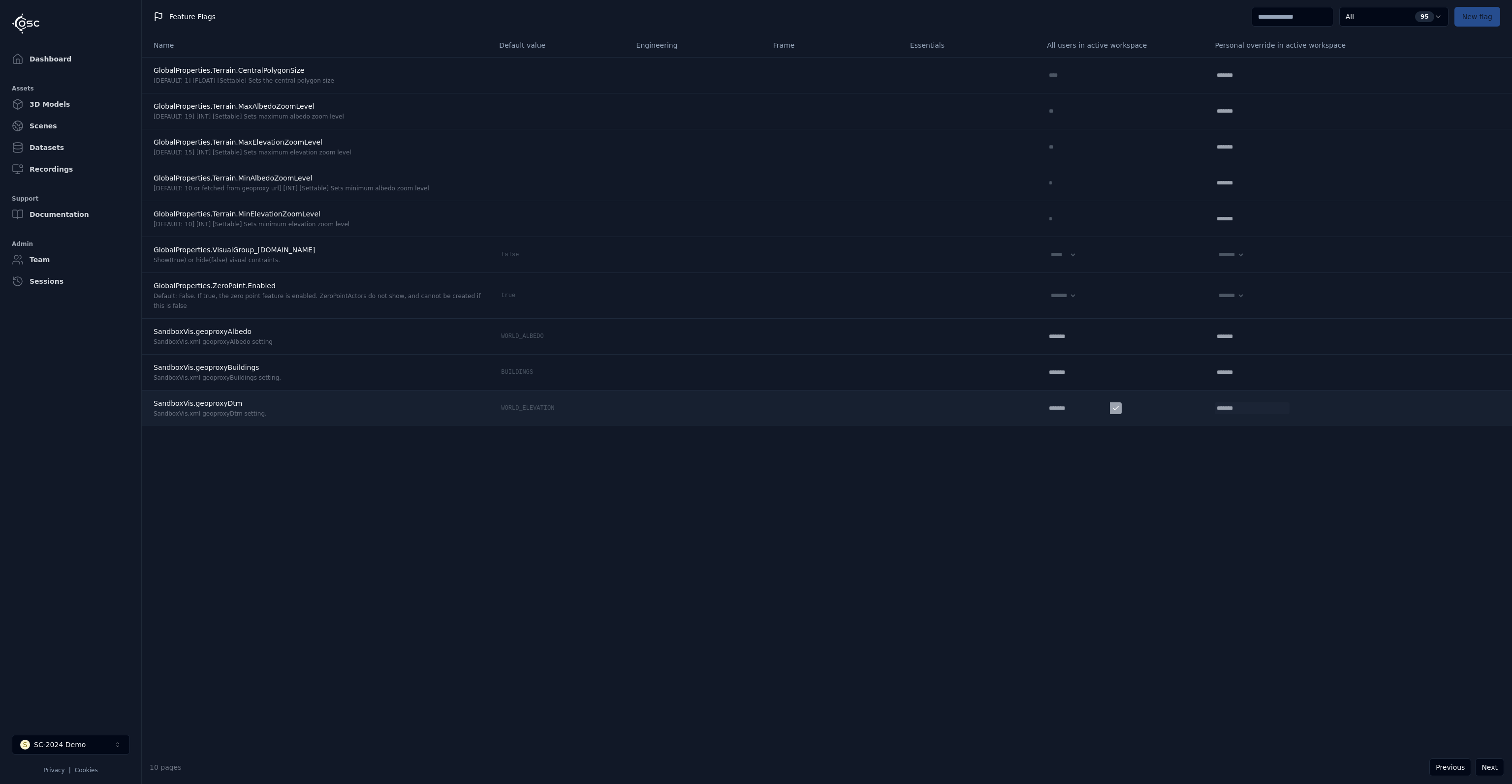
click at [1221, 410] on input "text" at bounding box center [1245, 408] width 63 height 11
paste input "********"
type input "********"
click at [1278, 407] on button at bounding box center [1283, 408] width 11 height 11
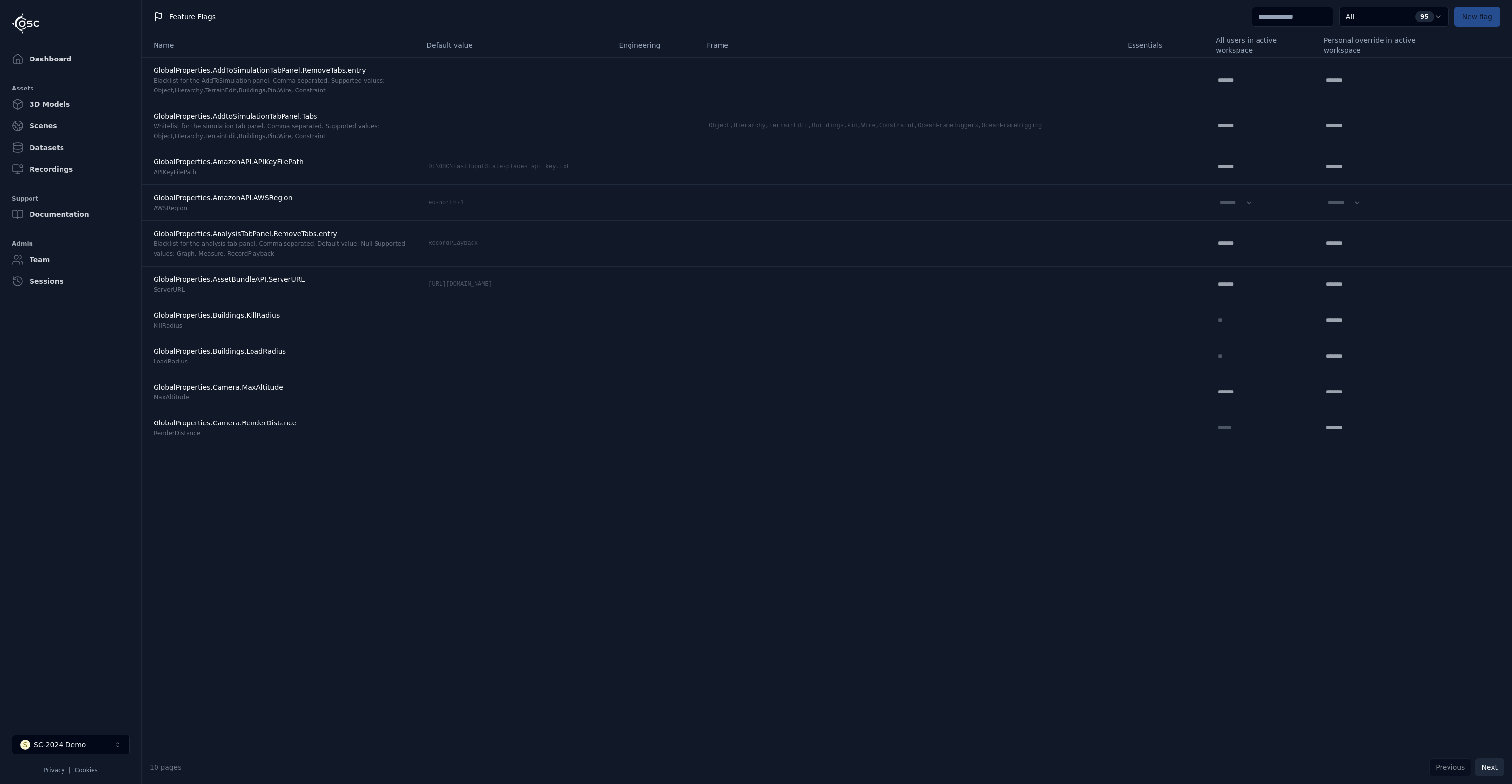
click at [1486, 766] on button "Next" at bounding box center [1489, 767] width 29 height 18
select select "****"
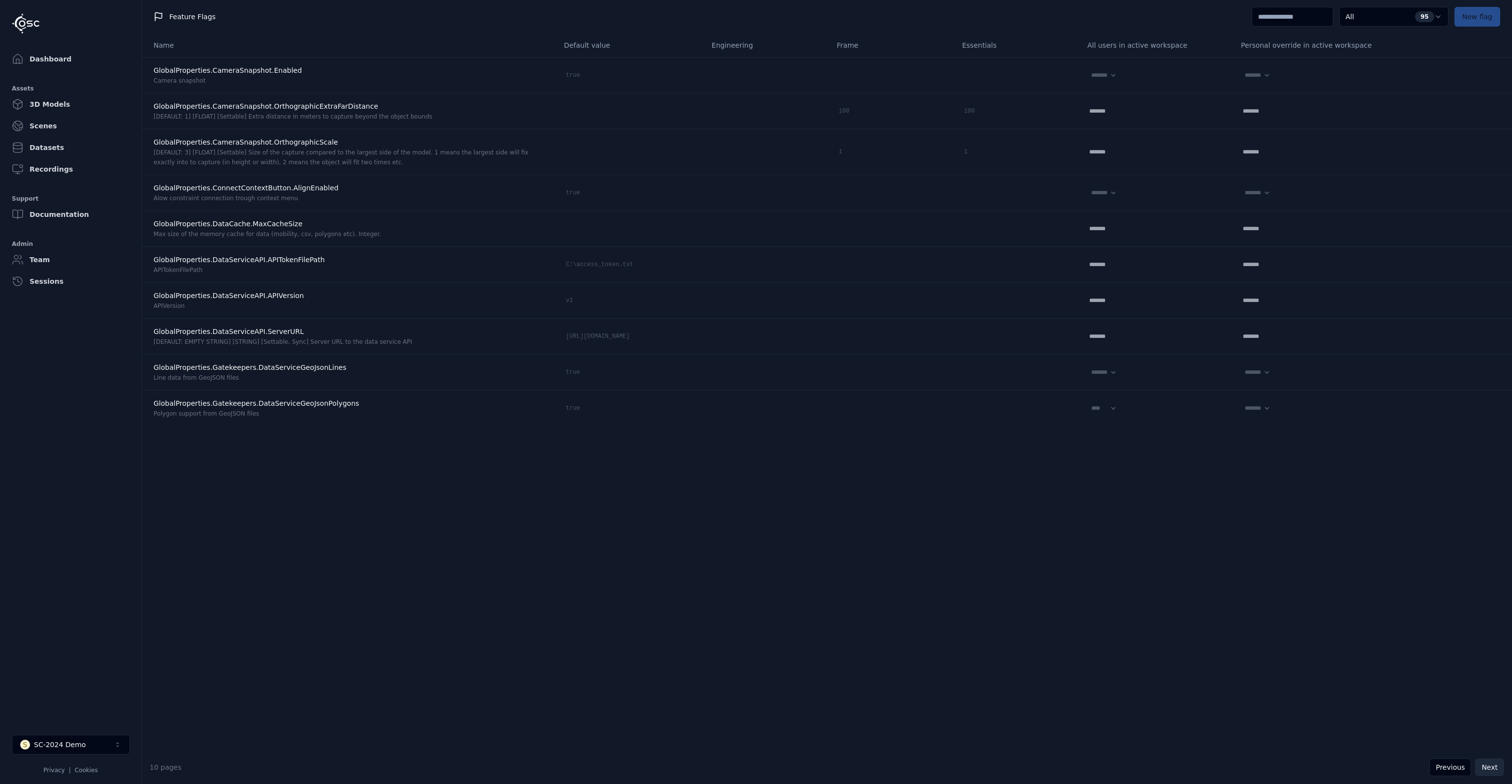
click at [1486, 766] on button "Next" at bounding box center [1489, 767] width 29 height 18
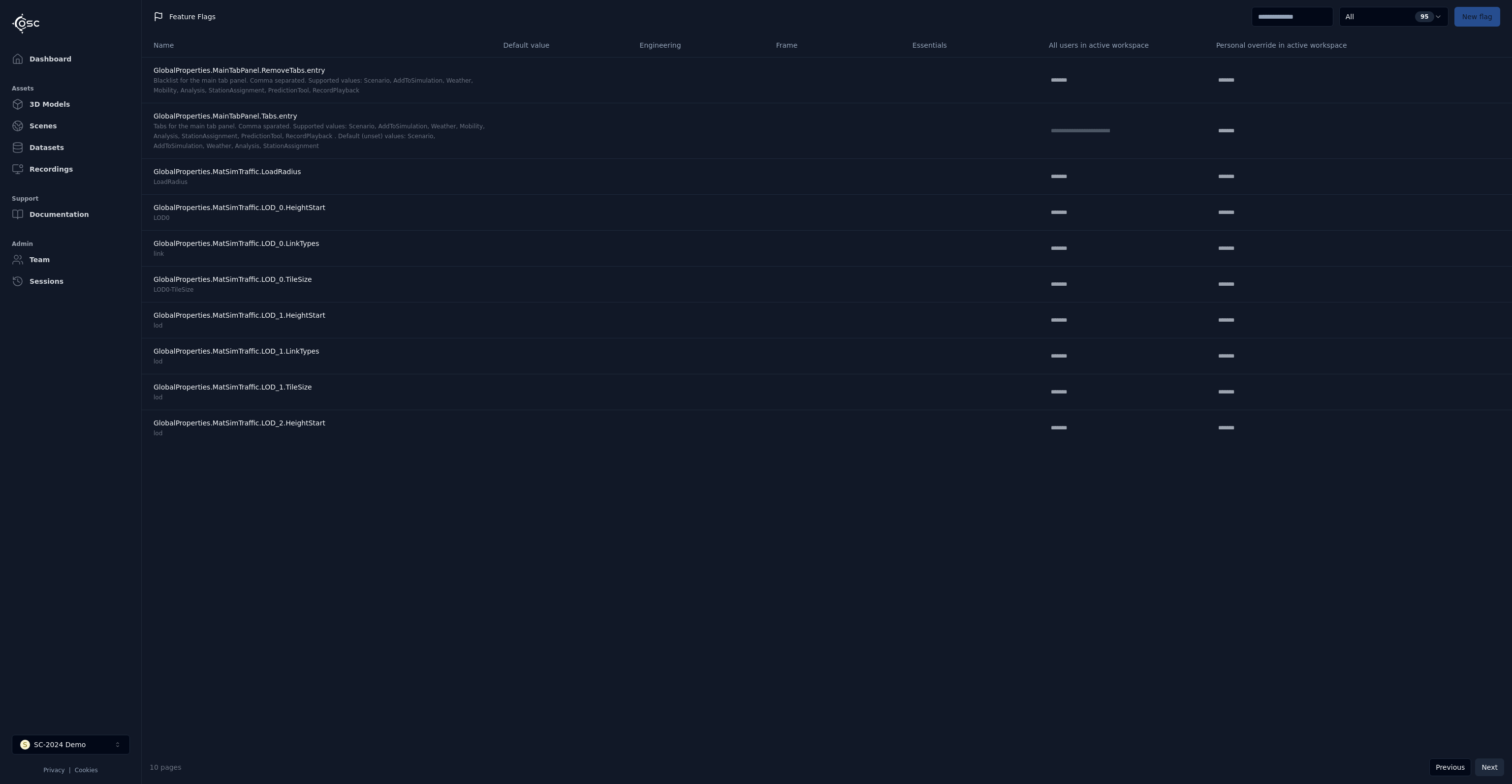
click at [1486, 766] on button "Next" at bounding box center [1489, 767] width 29 height 18
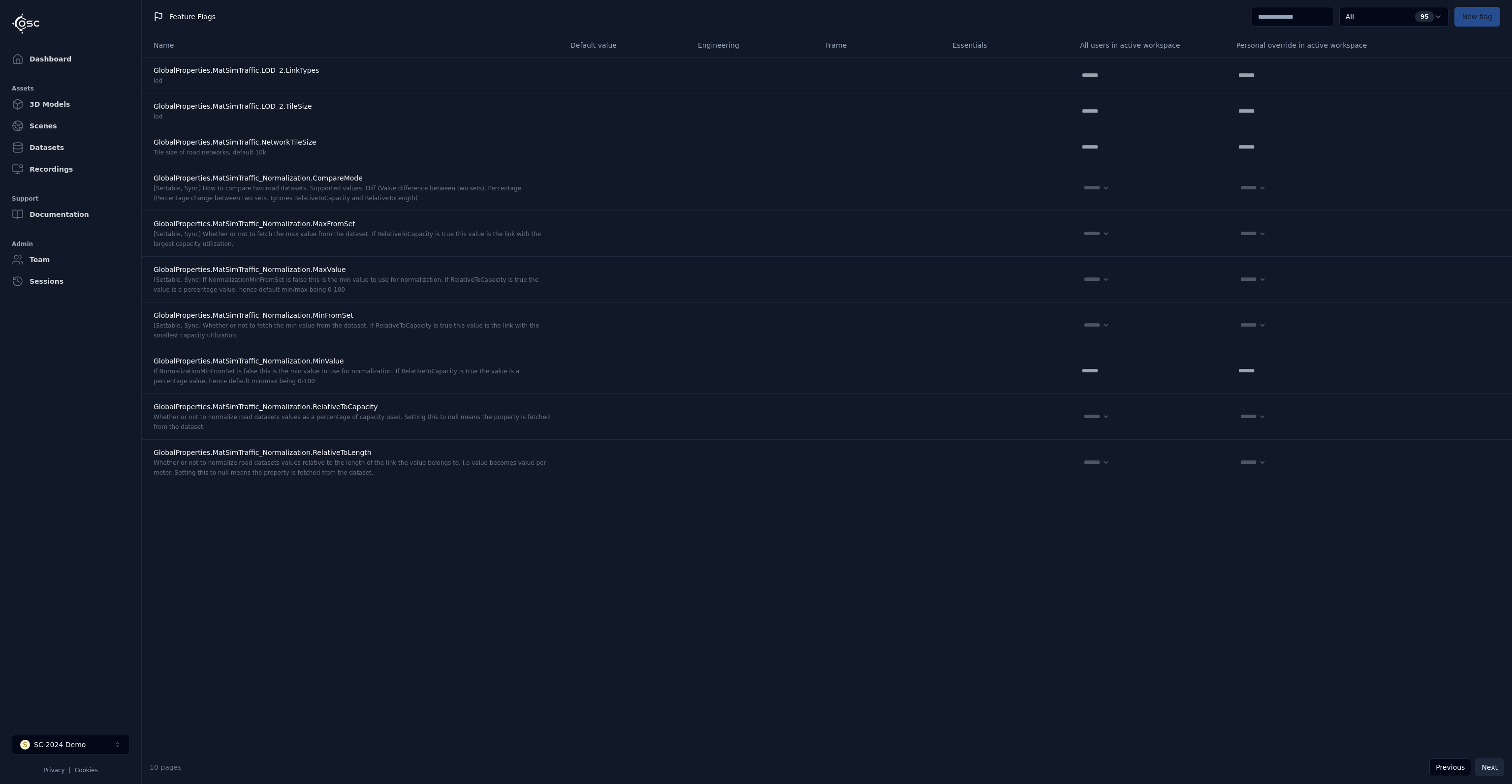
click at [1486, 766] on button "Next" at bounding box center [1489, 767] width 29 height 18
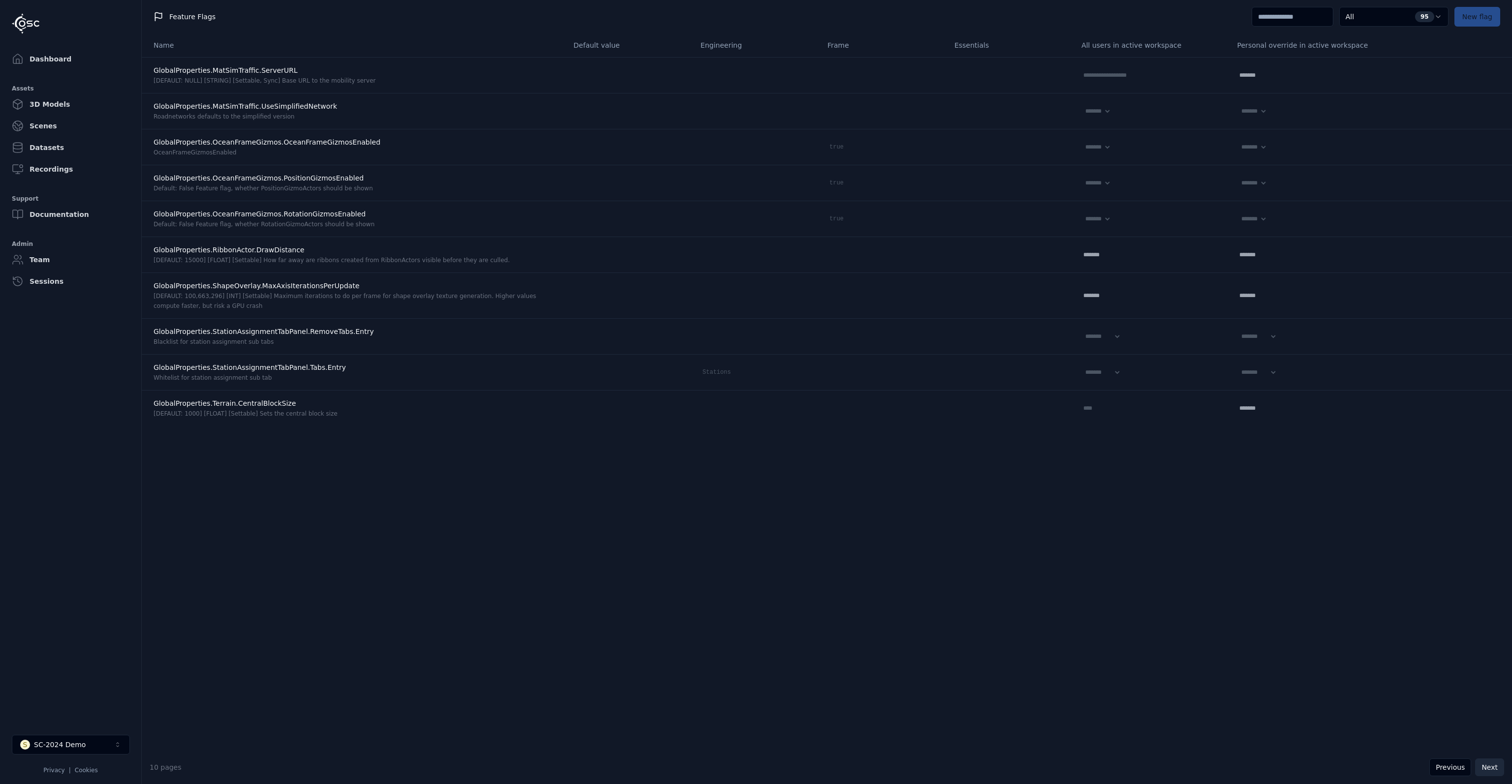
click at [1486, 766] on button "Next" at bounding box center [1489, 767] width 29 height 18
select select "*****"
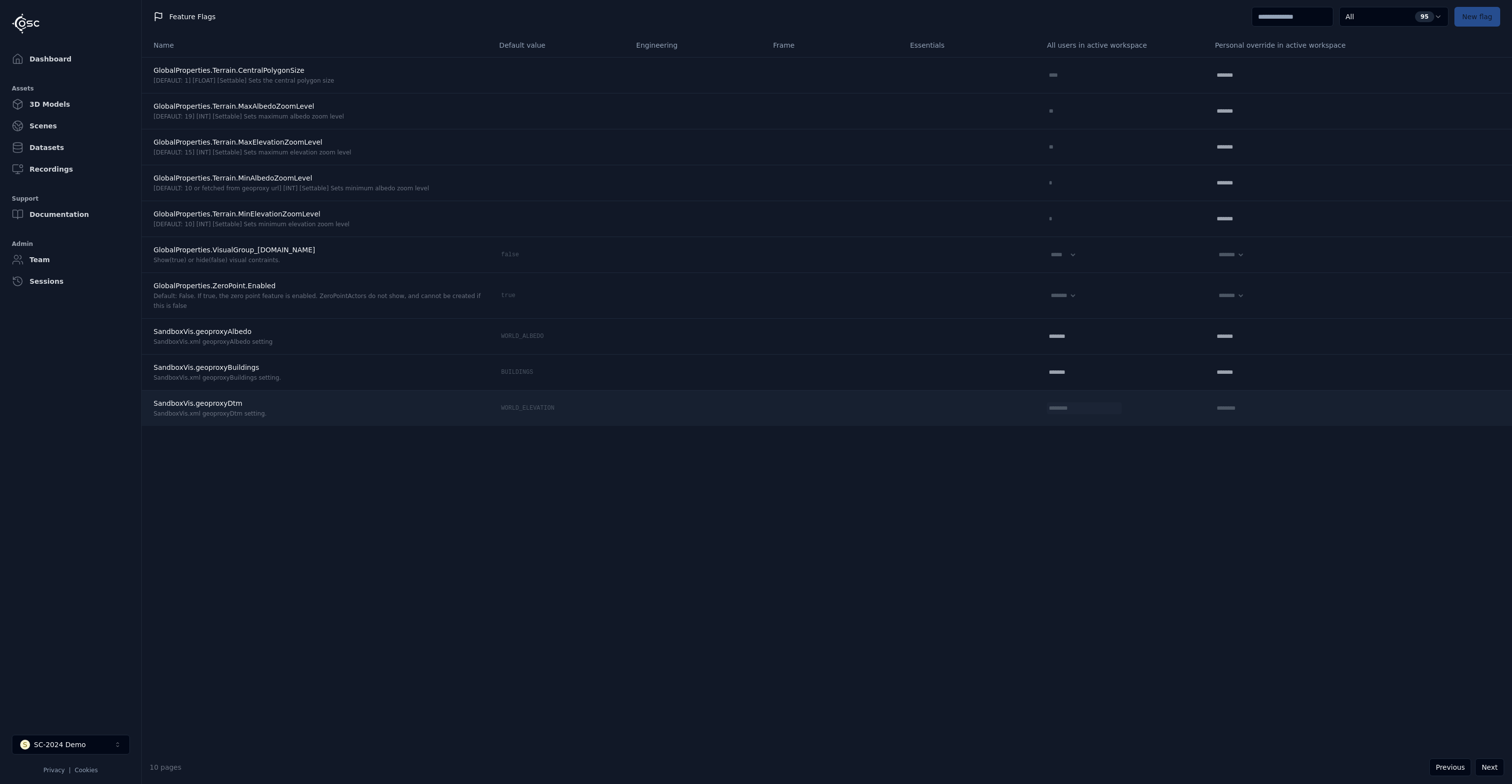
click at [1047, 412] on input "********" at bounding box center [1077, 408] width 63 height 11
drag, startPoint x: 1042, startPoint y: 405, endPoint x: 971, endPoint y: 406, distance: 71.0
click at [971, 406] on tr "SandboxVis.geoproxyDtm SandboxVis.xml geoproxyDtm setting. WORLD_ELEVATION ****…" at bounding box center [828, 408] width 1371 height 36
type input "**********"
click at [1112, 411] on icon at bounding box center [1115, 408] width 8 height 8
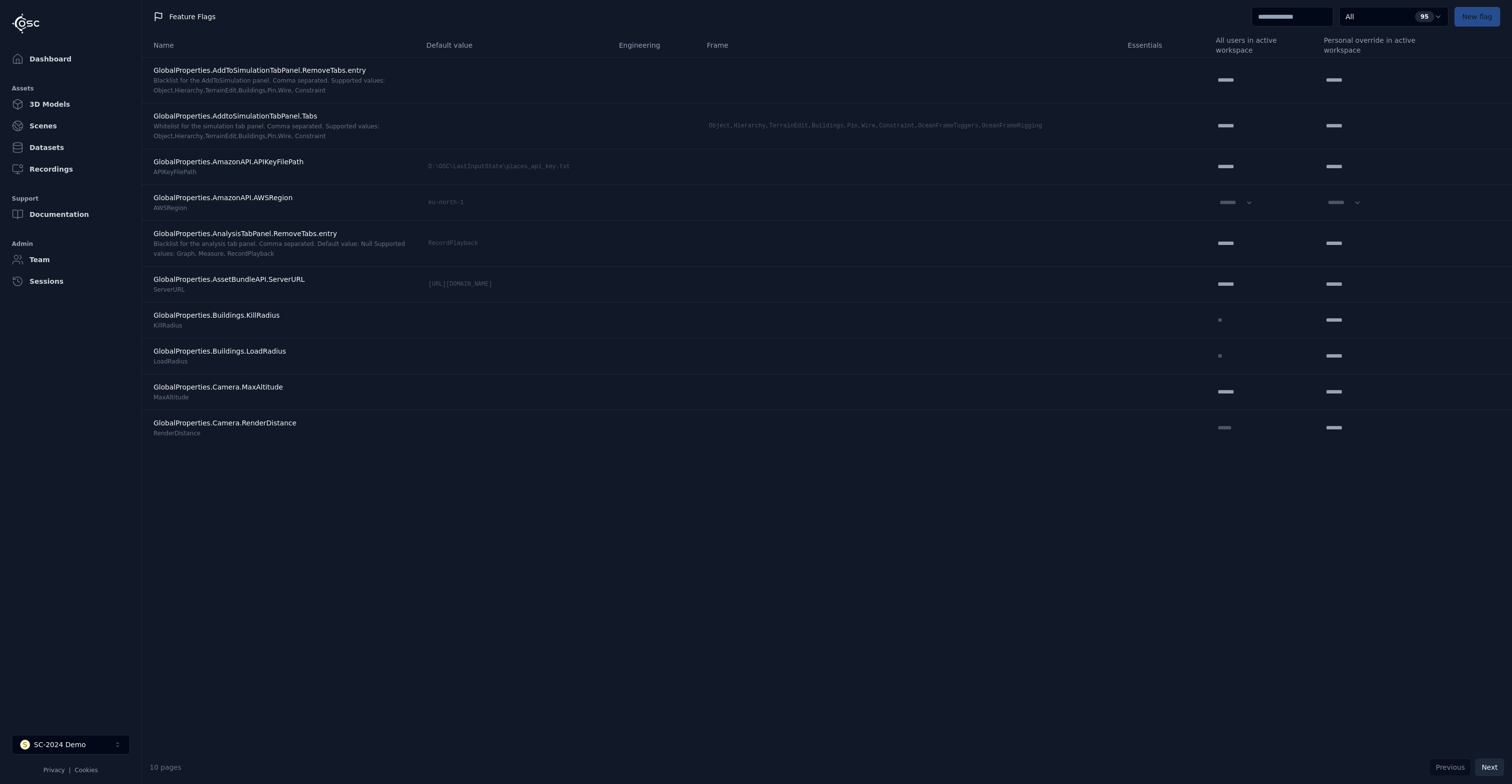
click at [1487, 768] on button "Next" at bounding box center [1489, 767] width 29 height 18
select select "****"
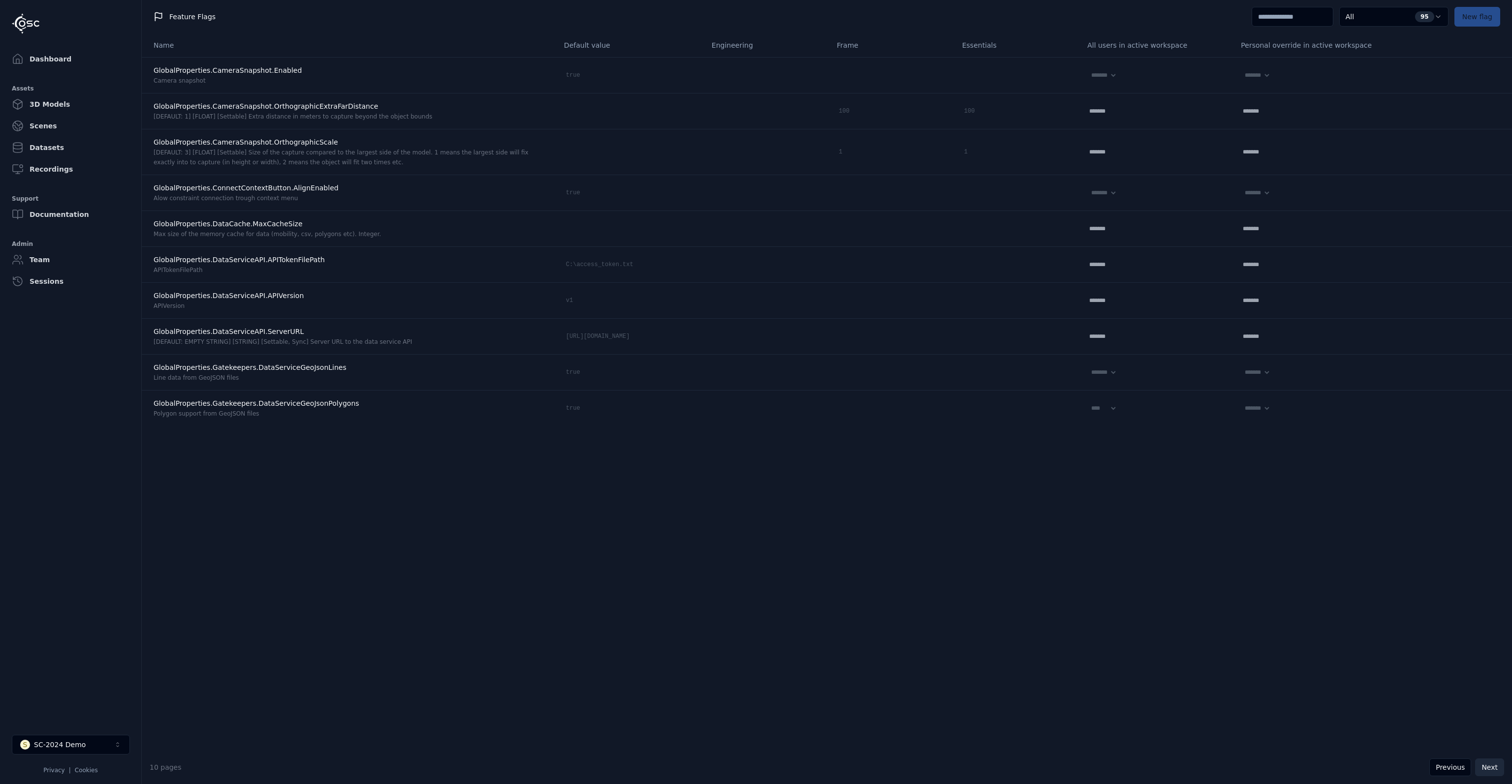
click at [1487, 768] on button "Next" at bounding box center [1489, 767] width 29 height 18
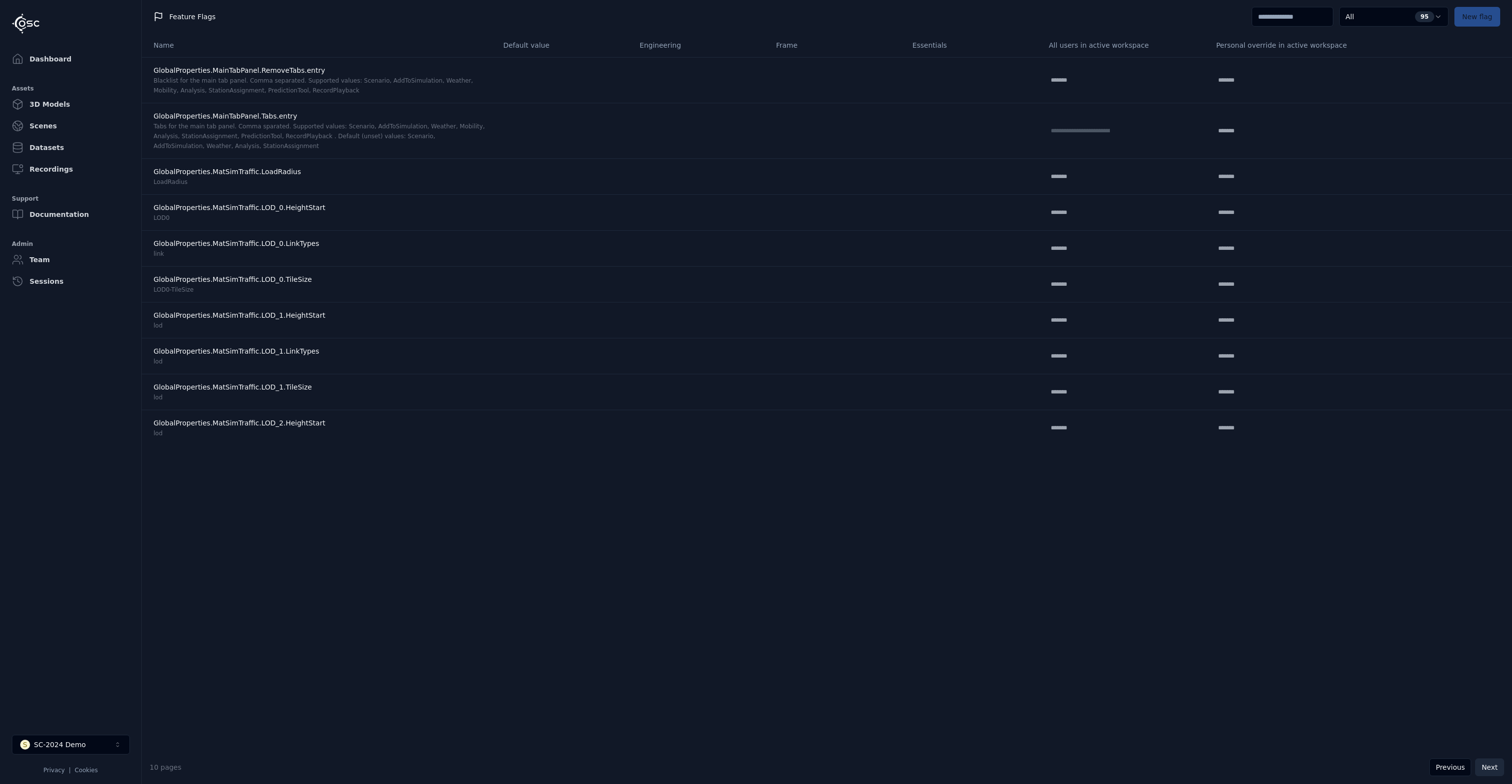
click at [1487, 768] on button "Next" at bounding box center [1489, 767] width 29 height 18
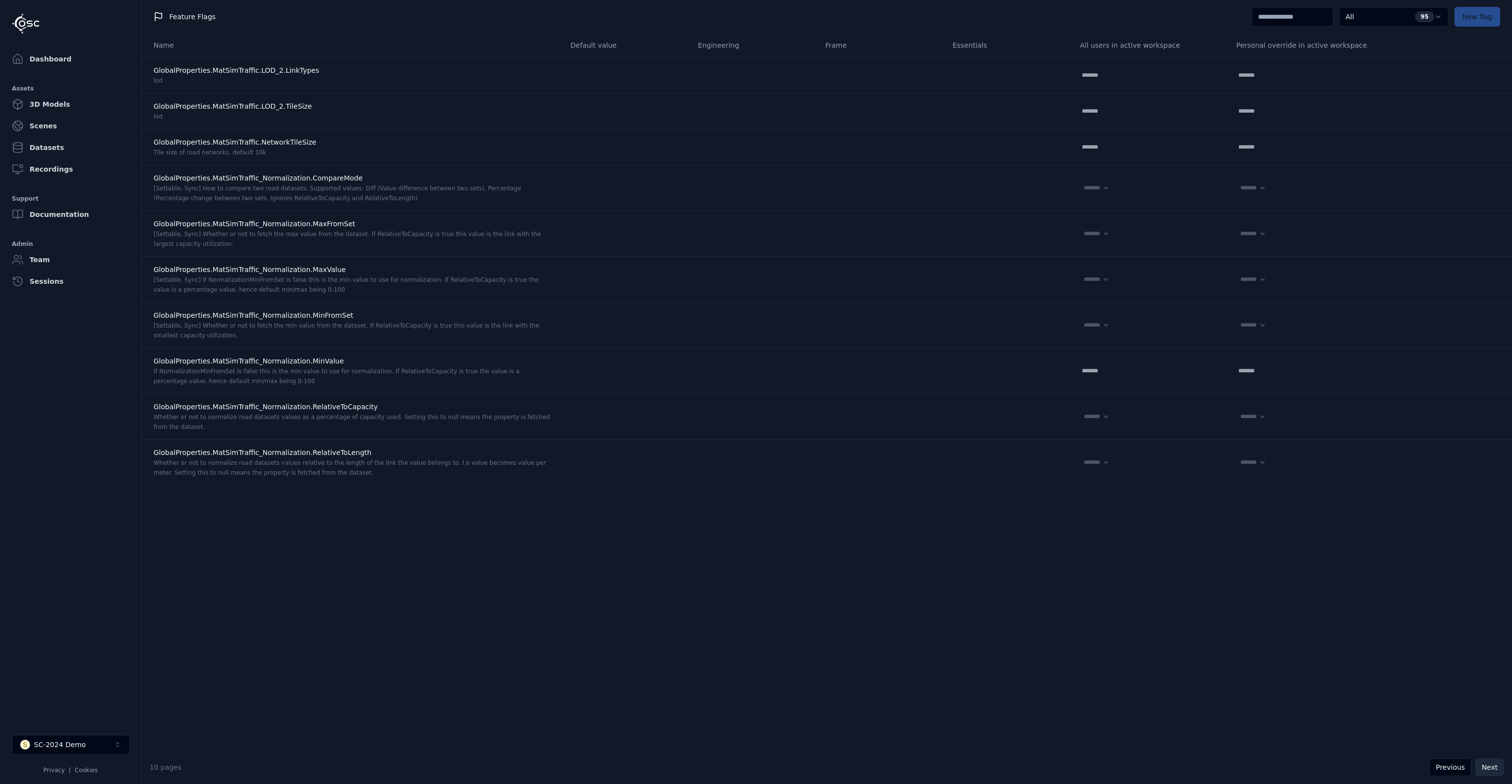
click at [1487, 768] on button "Next" at bounding box center [1489, 767] width 29 height 18
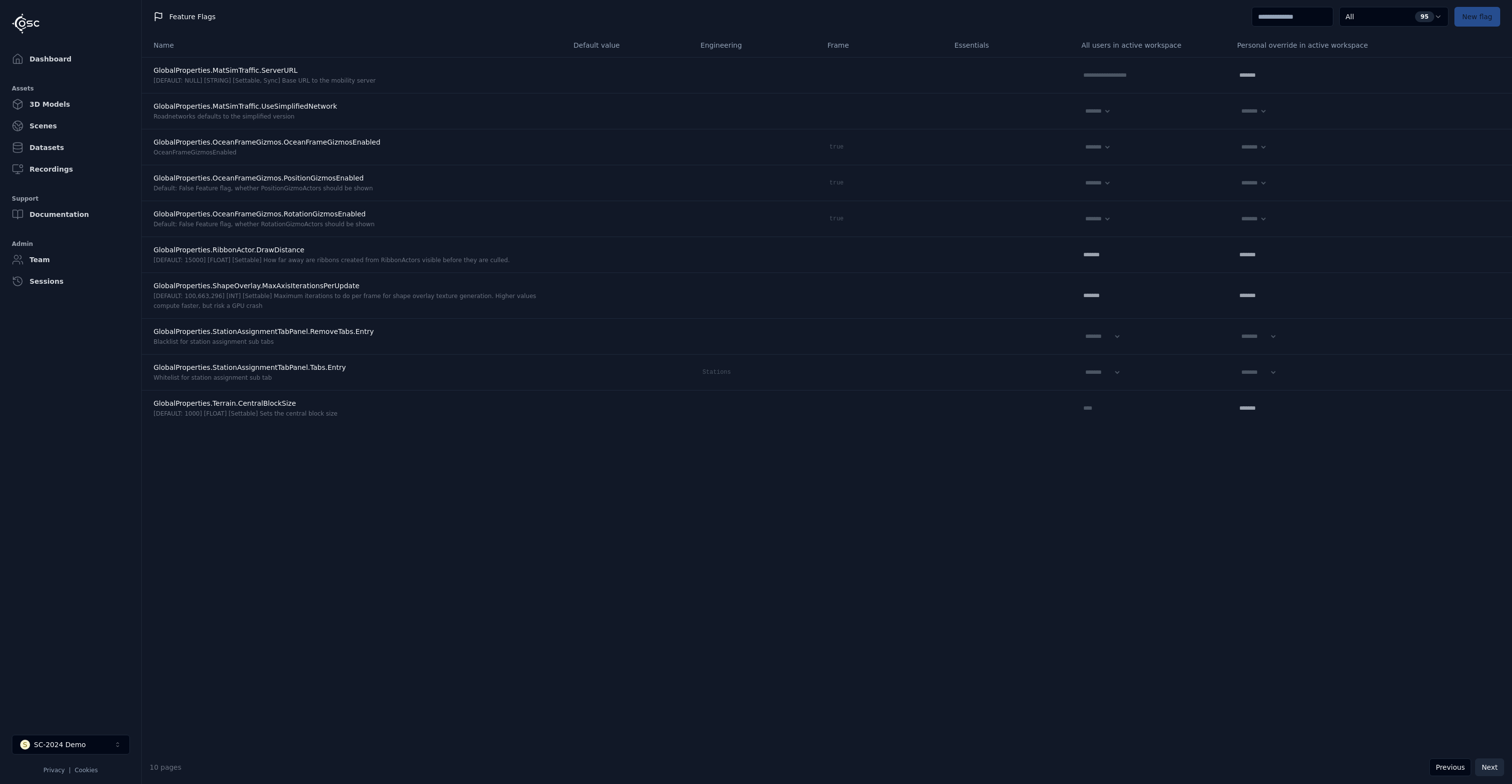
click at [1487, 768] on button "Next" at bounding box center [1489, 767] width 29 height 18
select select "*****"
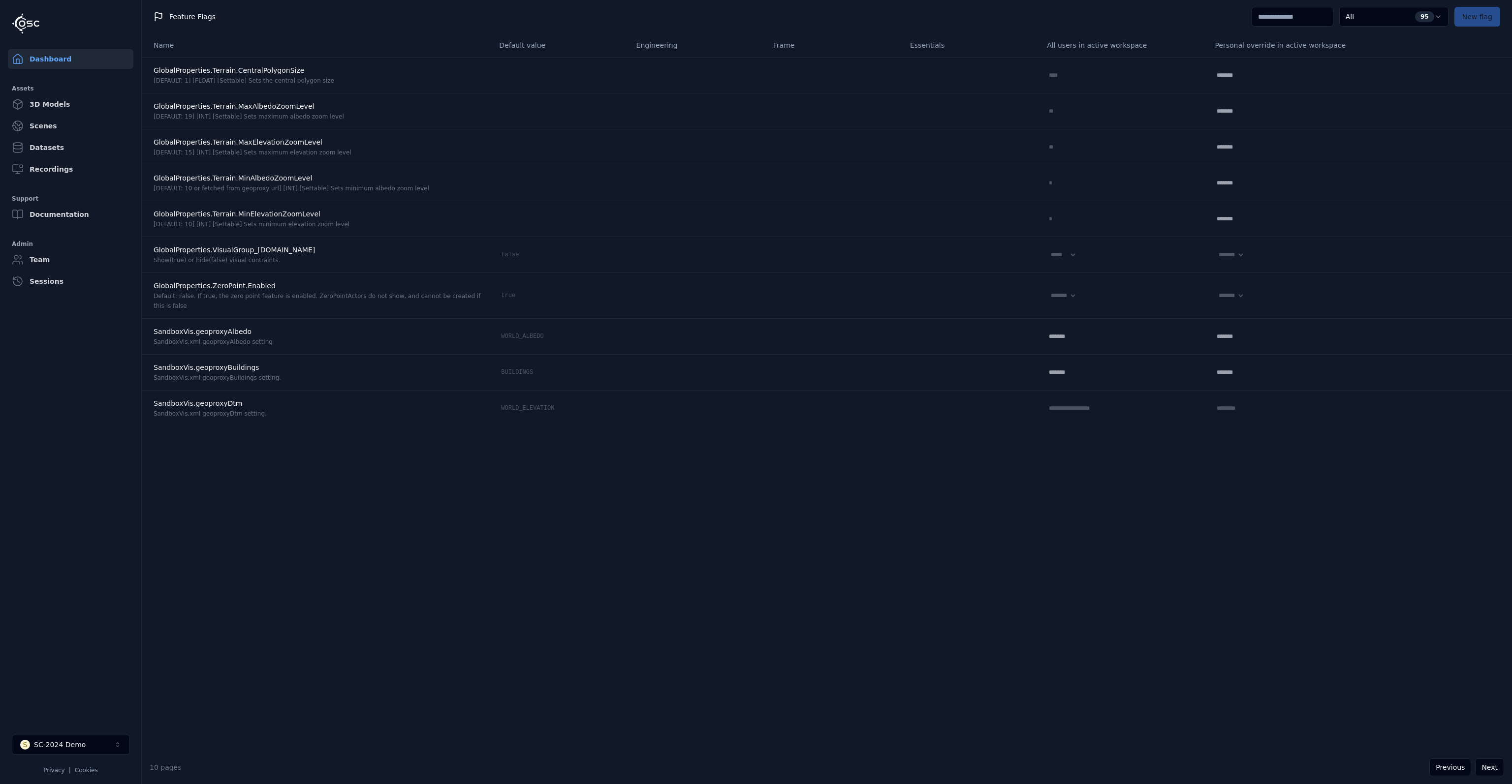
click at [63, 63] on link "Dashboard" at bounding box center [71, 59] width 125 height 19
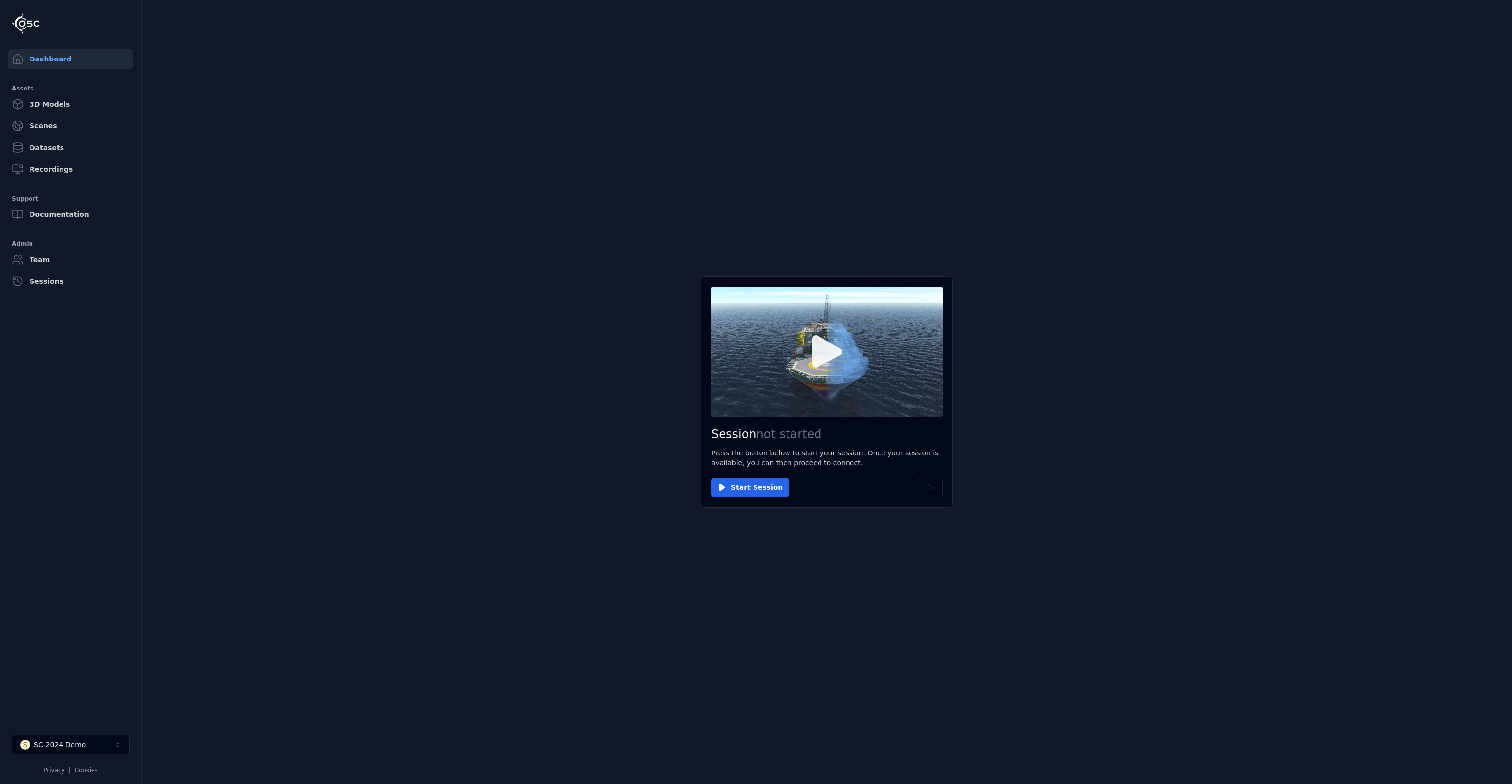
click at [827, 354] on icon at bounding box center [828, 351] width 30 height 33
click at [827, 371] on icon at bounding box center [828, 352] width 48 height 48
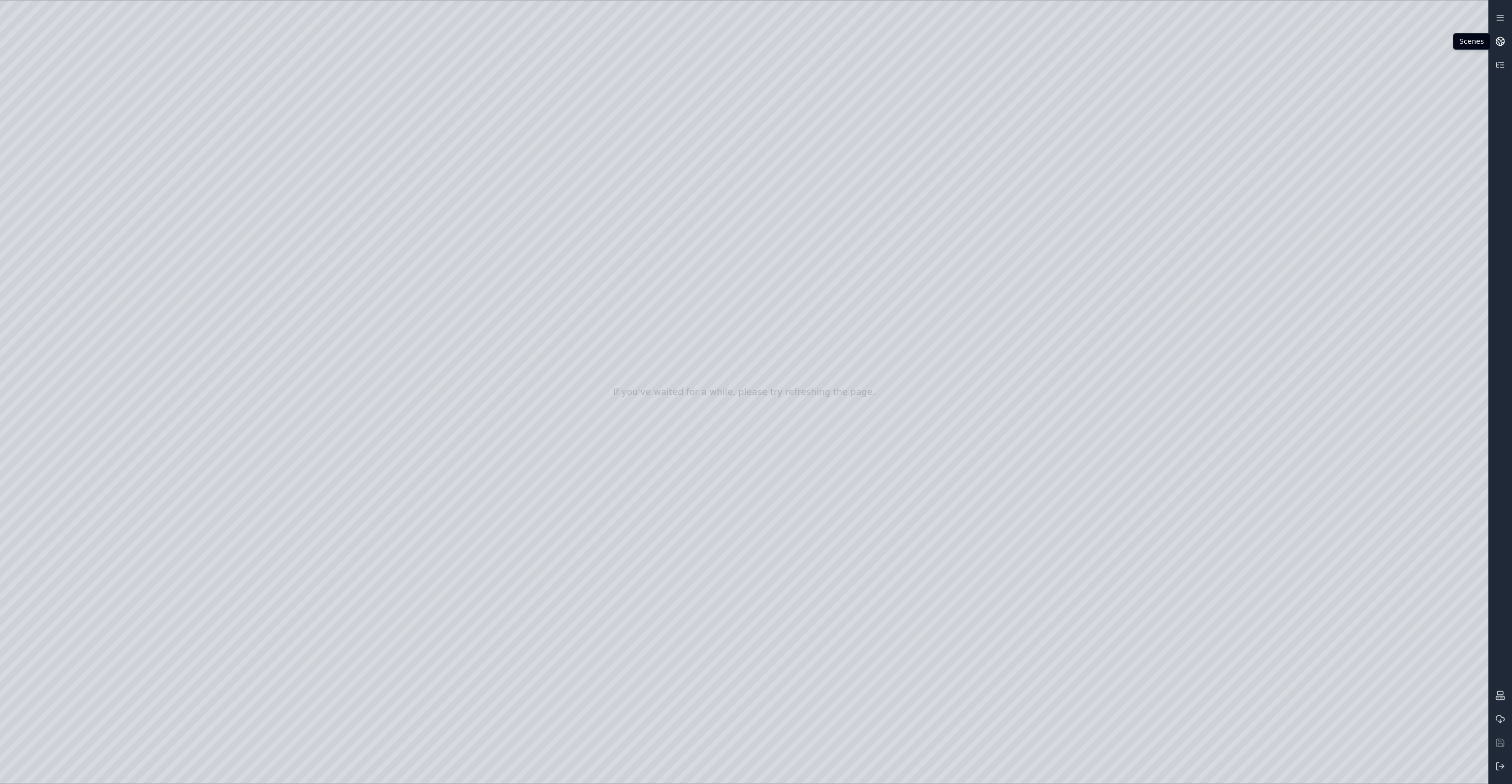
click at [1502, 42] on icon at bounding box center [1500, 41] width 10 height 10
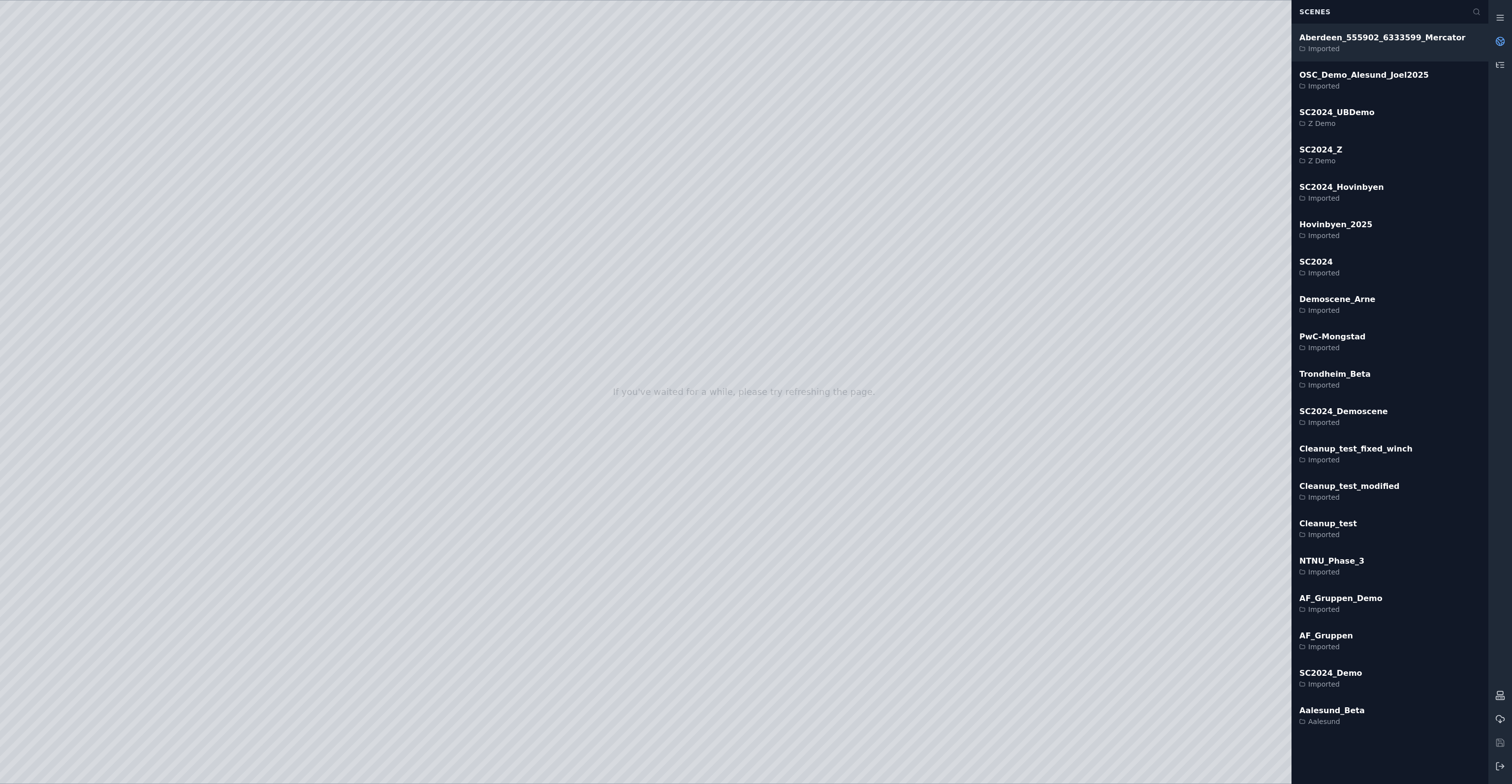
click at [1366, 49] on div "Imported" at bounding box center [1382, 49] width 166 height 10
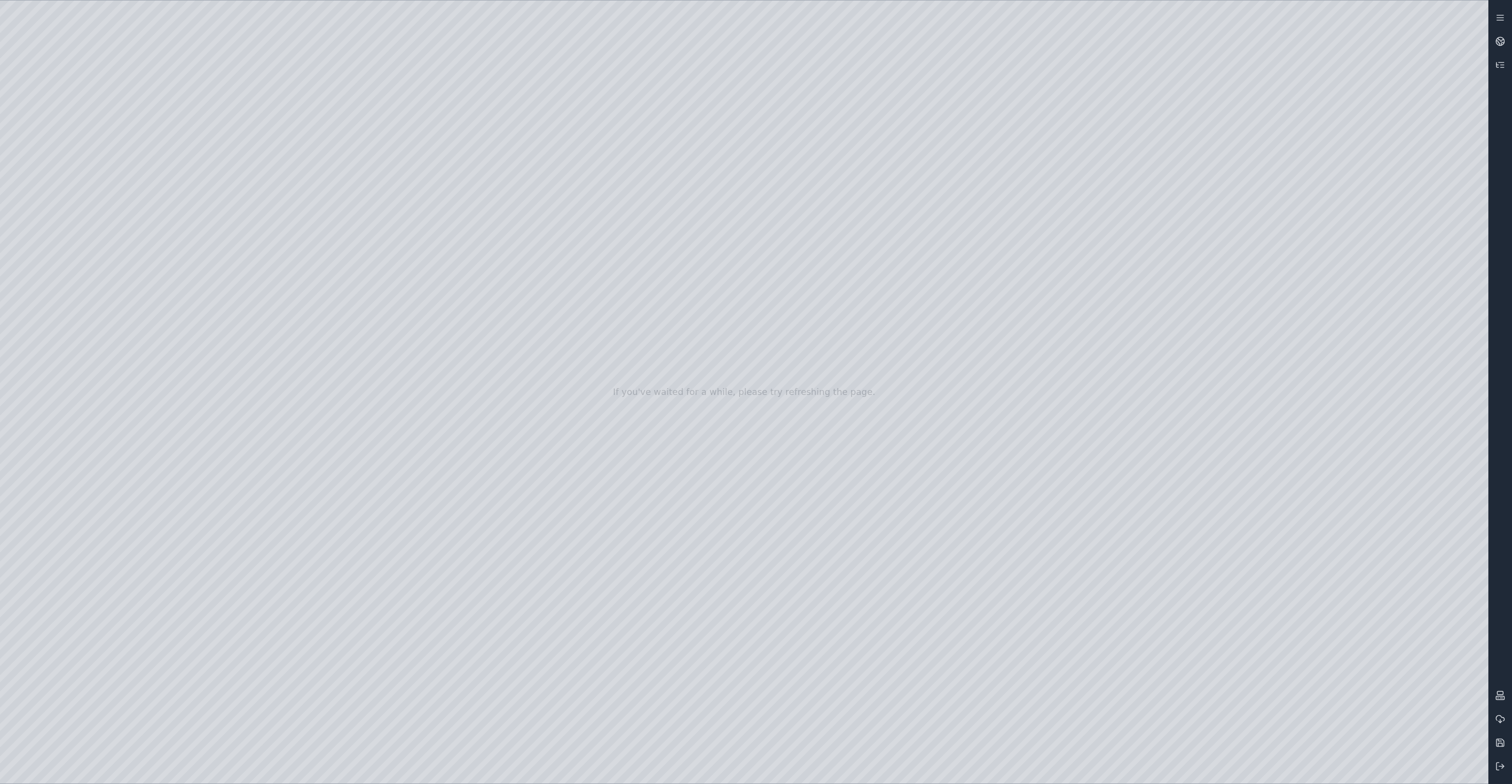
drag, startPoint x: 741, startPoint y: 320, endPoint x: 718, endPoint y: 394, distance: 77.5
drag, startPoint x: 735, startPoint y: 371, endPoint x: 737, endPoint y: 332, distance: 39.1
click at [55, 200] on div at bounding box center [744, 392] width 1488 height 783
click at [87, 432] on div at bounding box center [744, 392] width 1488 height 783
click at [229, 227] on div at bounding box center [744, 392] width 1488 height 783
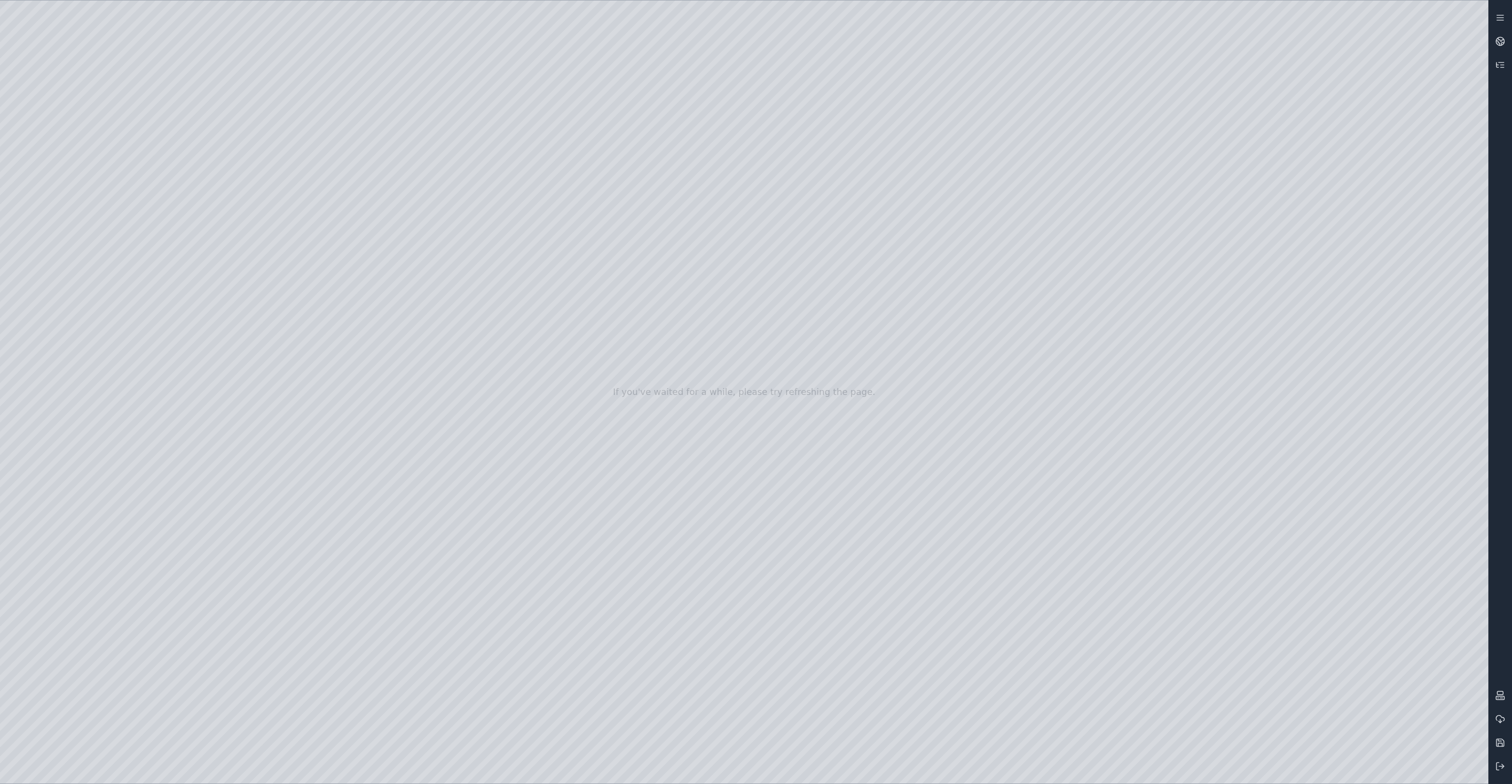
click at [238, 250] on div at bounding box center [744, 392] width 1488 height 783
drag, startPoint x: 580, startPoint y: 248, endPoint x: 561, endPoint y: 186, distance: 64.8
click at [234, 215] on div at bounding box center [744, 392] width 1488 height 783
click at [220, 225] on div at bounding box center [744, 392] width 1488 height 783
click at [154, 157] on div at bounding box center [744, 392] width 1488 height 783
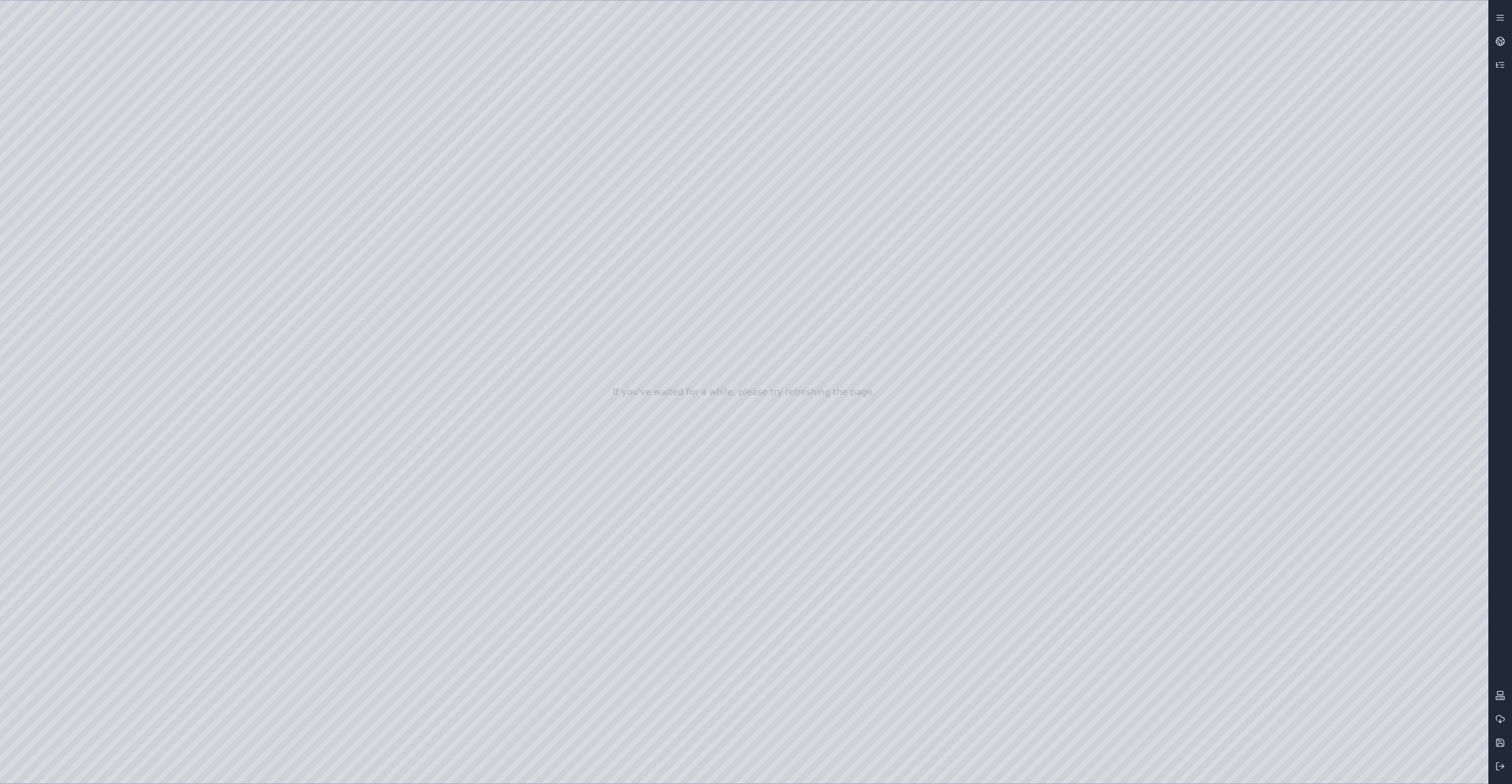
drag, startPoint x: 727, startPoint y: 253, endPoint x: 763, endPoint y: 211, distance: 55.3
drag, startPoint x: 790, startPoint y: 356, endPoint x: 935, endPoint y: 411, distance: 155.1
drag, startPoint x: 929, startPoint y: 408, endPoint x: 913, endPoint y: 386, distance: 27.2
click at [50, 250] on div at bounding box center [744, 392] width 1488 height 783
click at [359, 51] on div at bounding box center [744, 392] width 1488 height 783
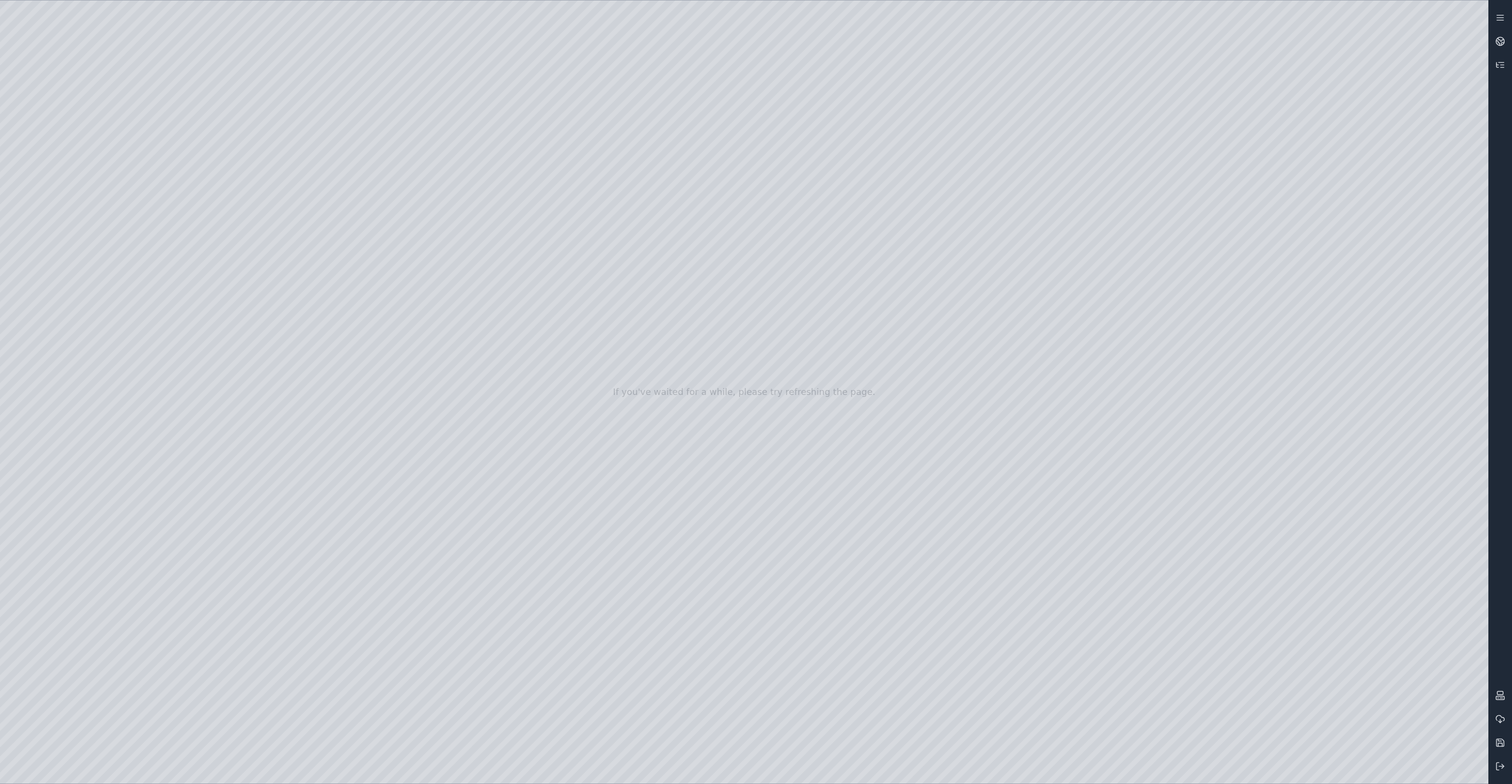
drag, startPoint x: 741, startPoint y: 547, endPoint x: 854, endPoint y: 547, distance: 113.0
